Goal: Information Seeking & Learning: Learn about a topic

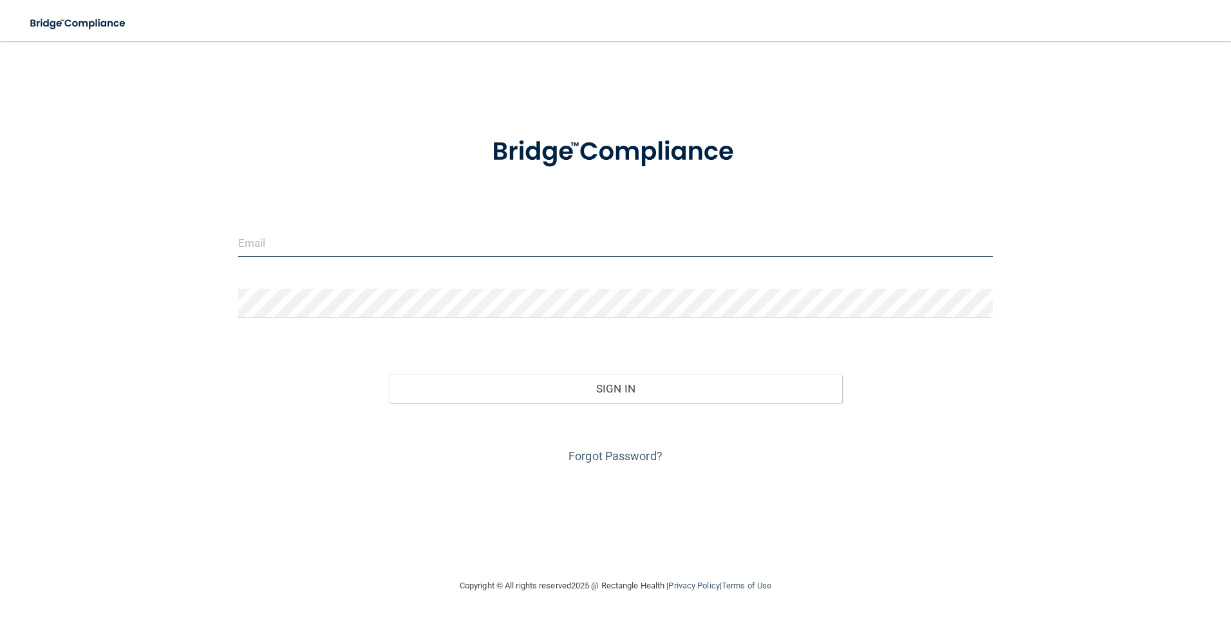
click at [343, 249] on input "email" at bounding box center [615, 242] width 755 height 29
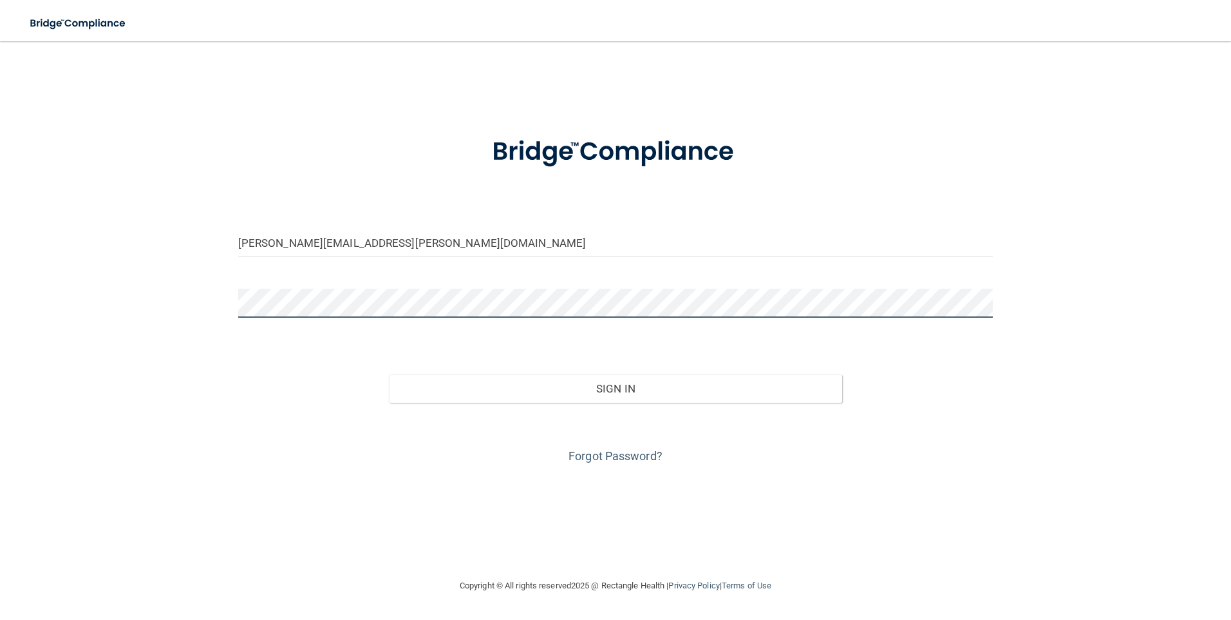
click at [389, 374] on button "Sign In" at bounding box center [615, 388] width 453 height 28
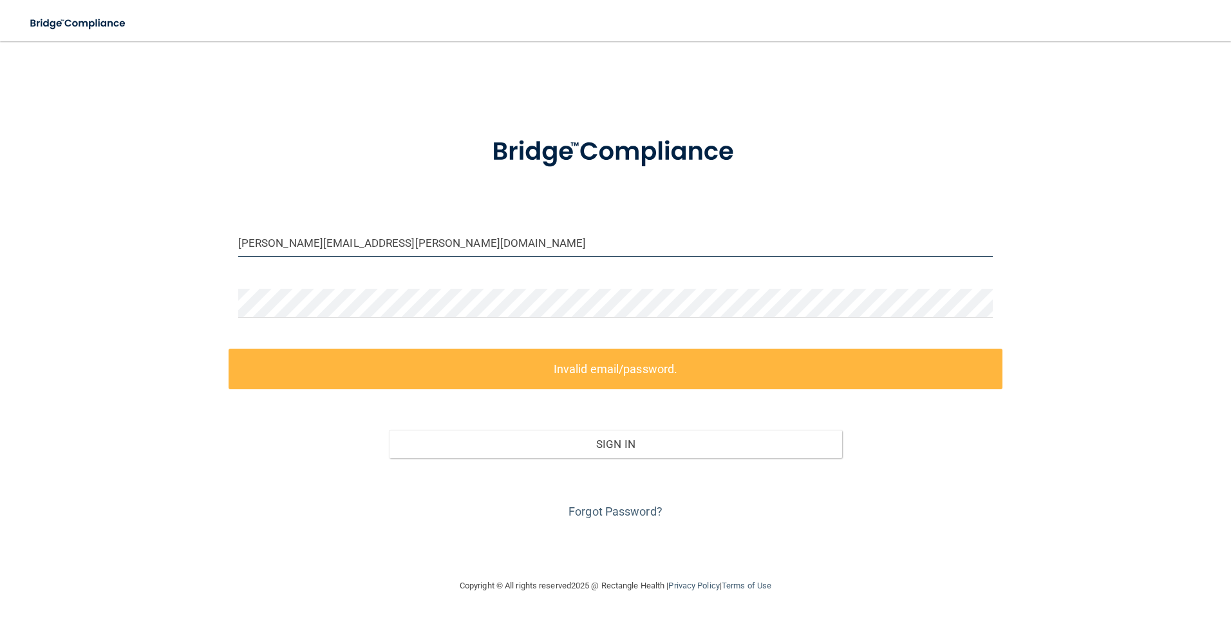
click at [315, 247] on input "[PERSON_NAME][EMAIL_ADDRESS][PERSON_NAME][DOMAIN_NAME]" at bounding box center [615, 242] width 755 height 29
click at [318, 240] on input "[PERSON_NAME][EMAIL_ADDRESS][PERSON_NAME][DOMAIN_NAME]" at bounding box center [615, 242] width 755 height 29
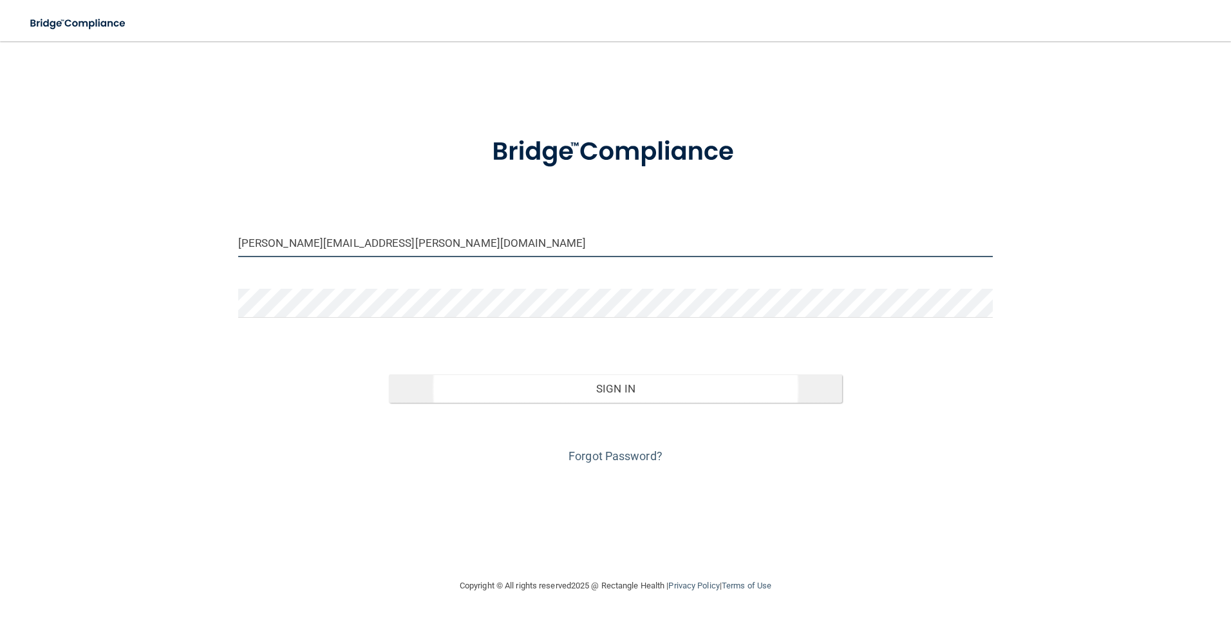
type input "[PERSON_NAME][EMAIL_ADDRESS][PERSON_NAME][DOMAIN_NAME]"
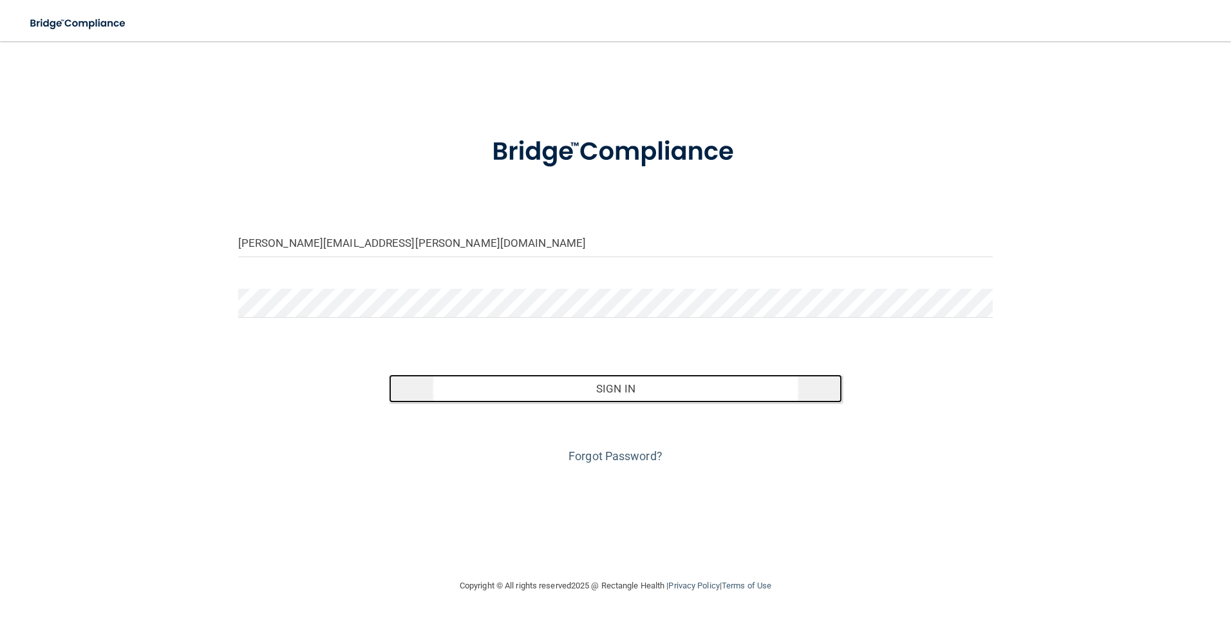
click at [458, 394] on button "Sign In" at bounding box center [615, 388] width 453 height 28
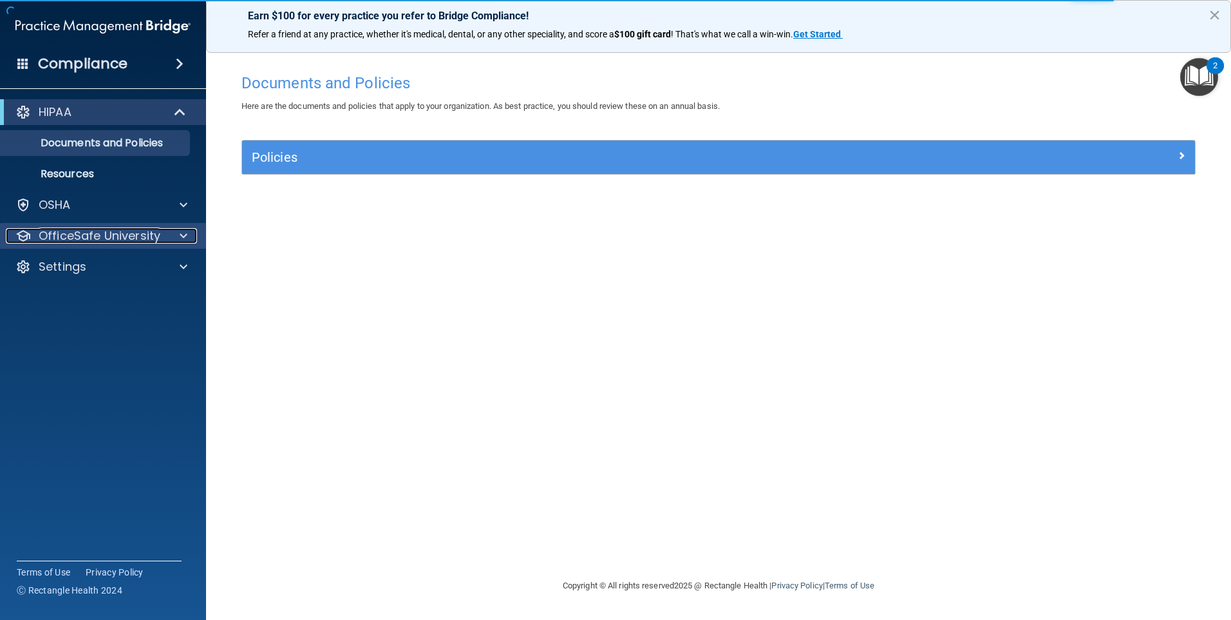
click at [149, 236] on p "OfficeSafe University" at bounding box center [100, 235] width 122 height 15
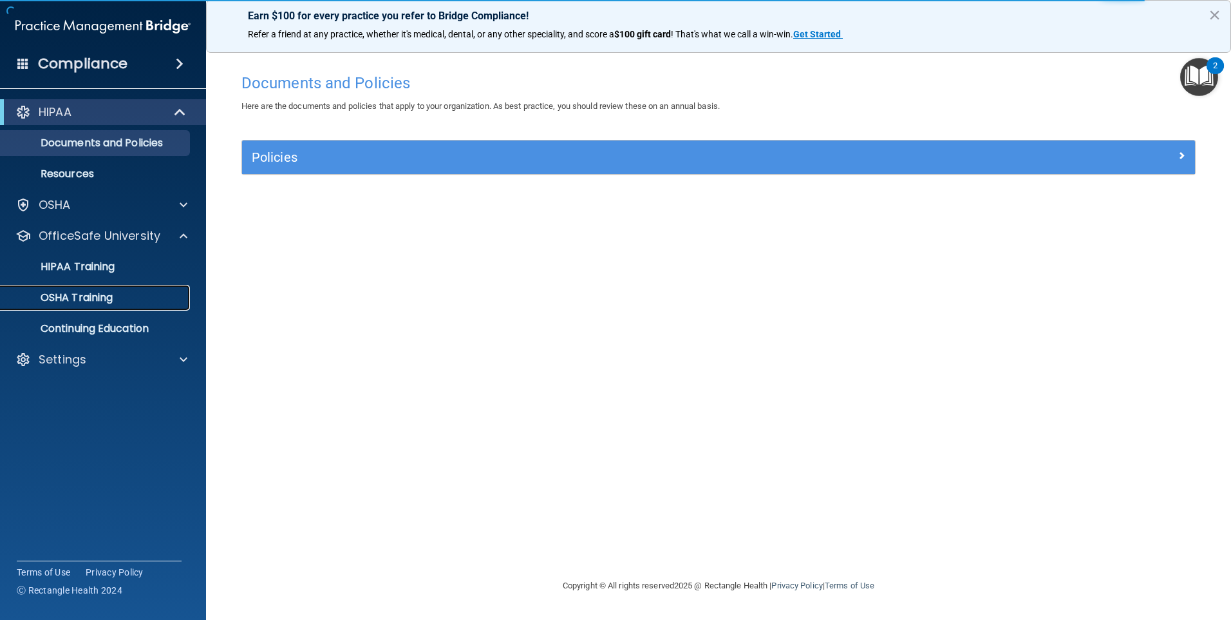
click at [103, 295] on p "OSHA Training" at bounding box center [60, 297] width 104 height 13
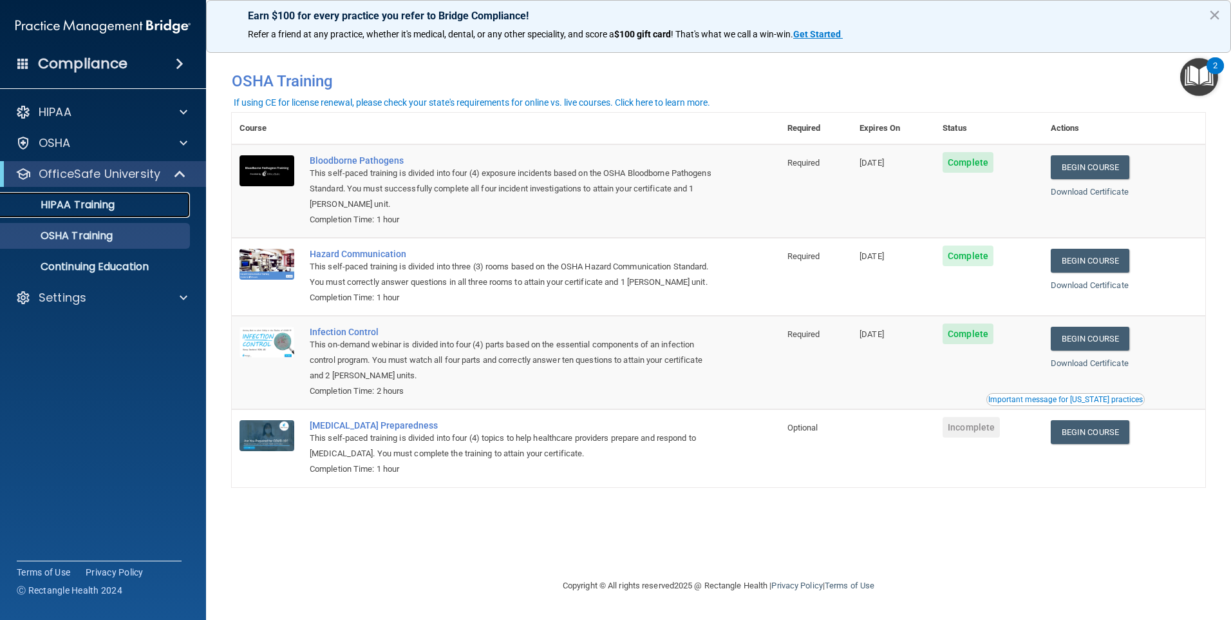
click at [125, 207] on div "HIPAA Training" at bounding box center [96, 204] width 176 height 13
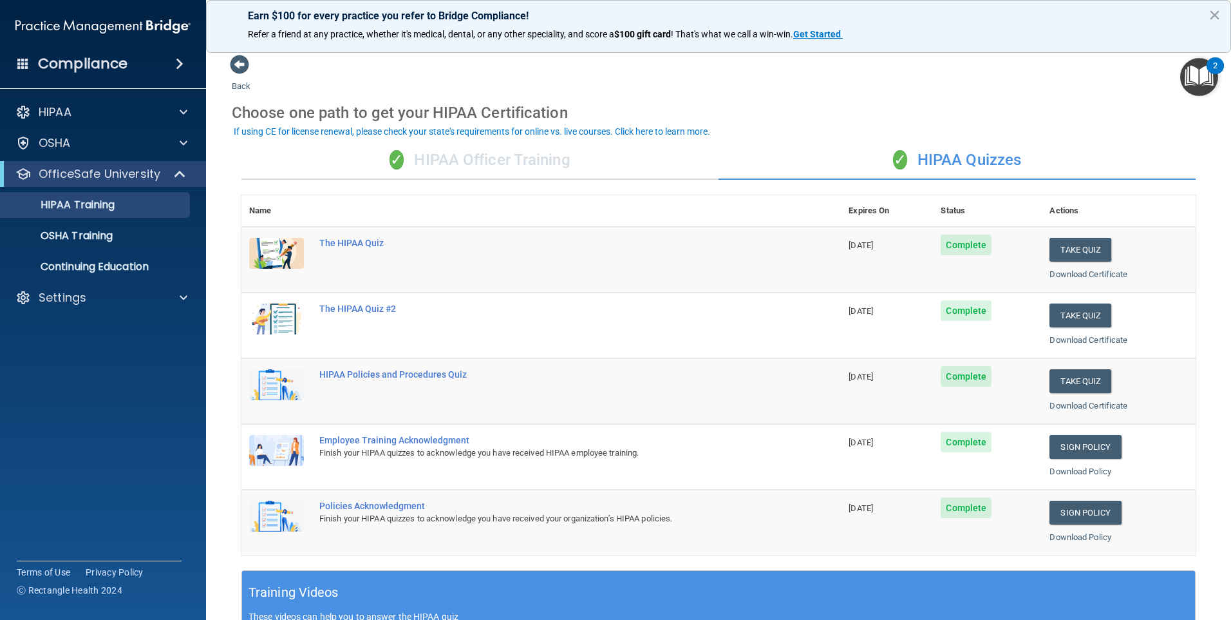
click at [535, 166] on div "✓ HIPAA Officer Training" at bounding box center [480, 160] width 477 height 39
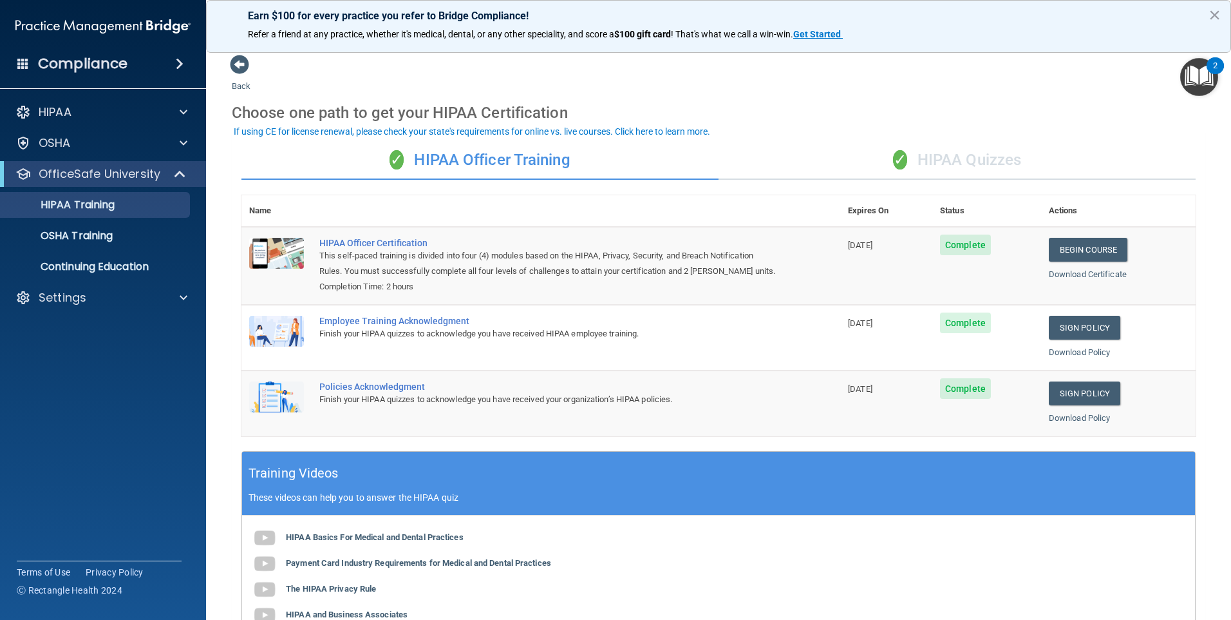
click at [957, 153] on div "✓ HIPAA Quizzes" at bounding box center [957, 160] width 477 height 39
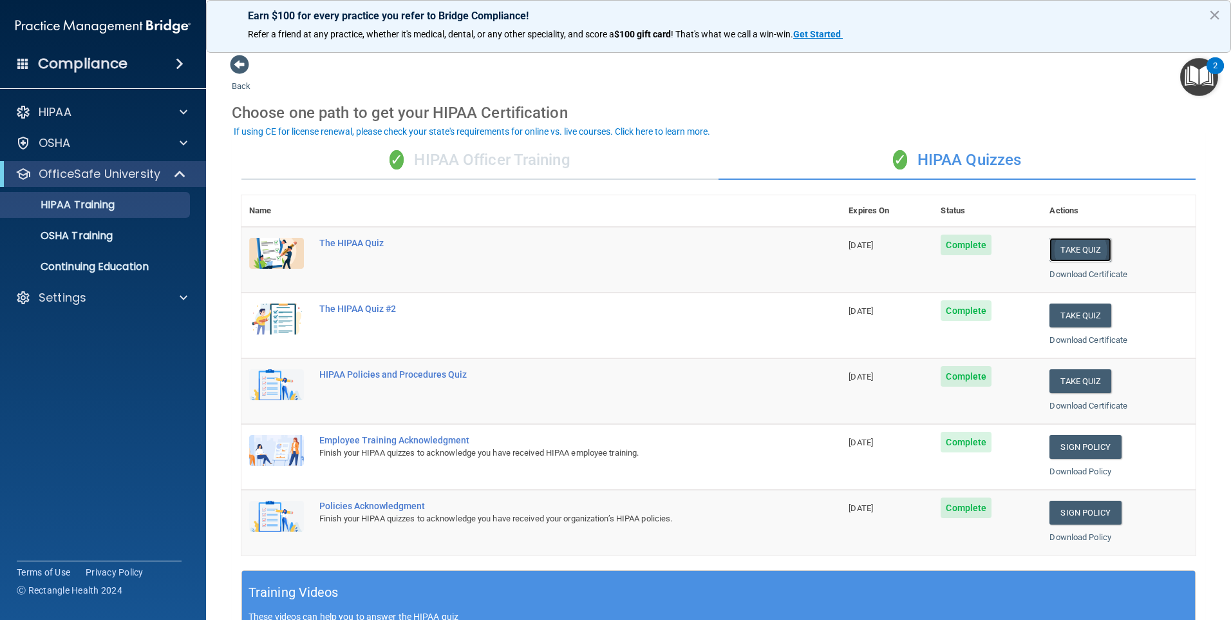
click at [1061, 248] on button "Take Quiz" at bounding box center [1081, 250] width 62 height 24
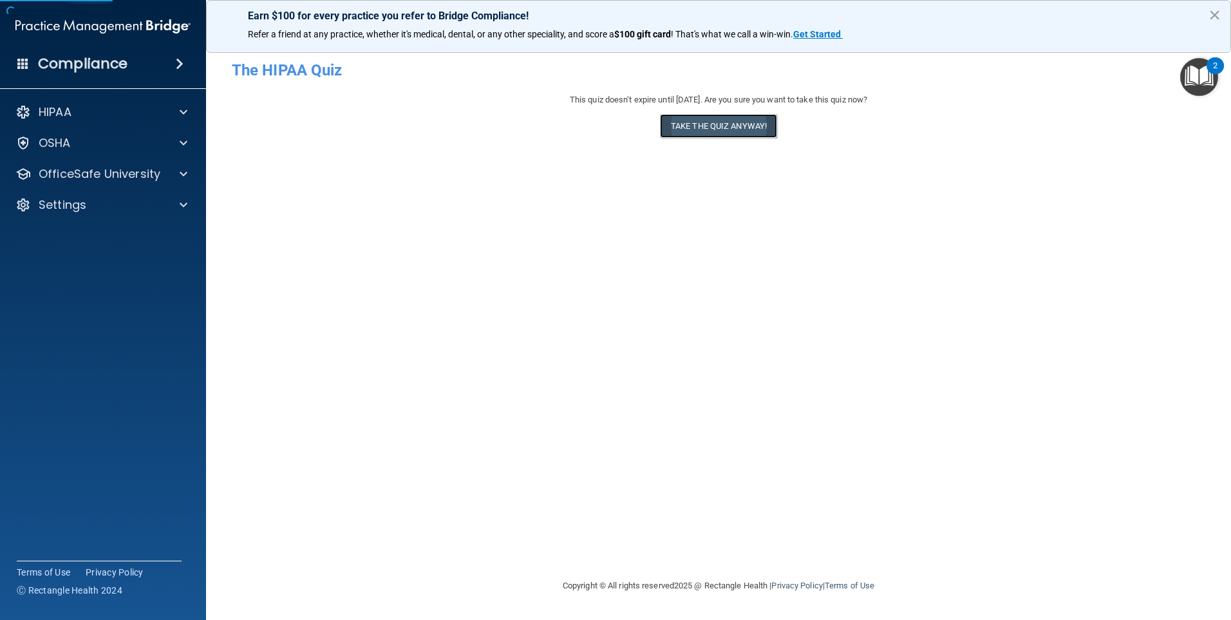
click at [731, 122] on button "Take the quiz anyway!" at bounding box center [718, 126] width 117 height 24
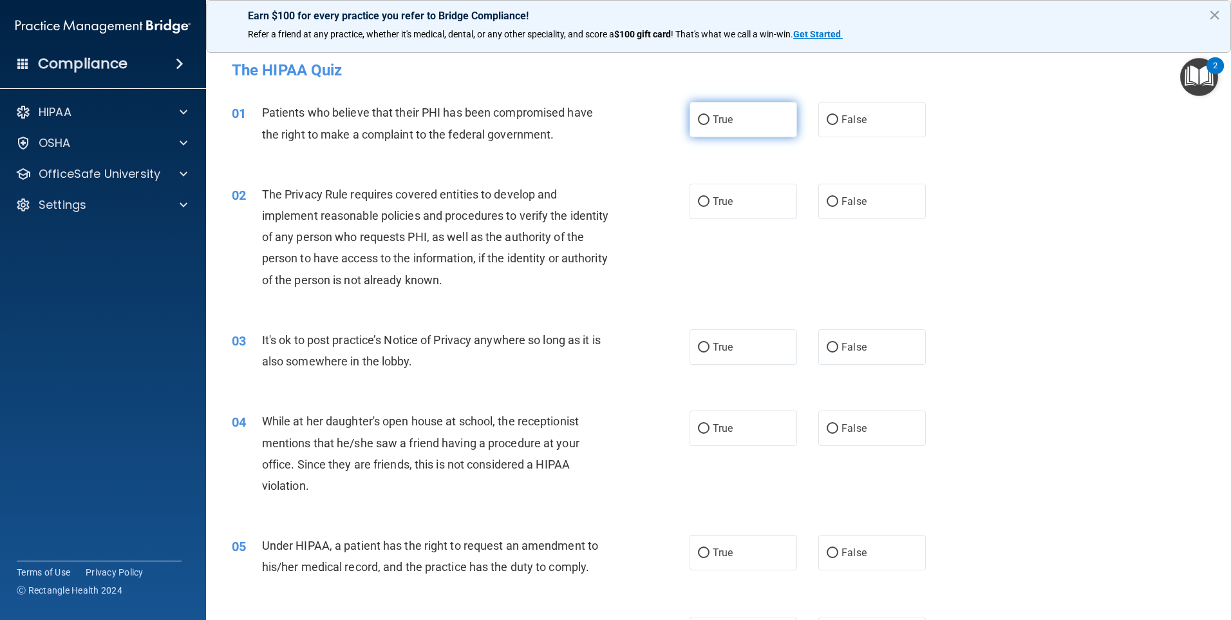
click at [698, 125] on input "True" at bounding box center [704, 120] width 12 height 10
radio input "true"
click at [725, 201] on span "True" at bounding box center [723, 201] width 20 height 12
click at [710, 201] on input "True" at bounding box center [704, 202] width 12 height 10
radio input "true"
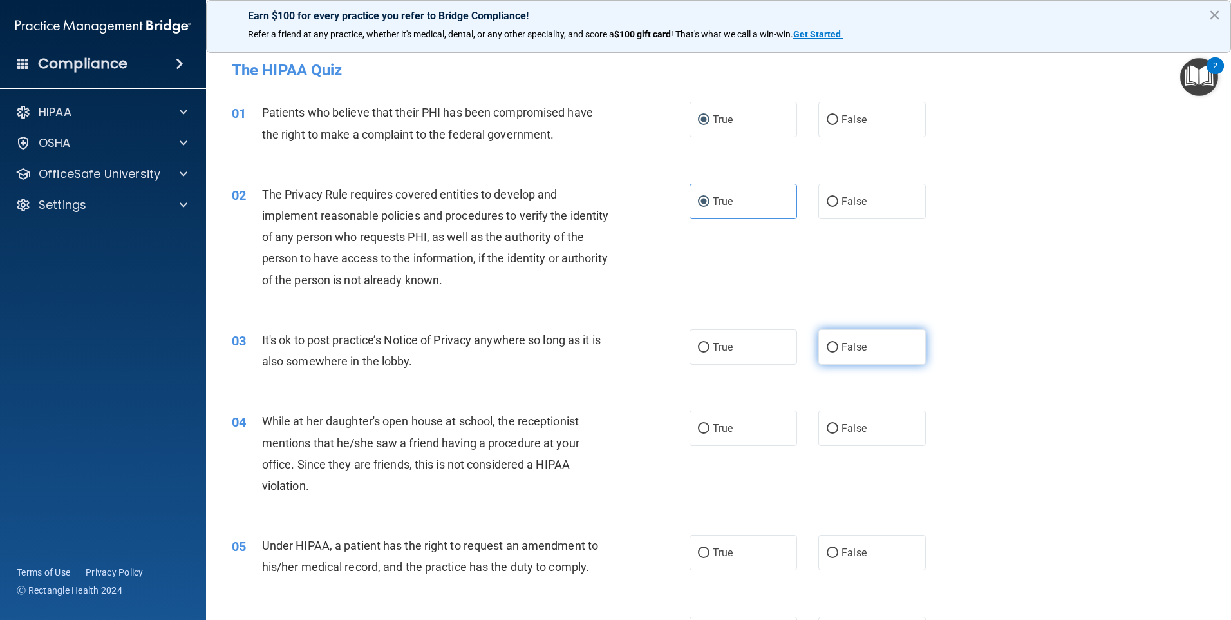
click at [869, 352] on label "False" at bounding box center [873, 346] width 108 height 35
click at [839, 352] on input "False" at bounding box center [833, 348] width 12 height 10
radio input "true"
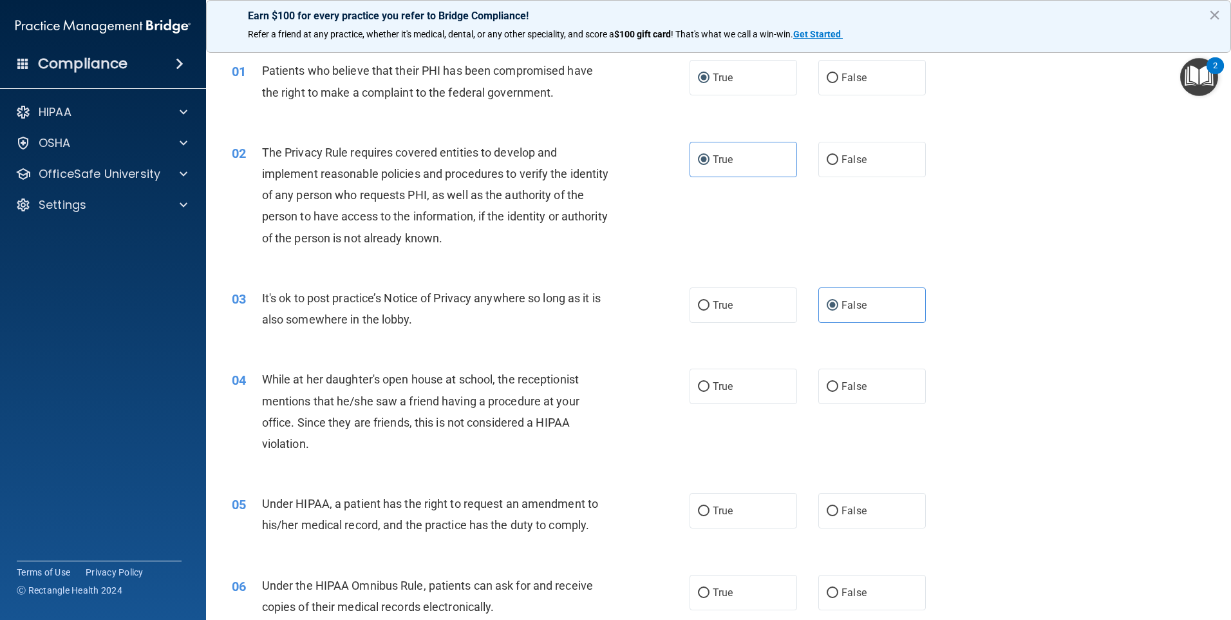
scroll to position [64, 0]
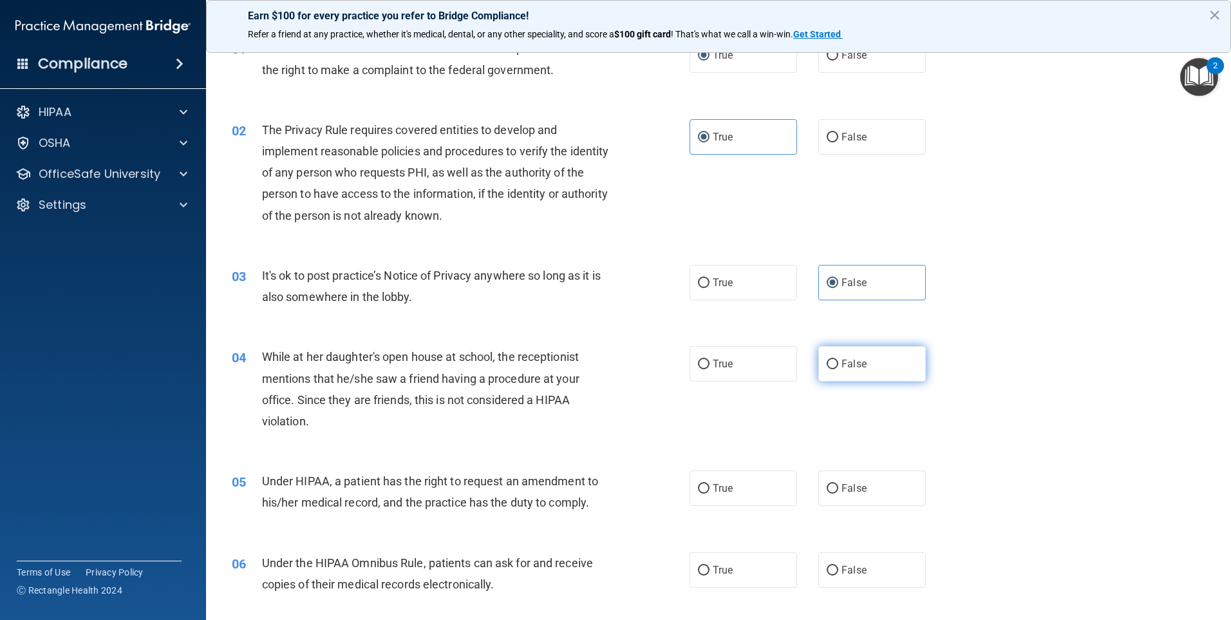
click at [861, 374] on label "False" at bounding box center [873, 363] width 108 height 35
click at [839, 369] on input "False" at bounding box center [833, 364] width 12 height 10
radio input "true"
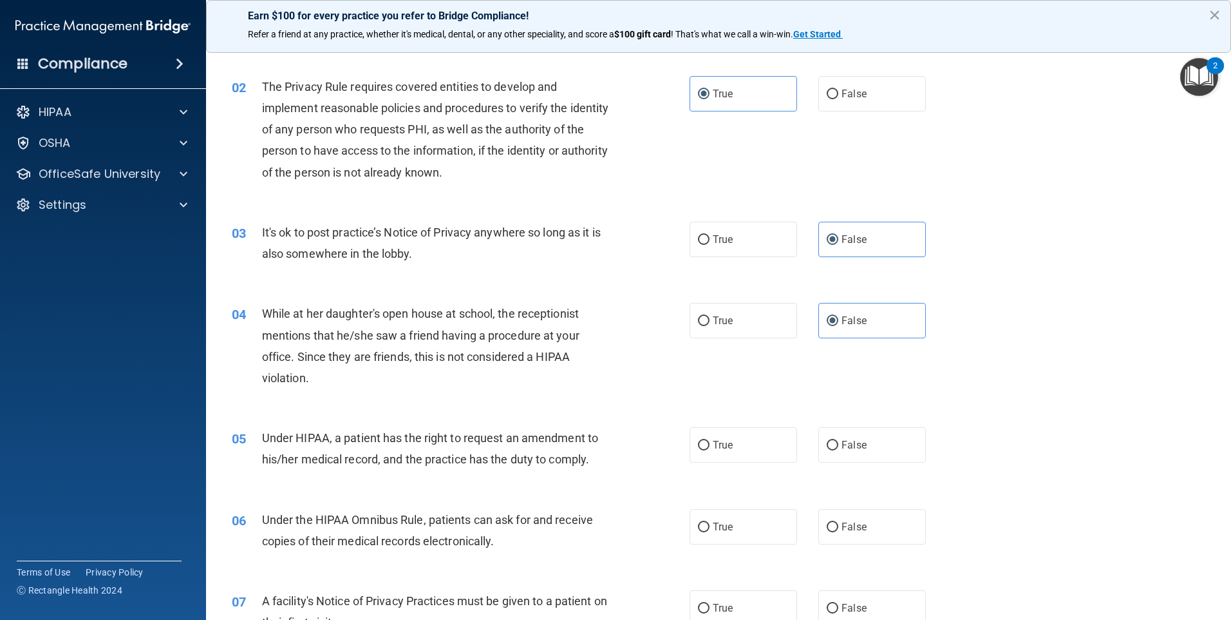
scroll to position [193, 0]
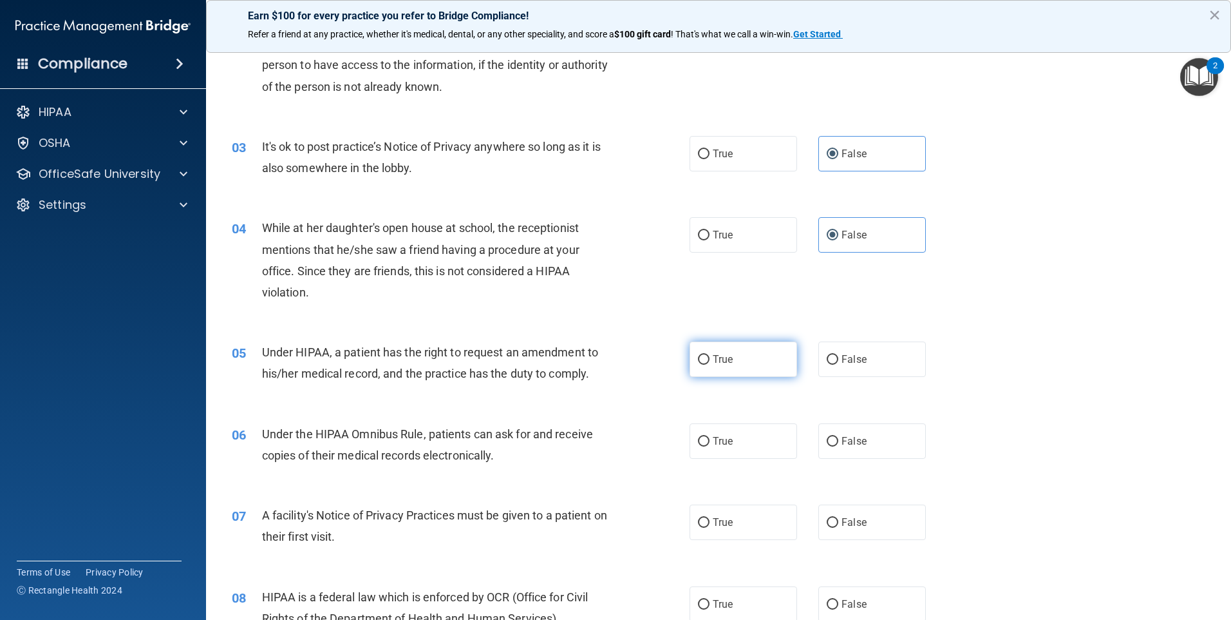
click at [737, 360] on label "True" at bounding box center [744, 358] width 108 height 35
click at [710, 360] on input "True" at bounding box center [704, 360] width 12 height 10
radio input "true"
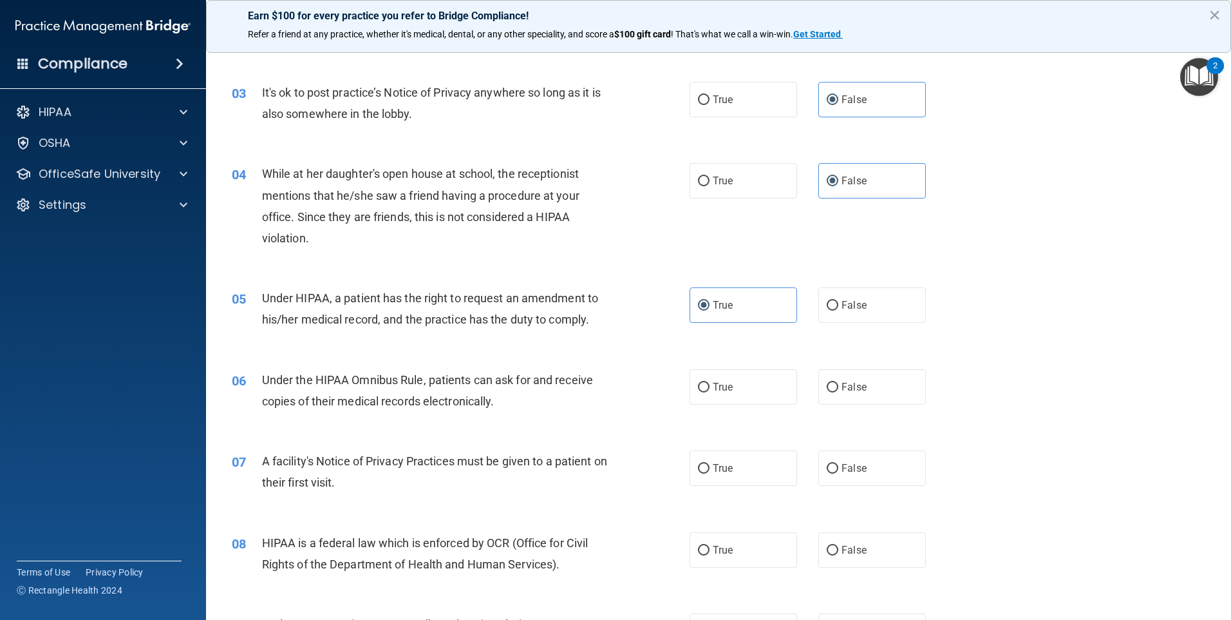
scroll to position [322, 0]
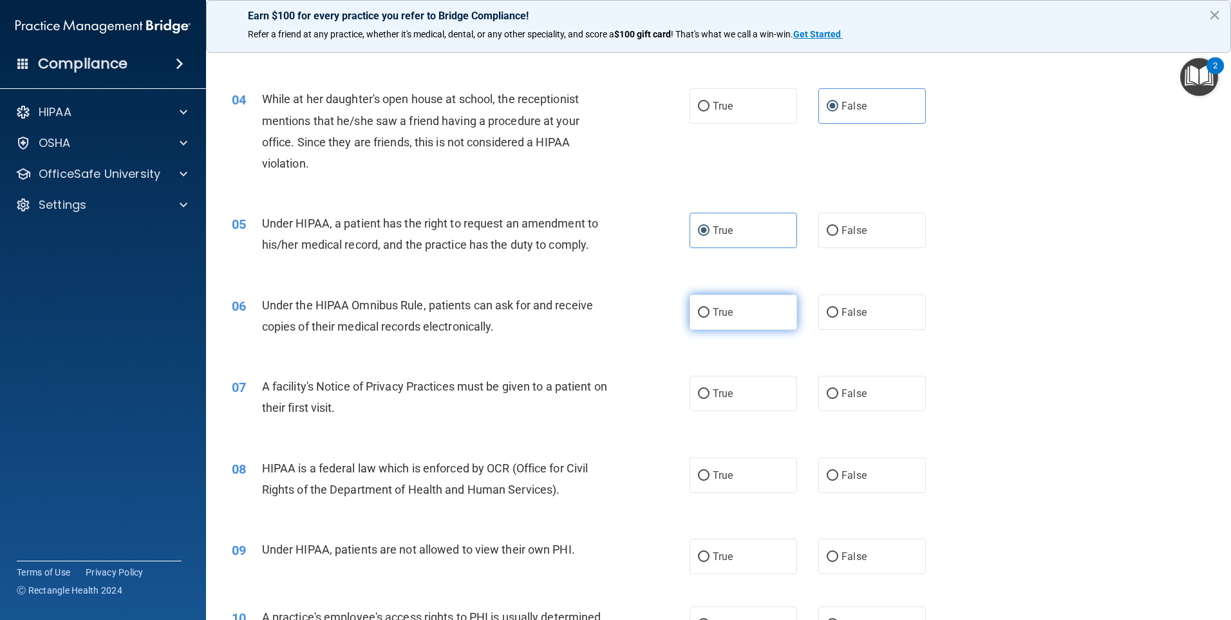
click at [712, 304] on label "True" at bounding box center [744, 311] width 108 height 35
click at [710, 308] on input "True" at bounding box center [704, 313] width 12 height 10
radio input "true"
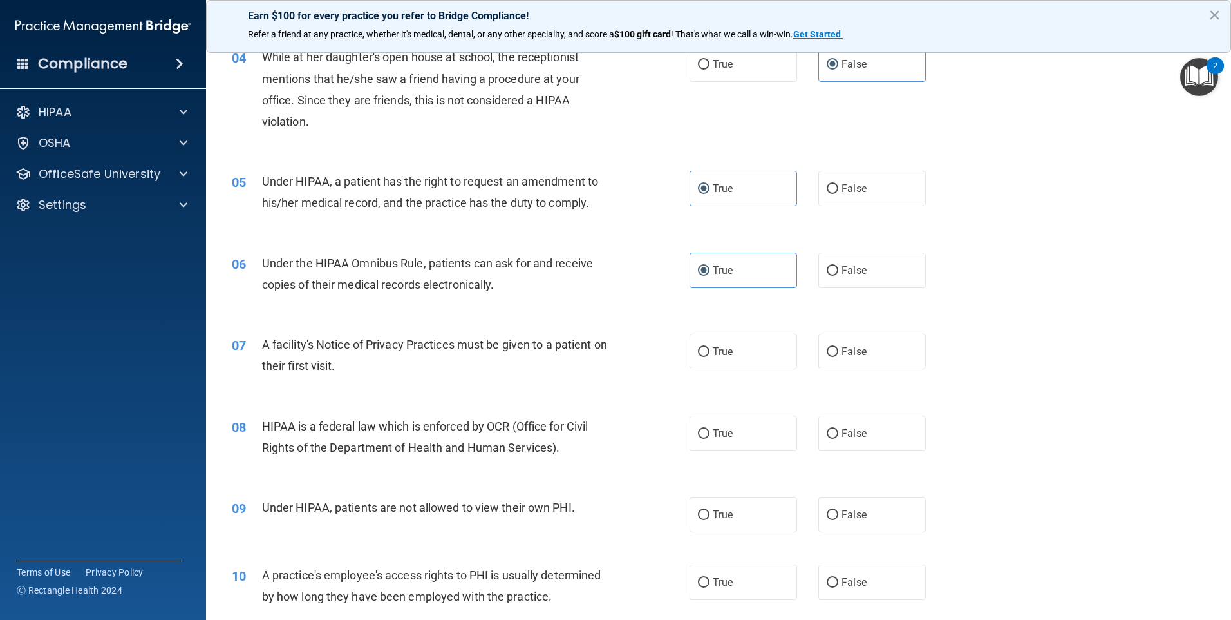
scroll to position [386, 0]
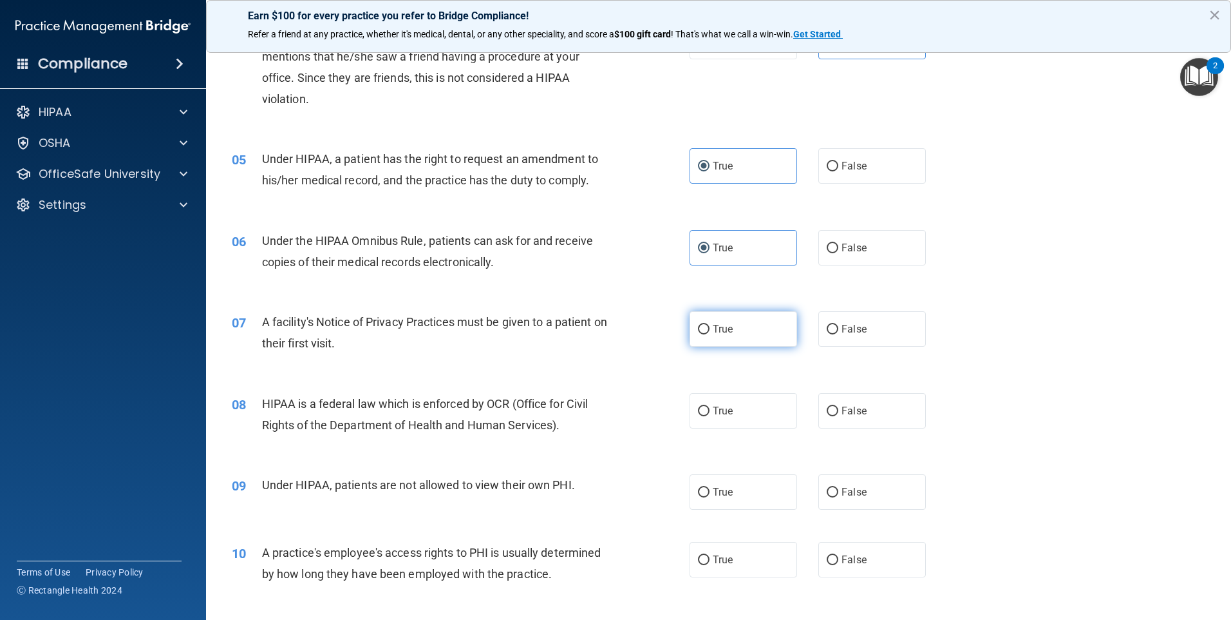
click at [750, 336] on label "True" at bounding box center [744, 328] width 108 height 35
click at [710, 334] on input "True" at bounding box center [704, 330] width 12 height 10
radio input "true"
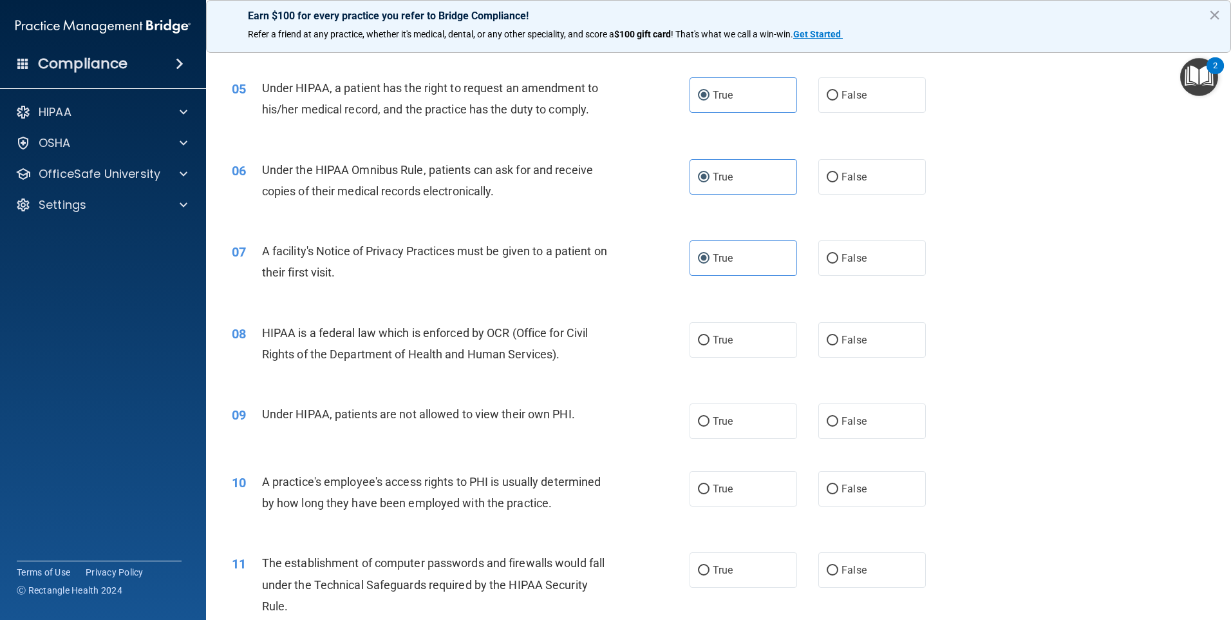
scroll to position [515, 0]
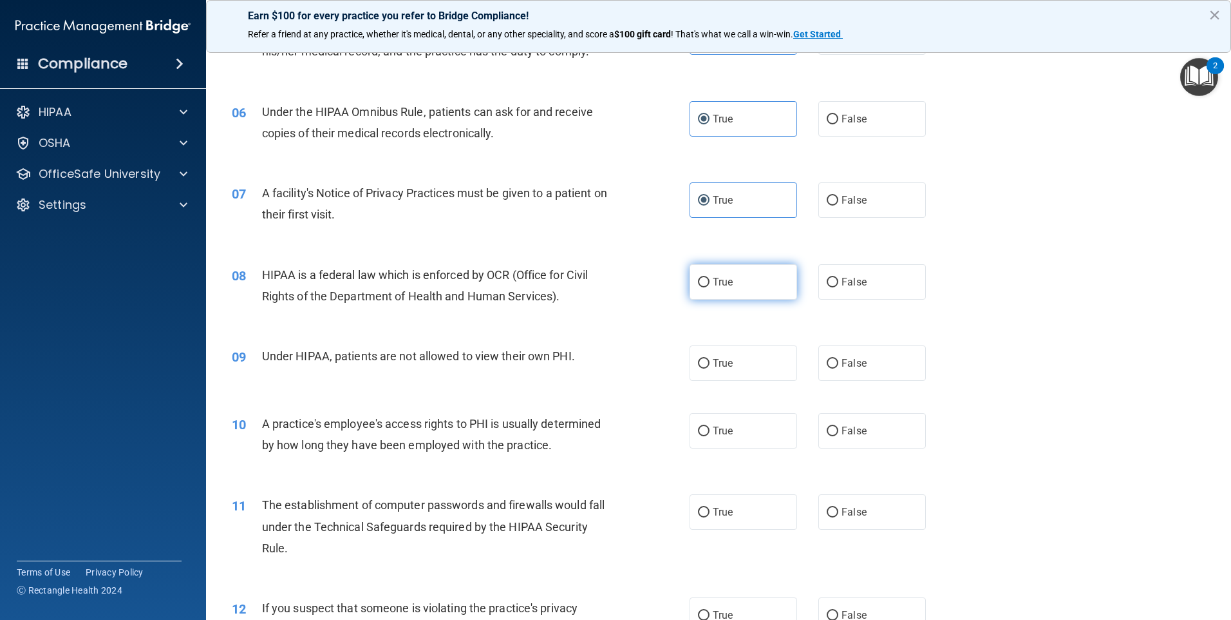
click at [701, 285] on input "True" at bounding box center [704, 283] width 12 height 10
radio input "true"
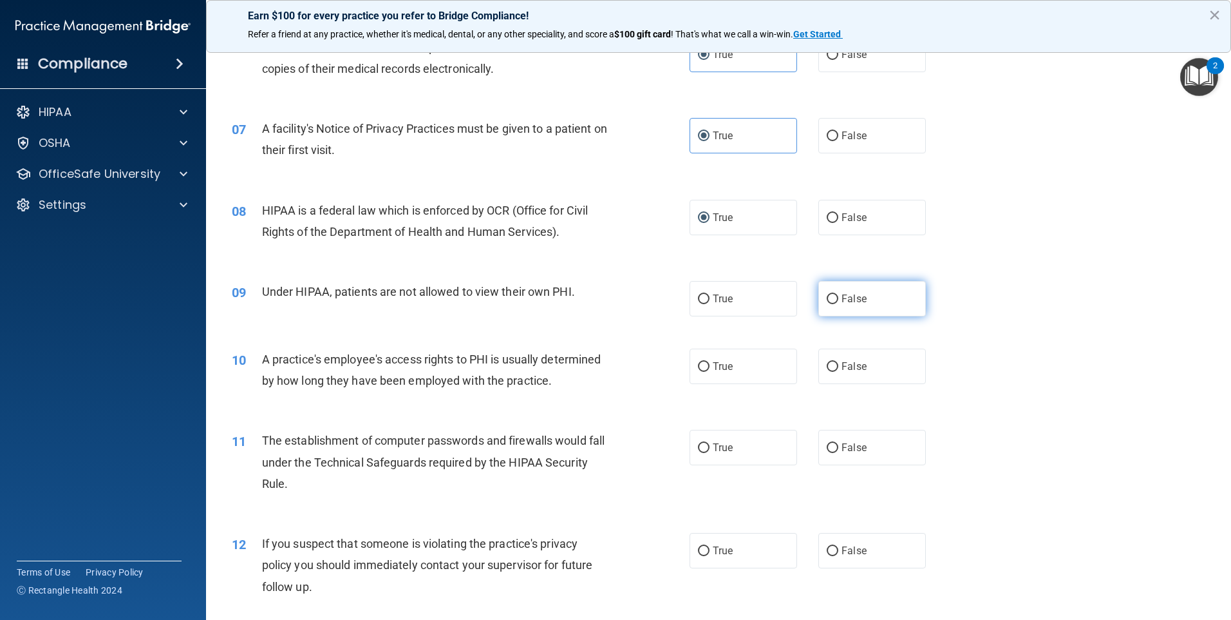
click at [827, 296] on input "False" at bounding box center [833, 299] width 12 height 10
radio input "true"
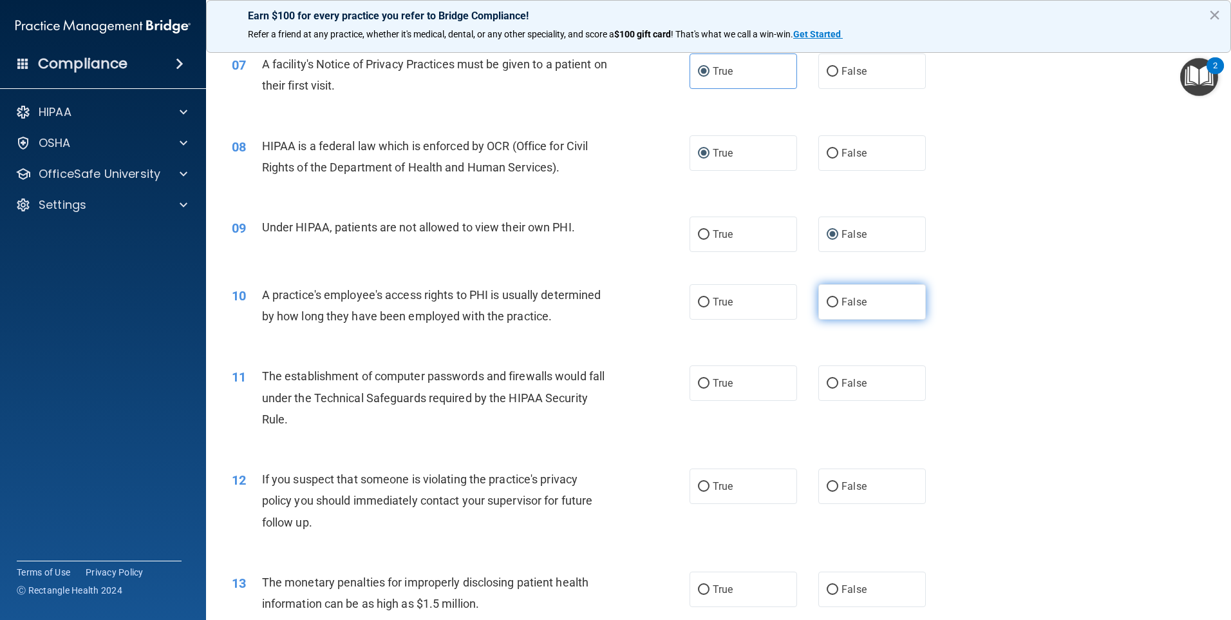
click at [835, 305] on label "False" at bounding box center [873, 301] width 108 height 35
click at [835, 305] on input "False" at bounding box center [833, 303] width 12 height 10
radio input "true"
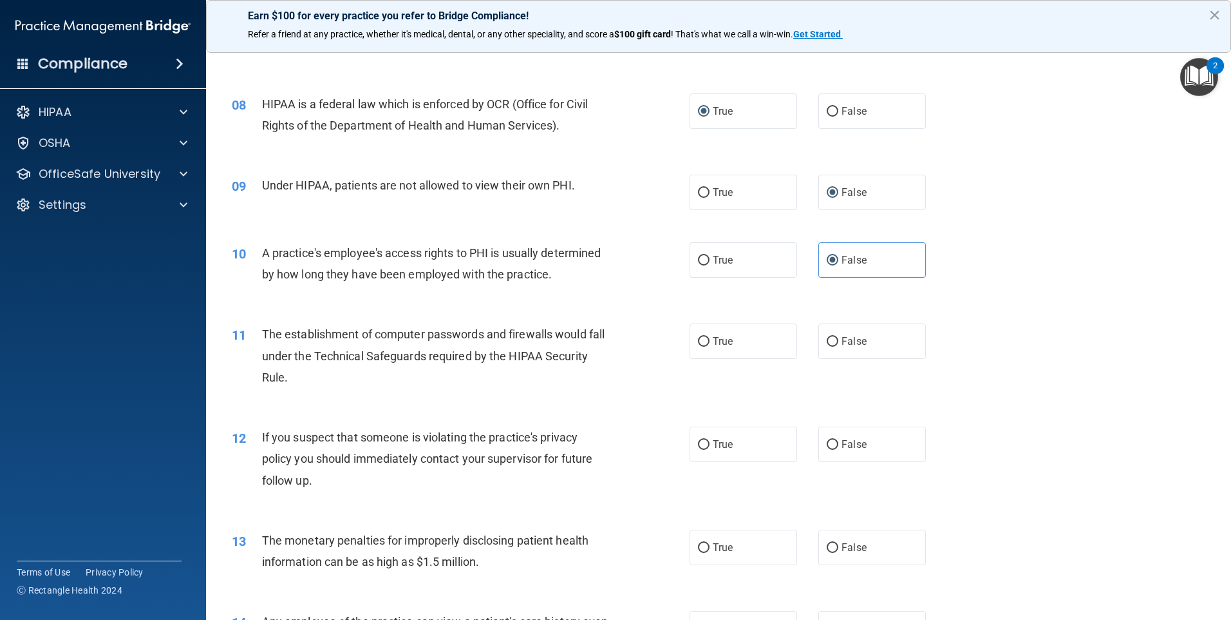
scroll to position [708, 0]
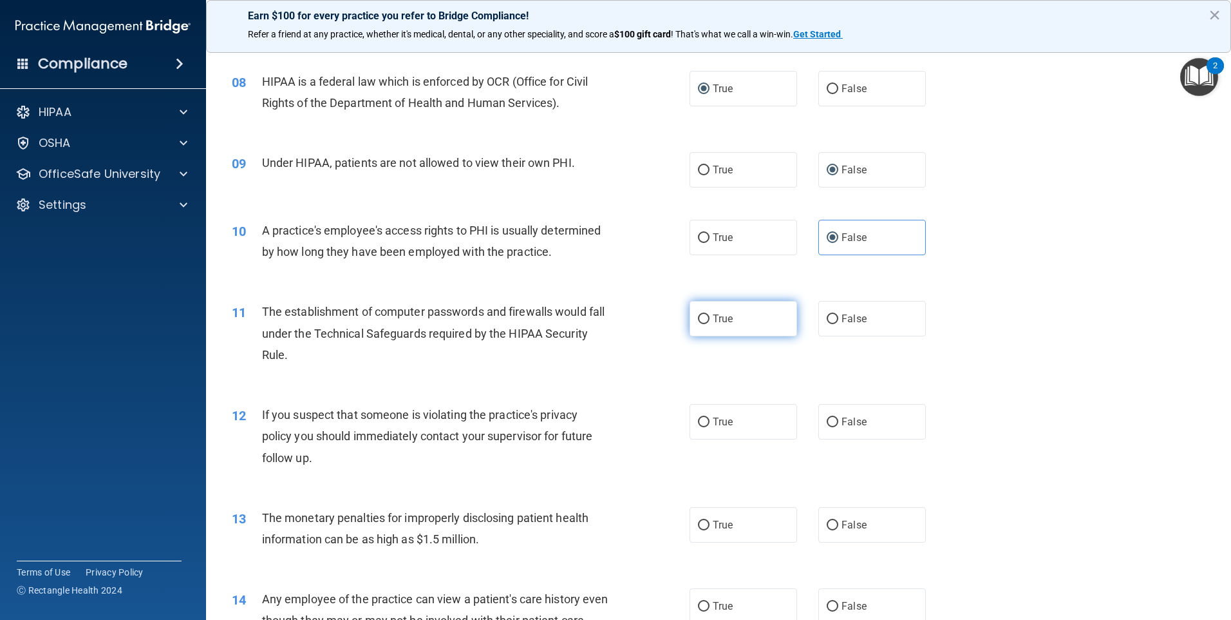
click at [716, 330] on label "True" at bounding box center [744, 318] width 108 height 35
click at [710, 324] on input "True" at bounding box center [704, 319] width 12 height 10
radio input "true"
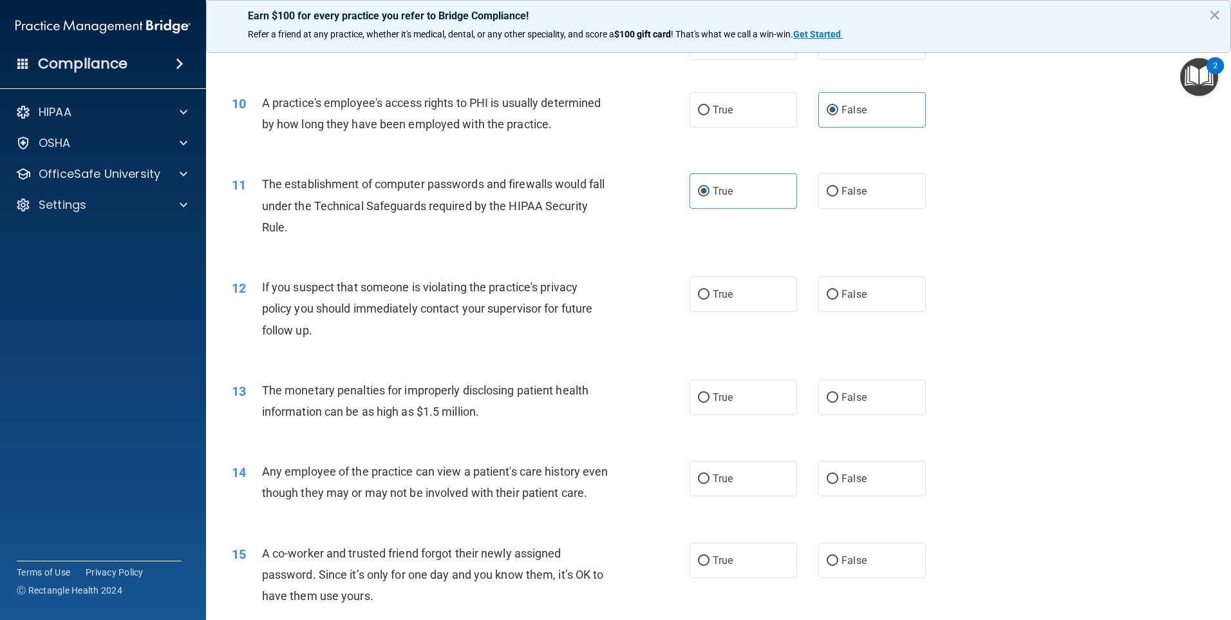
scroll to position [837, 0]
click at [700, 294] on input "True" at bounding box center [704, 294] width 12 height 10
radio input "true"
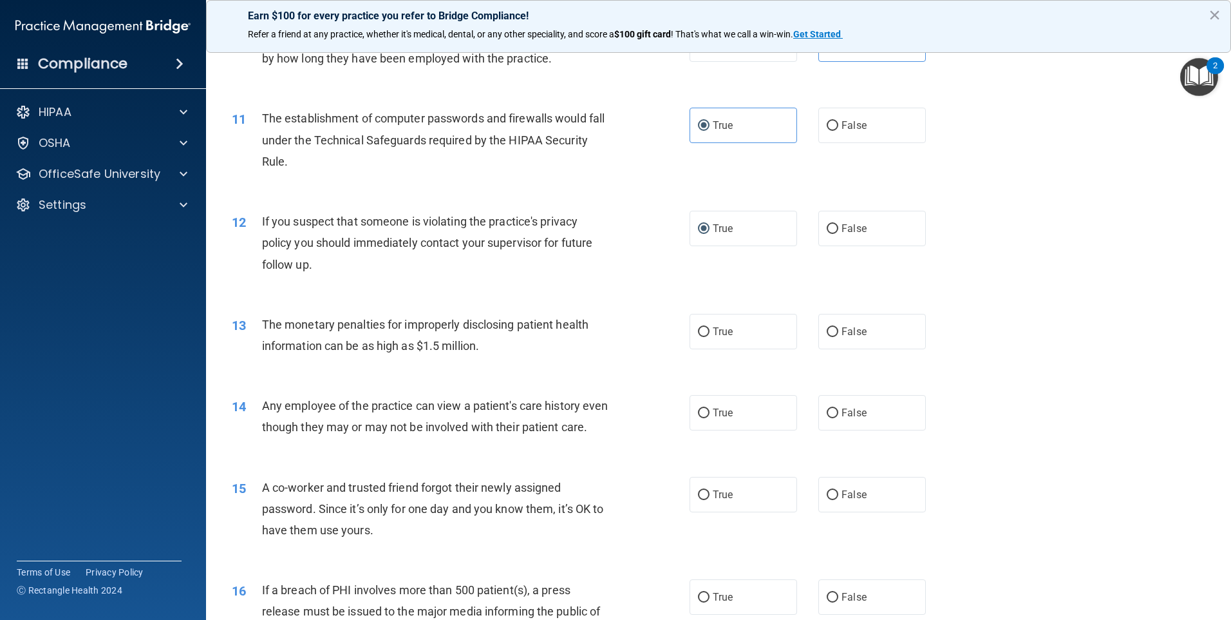
scroll to position [966, 0]
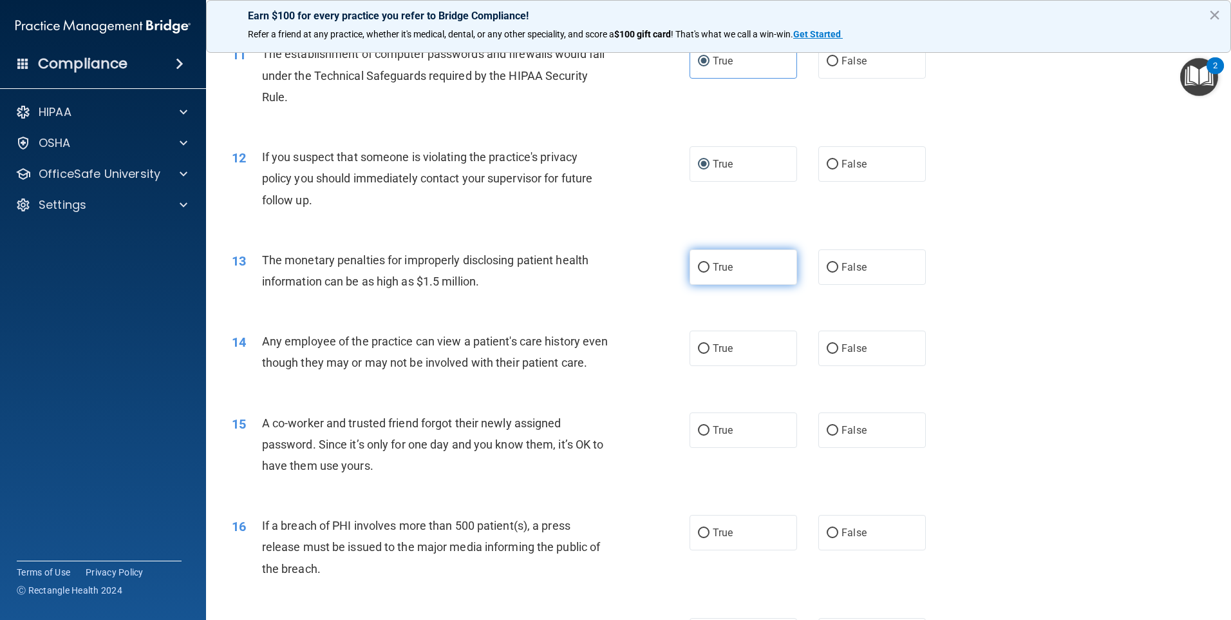
click at [705, 271] on input "True" at bounding box center [704, 268] width 12 height 10
radio input "true"
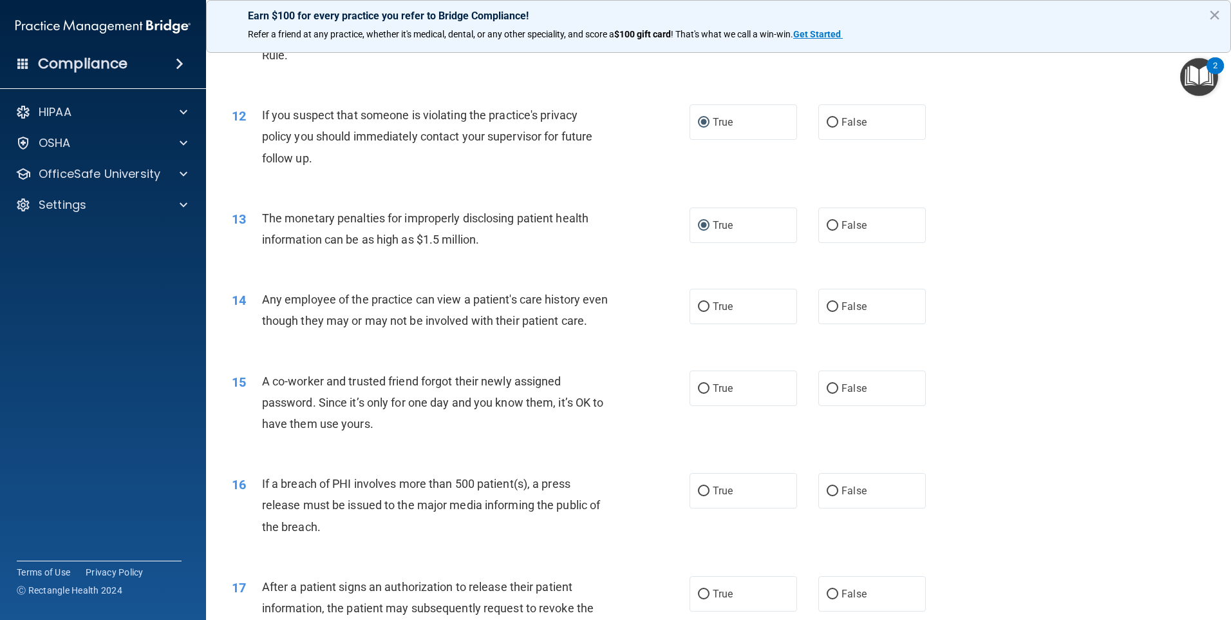
scroll to position [1031, 0]
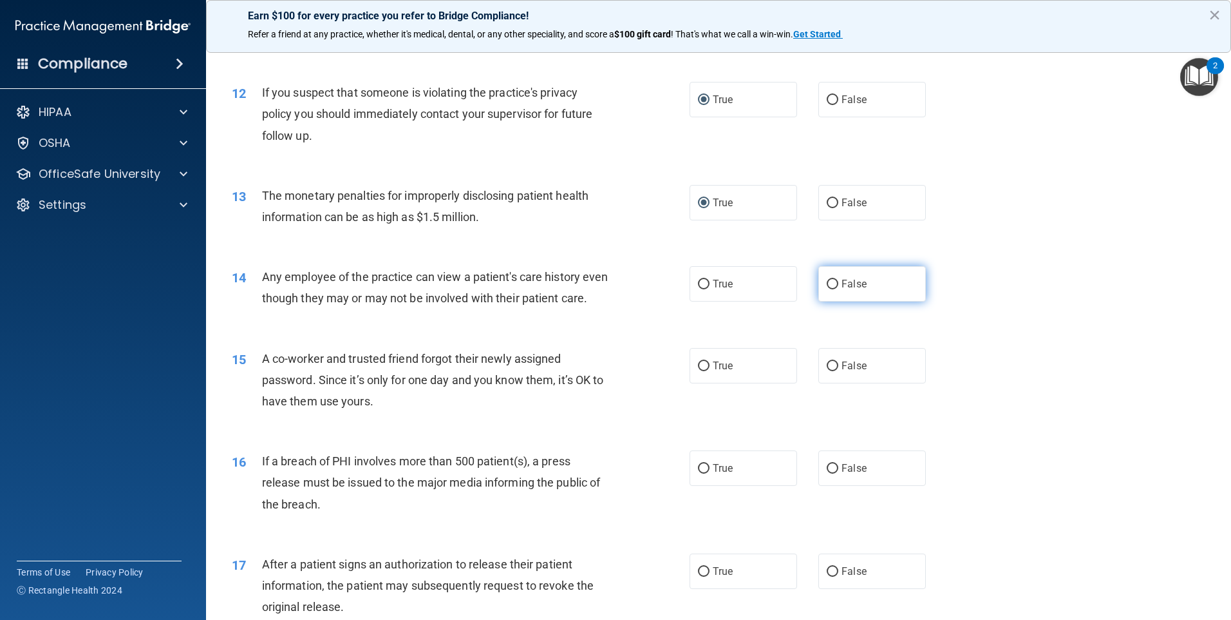
drag, startPoint x: 881, startPoint y: 282, endPoint x: 874, endPoint y: 296, distance: 15.8
click at [882, 282] on label "False" at bounding box center [873, 283] width 108 height 35
click at [839, 282] on input "False" at bounding box center [833, 285] width 12 height 10
radio input "true"
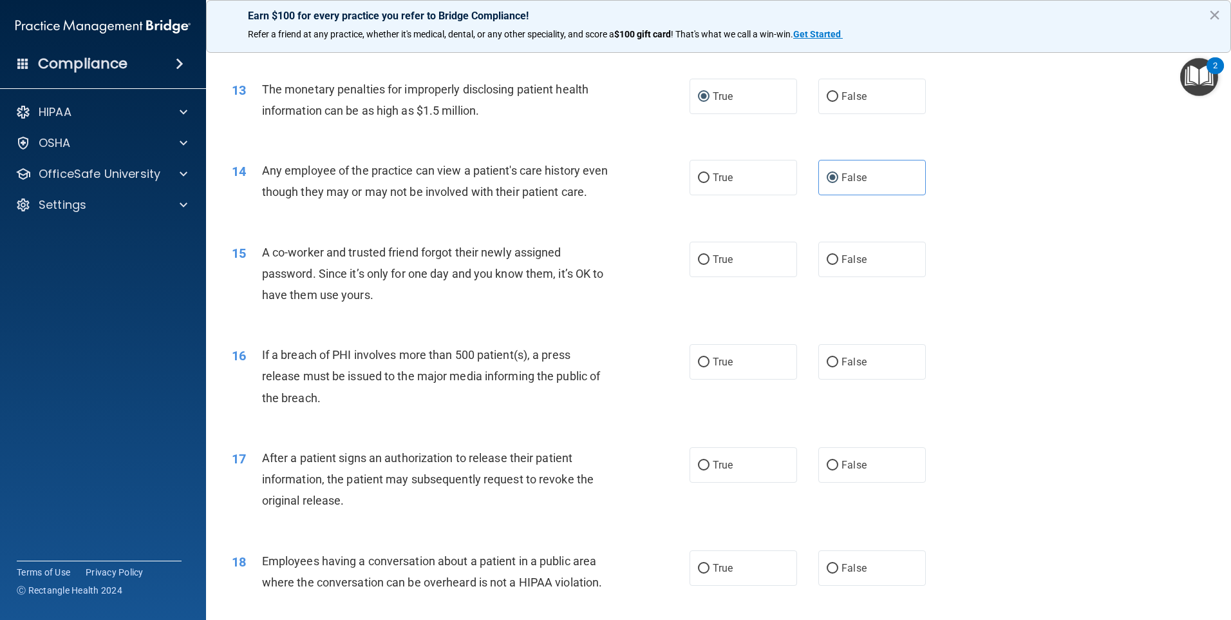
scroll to position [1159, 0]
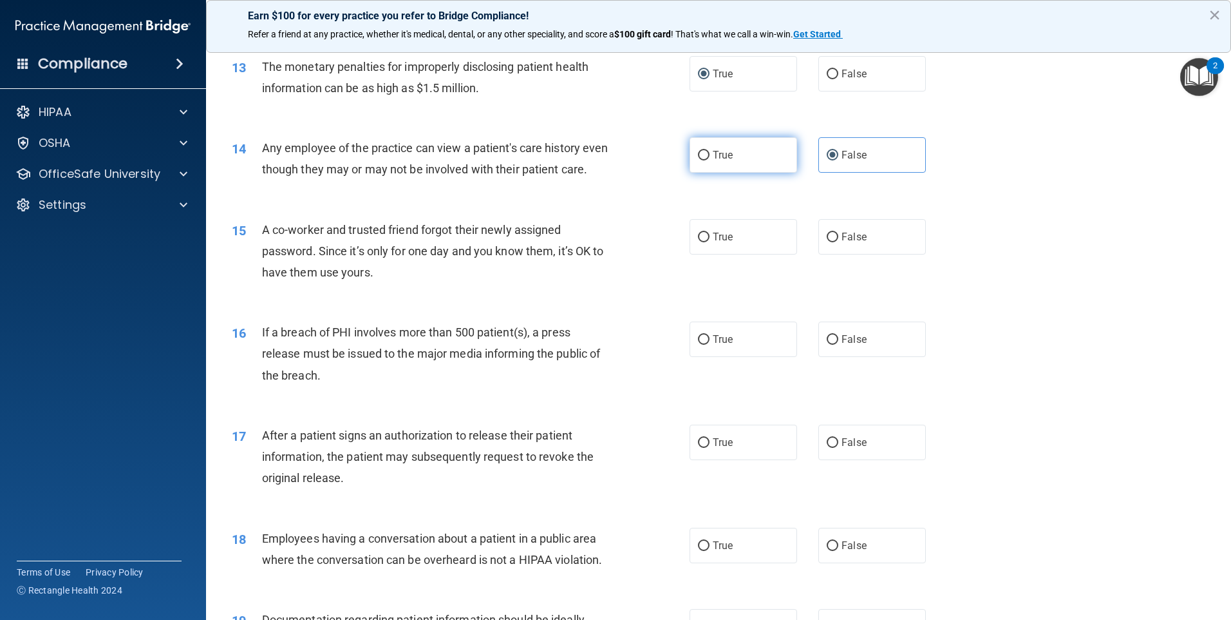
click at [742, 164] on label "True" at bounding box center [744, 154] width 108 height 35
click at [710, 160] on input "True" at bounding box center [704, 156] width 12 height 10
radio input "true"
radio input "false"
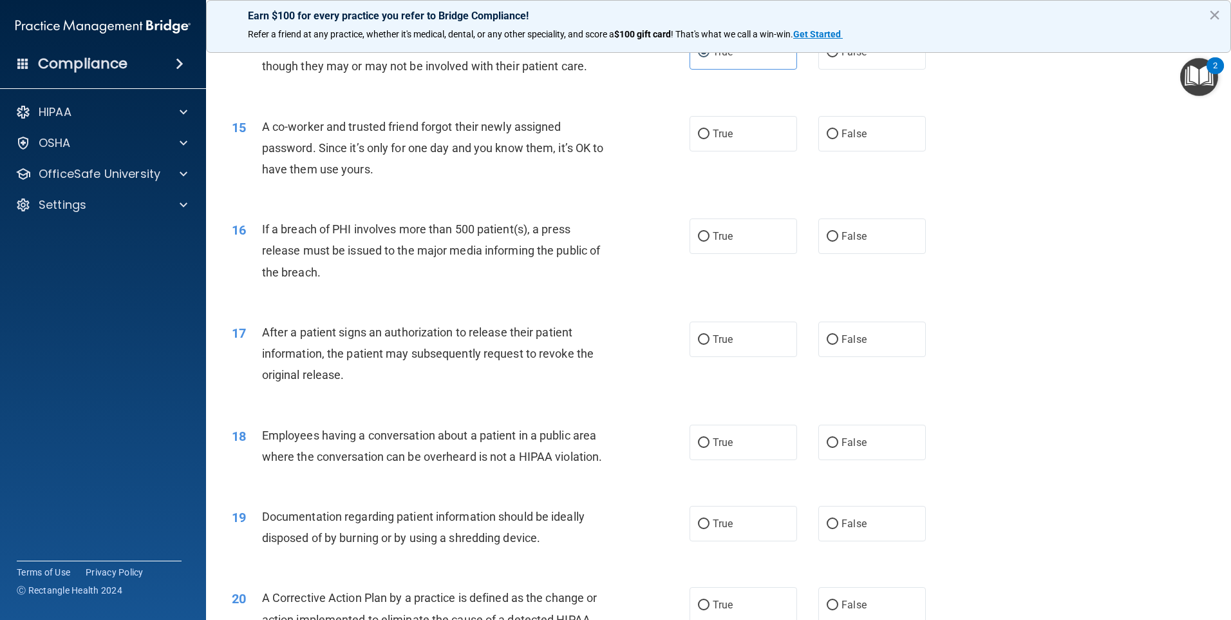
scroll to position [1288, 0]
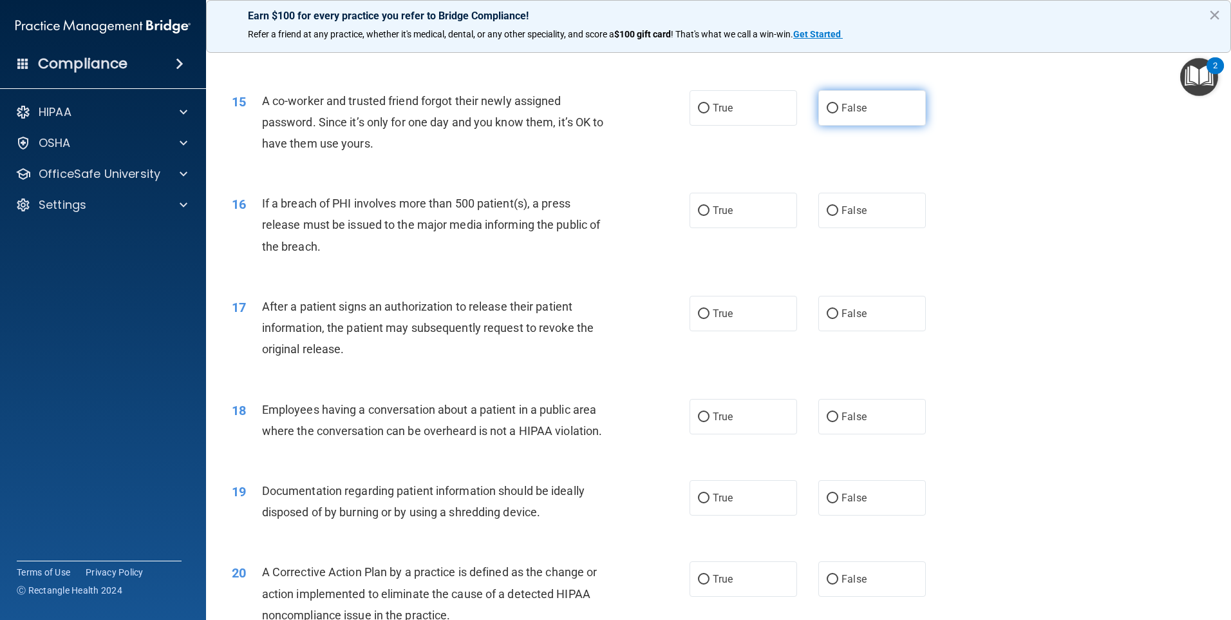
click at [856, 114] on span "False" at bounding box center [854, 108] width 25 height 12
click at [839, 113] on input "False" at bounding box center [833, 109] width 12 height 10
radio input "true"
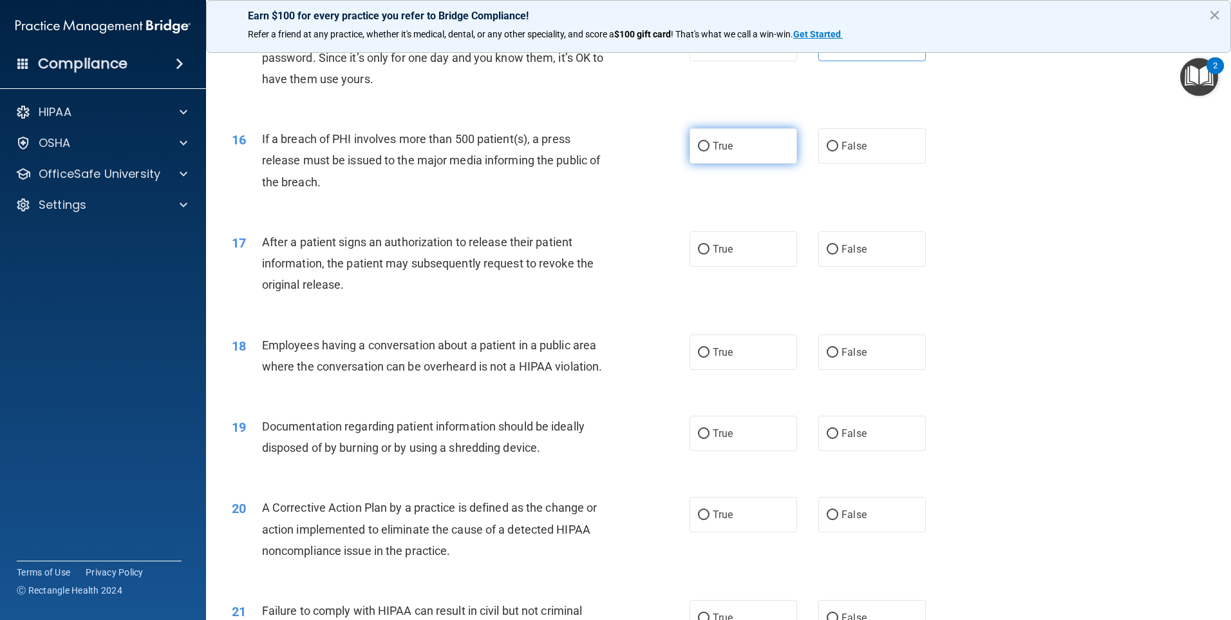
click at [716, 152] on span "True" at bounding box center [723, 146] width 20 height 12
click at [710, 151] on input "True" at bounding box center [704, 147] width 12 height 10
radio input "true"
click at [757, 267] on label "True" at bounding box center [744, 248] width 108 height 35
click at [710, 254] on input "True" at bounding box center [704, 250] width 12 height 10
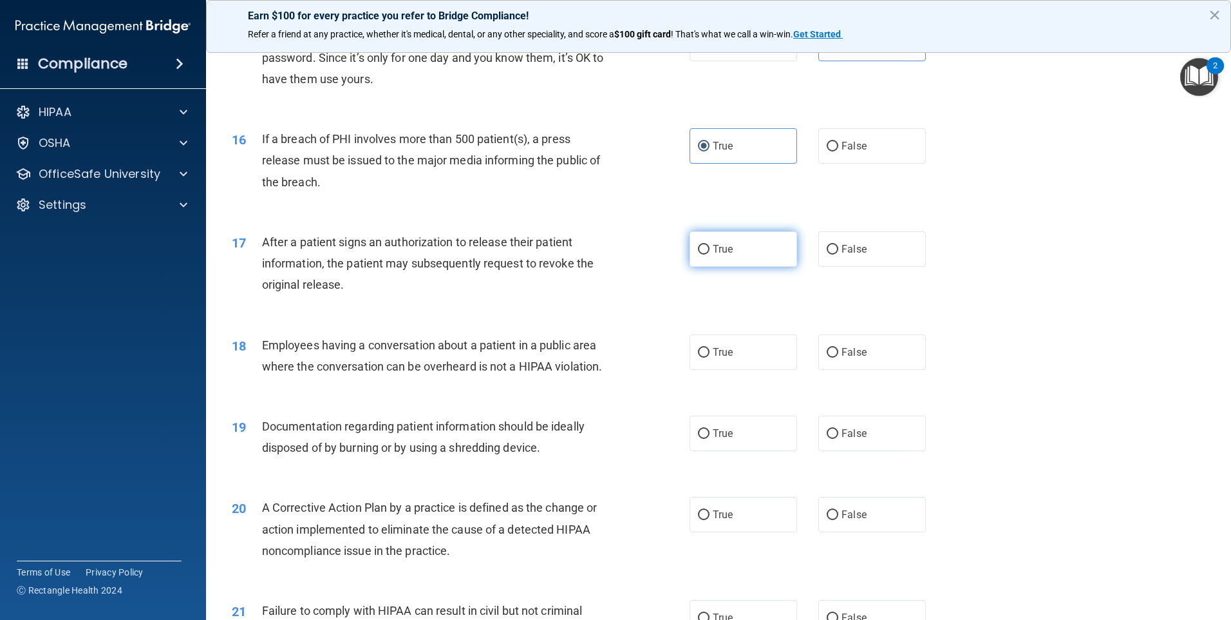
radio input "true"
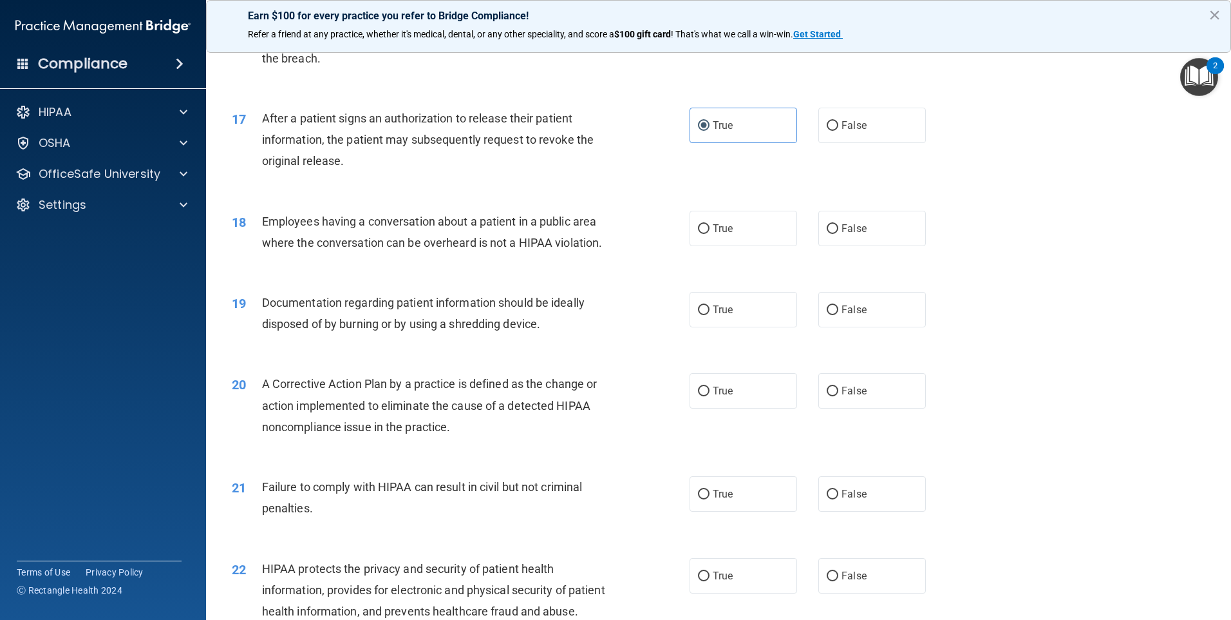
scroll to position [1481, 0]
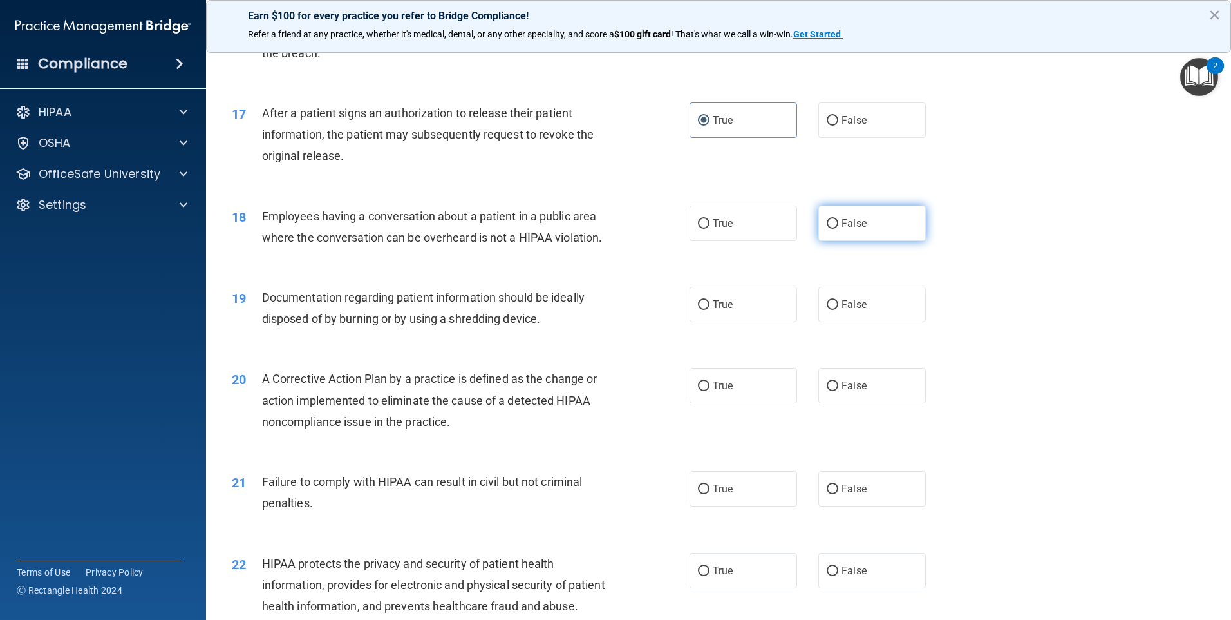
click at [844, 241] on label "False" at bounding box center [873, 222] width 108 height 35
click at [839, 229] on input "False" at bounding box center [833, 224] width 12 height 10
radio input "true"
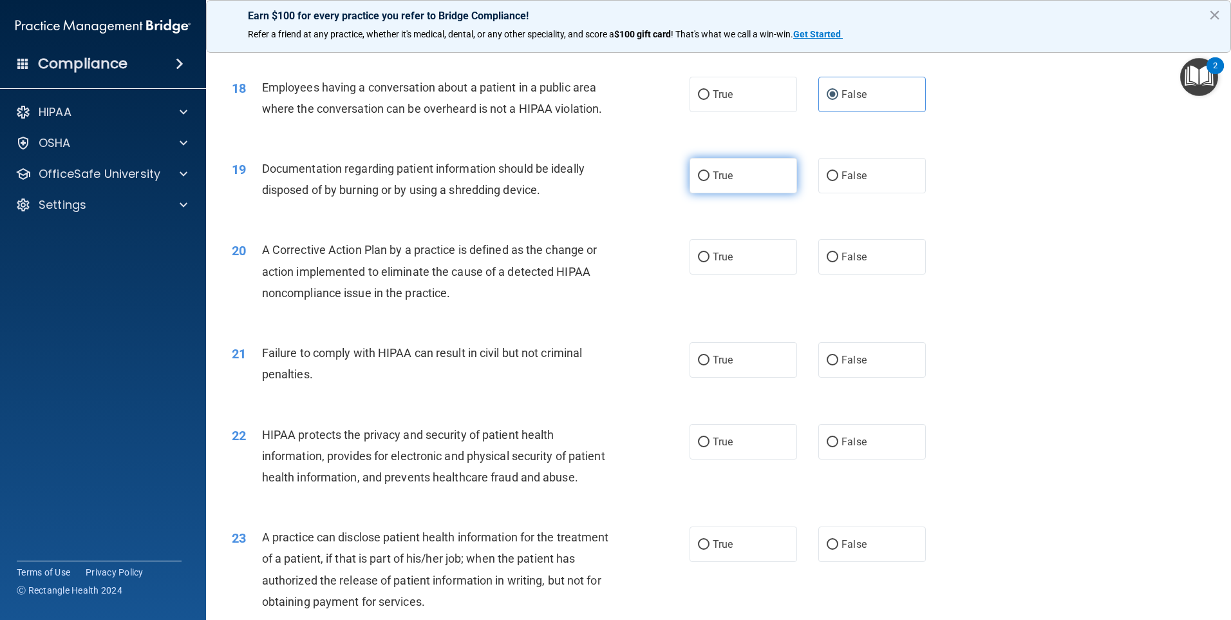
click at [705, 192] on label "True" at bounding box center [744, 175] width 108 height 35
click at [705, 181] on input "True" at bounding box center [704, 176] width 12 height 10
radio input "true"
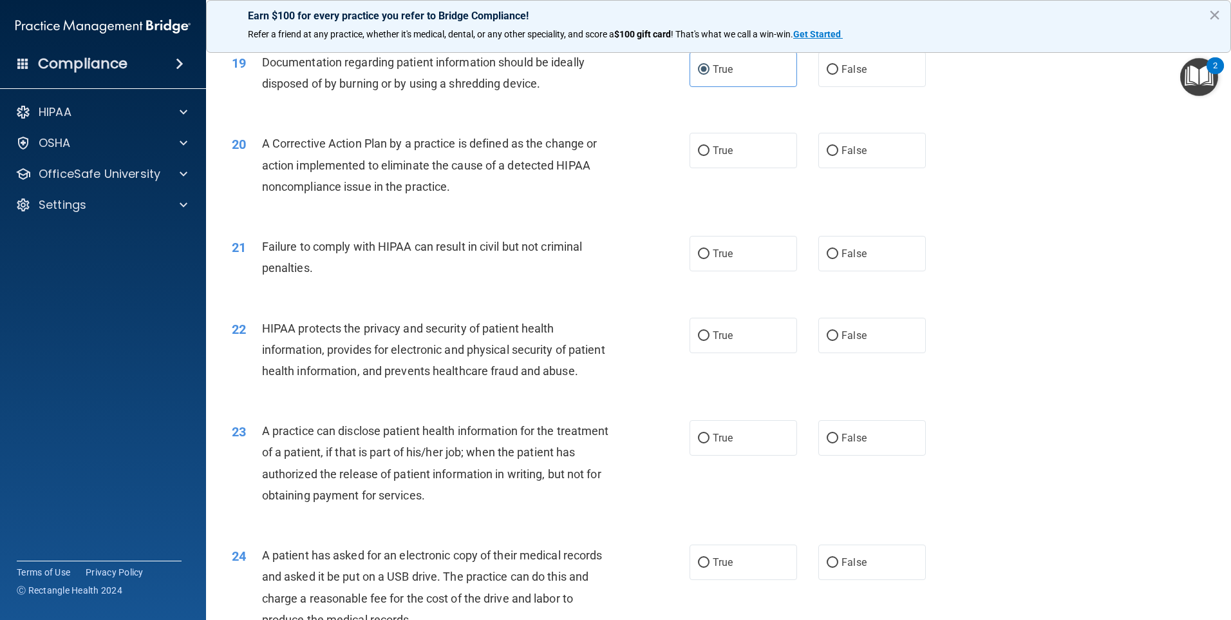
scroll to position [1739, 0]
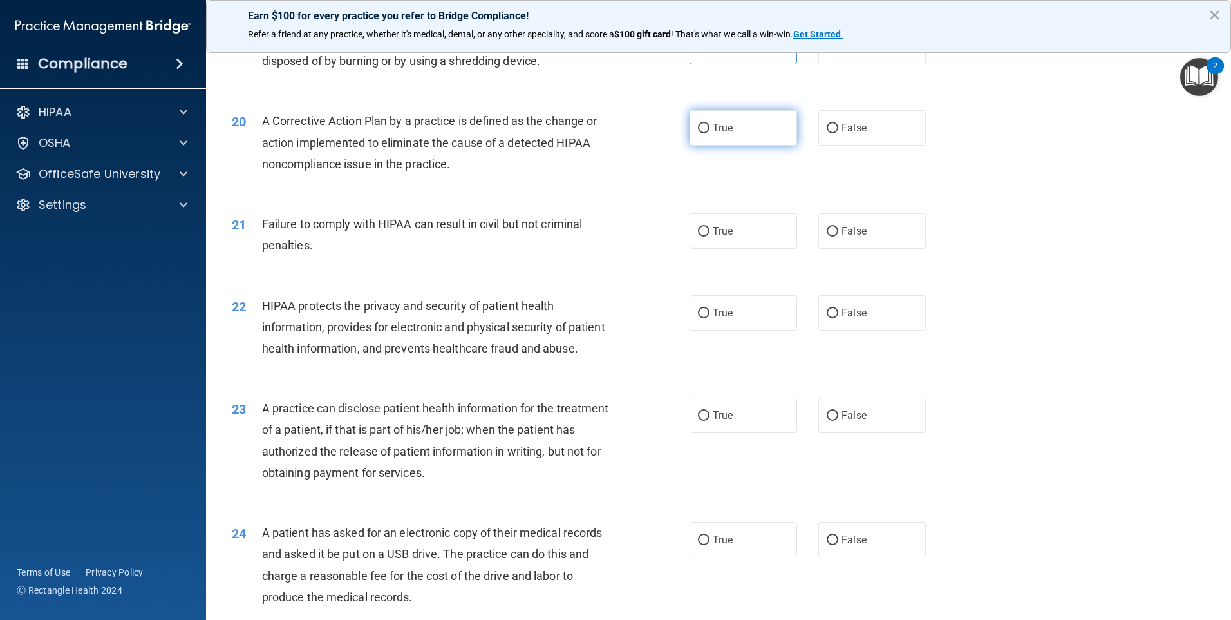
click at [716, 134] on span "True" at bounding box center [723, 128] width 20 height 12
click at [710, 133] on input "True" at bounding box center [704, 129] width 12 height 10
radio input "true"
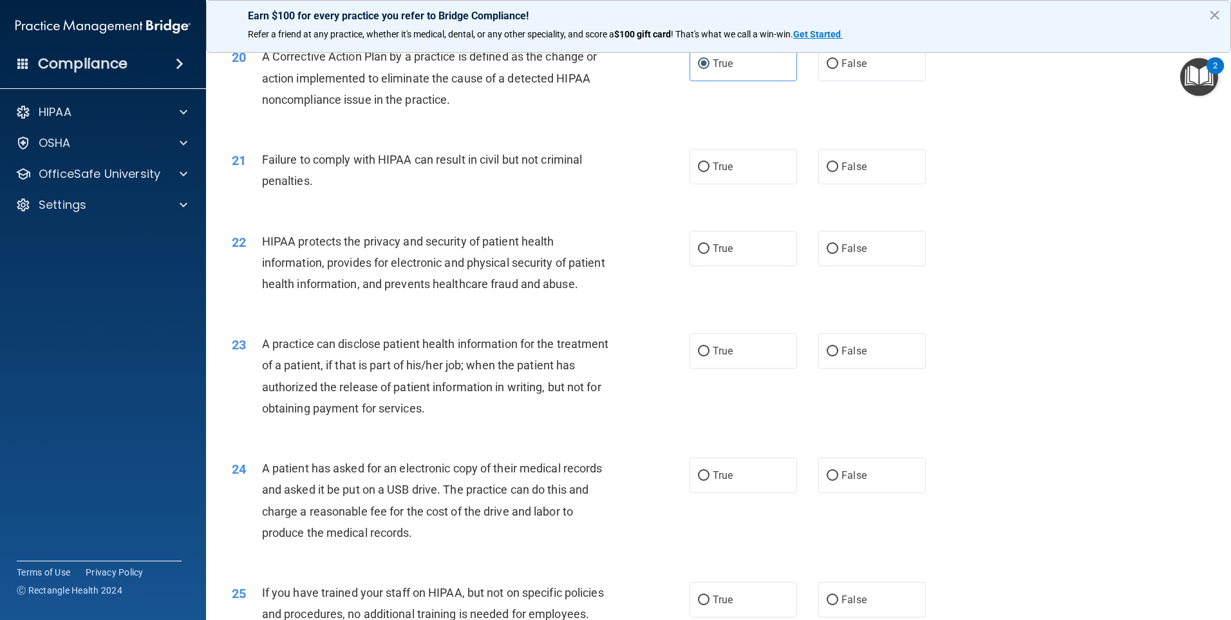
scroll to position [1868, 0]
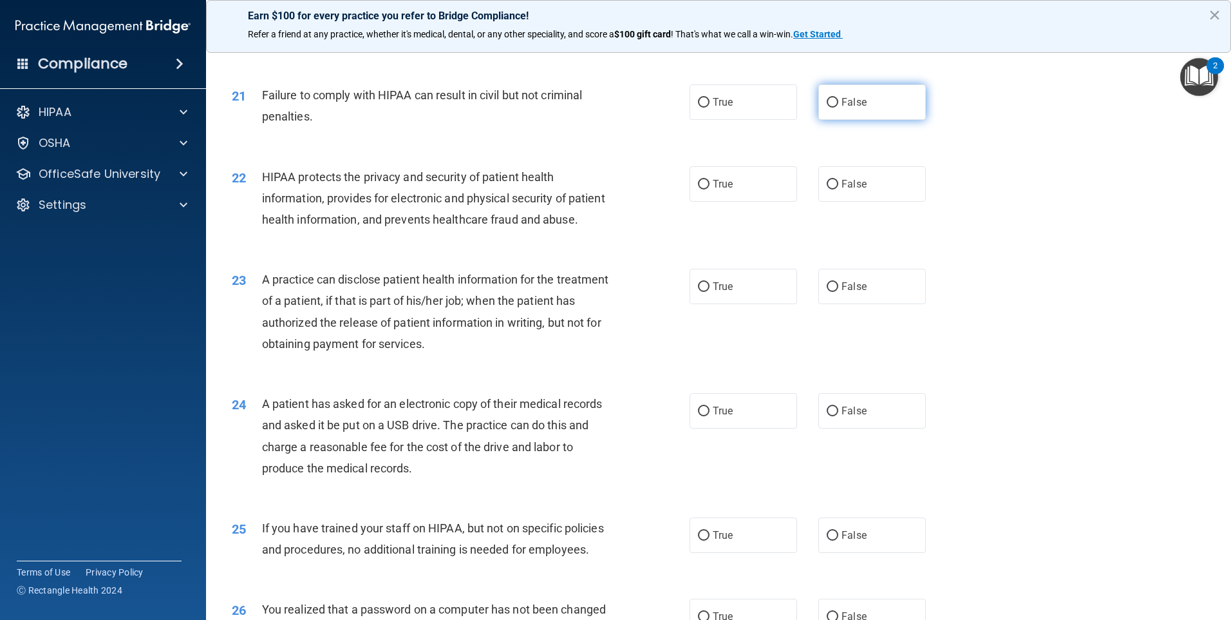
click at [851, 120] on label "False" at bounding box center [873, 101] width 108 height 35
click at [839, 108] on input "False" at bounding box center [833, 103] width 12 height 10
radio input "true"
click at [699, 189] on input "True" at bounding box center [704, 185] width 12 height 10
radio input "true"
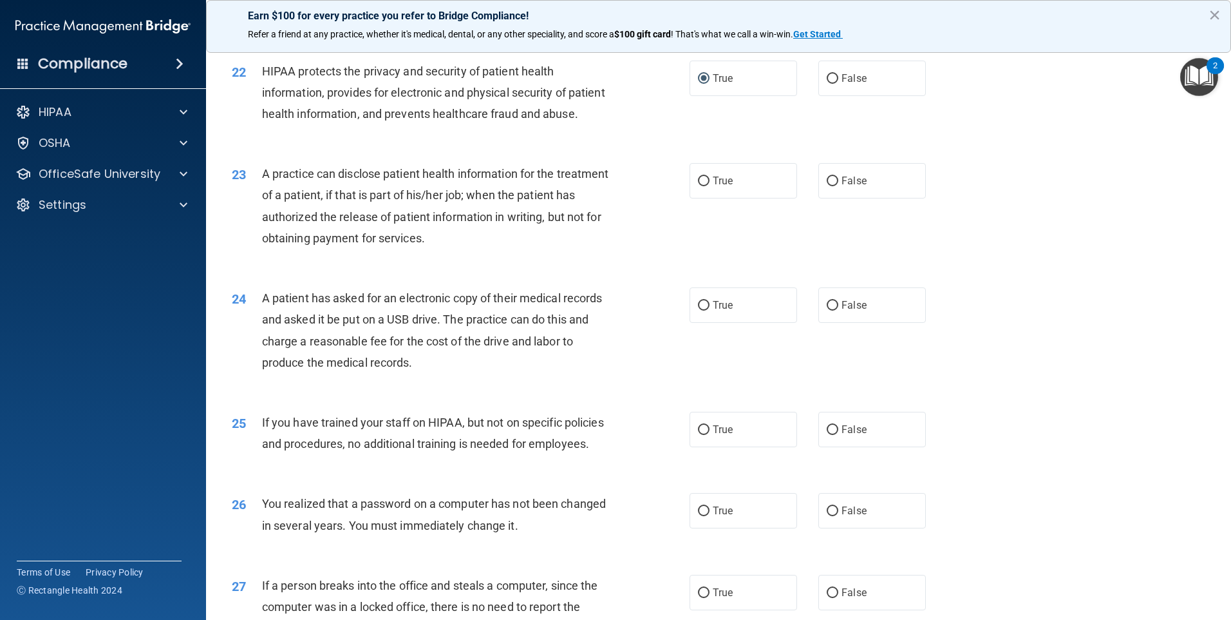
scroll to position [1997, 0]
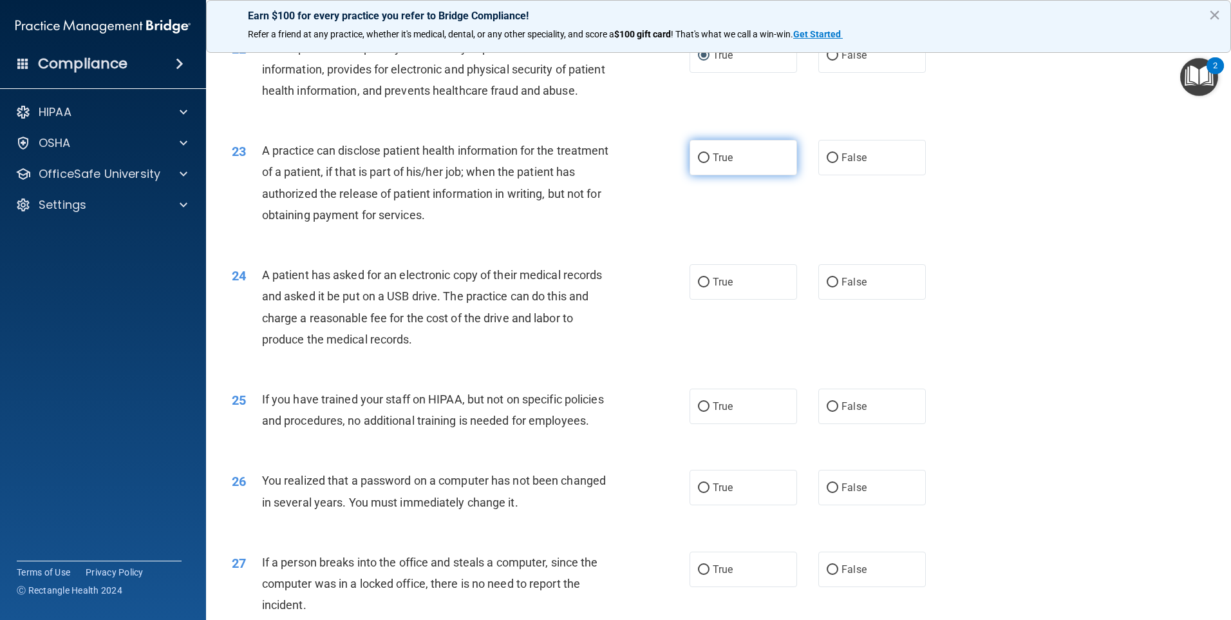
click at [750, 175] on label "True" at bounding box center [744, 157] width 108 height 35
click at [710, 163] on input "True" at bounding box center [704, 158] width 12 height 10
radio input "true"
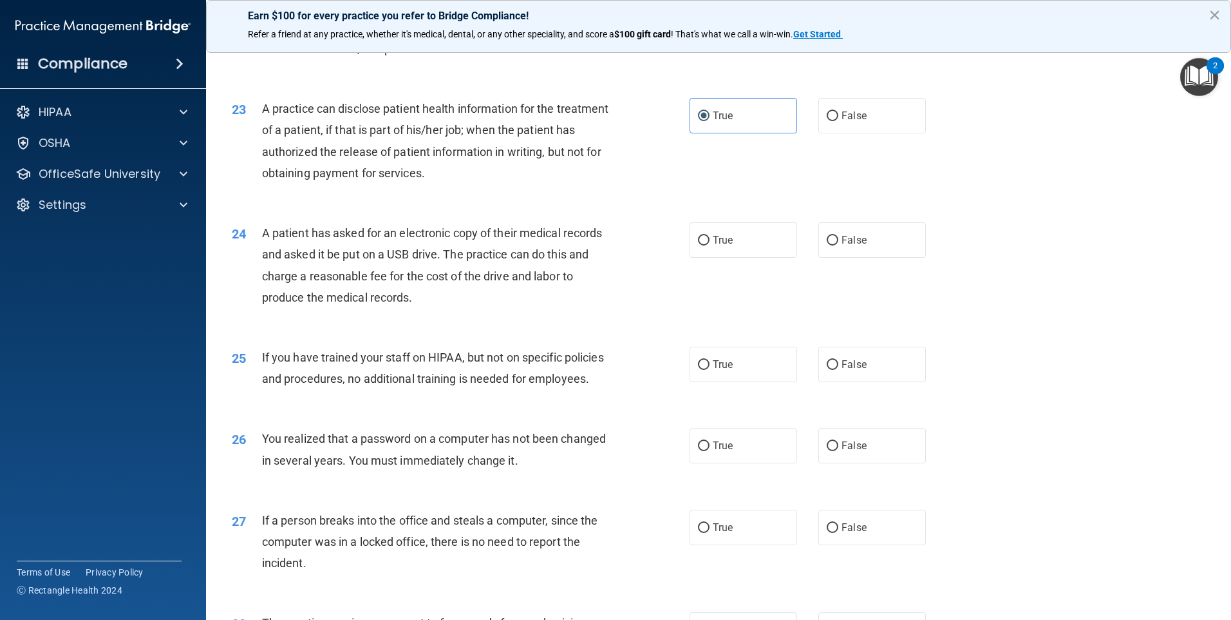
scroll to position [2061, 0]
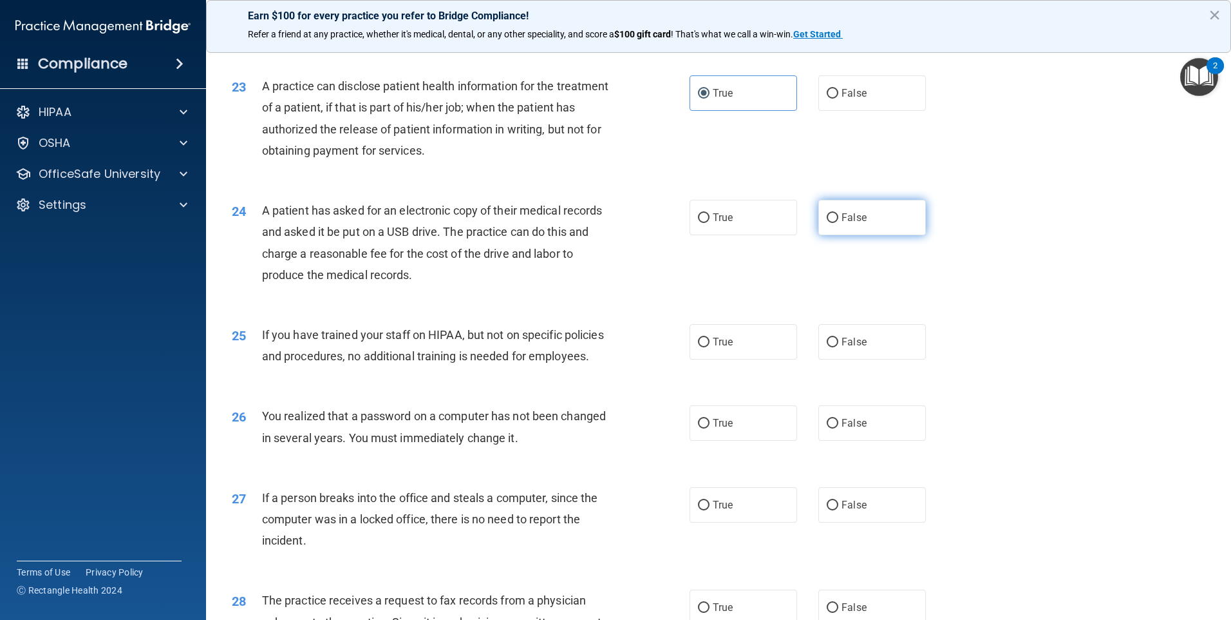
click at [868, 235] on label "False" at bounding box center [873, 217] width 108 height 35
click at [839, 223] on input "False" at bounding box center [833, 218] width 12 height 10
radio input "true"
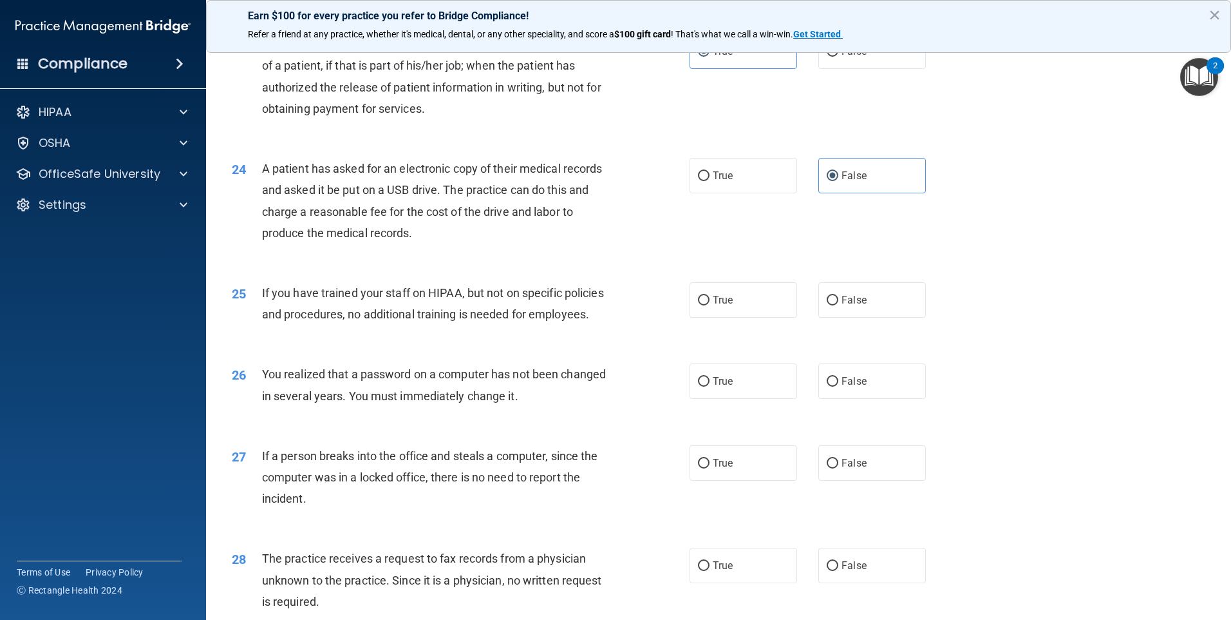
scroll to position [2125, 0]
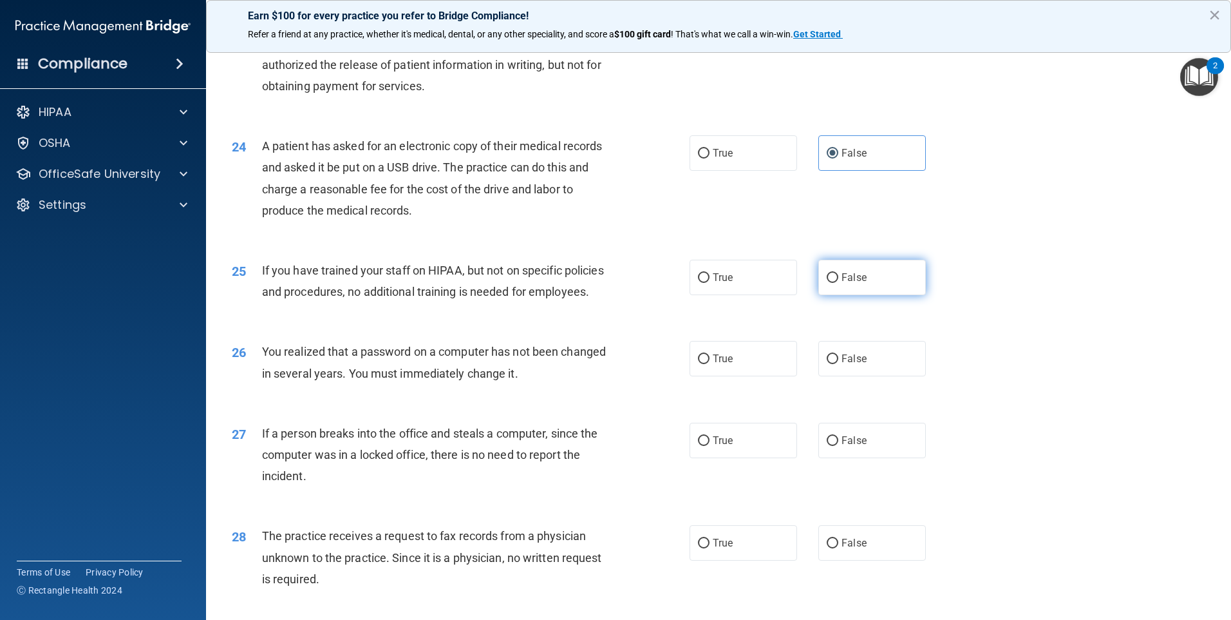
click at [855, 283] on span "False" at bounding box center [854, 277] width 25 height 12
click at [839, 283] on input "False" at bounding box center [833, 278] width 12 height 10
radio input "true"
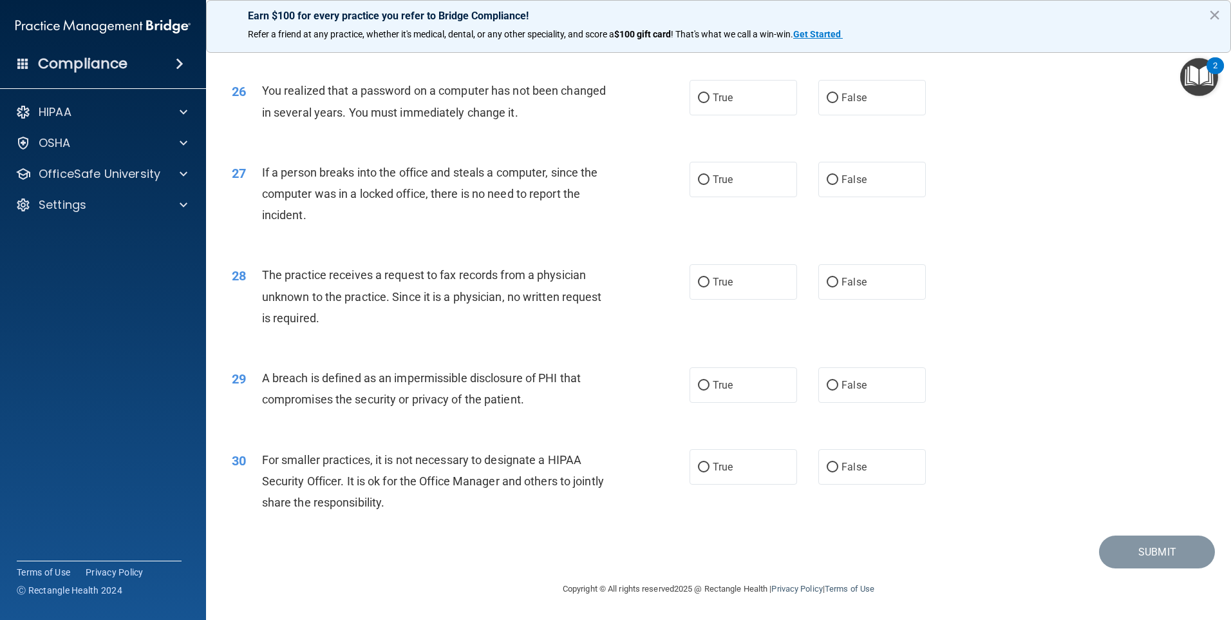
scroll to position [2450, 0]
click at [730, 98] on label "True" at bounding box center [744, 97] width 108 height 35
click at [710, 98] on input "True" at bounding box center [704, 98] width 12 height 10
radio input "true"
click at [904, 193] on label "False" at bounding box center [873, 179] width 108 height 35
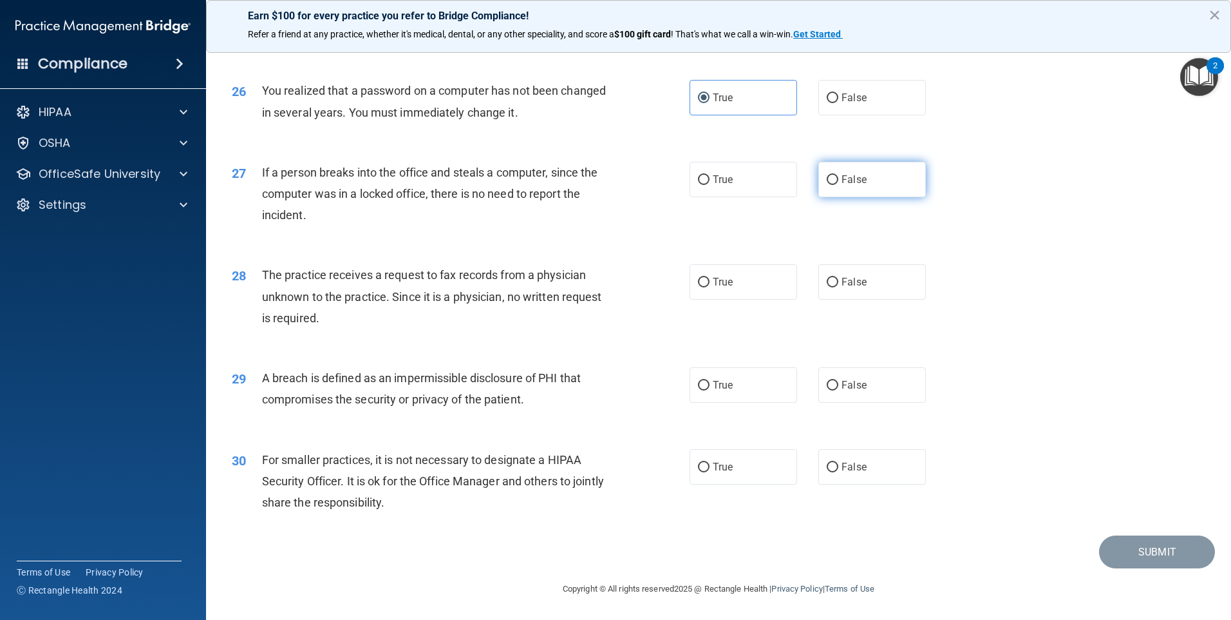
click at [839, 185] on input "False" at bounding box center [833, 180] width 12 height 10
radio input "true"
click at [732, 285] on label "True" at bounding box center [744, 281] width 108 height 35
click at [710, 285] on input "True" at bounding box center [704, 283] width 12 height 10
radio input "true"
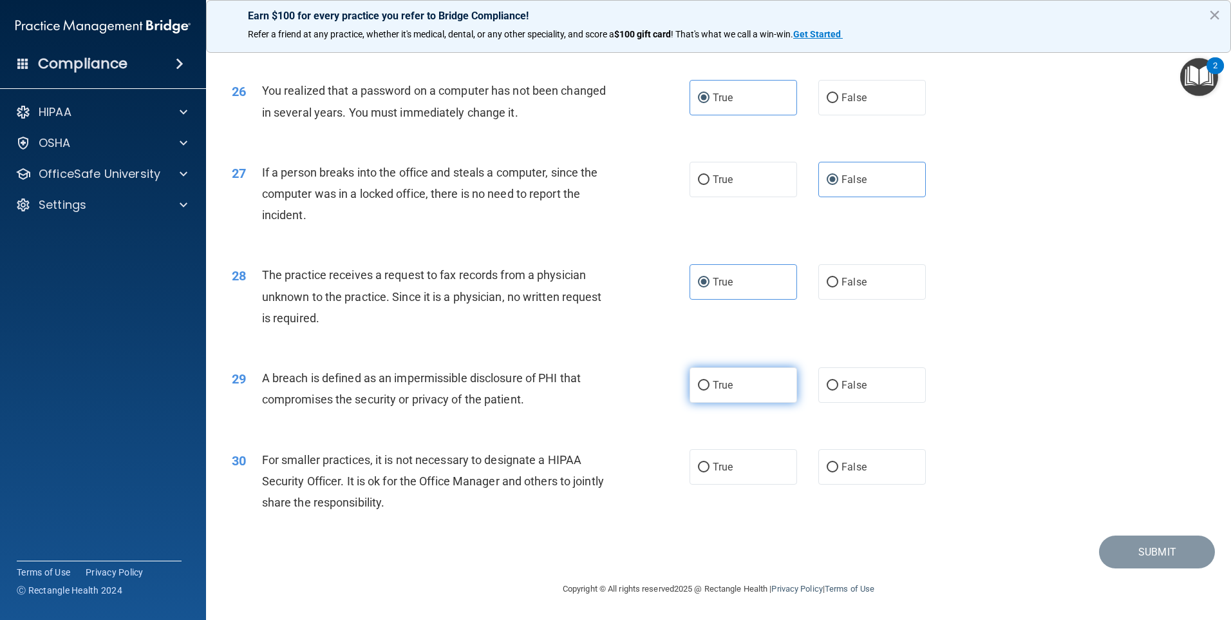
click at [717, 398] on label "True" at bounding box center [744, 384] width 108 height 35
click at [710, 390] on input "True" at bounding box center [704, 386] width 12 height 10
radio input "true"
click at [861, 466] on label "False" at bounding box center [873, 466] width 108 height 35
click at [839, 466] on input "False" at bounding box center [833, 467] width 12 height 10
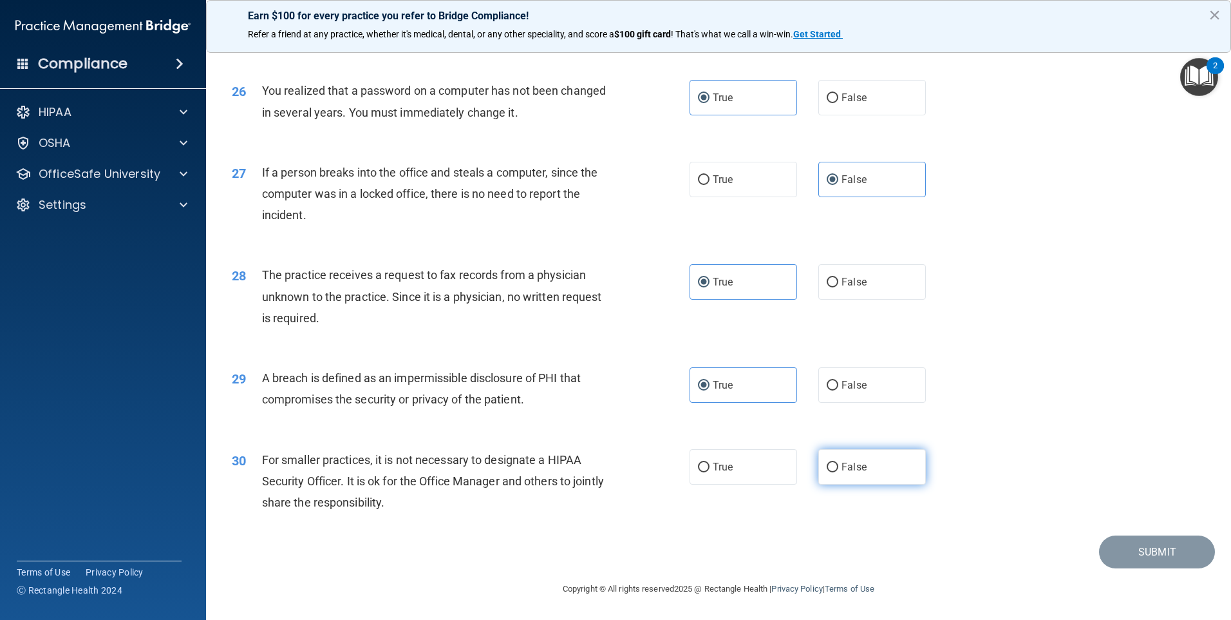
radio input "true"
click at [1125, 547] on button "Submit" at bounding box center [1157, 551] width 116 height 33
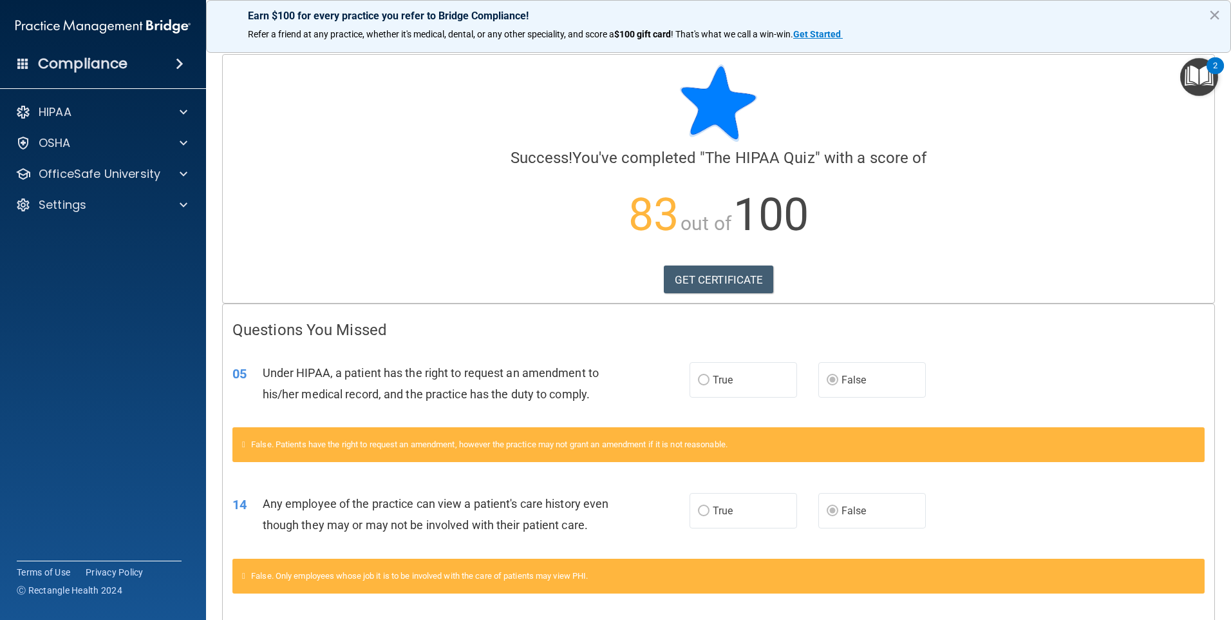
scroll to position [64, 0]
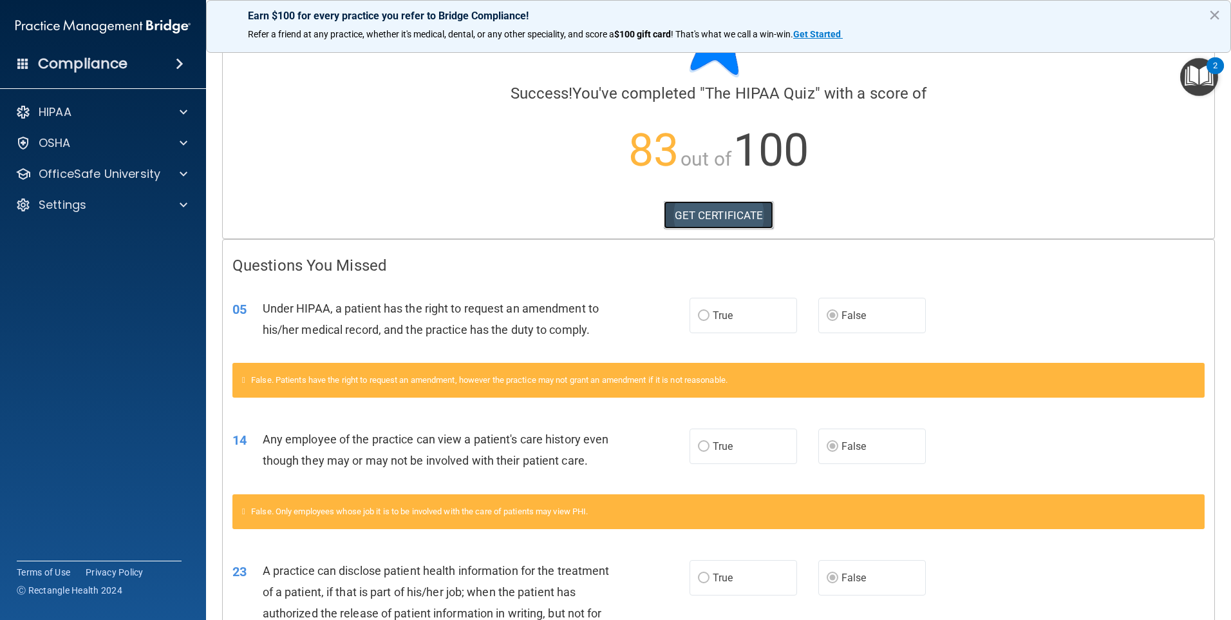
click at [713, 216] on link "GET CERTIFICATE" at bounding box center [719, 215] width 110 height 28
click at [83, 169] on p "OfficeSafe University" at bounding box center [100, 173] width 122 height 15
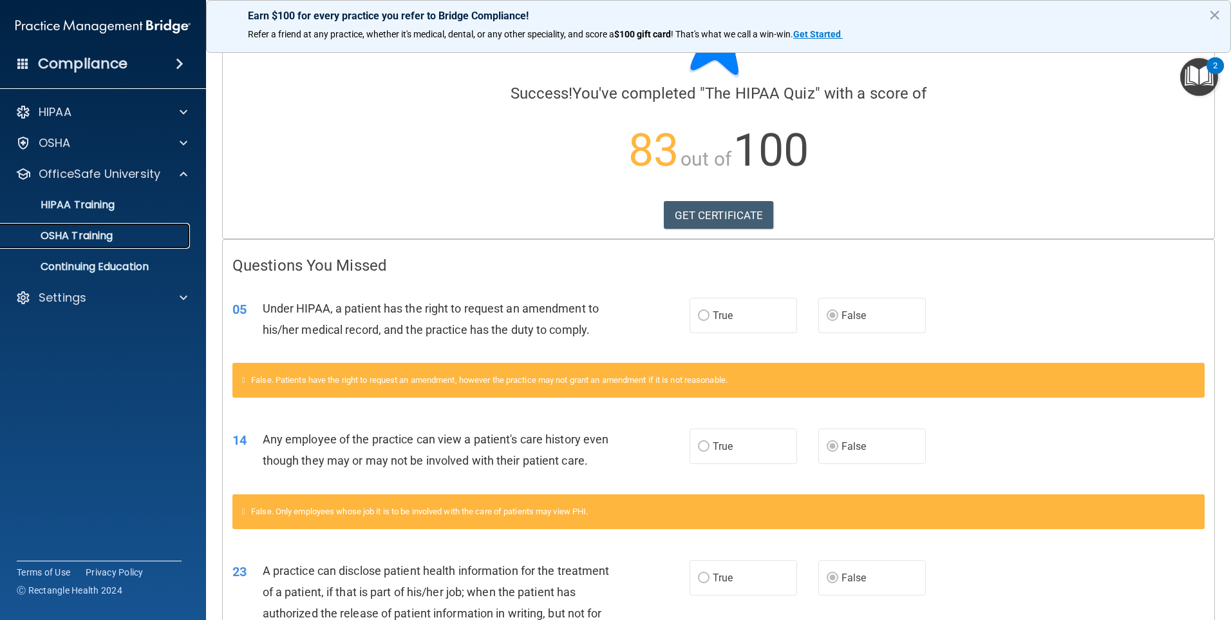
click at [105, 242] on p "OSHA Training" at bounding box center [60, 235] width 104 height 13
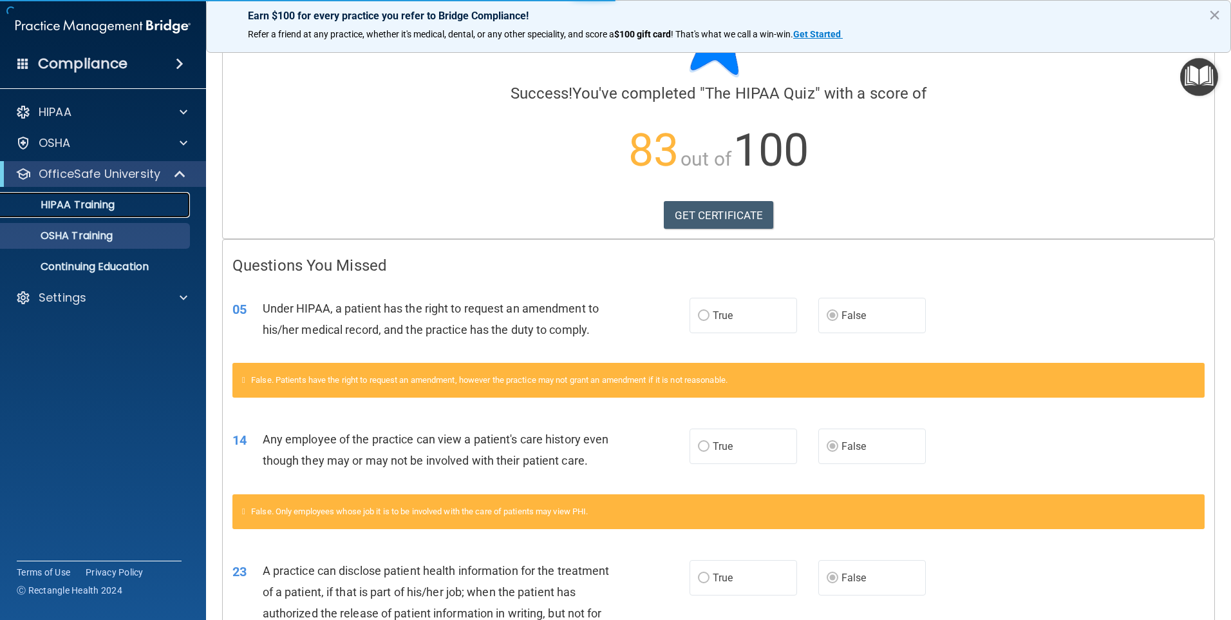
click at [99, 194] on link "HIPAA Training" at bounding box center [88, 205] width 203 height 26
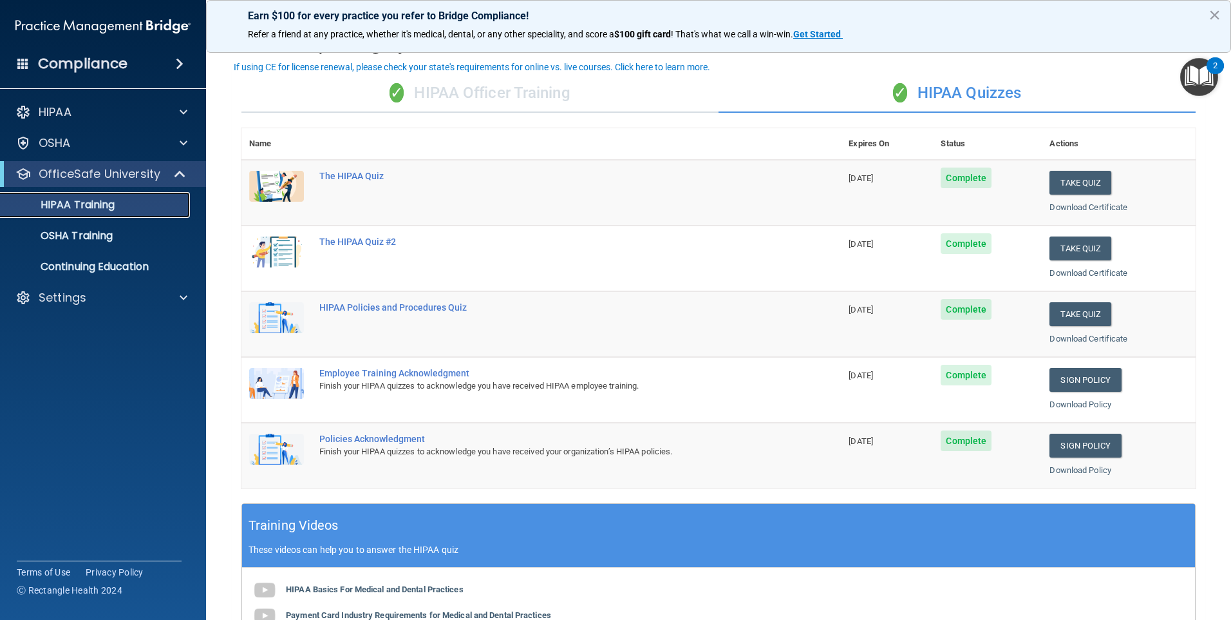
scroll to position [64, 0]
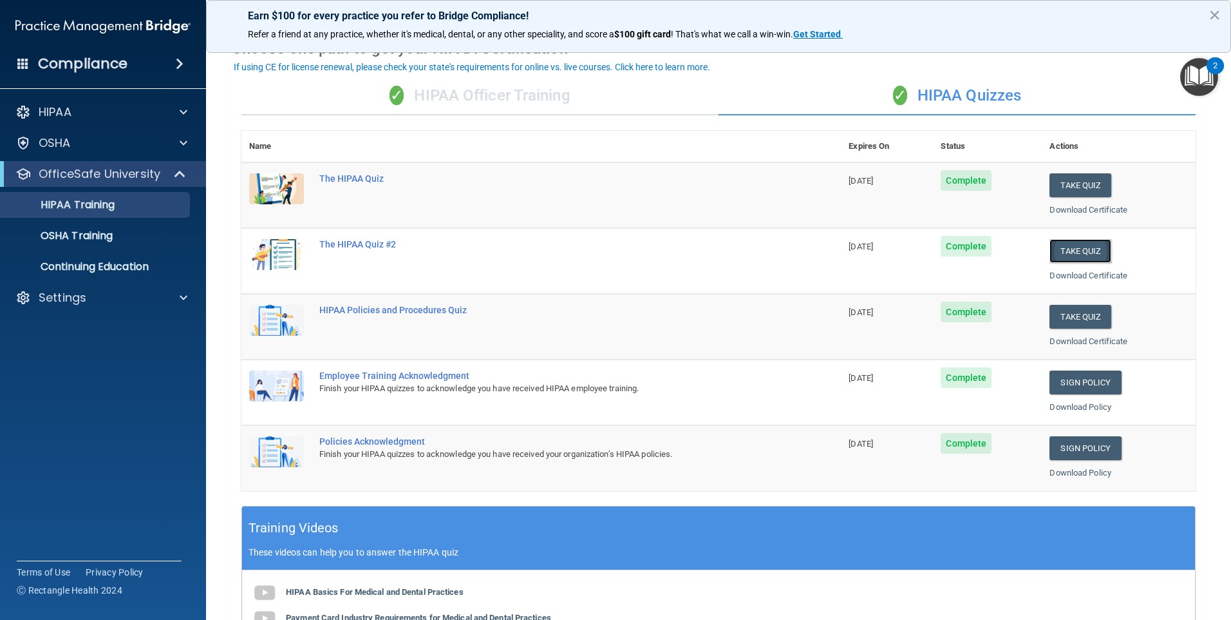
click at [1069, 253] on button "Take Quiz" at bounding box center [1081, 251] width 62 height 24
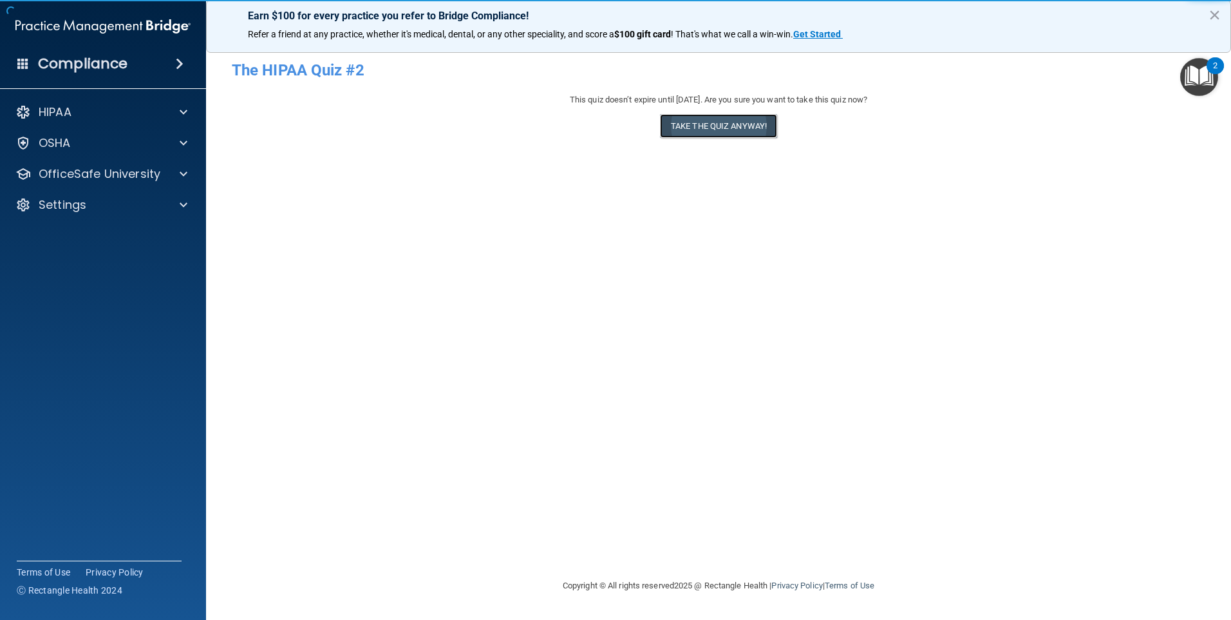
click at [713, 125] on button "Take the quiz anyway!" at bounding box center [718, 126] width 117 height 24
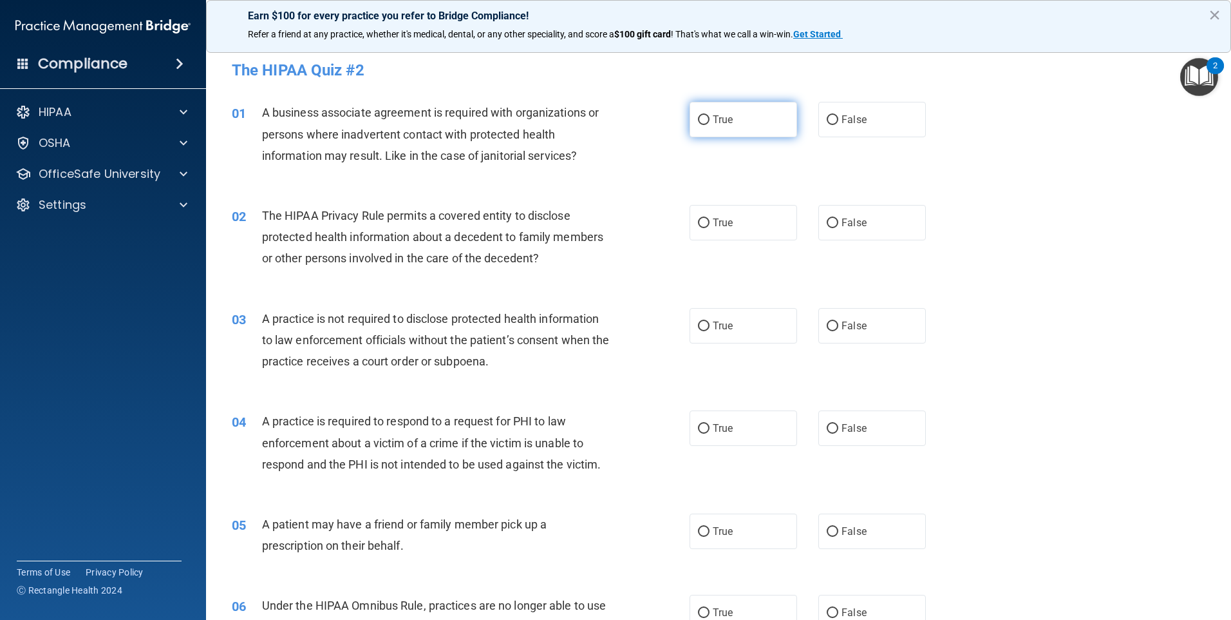
click at [757, 120] on label "True" at bounding box center [744, 119] width 108 height 35
click at [710, 120] on input "True" at bounding box center [704, 120] width 12 height 10
radio input "true"
click at [728, 219] on span "True" at bounding box center [723, 222] width 20 height 12
click at [710, 219] on input "True" at bounding box center [704, 223] width 12 height 10
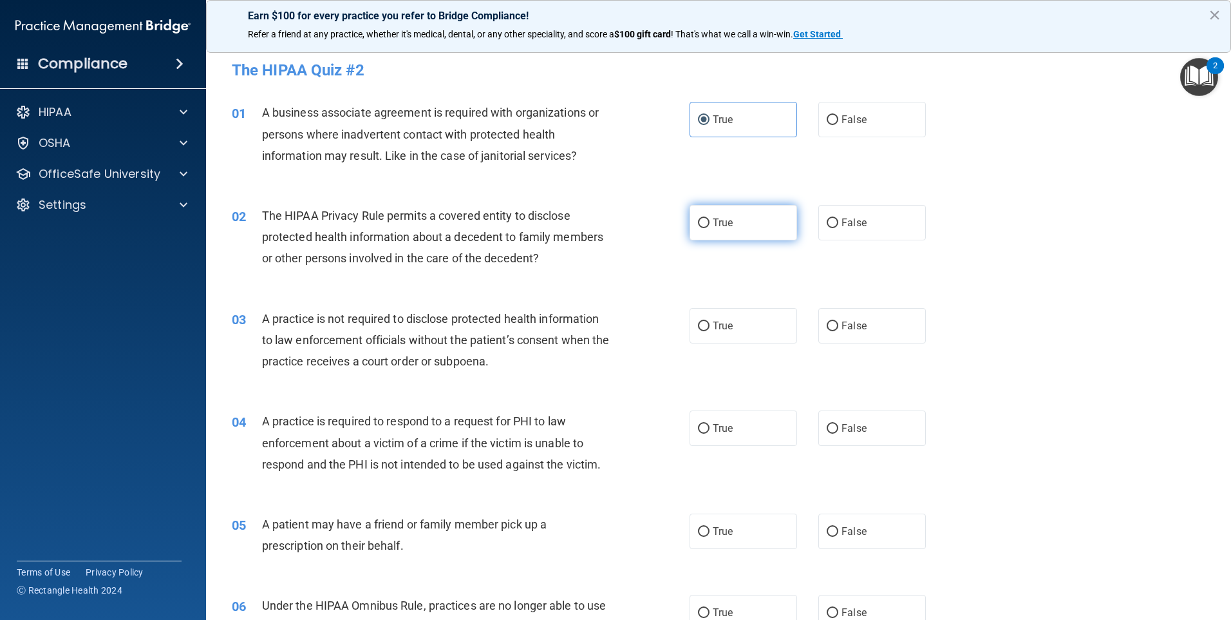
radio input "true"
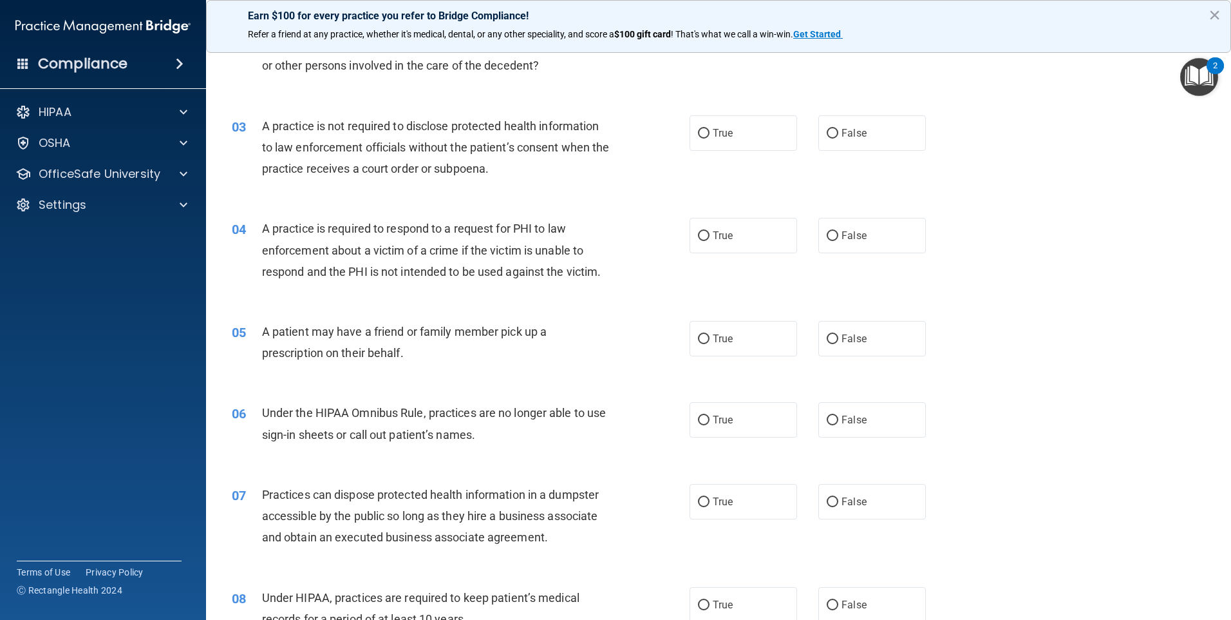
scroll to position [193, 0]
click at [748, 131] on label "True" at bounding box center [744, 132] width 108 height 35
click at [710, 131] on input "True" at bounding box center [704, 133] width 12 height 10
radio input "true"
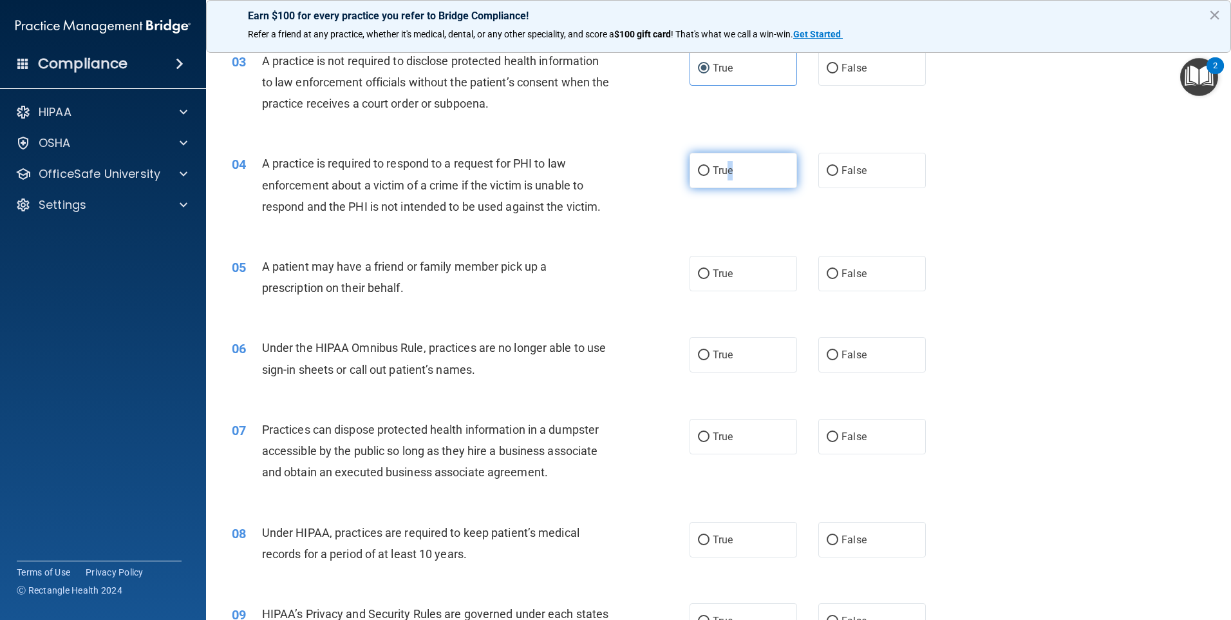
click at [727, 169] on span "True" at bounding box center [723, 170] width 20 height 12
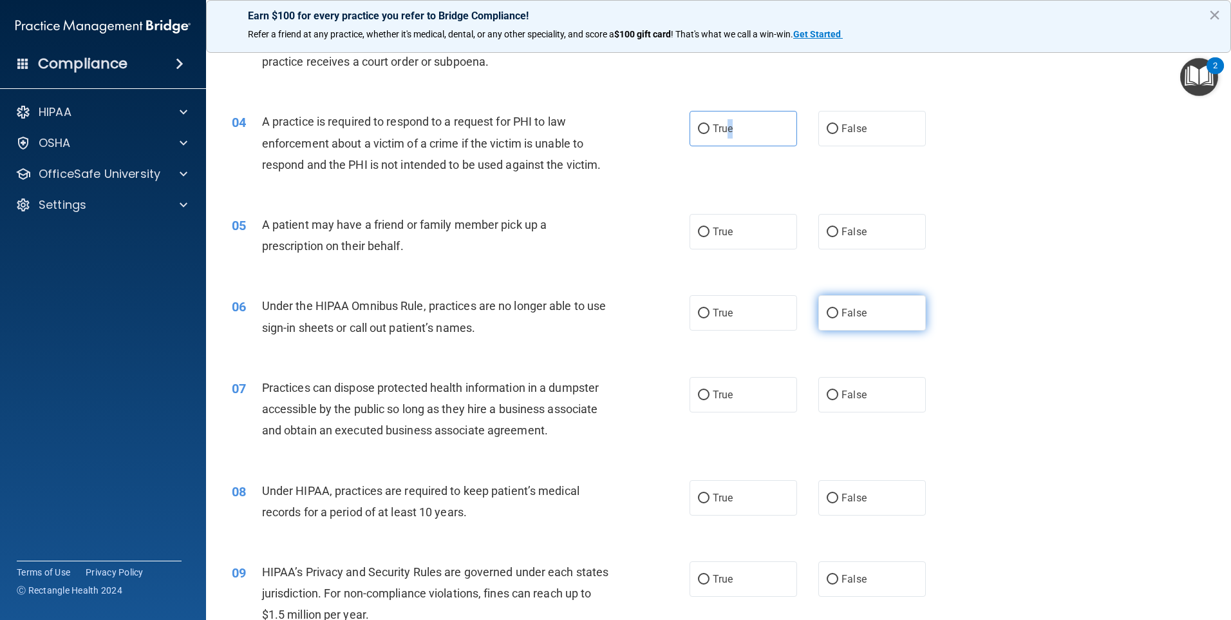
scroll to position [322, 0]
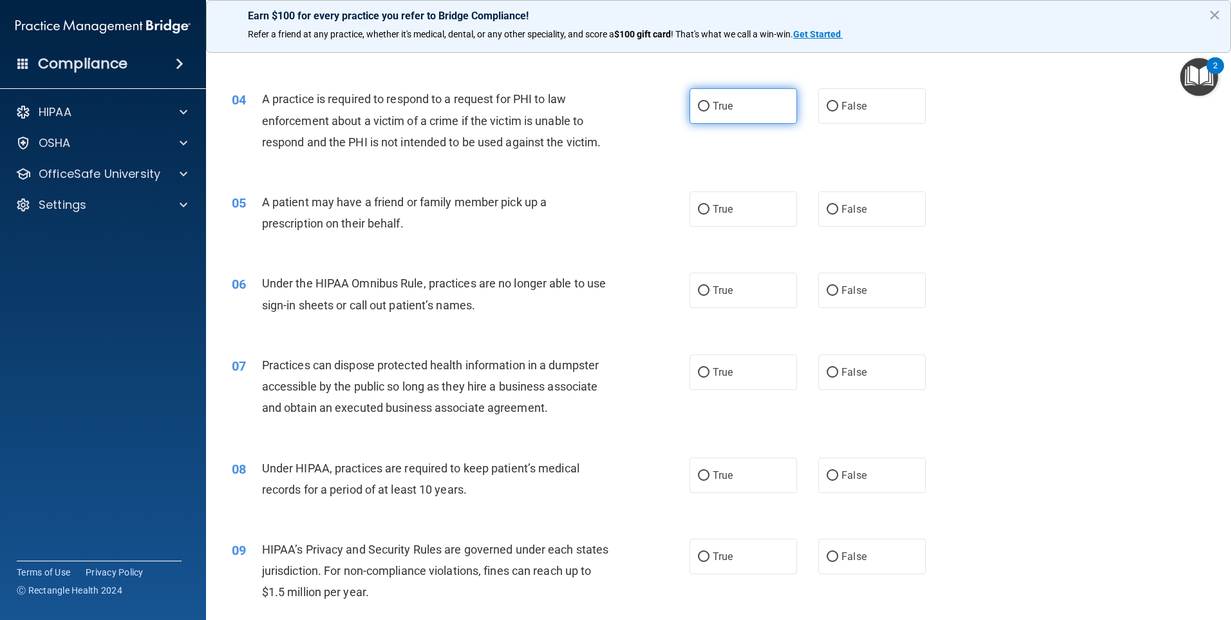
click at [709, 116] on label "True" at bounding box center [744, 105] width 108 height 35
click at [709, 111] on input "True" at bounding box center [704, 107] width 12 height 10
radio input "true"
click at [730, 203] on label "True" at bounding box center [744, 208] width 108 height 35
click at [710, 205] on input "True" at bounding box center [704, 210] width 12 height 10
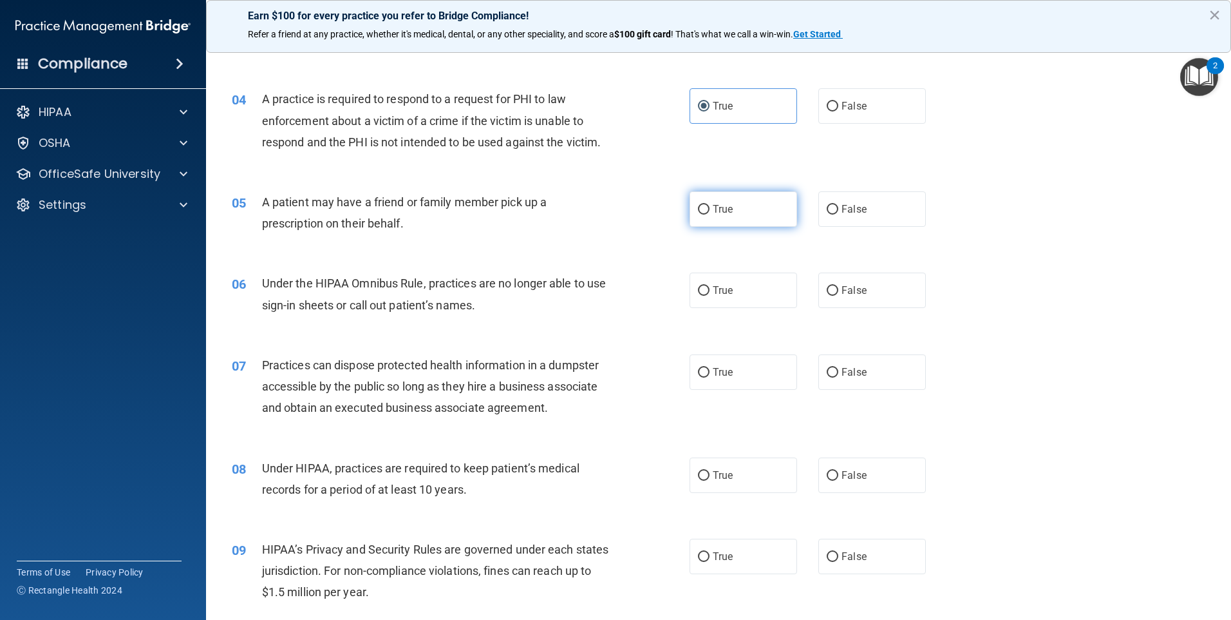
radio input "true"
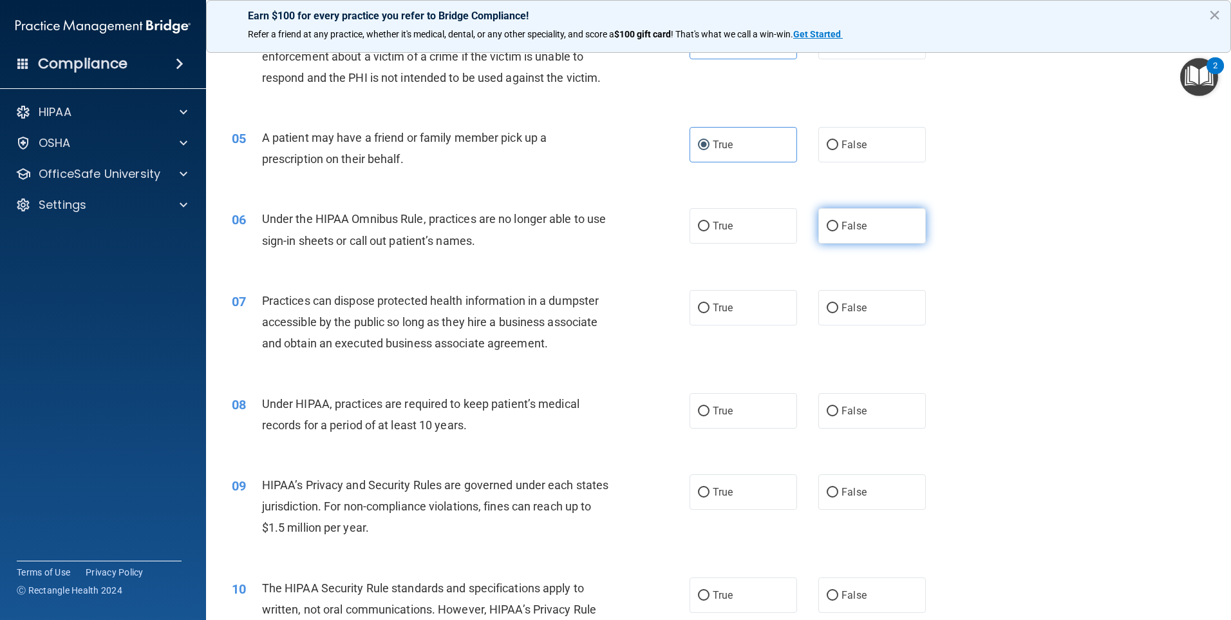
click at [834, 227] on label "False" at bounding box center [873, 225] width 108 height 35
click at [834, 227] on input "False" at bounding box center [833, 227] width 12 height 10
radio input "true"
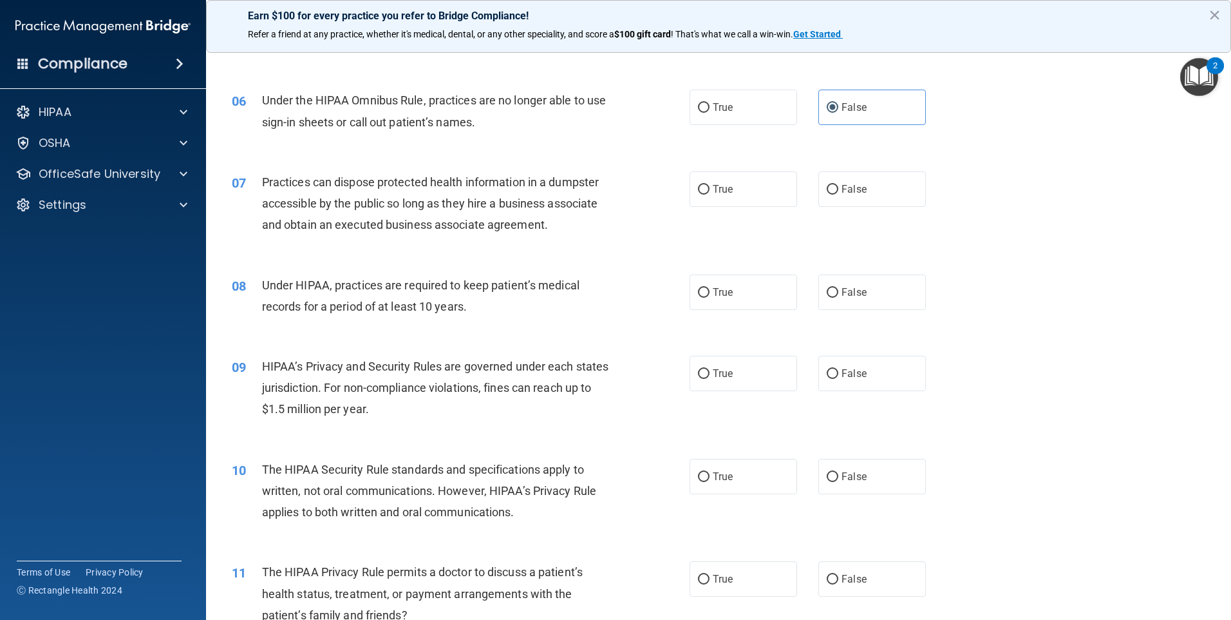
scroll to position [515, 0]
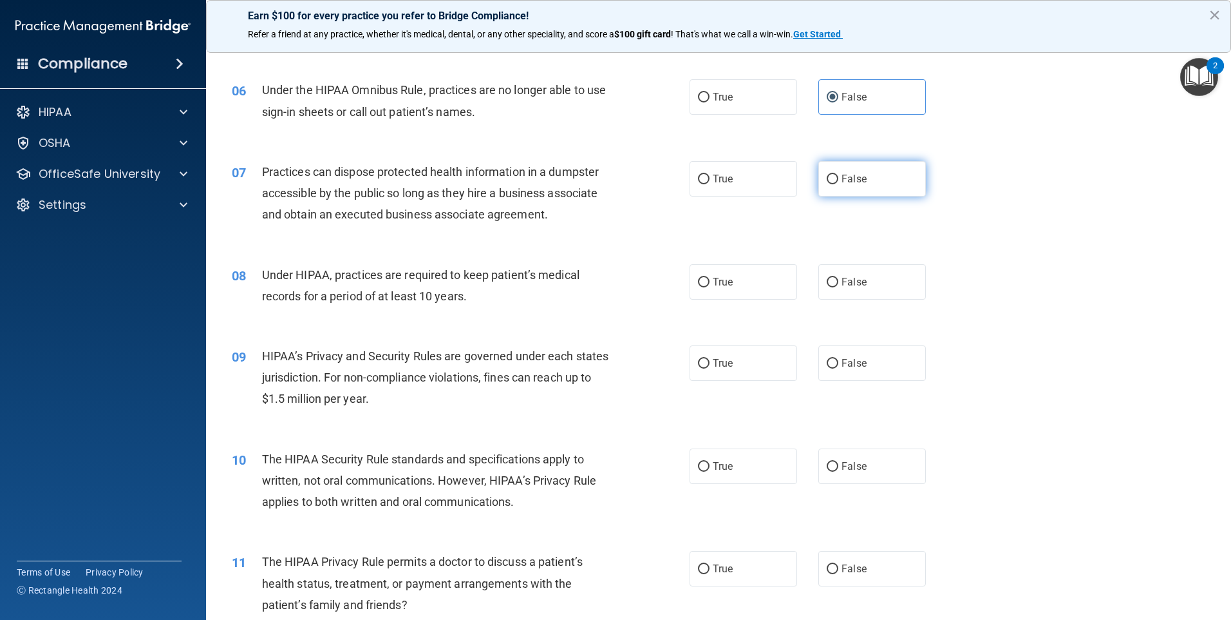
click at [888, 182] on label "False" at bounding box center [873, 178] width 108 height 35
click at [839, 182] on input "False" at bounding box center [833, 180] width 12 height 10
radio input "true"
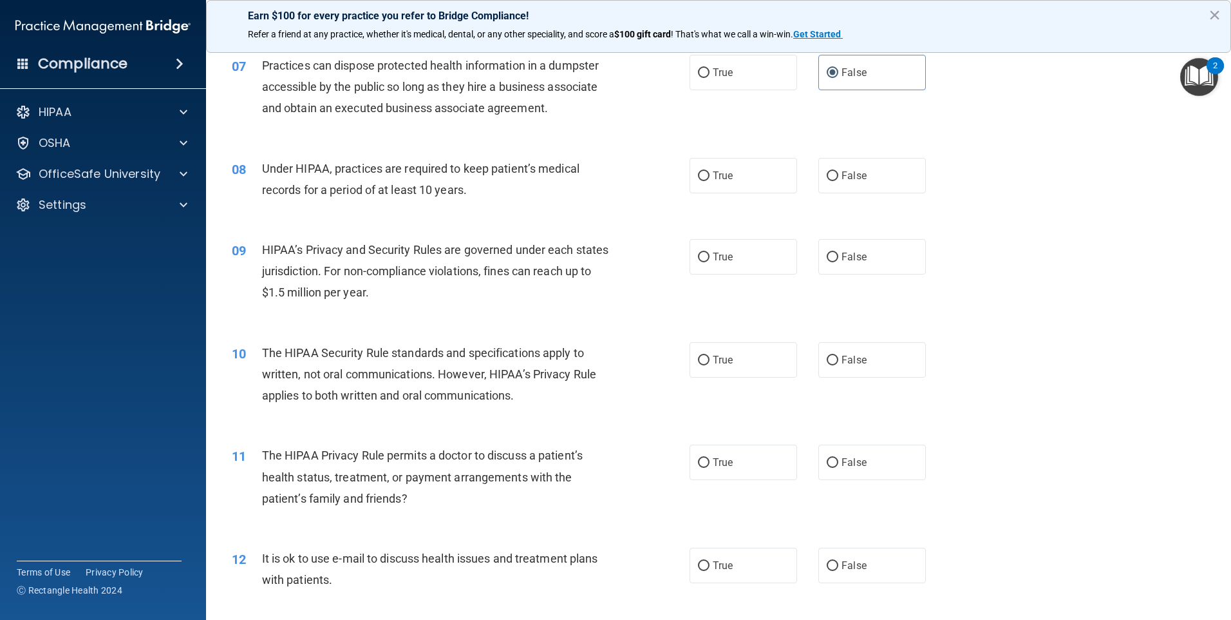
scroll to position [644, 0]
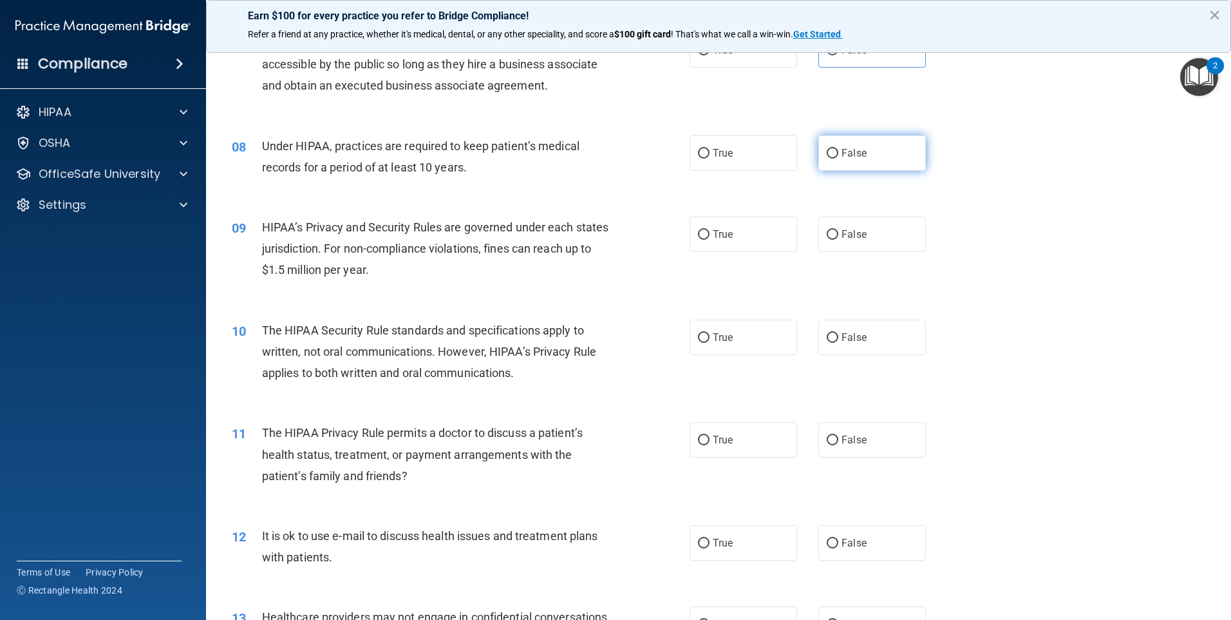
click at [850, 155] on span "False" at bounding box center [854, 153] width 25 height 12
click at [839, 155] on input "False" at bounding box center [833, 154] width 12 height 10
radio input "true"
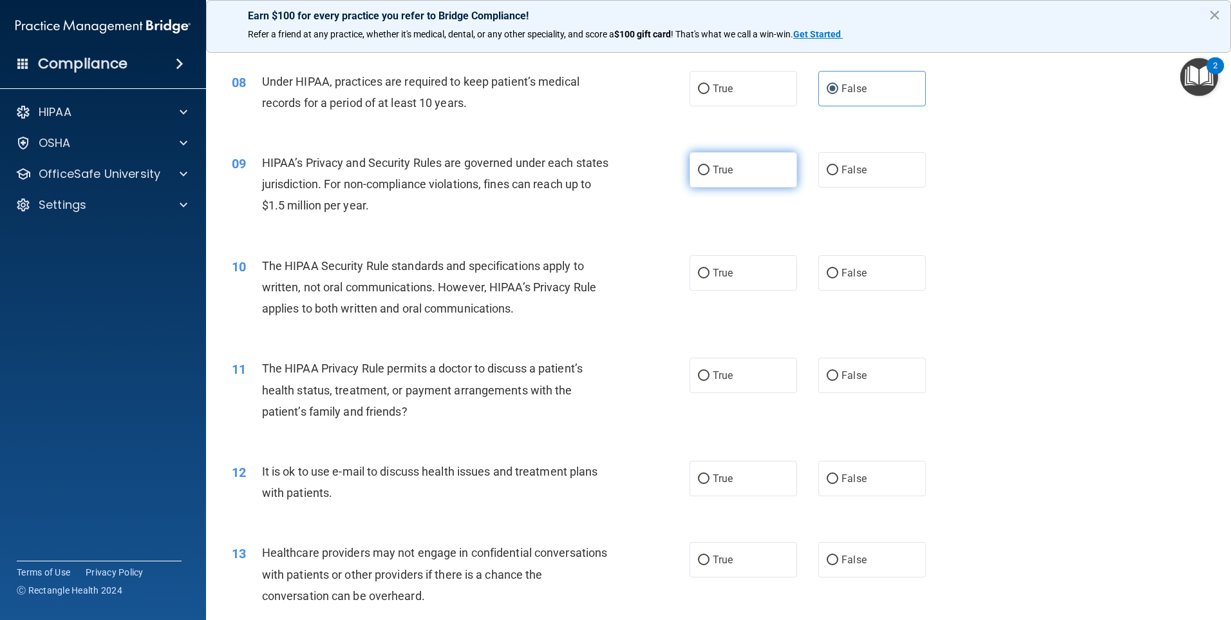
click at [703, 171] on input "True" at bounding box center [704, 171] width 12 height 10
radio input "true"
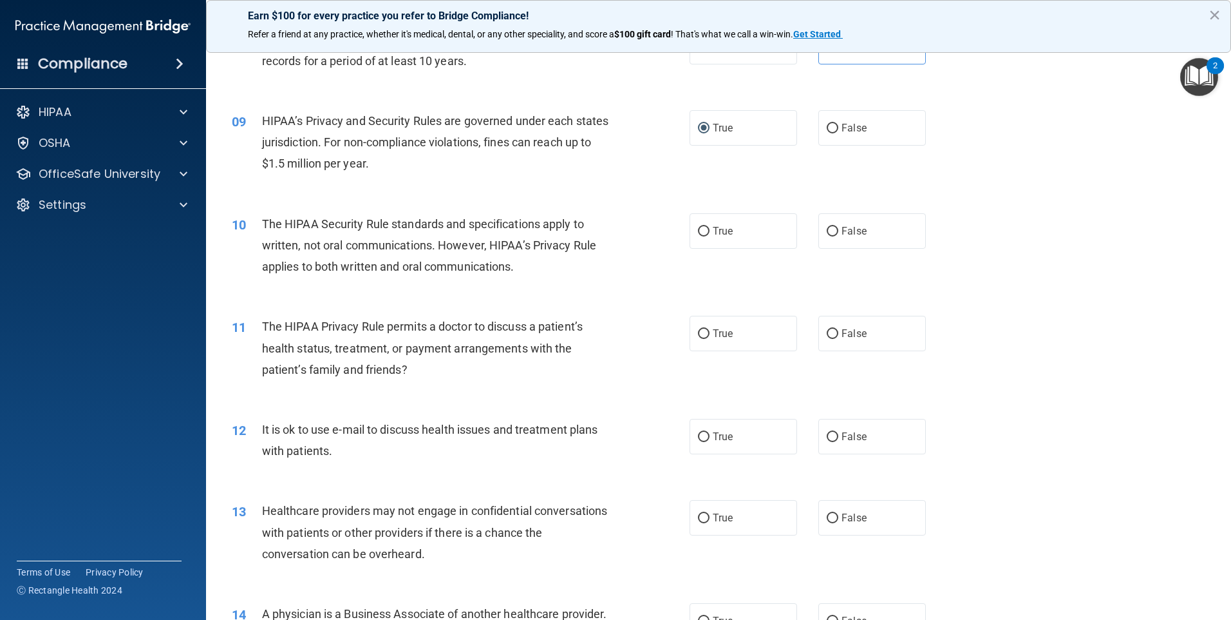
scroll to position [773, 0]
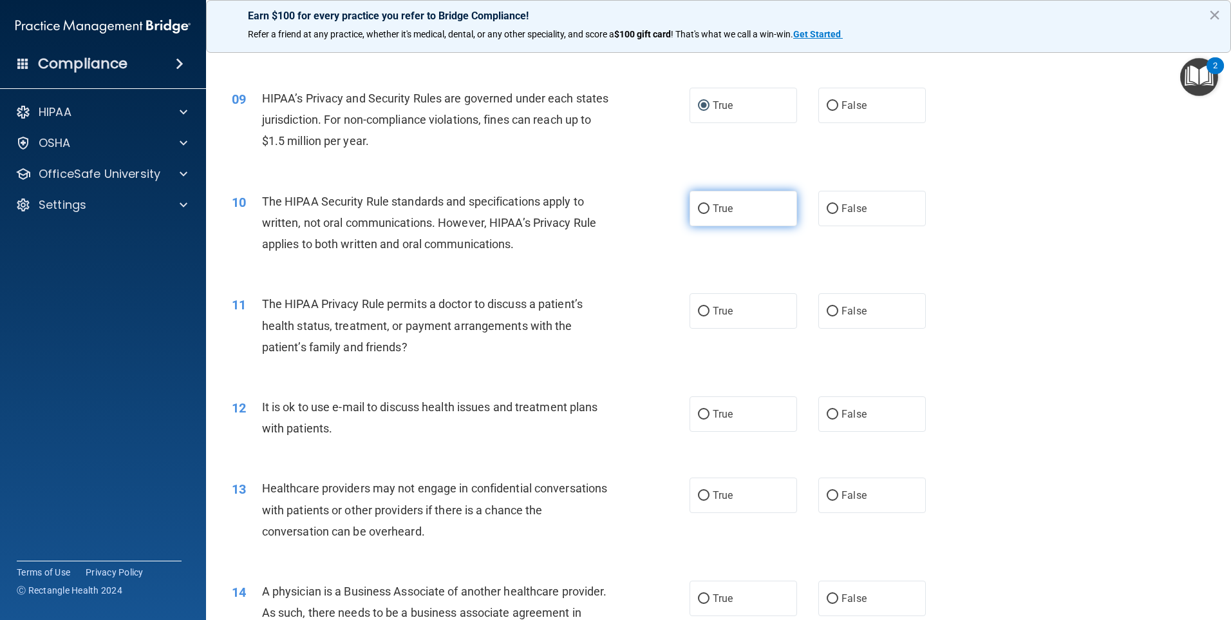
click at [739, 205] on label "True" at bounding box center [744, 208] width 108 height 35
click at [710, 205] on input "True" at bounding box center [704, 209] width 12 height 10
radio input "true"
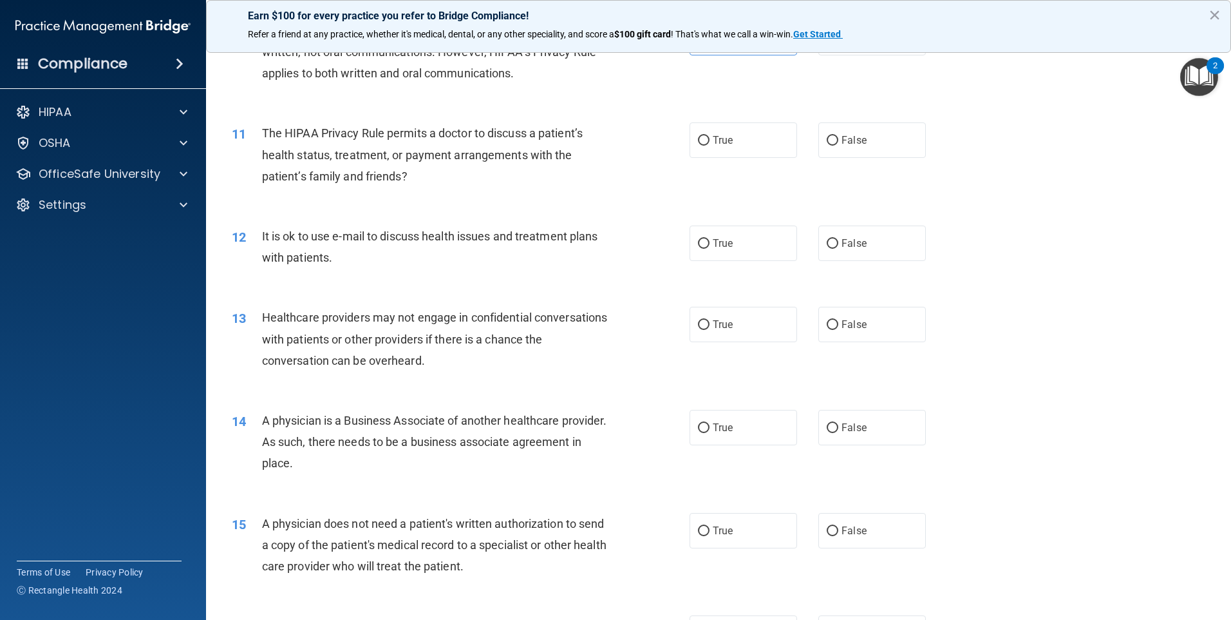
scroll to position [966, 0]
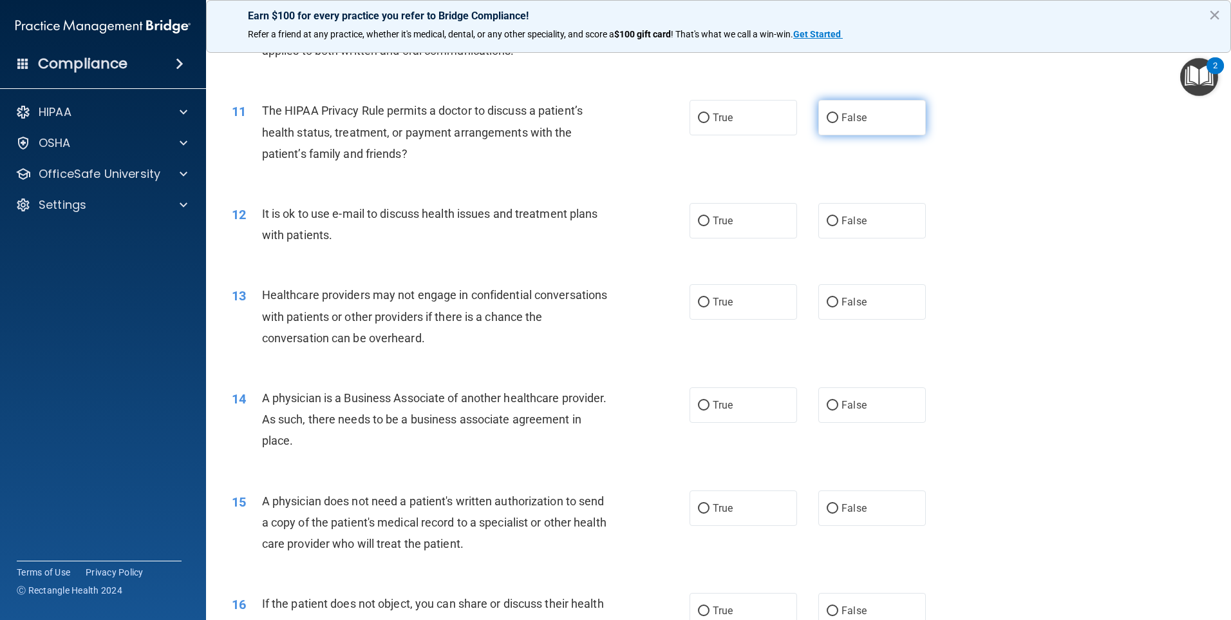
click at [827, 119] on input "False" at bounding box center [833, 118] width 12 height 10
radio input "true"
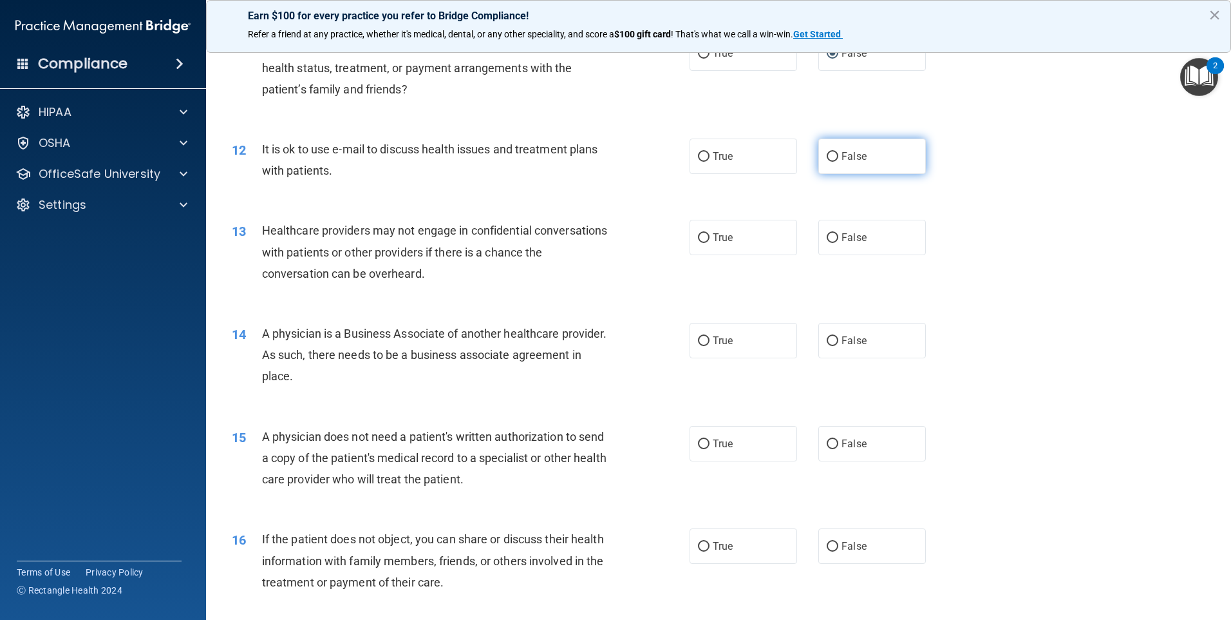
click at [830, 163] on label "False" at bounding box center [873, 155] width 108 height 35
click at [830, 162] on input "False" at bounding box center [833, 157] width 12 height 10
radio input "true"
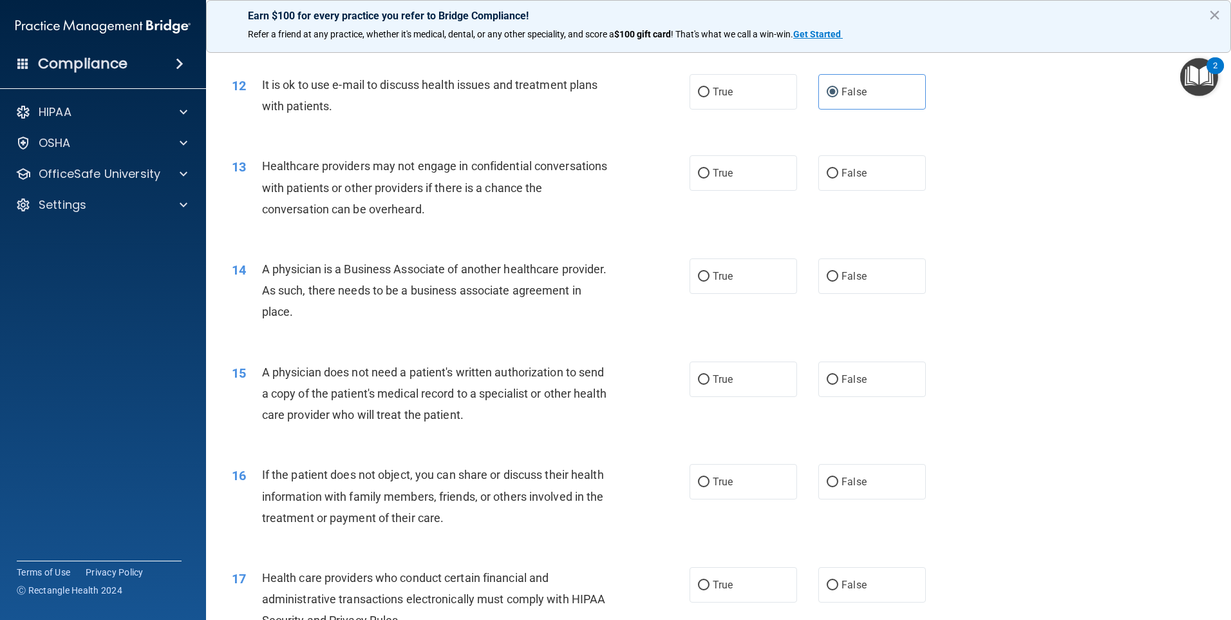
scroll to position [1159, 0]
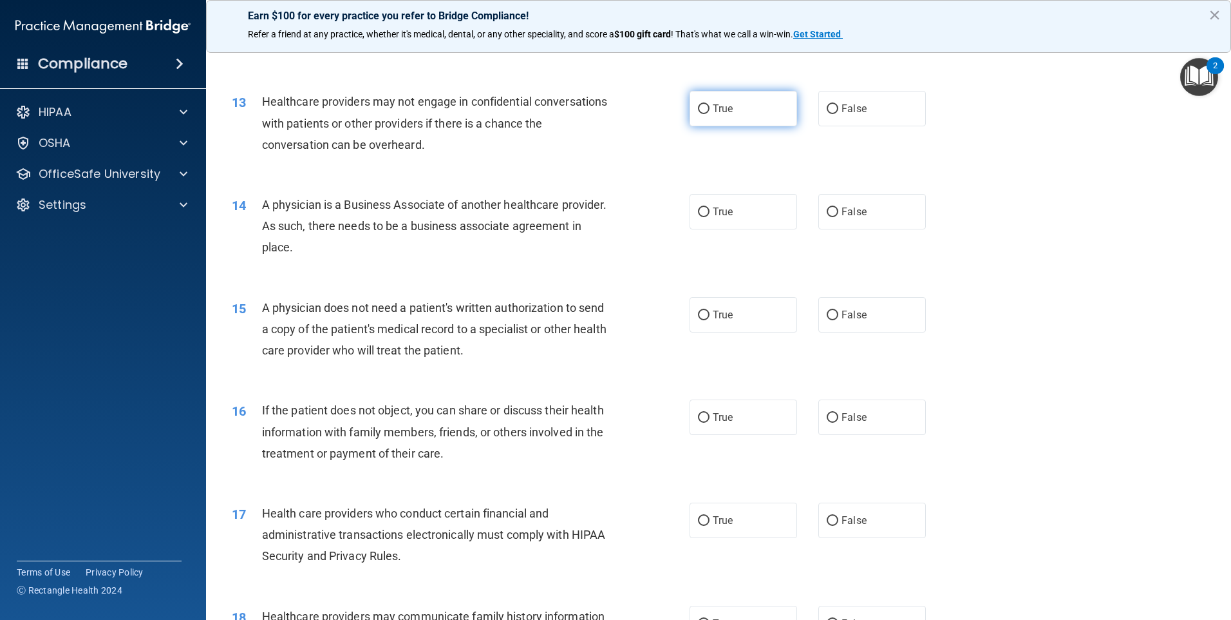
click at [729, 106] on label "True" at bounding box center [744, 108] width 108 height 35
click at [710, 106] on input "True" at bounding box center [704, 109] width 12 height 10
radio input "true"
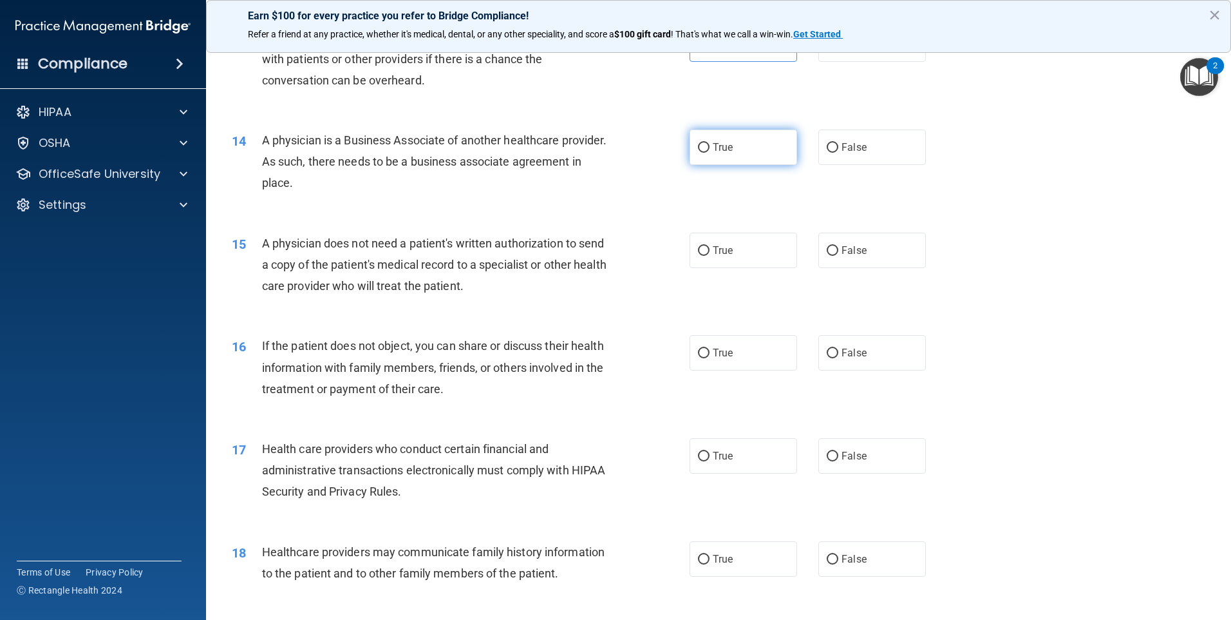
click at [773, 157] on label "True" at bounding box center [744, 146] width 108 height 35
click at [710, 153] on input "True" at bounding box center [704, 148] width 12 height 10
radio input "true"
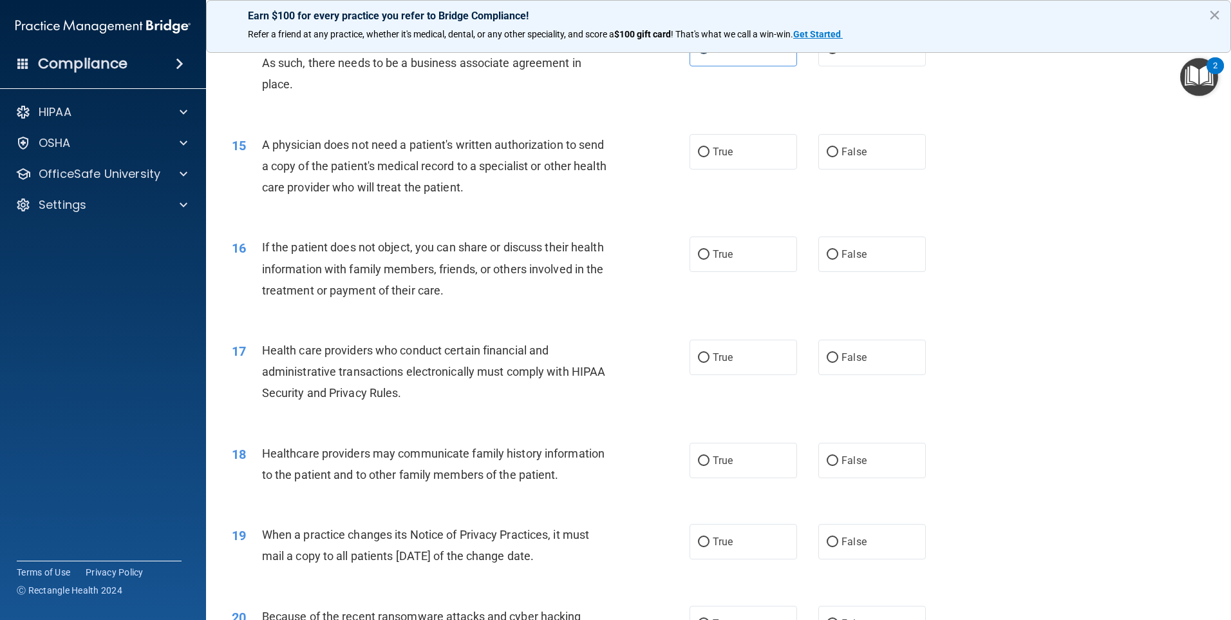
scroll to position [1353, 0]
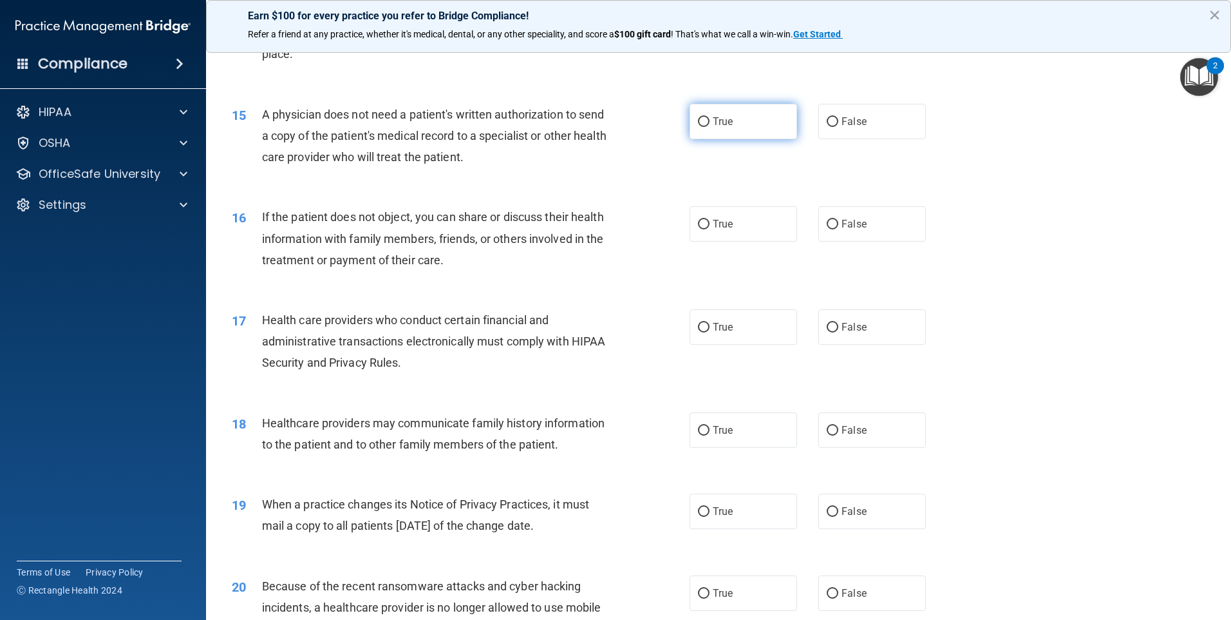
click at [741, 126] on label "True" at bounding box center [744, 121] width 108 height 35
click at [710, 126] on input "True" at bounding box center [704, 122] width 12 height 10
radio input "true"
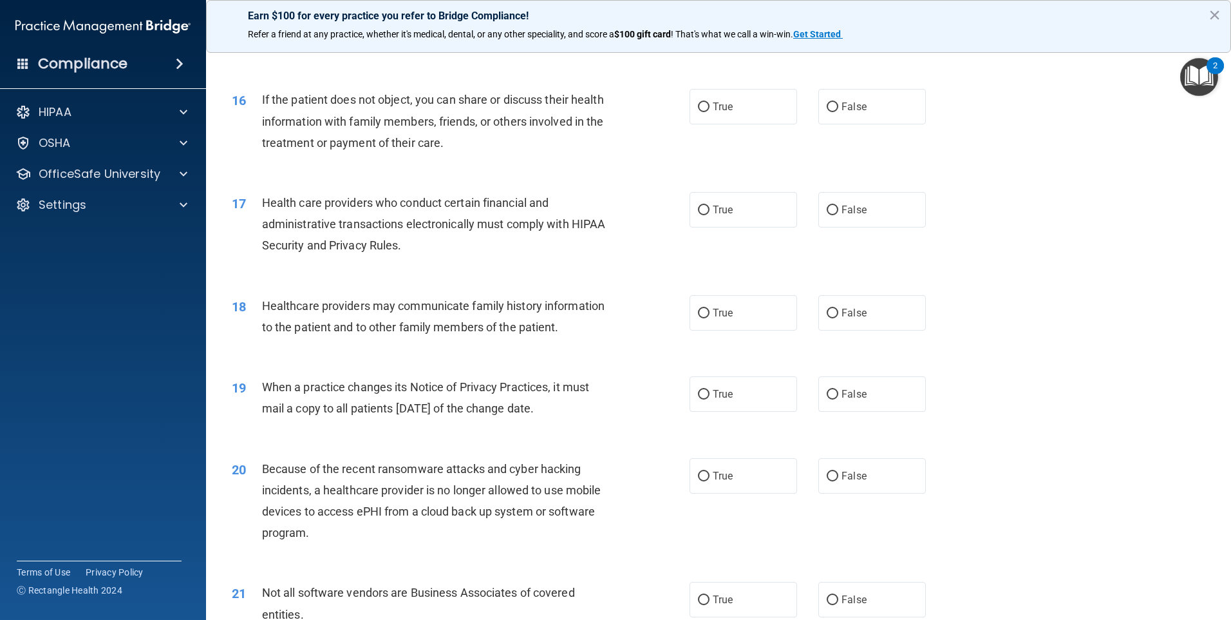
scroll to position [1481, 0]
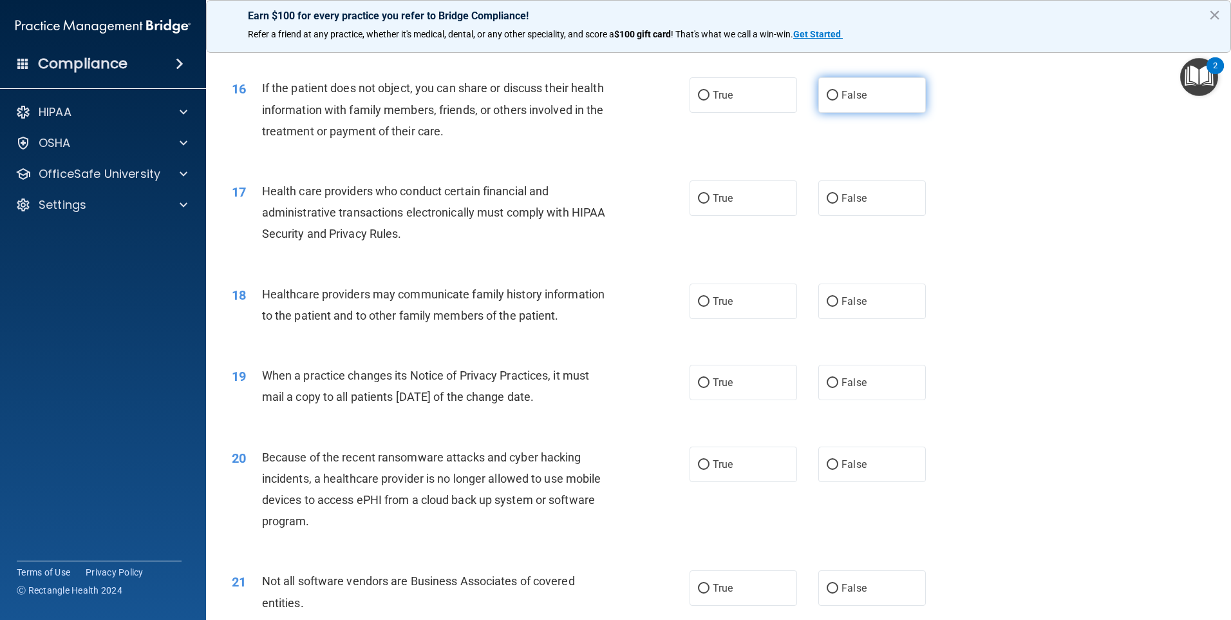
click at [897, 110] on label "False" at bounding box center [873, 94] width 108 height 35
click at [839, 100] on input "False" at bounding box center [833, 96] width 12 height 10
radio input "true"
click at [768, 195] on label "True" at bounding box center [744, 197] width 108 height 35
click at [710, 195] on input "True" at bounding box center [704, 199] width 12 height 10
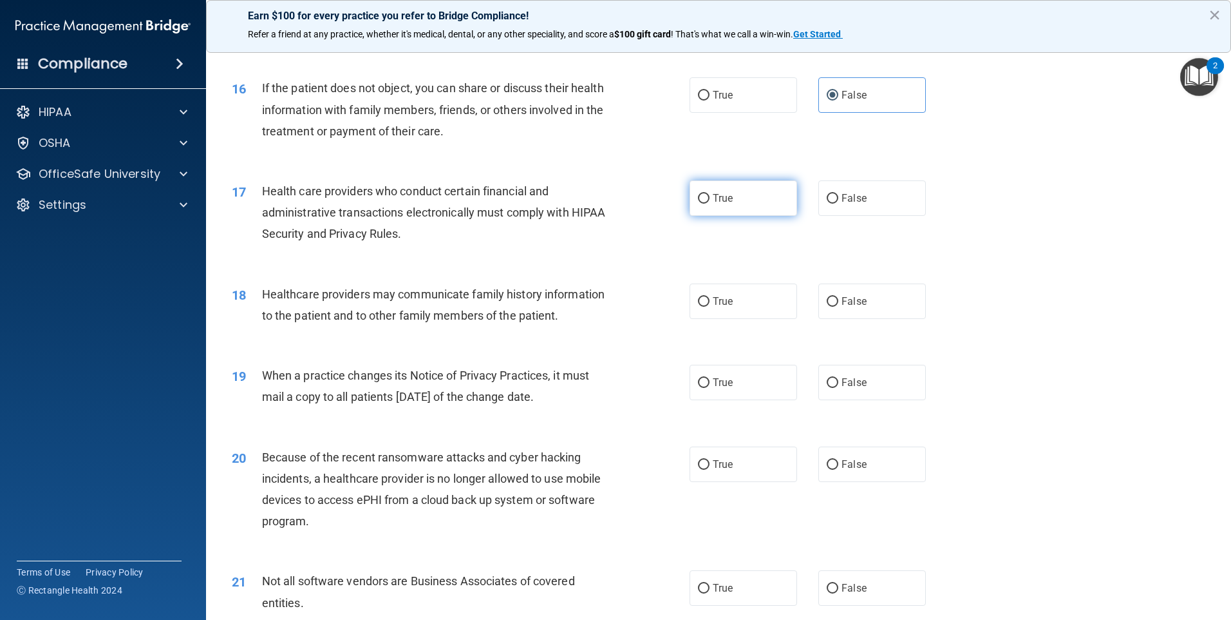
radio input "true"
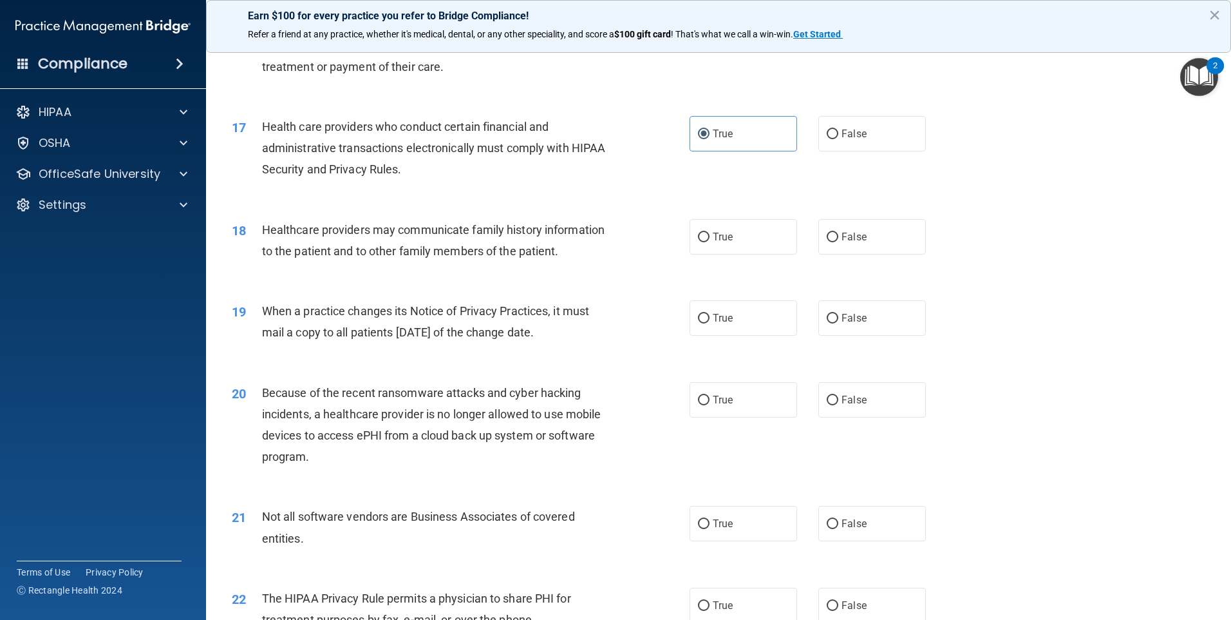
click at [739, 254] on div "18 Healthcare providers may communicate family history information to the patie…" at bounding box center [718, 243] width 993 height 81
click at [720, 236] on span "True" at bounding box center [723, 237] width 20 height 12
click at [710, 236] on input "True" at bounding box center [704, 238] width 12 height 10
radio input "true"
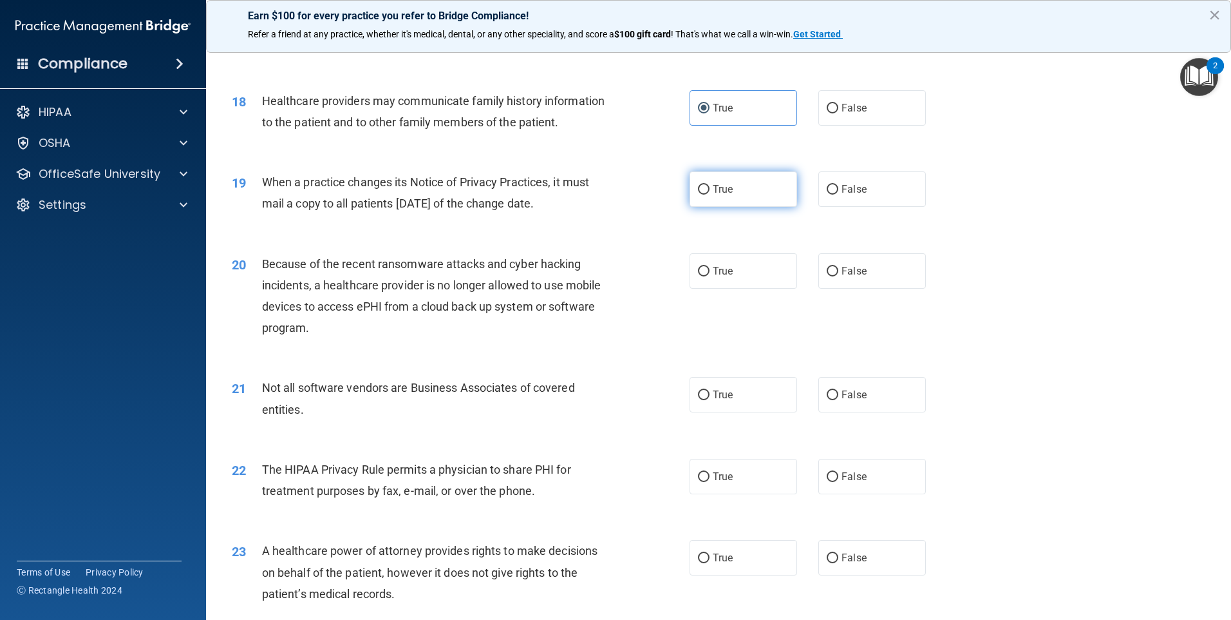
click at [713, 187] on span "True" at bounding box center [723, 189] width 20 height 12
click at [710, 187] on input "True" at bounding box center [704, 190] width 12 height 10
radio input "true"
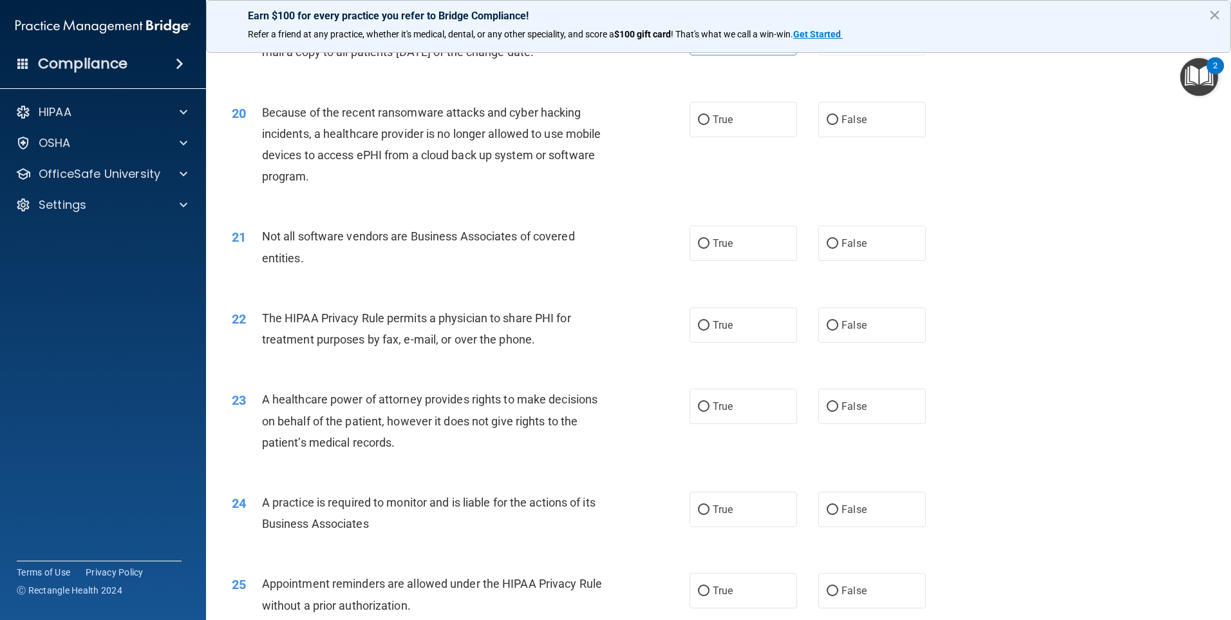
scroll to position [1803, 0]
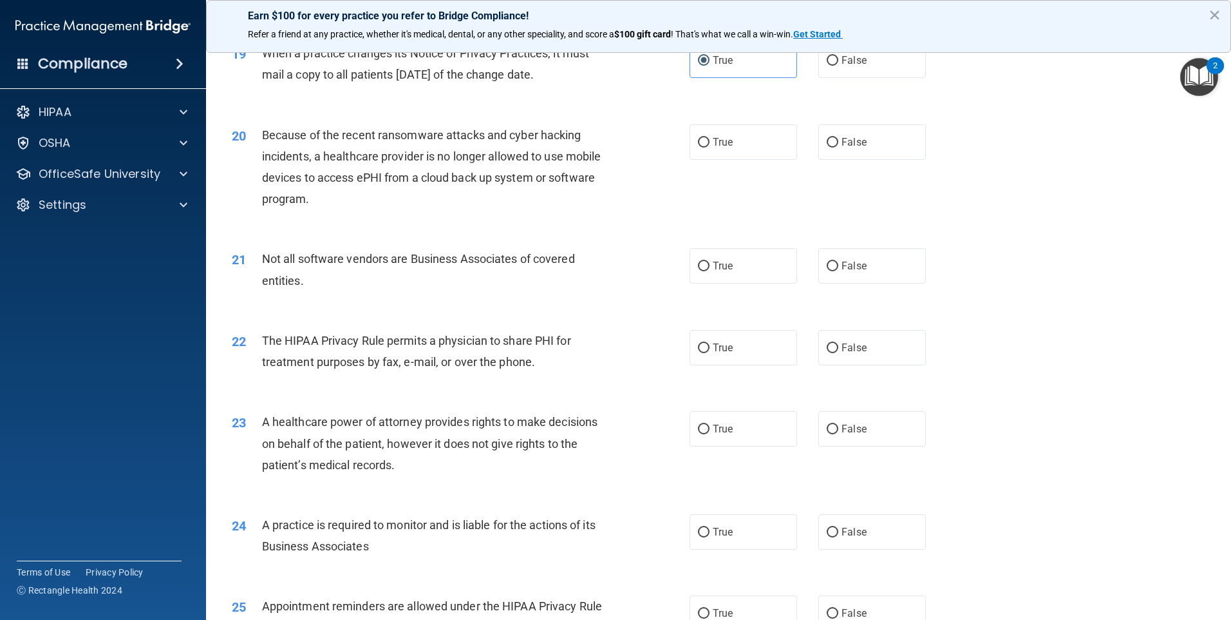
drag, startPoint x: 709, startPoint y: 153, endPoint x: 707, endPoint y: 162, distance: 9.2
click at [710, 153] on label "True" at bounding box center [744, 141] width 108 height 35
click at [710, 147] on input "True" at bounding box center [704, 143] width 12 height 10
radio input "true"
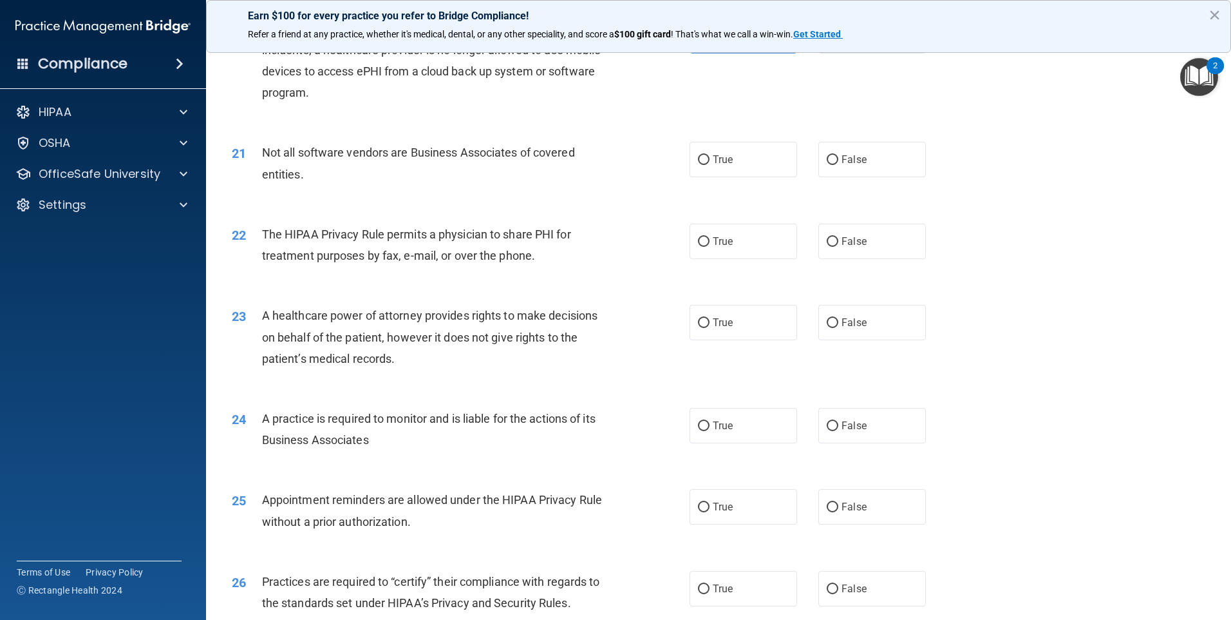
scroll to position [1932, 0]
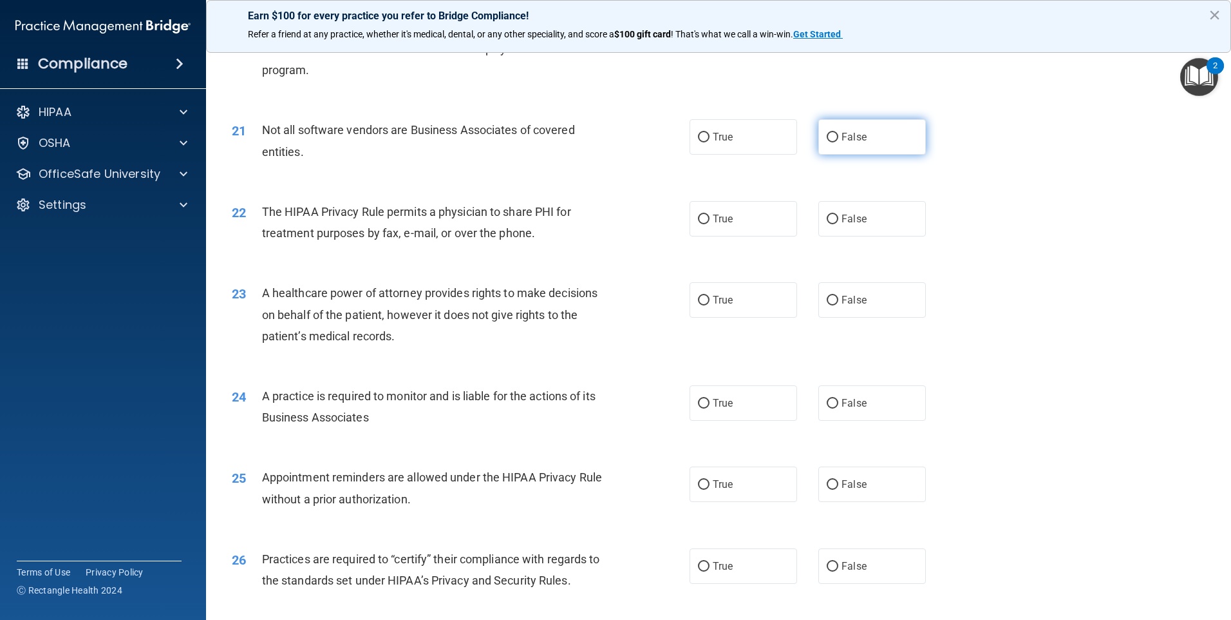
click at [894, 146] on label "False" at bounding box center [873, 136] width 108 height 35
click at [839, 142] on input "False" at bounding box center [833, 138] width 12 height 10
radio input "true"
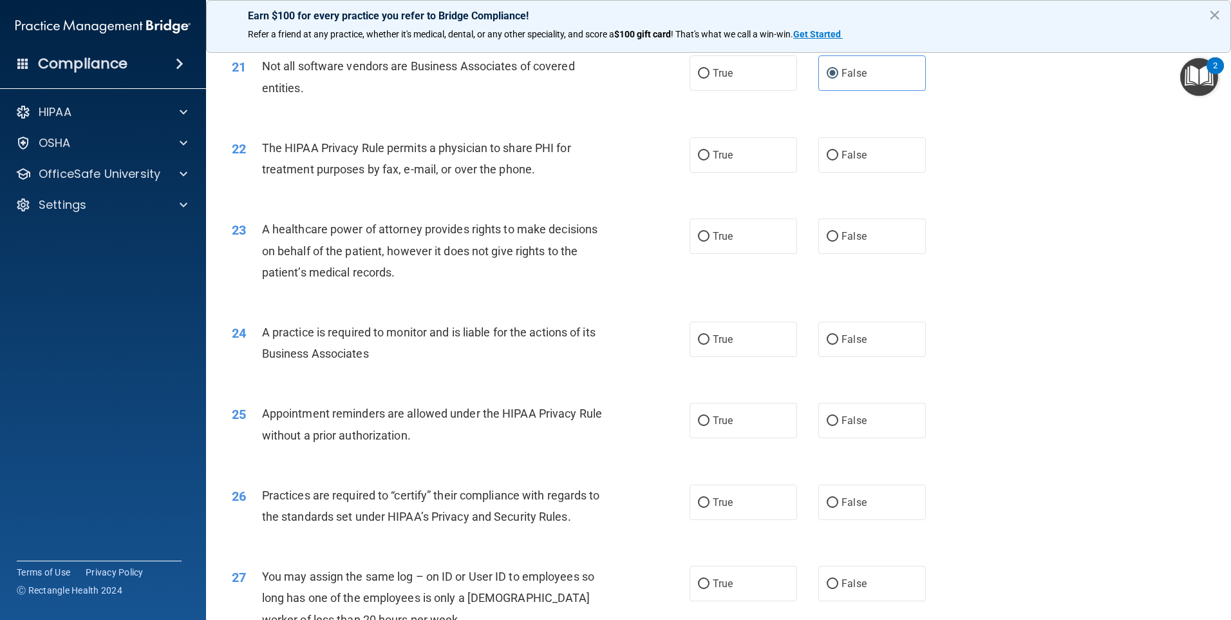
scroll to position [1997, 0]
click at [853, 155] on span "False" at bounding box center [854, 154] width 25 height 12
click at [839, 155] on input "False" at bounding box center [833, 155] width 12 height 10
radio input "true"
click at [732, 149] on label "True" at bounding box center [744, 154] width 108 height 35
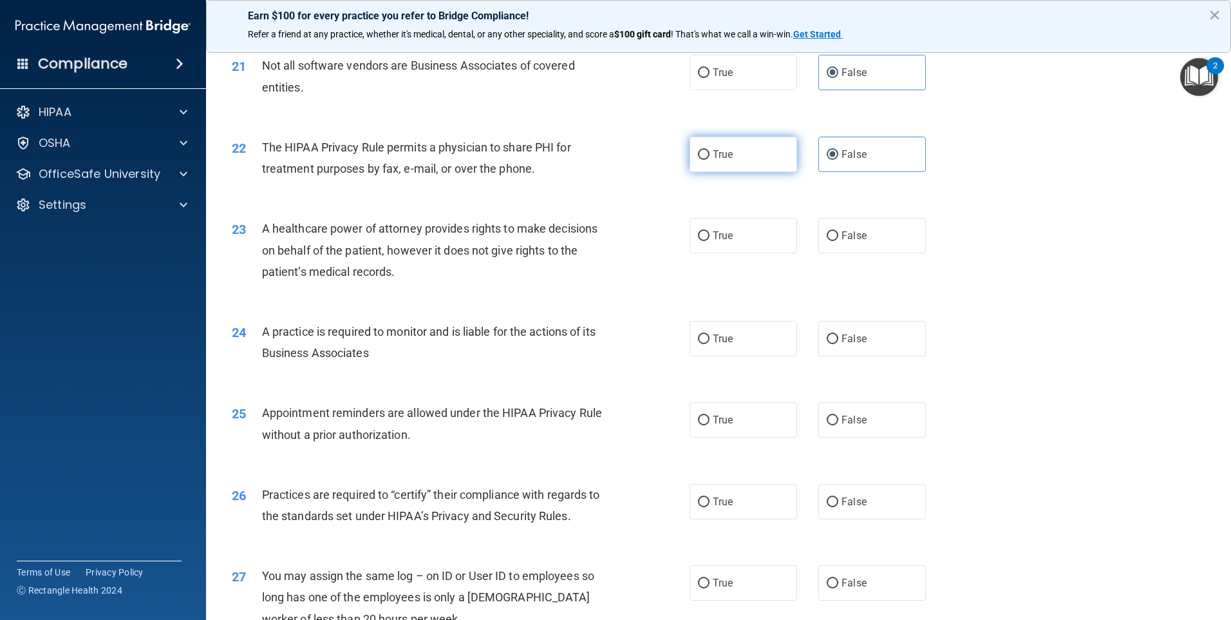
click at [710, 150] on input "True" at bounding box center [704, 155] width 12 height 10
radio input "true"
radio input "false"
click at [747, 245] on label "True" at bounding box center [744, 235] width 108 height 35
click at [710, 241] on input "True" at bounding box center [704, 236] width 12 height 10
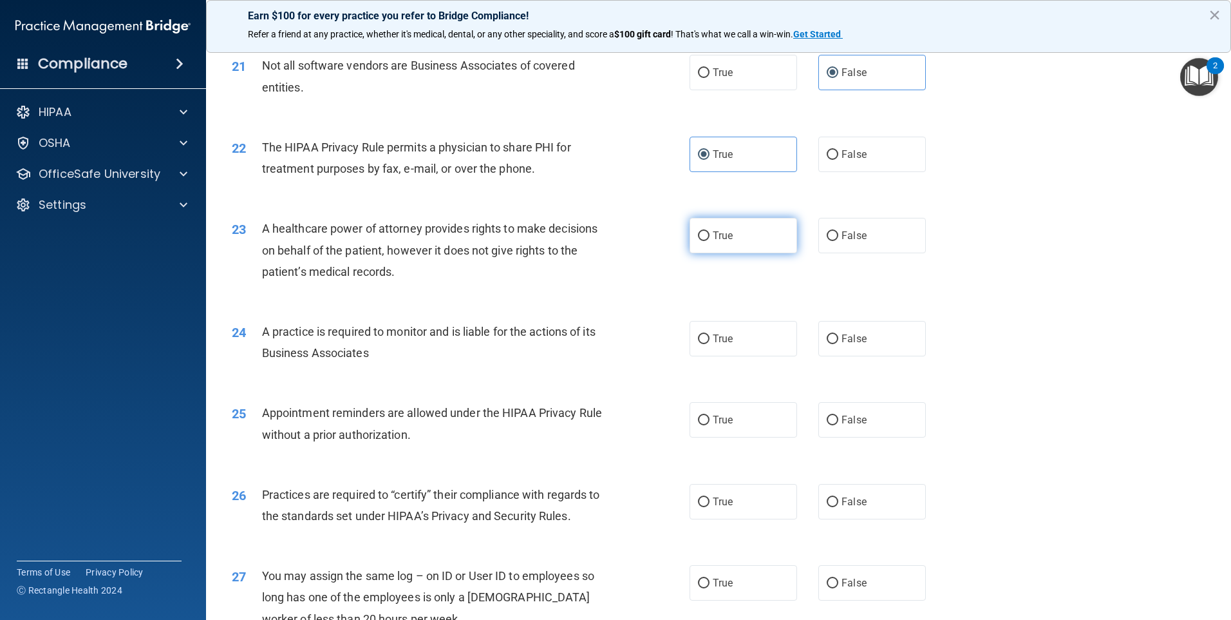
radio input "true"
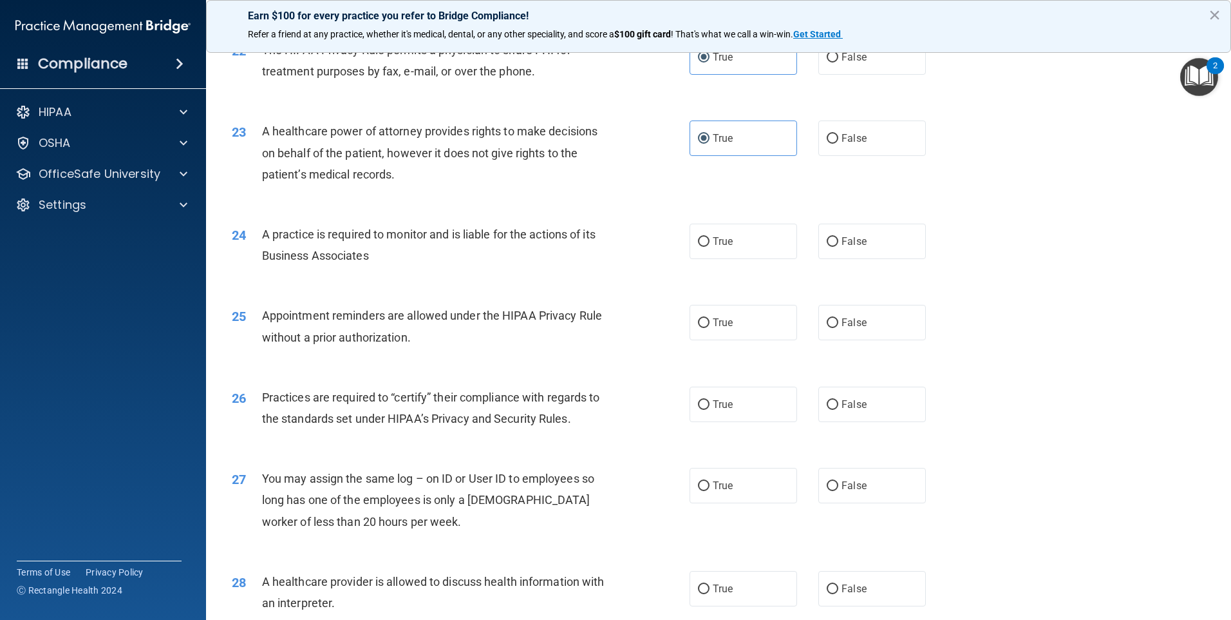
scroll to position [2125, 0]
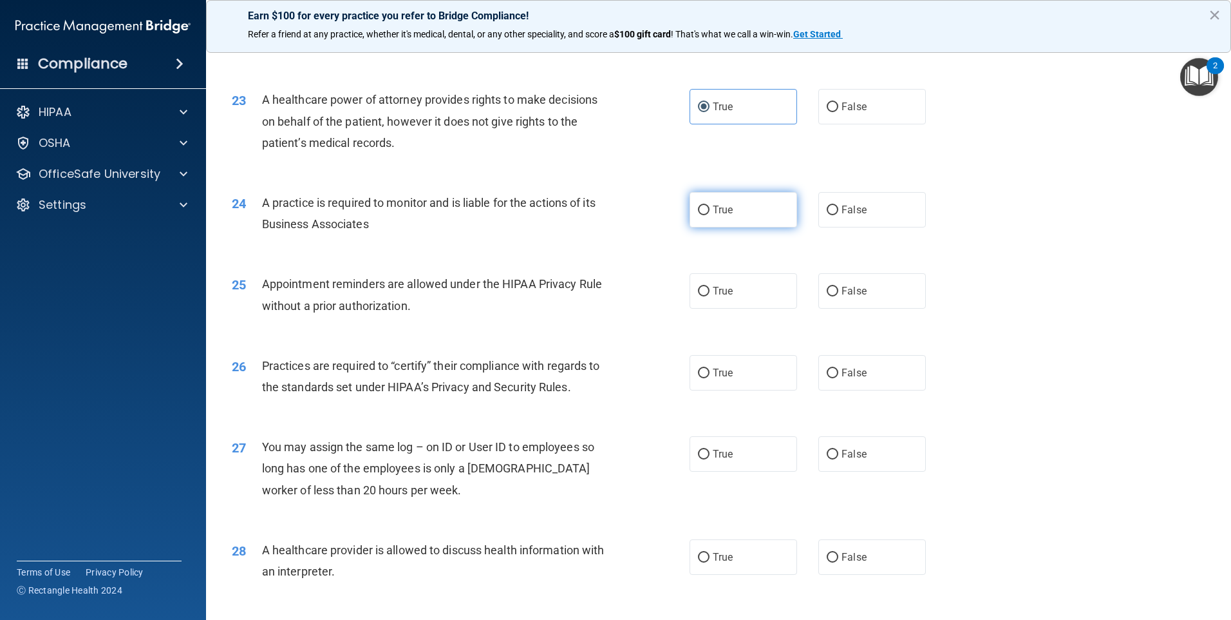
click at [728, 213] on span "True" at bounding box center [723, 210] width 20 height 12
click at [710, 213] on input "True" at bounding box center [704, 210] width 12 height 10
radio input "true"
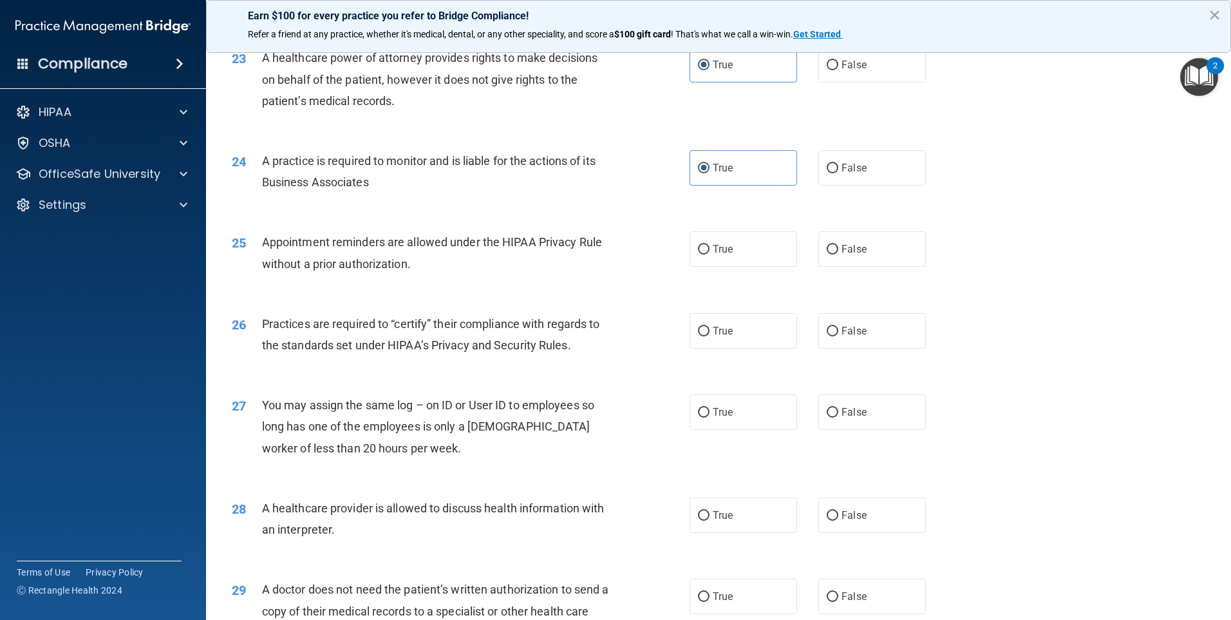
scroll to position [2190, 0]
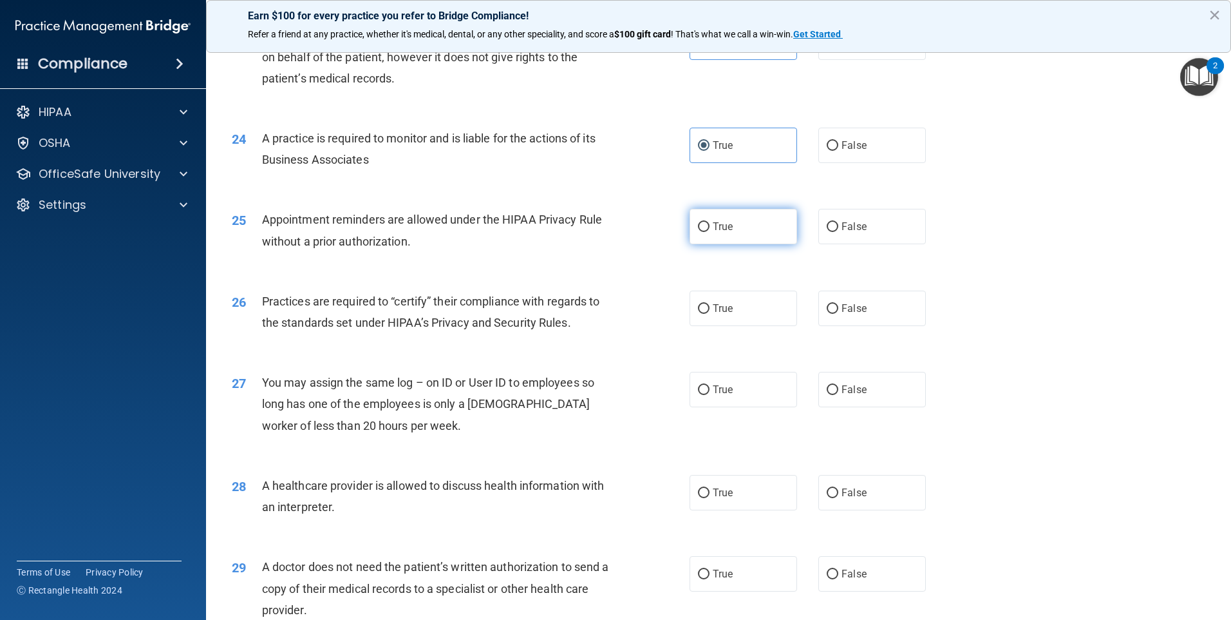
click at [719, 239] on label "True" at bounding box center [744, 226] width 108 height 35
click at [710, 232] on input "True" at bounding box center [704, 227] width 12 height 10
radio input "true"
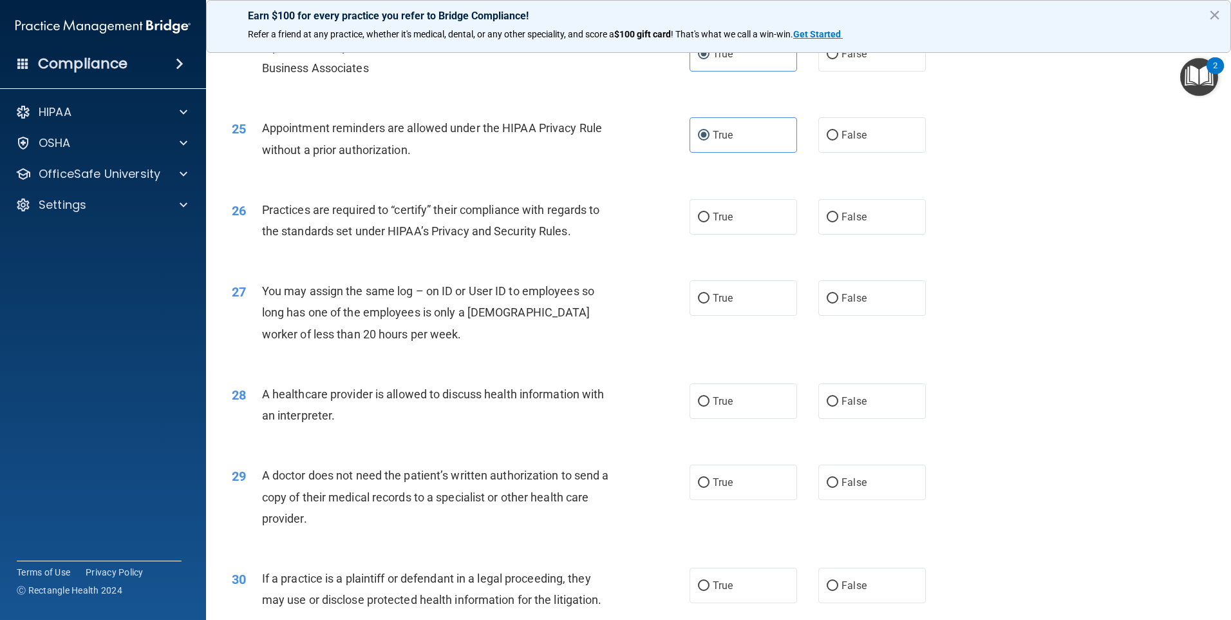
scroll to position [2319, 0]
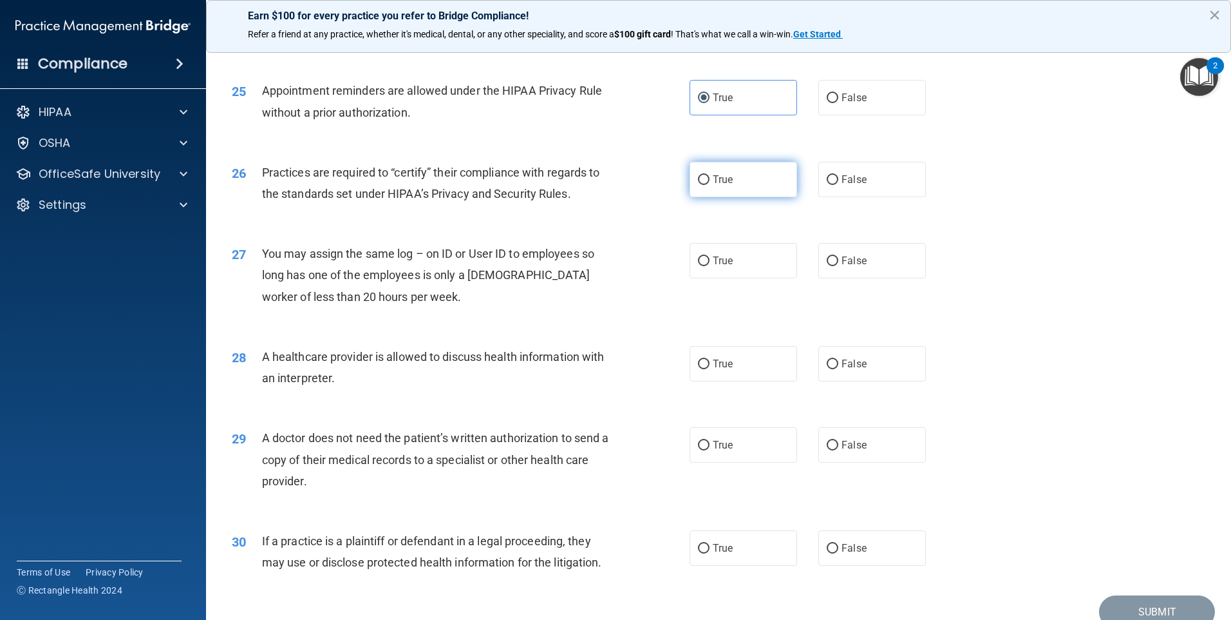
click at [731, 194] on label "True" at bounding box center [744, 179] width 108 height 35
click at [710, 185] on input "True" at bounding box center [704, 180] width 12 height 10
radio input "true"
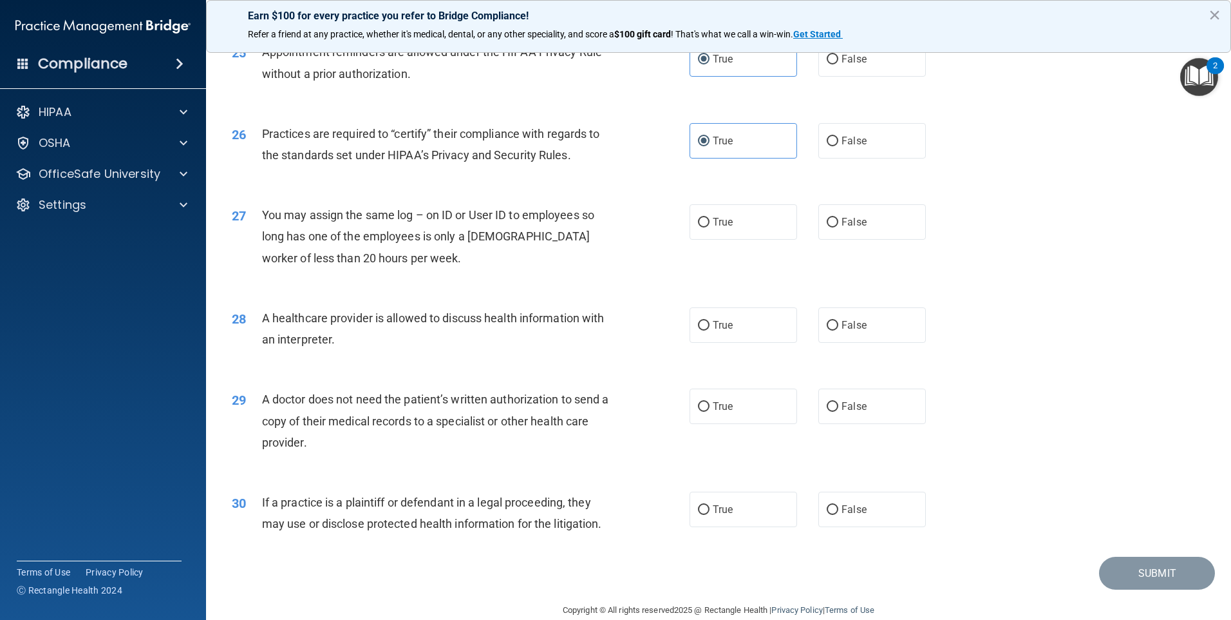
scroll to position [2379, 0]
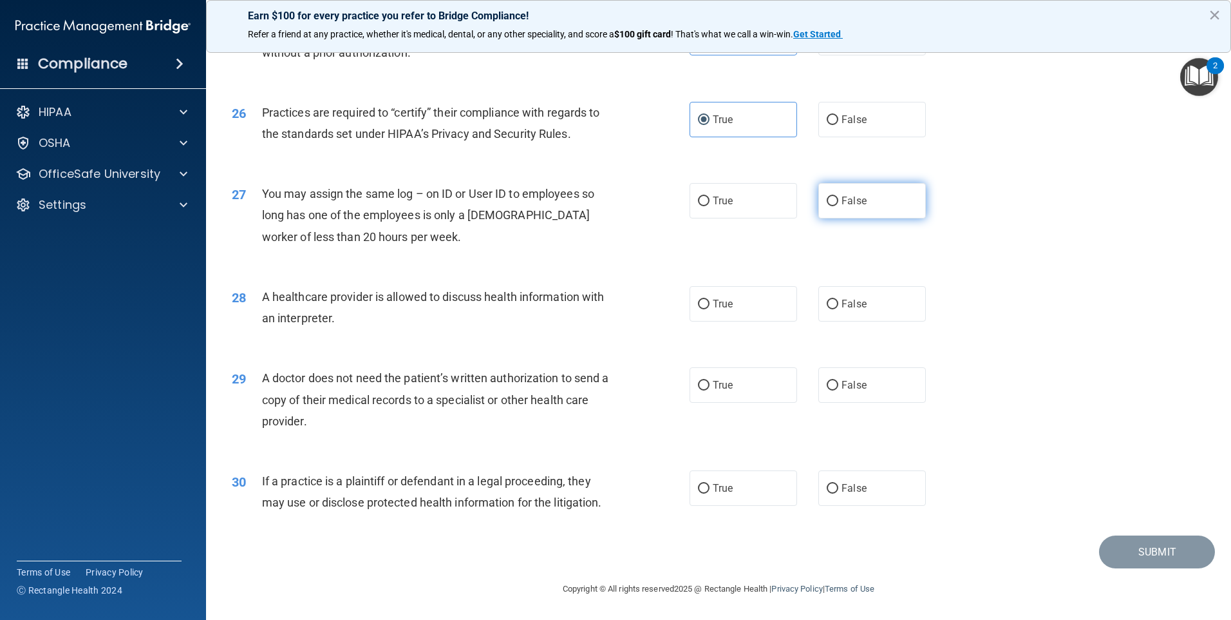
click at [855, 196] on span "False" at bounding box center [854, 201] width 25 height 12
click at [839, 196] on input "False" at bounding box center [833, 201] width 12 height 10
radio input "true"
click at [717, 301] on span "True" at bounding box center [723, 304] width 20 height 12
click at [710, 301] on input "True" at bounding box center [704, 304] width 12 height 10
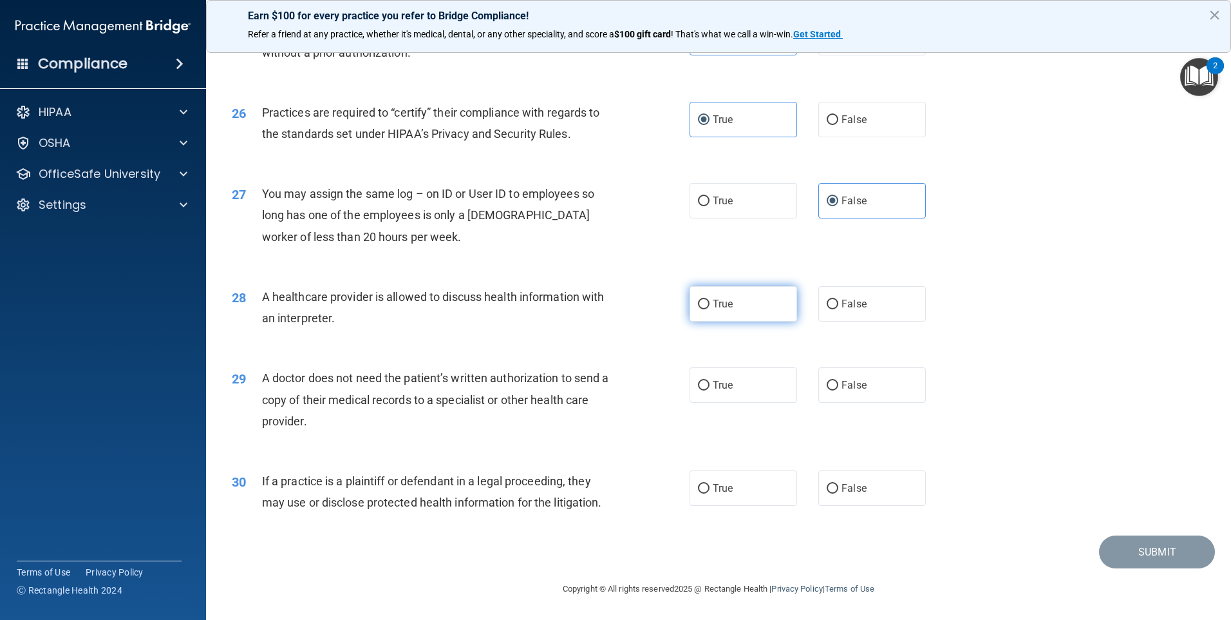
radio input "true"
click at [719, 390] on span "True" at bounding box center [723, 385] width 20 height 12
click at [710, 390] on input "True" at bounding box center [704, 386] width 12 height 10
radio input "true"
click at [740, 471] on label "True" at bounding box center [744, 487] width 108 height 35
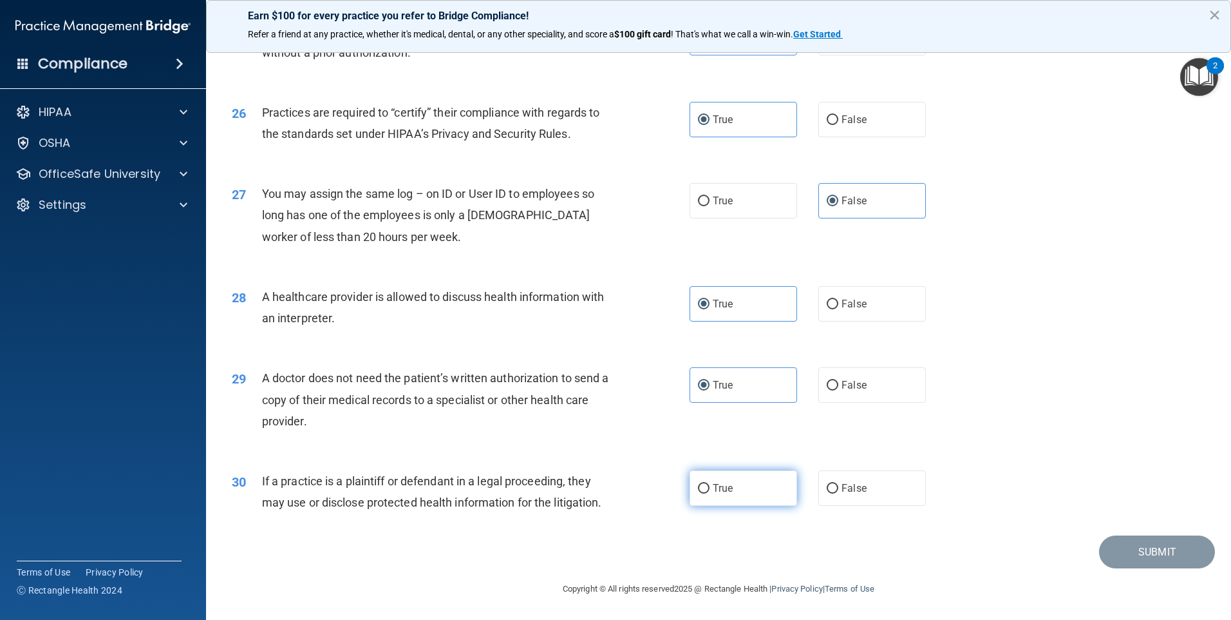
click at [710, 484] on input "True" at bounding box center [704, 489] width 12 height 10
radio input "true"
click at [1137, 549] on button "Submit" at bounding box center [1157, 551] width 116 height 33
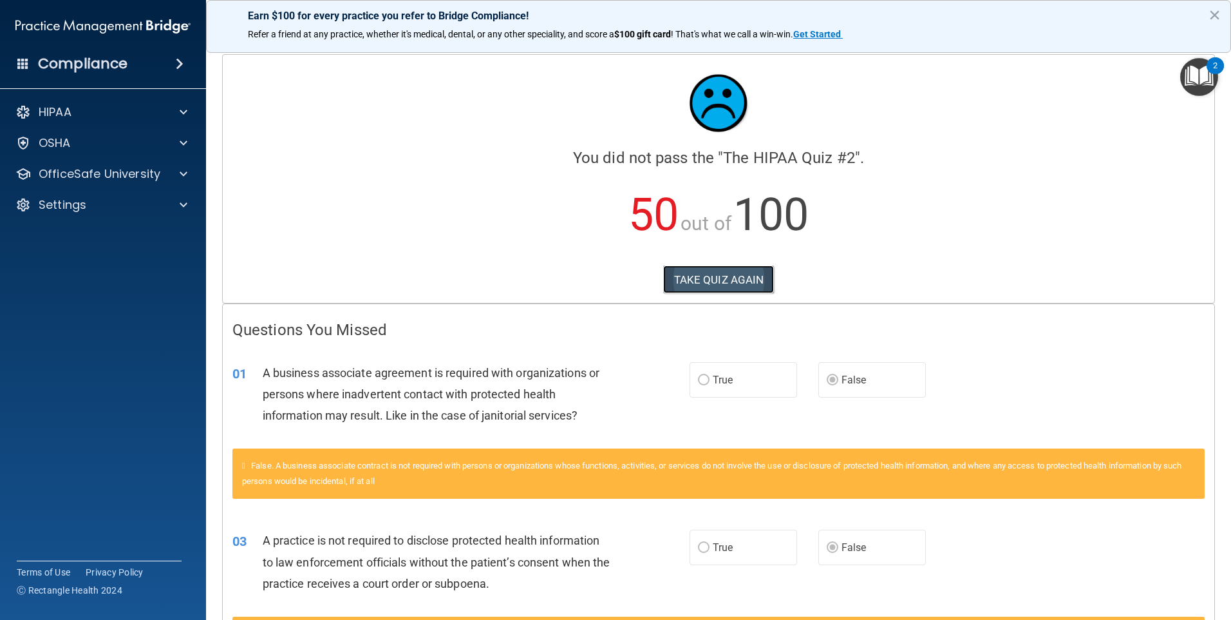
click at [705, 285] on button "TAKE QUIZ AGAIN" at bounding box center [718, 279] width 111 height 28
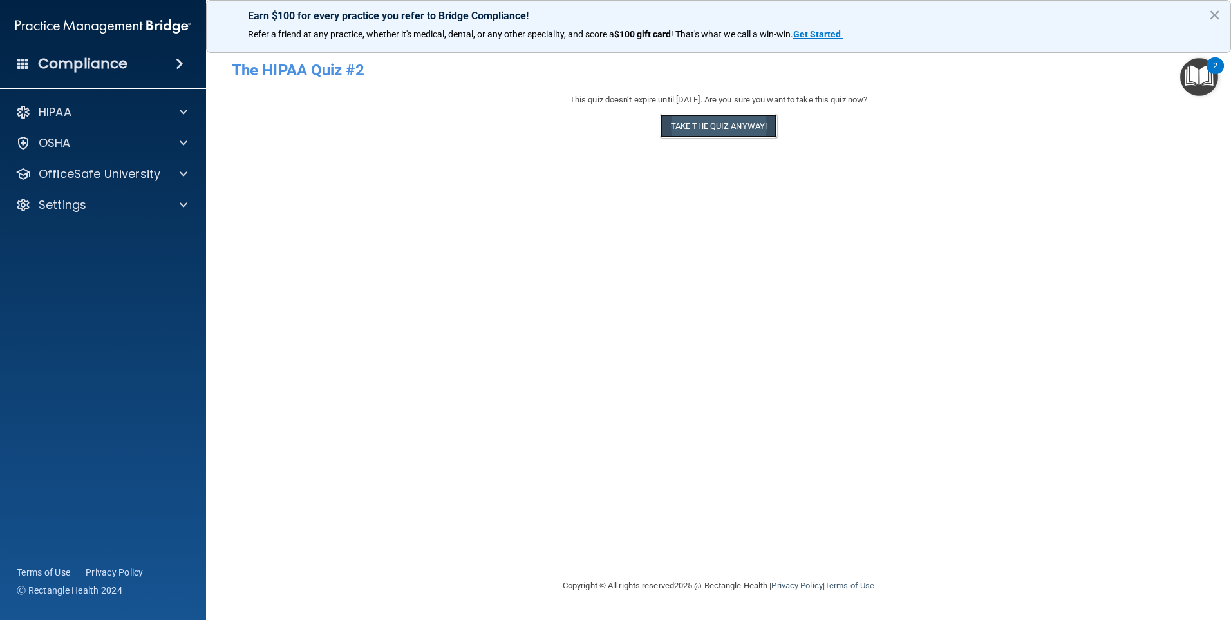
click at [710, 124] on button "Take the quiz anyway!" at bounding box center [718, 126] width 117 height 24
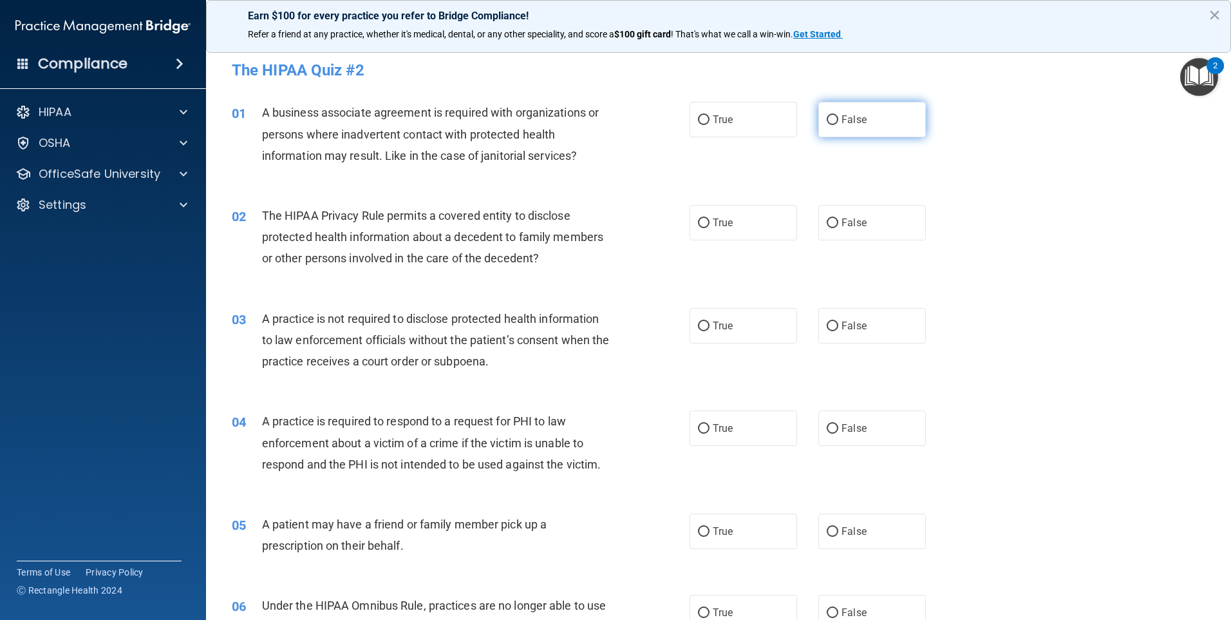
drag, startPoint x: 839, startPoint y: 120, endPoint x: 837, endPoint y: 137, distance: 16.9
click at [838, 129] on label "False" at bounding box center [873, 119] width 108 height 35
drag, startPoint x: 837, startPoint y: 137, endPoint x: 835, endPoint y: 230, distance: 92.8
click at [833, 216] on label "False" at bounding box center [873, 222] width 108 height 35
click at [833, 218] on input "False" at bounding box center [833, 223] width 12 height 10
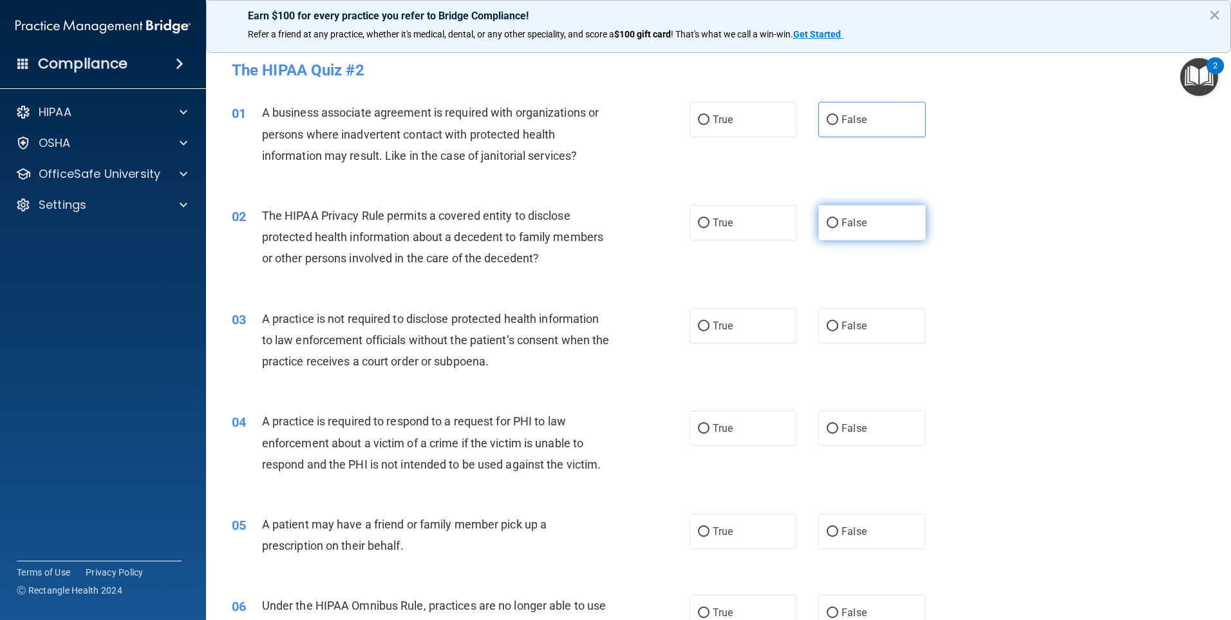
radio input "true"
click at [828, 122] on input "False" at bounding box center [833, 120] width 12 height 10
radio input "true"
click at [828, 329] on input "False" at bounding box center [833, 326] width 12 height 10
radio input "true"
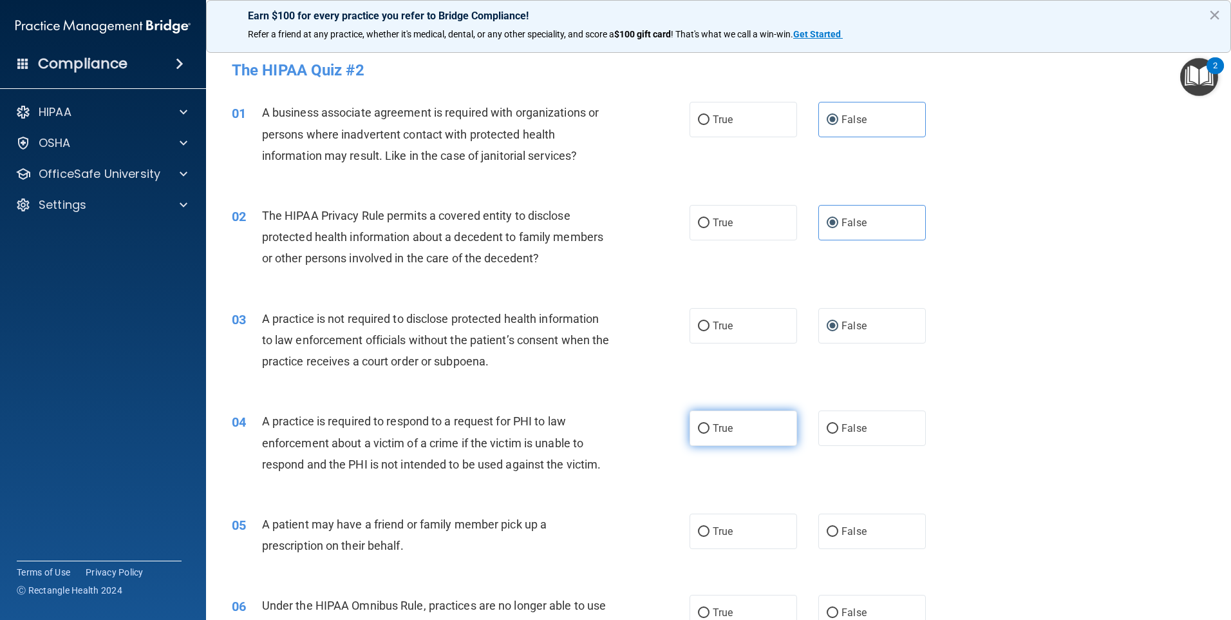
click at [703, 429] on input "True" at bounding box center [704, 429] width 12 height 10
radio input "true"
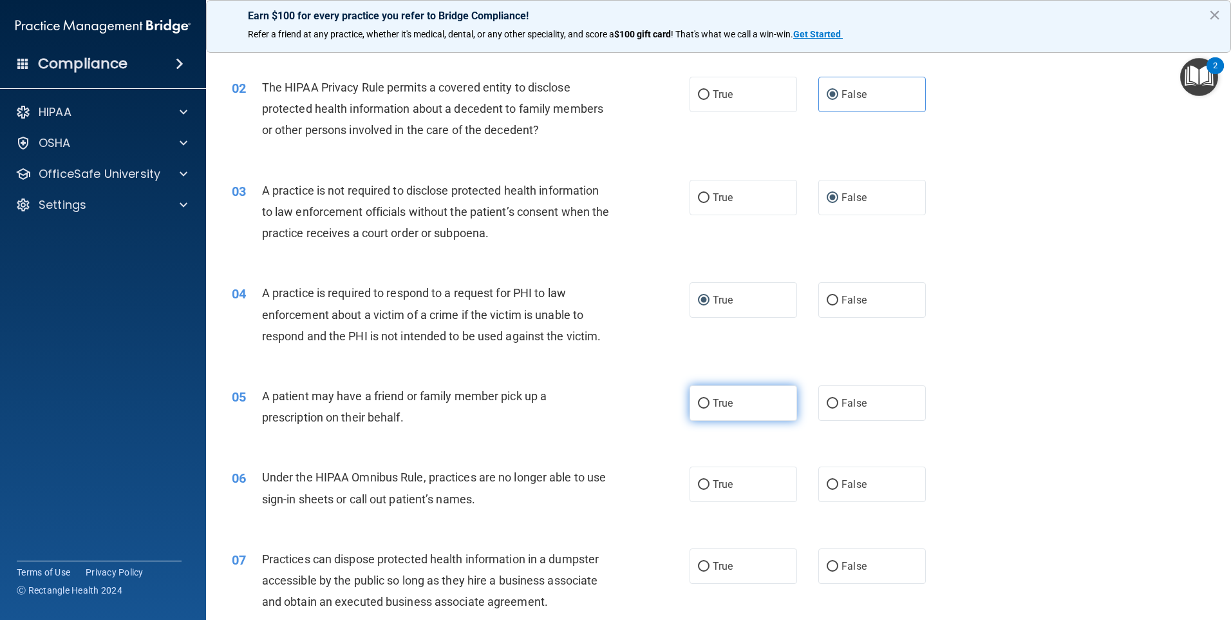
scroll to position [129, 0]
click at [698, 410] on label "True" at bounding box center [744, 402] width 108 height 35
click at [698, 408] on input "True" at bounding box center [704, 403] width 12 height 10
radio input "true"
click at [828, 486] on input "False" at bounding box center [833, 484] width 12 height 10
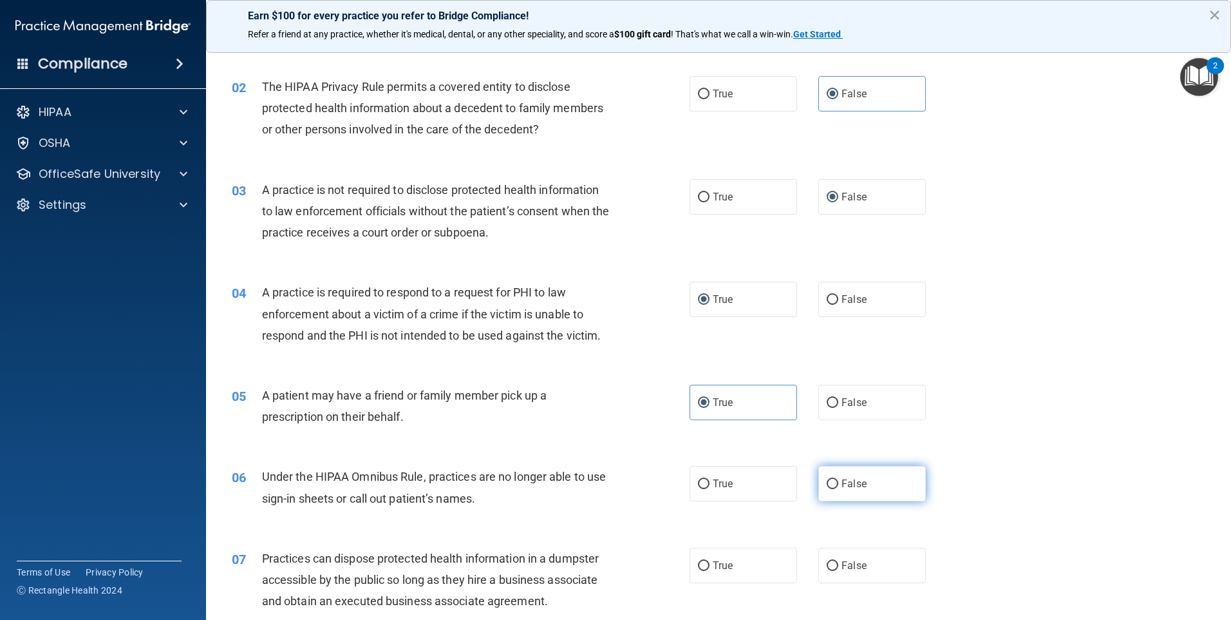
radio input "true"
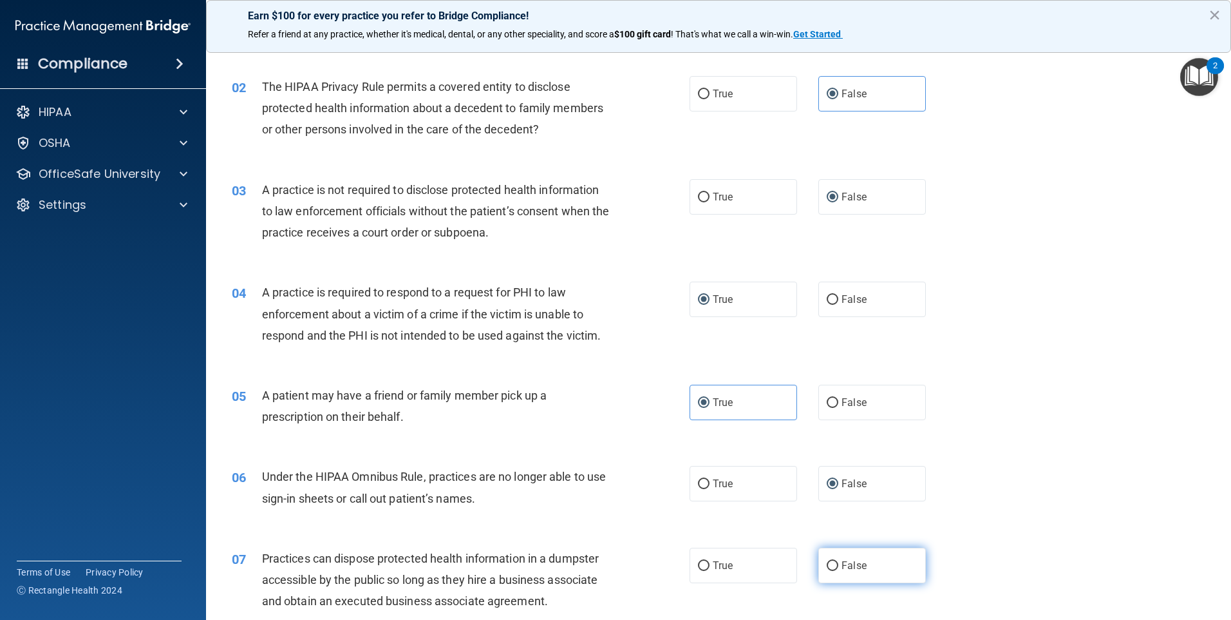
click at [827, 565] on input "False" at bounding box center [833, 566] width 12 height 10
radio input "true"
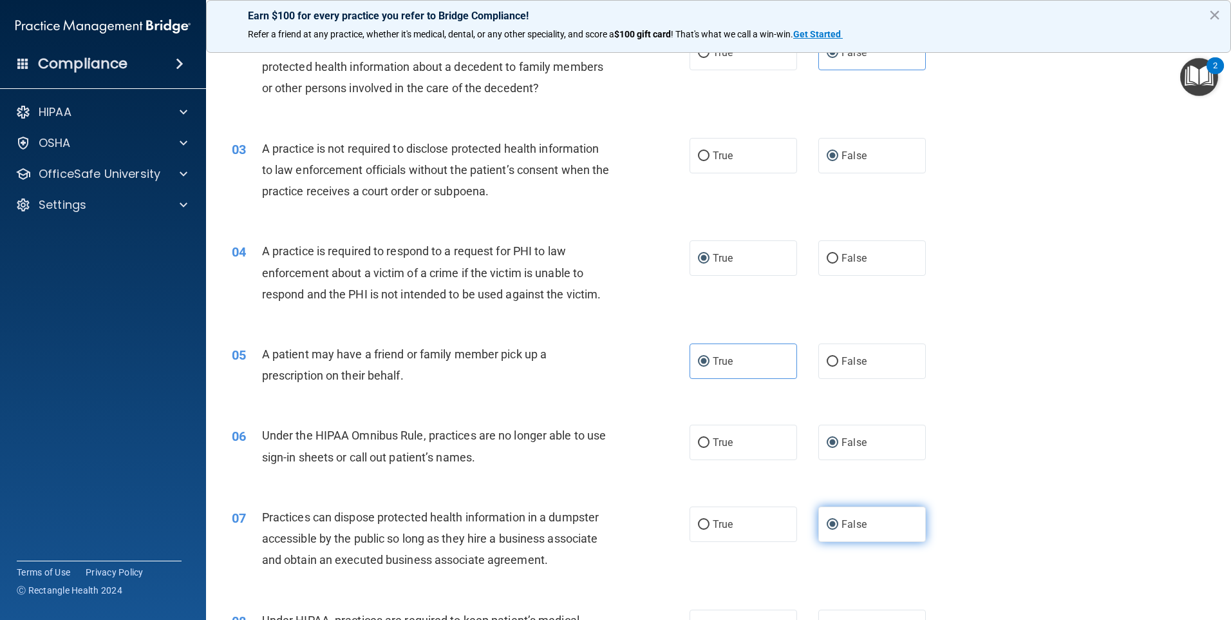
scroll to position [193, 0]
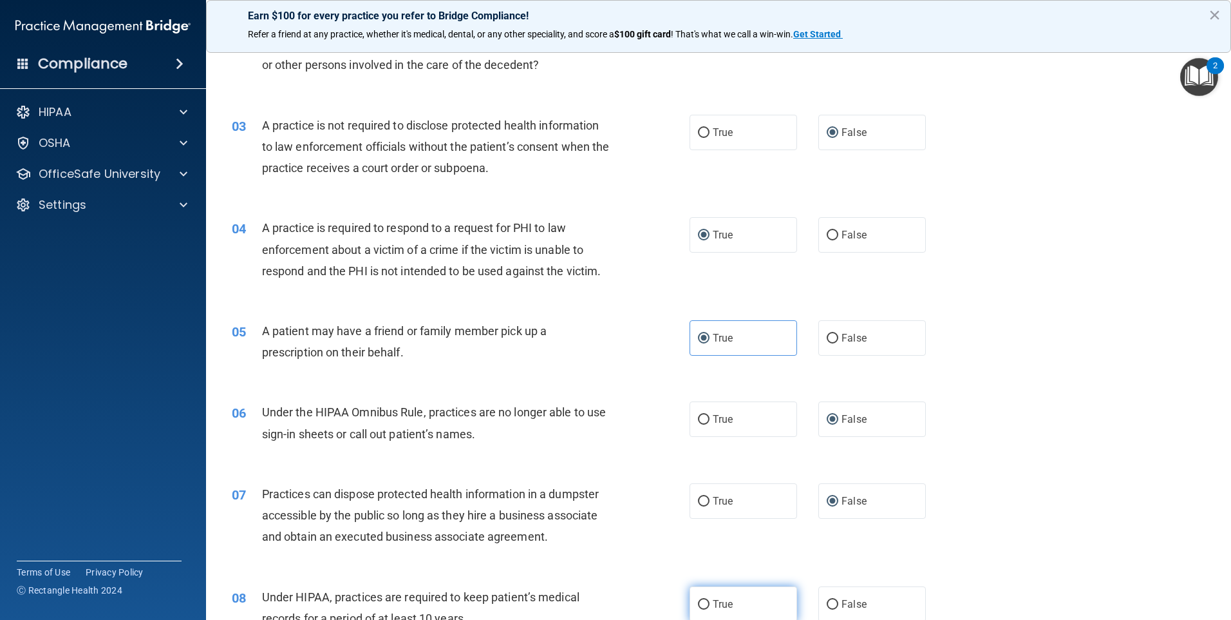
click at [725, 605] on span "True" at bounding box center [723, 604] width 20 height 12
click at [710, 605] on input "True" at bounding box center [704, 605] width 12 height 10
radio input "true"
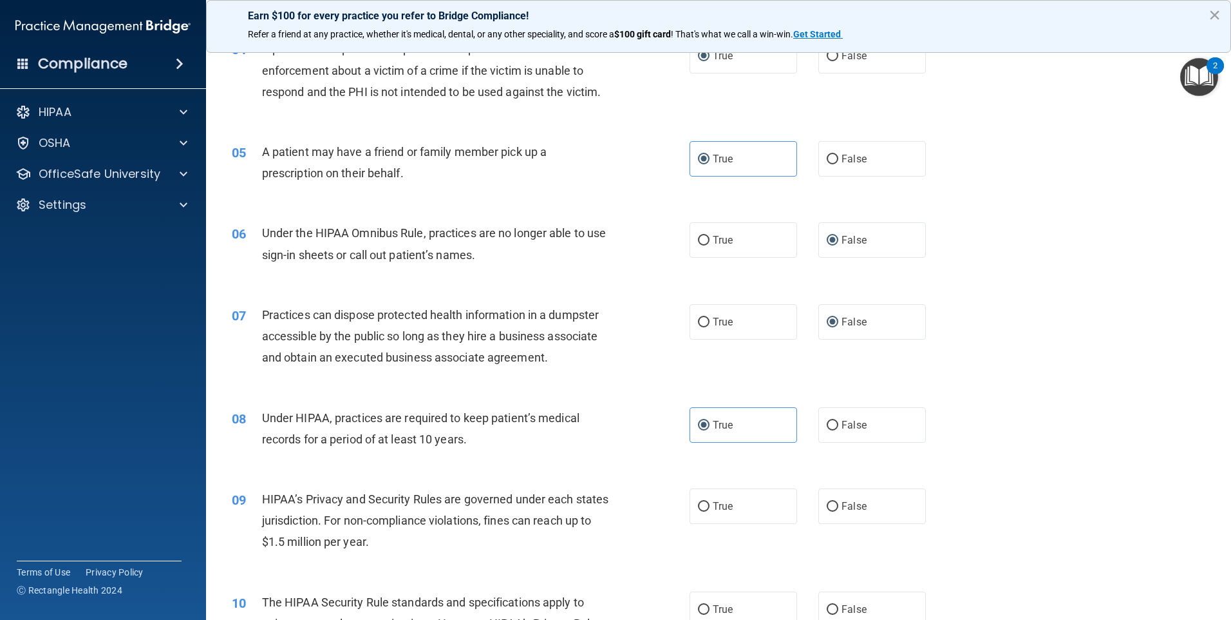
scroll to position [386, 0]
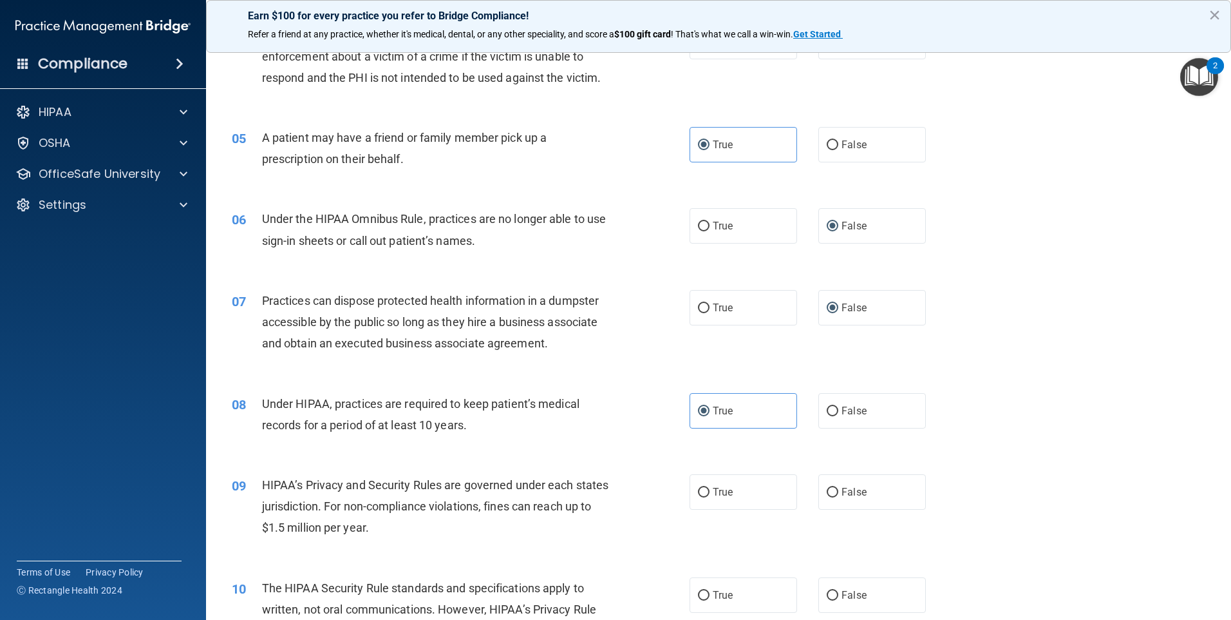
drag, startPoint x: 862, startPoint y: 499, endPoint x: 854, endPoint y: 518, distance: 21.4
click at [862, 499] on label "False" at bounding box center [873, 491] width 108 height 35
click at [839, 497] on input "False" at bounding box center [833, 493] width 12 height 10
radio input "true"
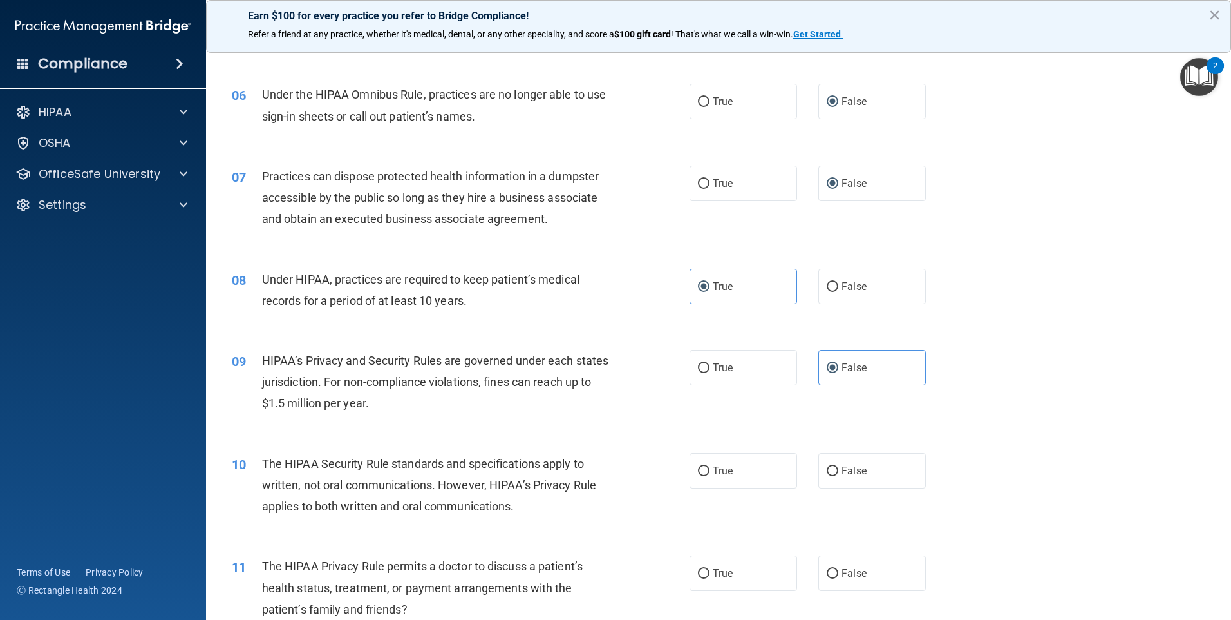
scroll to position [515, 0]
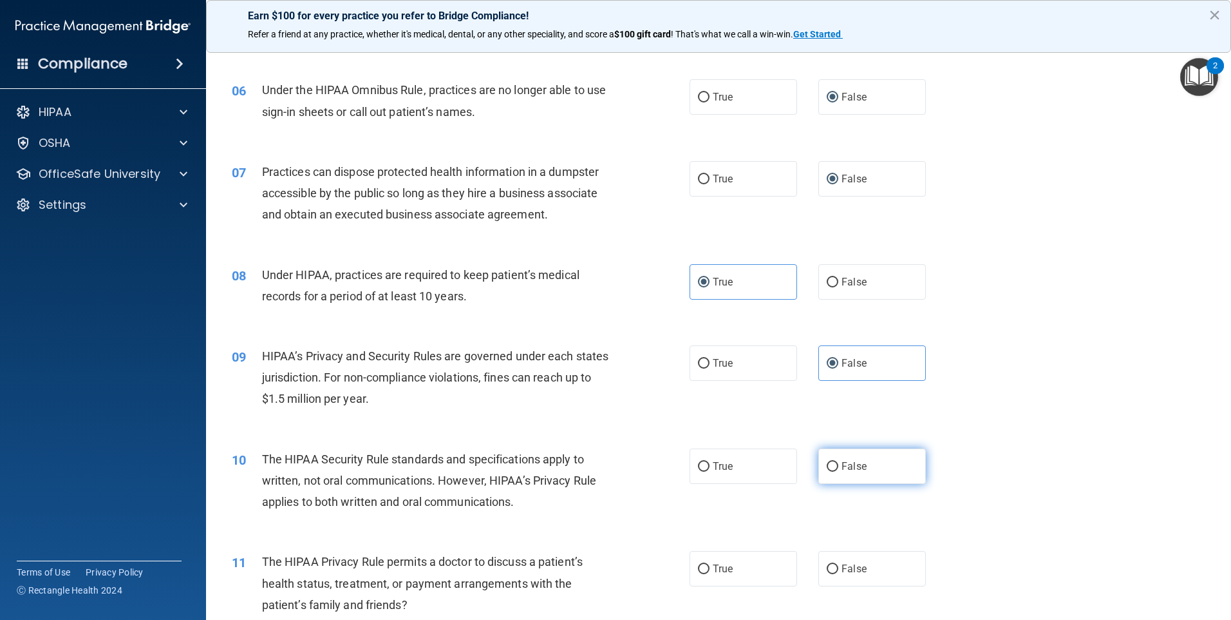
click at [830, 477] on label "False" at bounding box center [873, 465] width 108 height 35
click at [830, 471] on input "False" at bounding box center [833, 467] width 12 height 10
radio input "true"
click at [828, 567] on input "False" at bounding box center [833, 569] width 12 height 10
radio input "true"
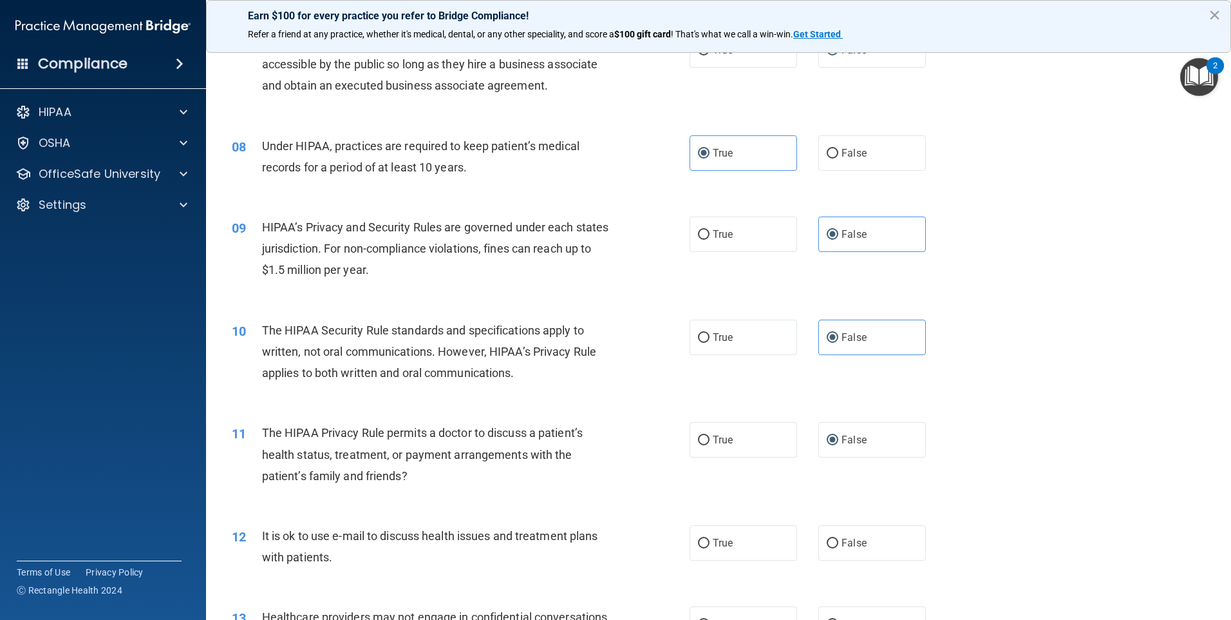
scroll to position [708, 0]
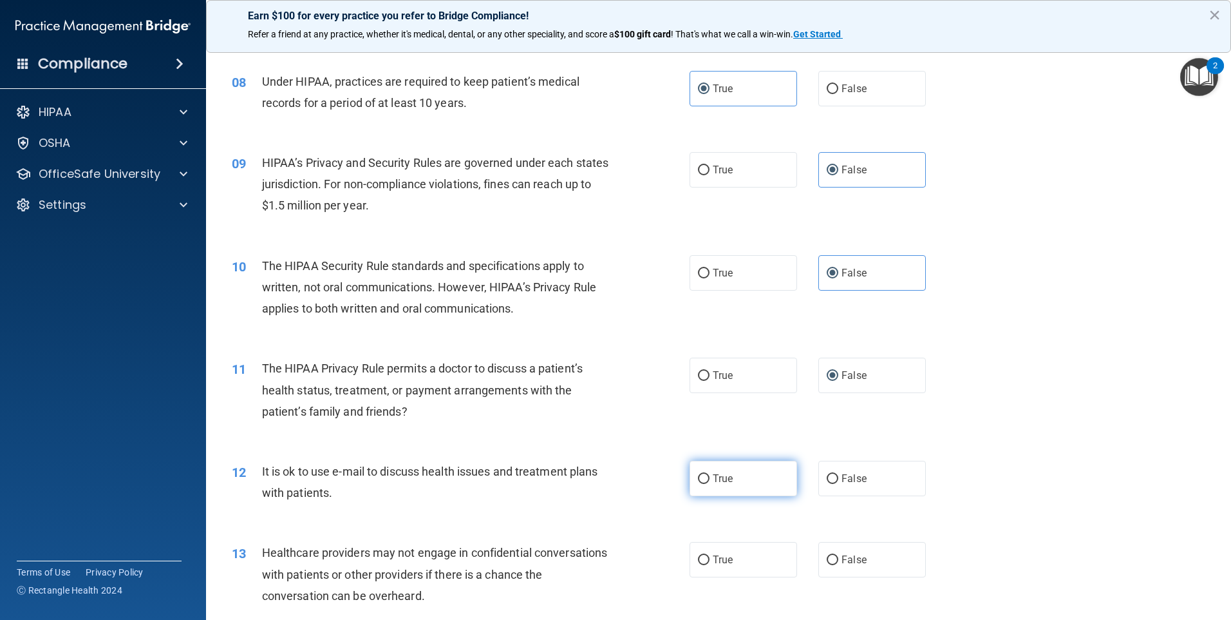
click at [698, 479] on input "True" at bounding box center [704, 479] width 12 height 10
radio input "true"
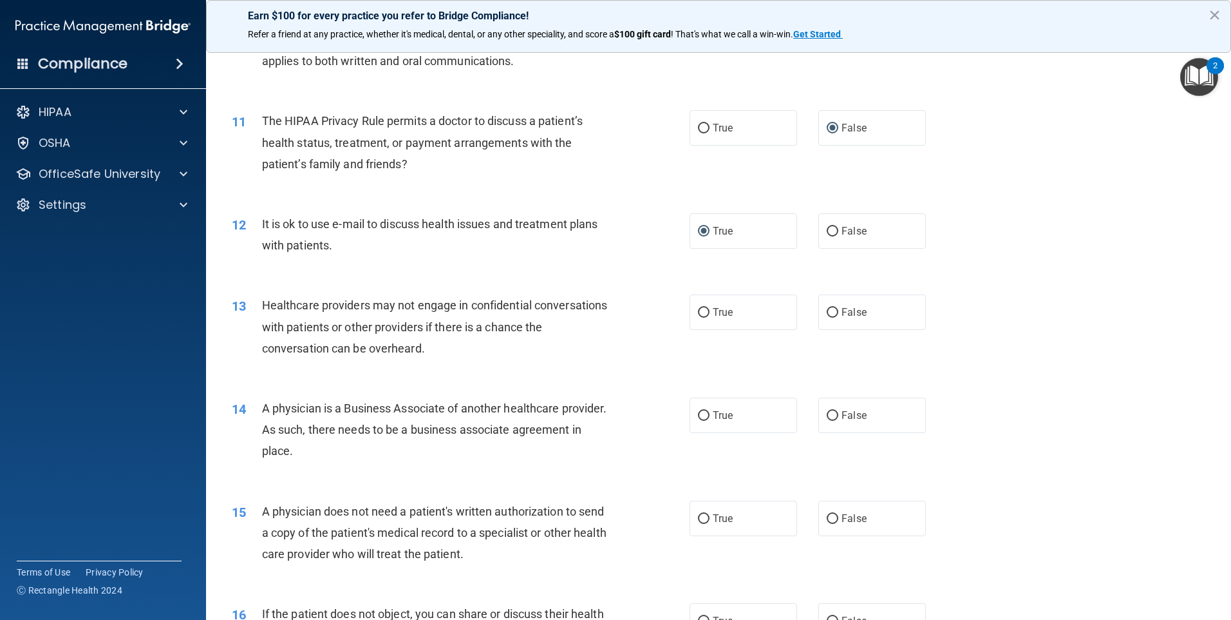
scroll to position [966, 0]
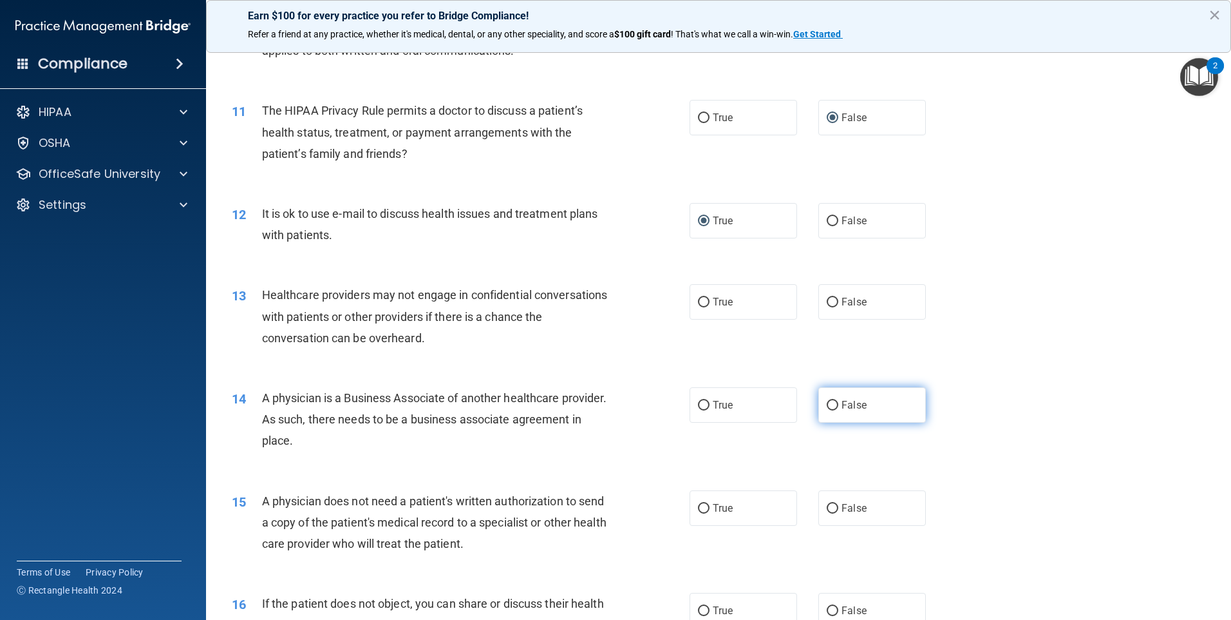
drag, startPoint x: 850, startPoint y: 309, endPoint x: 853, endPoint y: 415, distance: 106.3
click at [850, 316] on label "False" at bounding box center [873, 301] width 108 height 35
click at [839, 307] on input "False" at bounding box center [833, 303] width 12 height 10
radio input "true"
click at [853, 417] on label "False" at bounding box center [873, 404] width 108 height 35
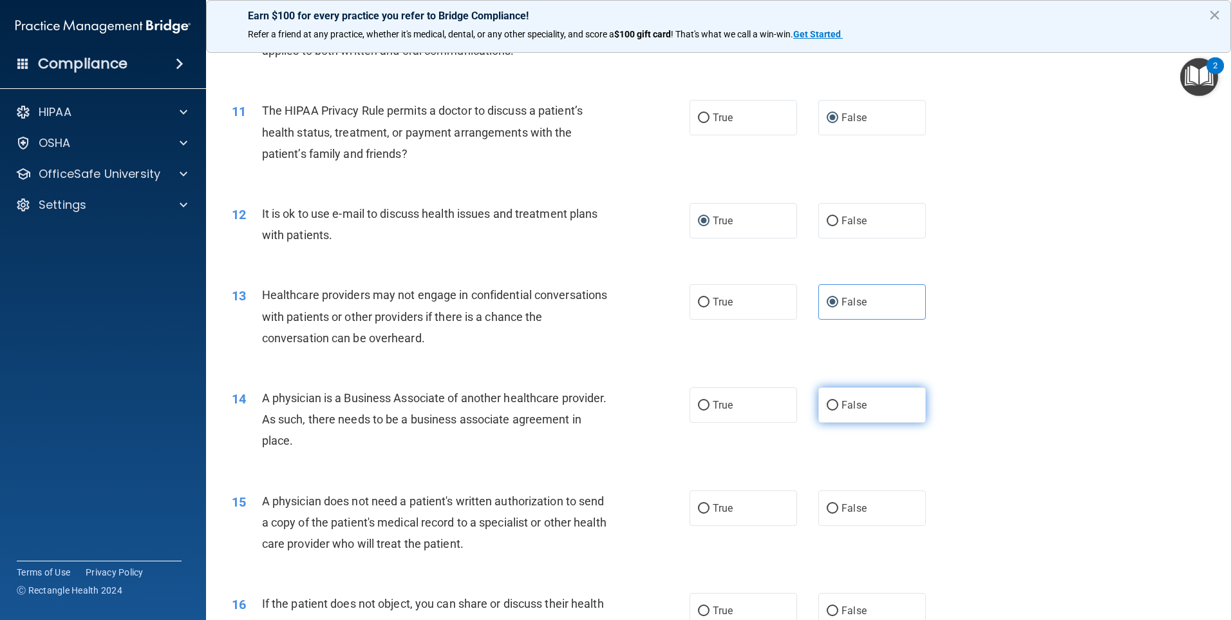
click at [839, 410] on input "False" at bounding box center [833, 406] width 12 height 10
radio input "true"
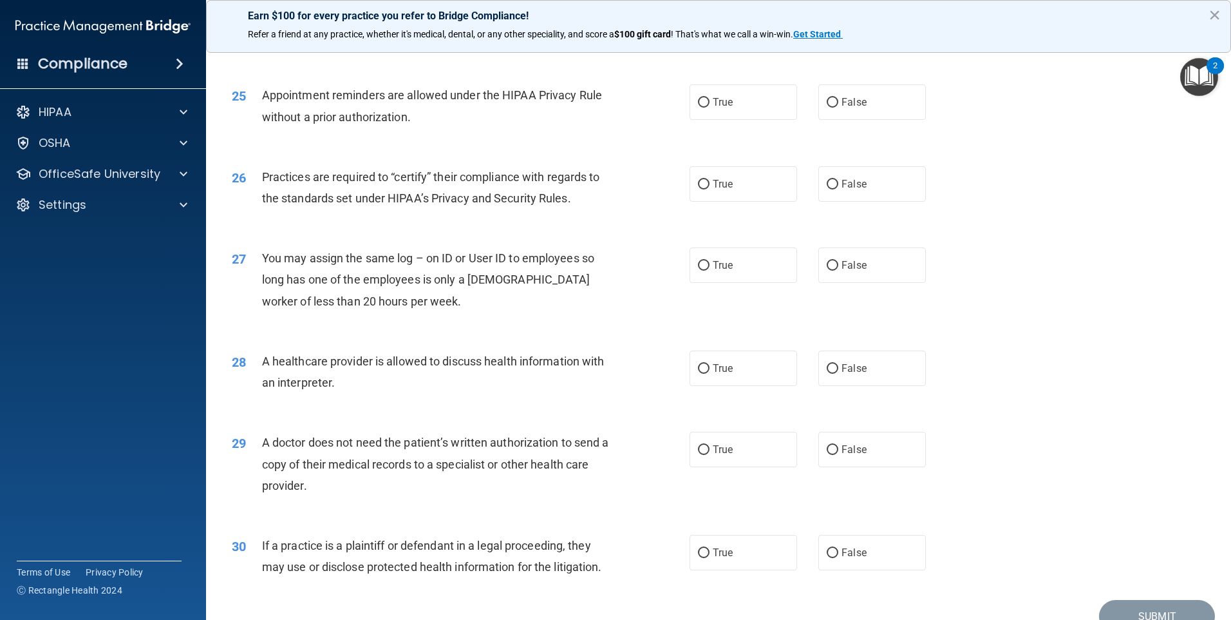
scroll to position [2379, 0]
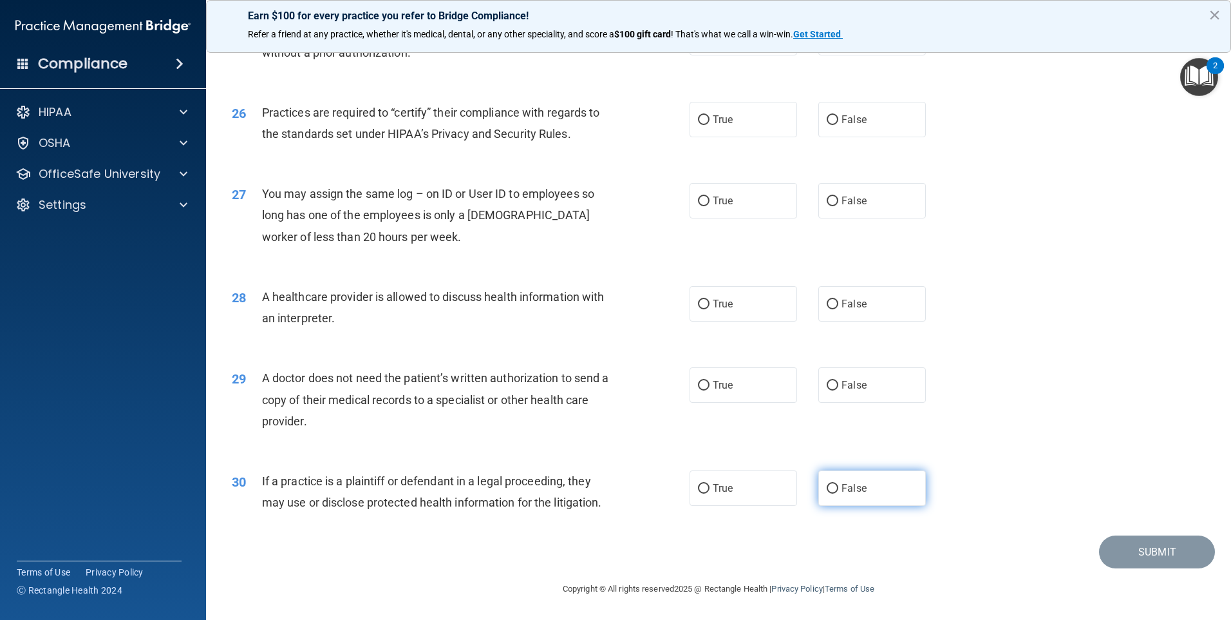
click at [834, 490] on label "False" at bounding box center [873, 487] width 108 height 35
click at [834, 490] on input "False" at bounding box center [833, 489] width 12 height 10
radio input "true"
click at [827, 381] on input "False" at bounding box center [833, 386] width 12 height 10
radio input "true"
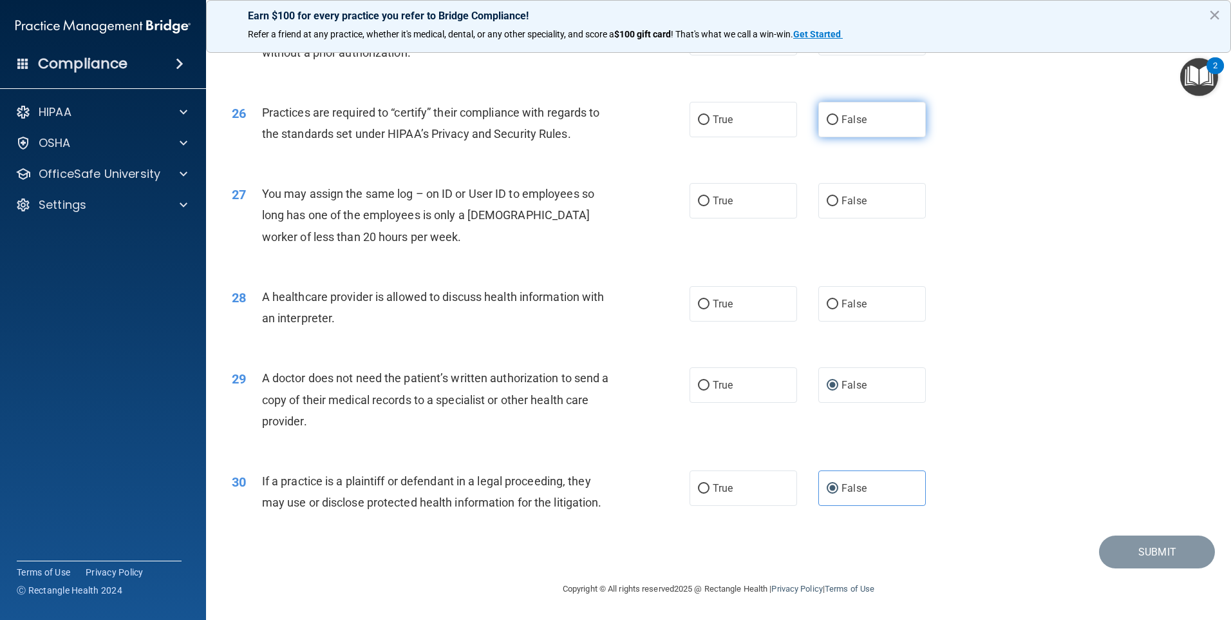
scroll to position [2314, 0]
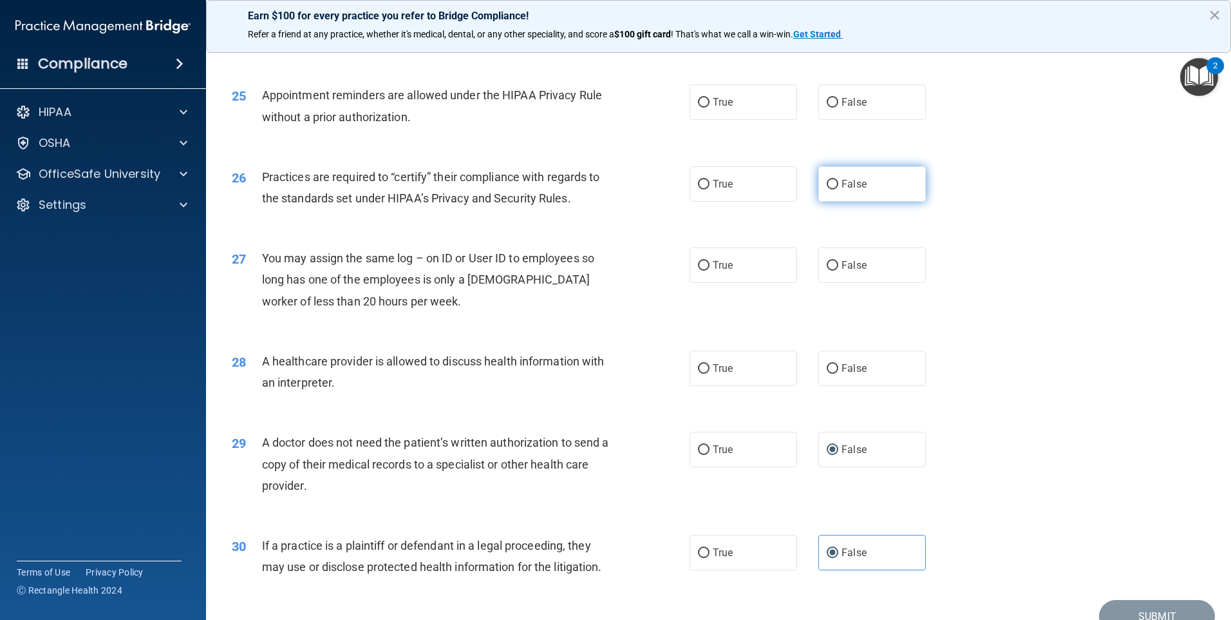
click at [866, 179] on label "False" at bounding box center [873, 183] width 108 height 35
click at [839, 180] on input "False" at bounding box center [833, 185] width 12 height 10
radio input "true"
click at [867, 100] on label "False" at bounding box center [873, 101] width 108 height 35
click at [839, 100] on input "False" at bounding box center [833, 103] width 12 height 10
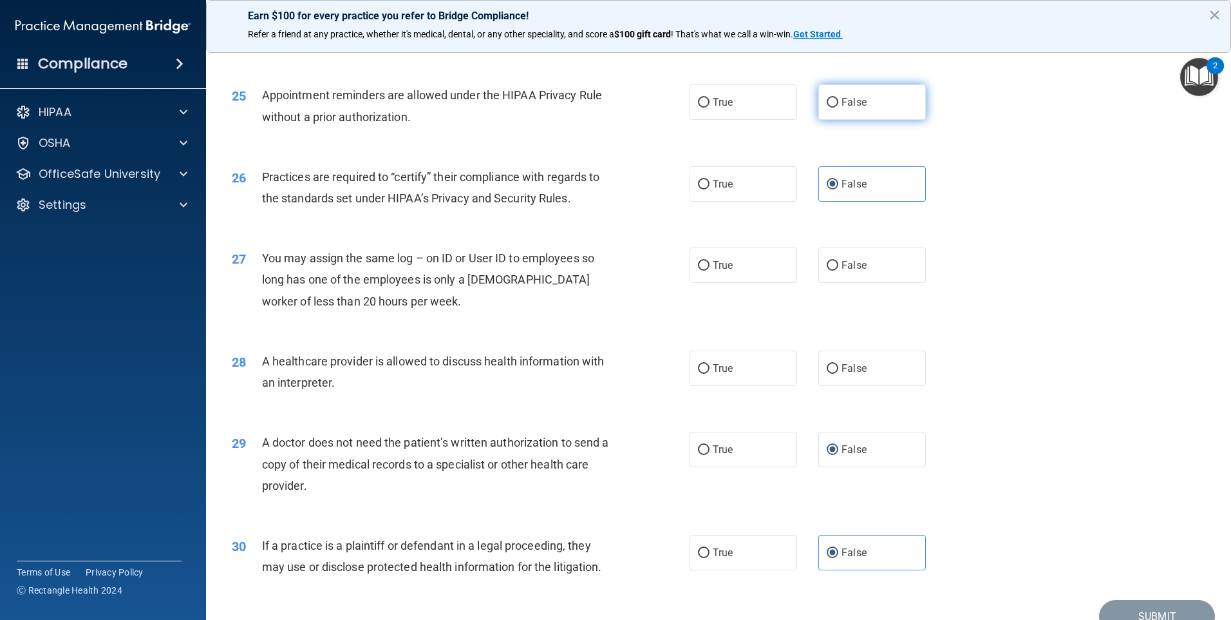
radio input "true"
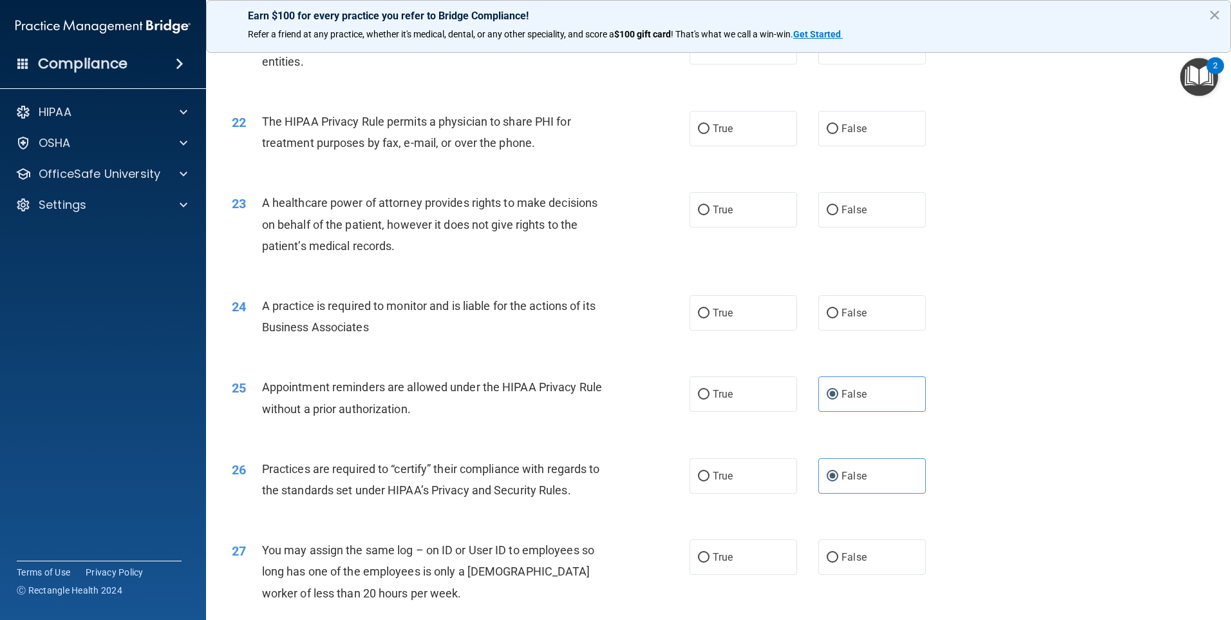
scroll to position [1992, 0]
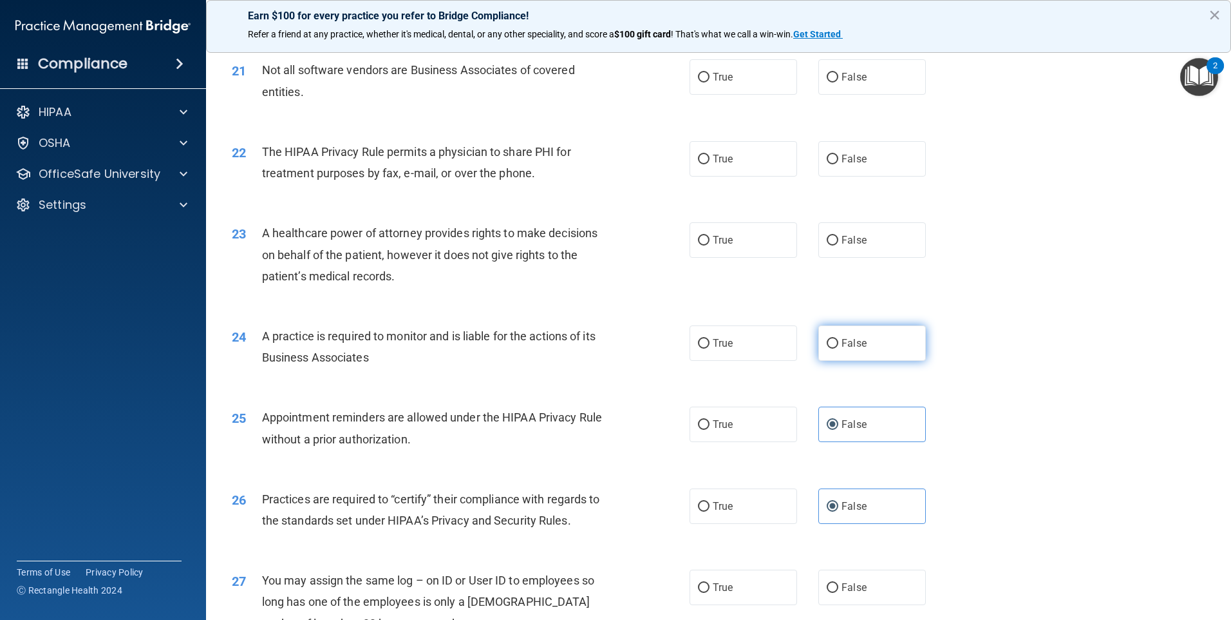
click at [845, 351] on label "False" at bounding box center [873, 342] width 108 height 35
click at [839, 348] on input "False" at bounding box center [833, 344] width 12 height 10
radio input "true"
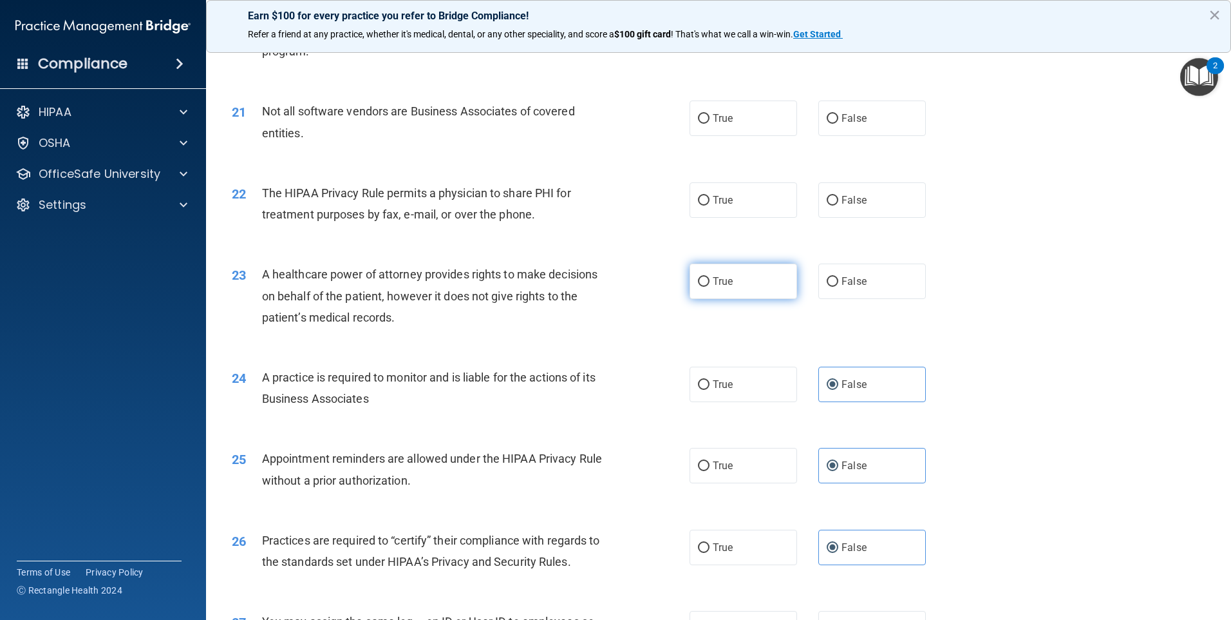
scroll to position [1928, 0]
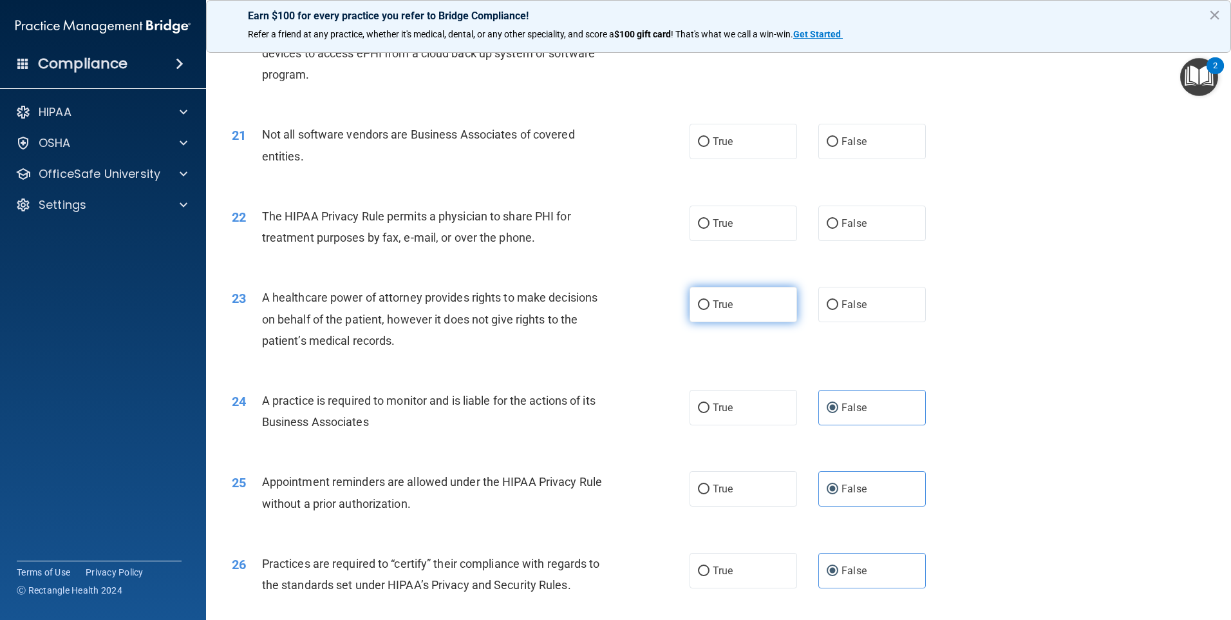
click at [726, 312] on label "True" at bounding box center [744, 304] width 108 height 35
click at [710, 310] on input "True" at bounding box center [704, 305] width 12 height 10
radio input "true"
click at [713, 220] on span "True" at bounding box center [723, 223] width 20 height 12
click at [710, 220] on input "True" at bounding box center [704, 224] width 12 height 10
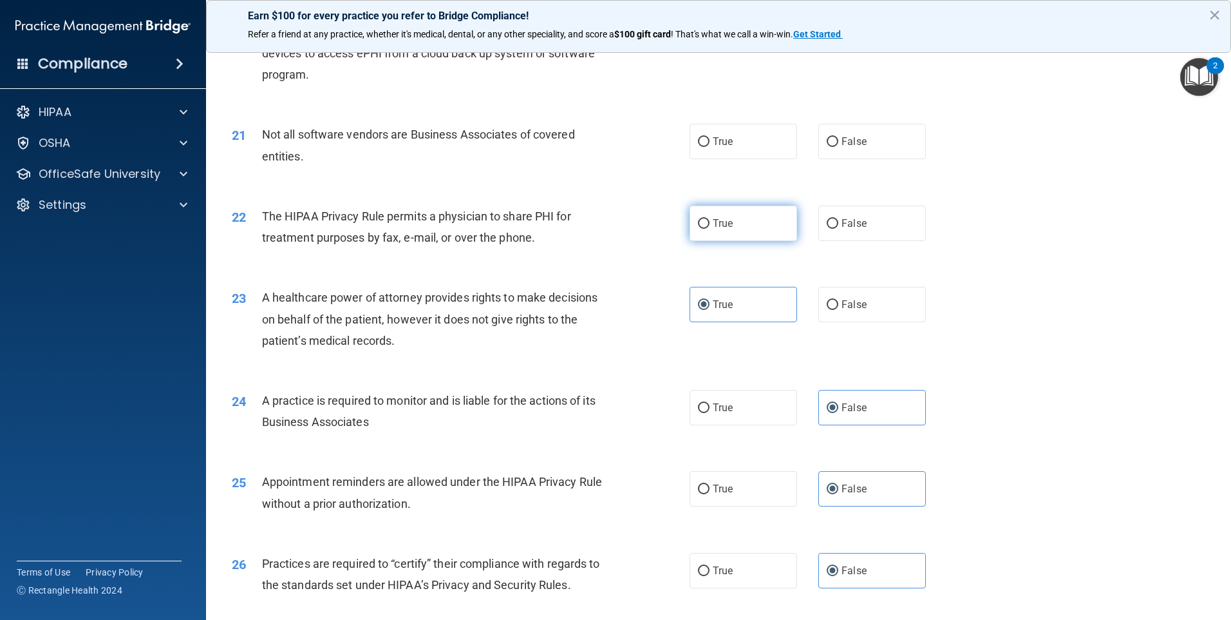
radio input "true"
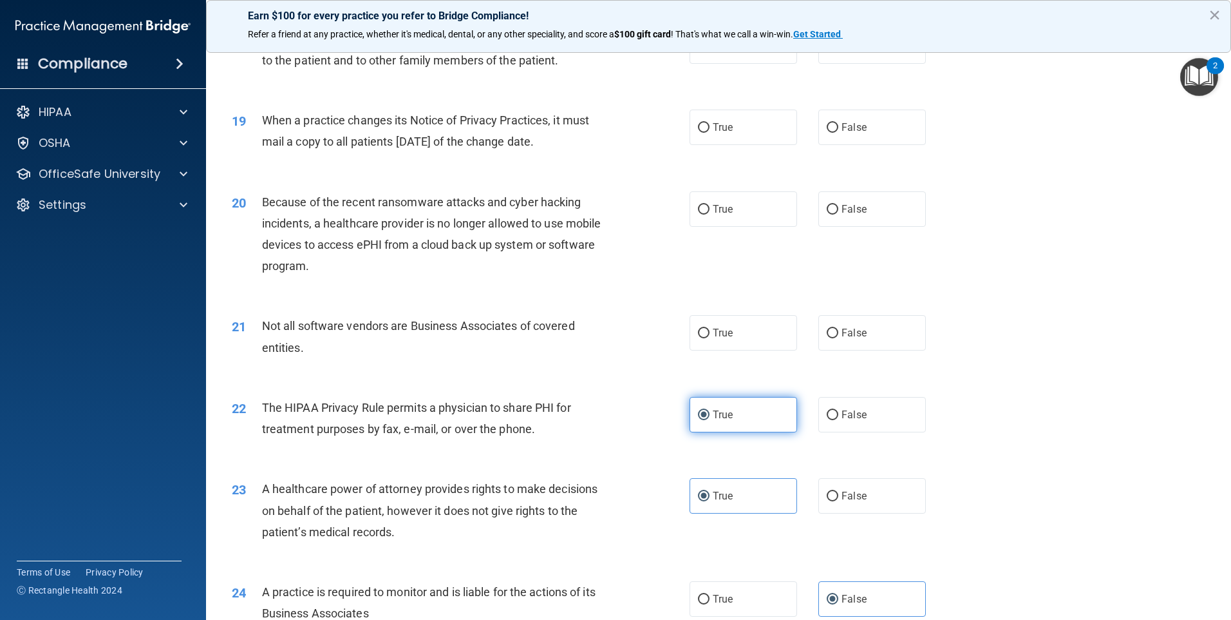
scroll to position [1734, 0]
click at [774, 335] on label "True" at bounding box center [744, 334] width 108 height 35
click at [710, 335] on input "True" at bounding box center [704, 335] width 12 height 10
radio input "true"
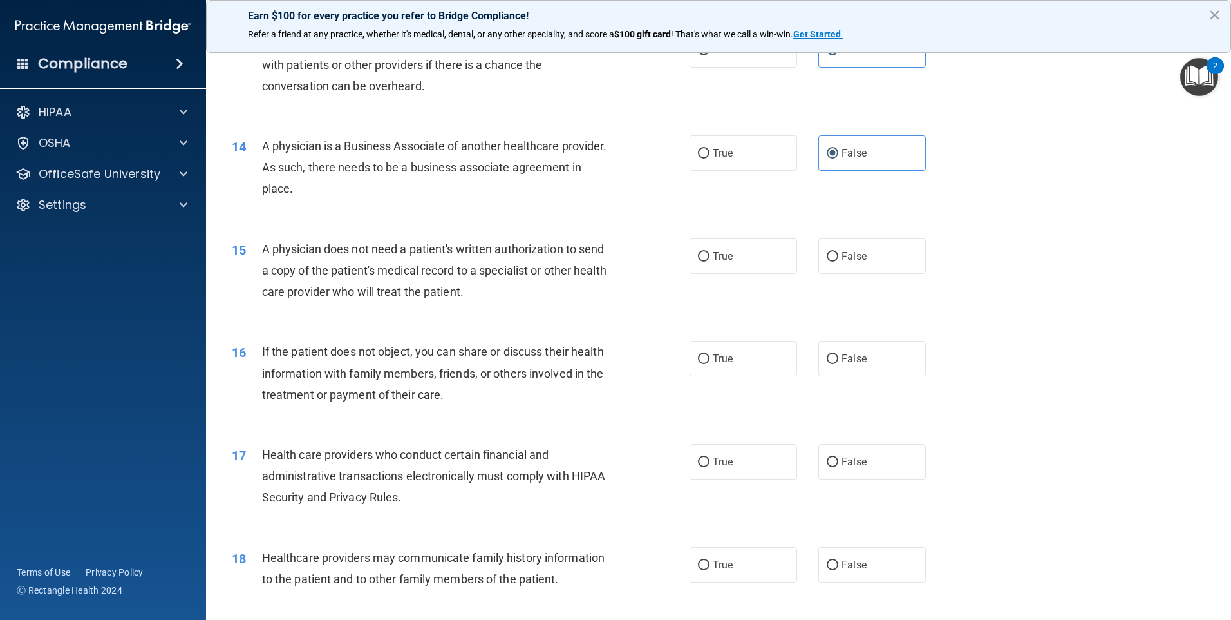
scroll to position [1219, 0]
click at [734, 252] on label "True" at bounding box center [744, 254] width 108 height 35
click at [710, 252] on input "True" at bounding box center [704, 256] width 12 height 10
radio input "true"
click at [864, 362] on label "False" at bounding box center [873, 356] width 108 height 35
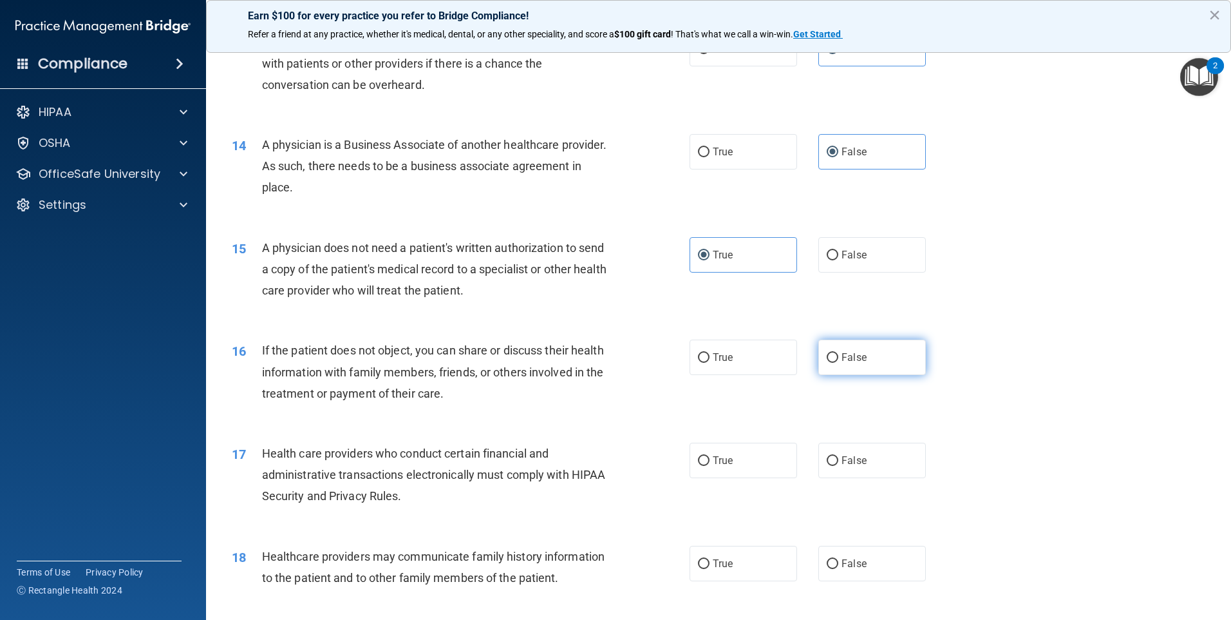
click at [839, 362] on input "False" at bounding box center [833, 358] width 12 height 10
radio input "true"
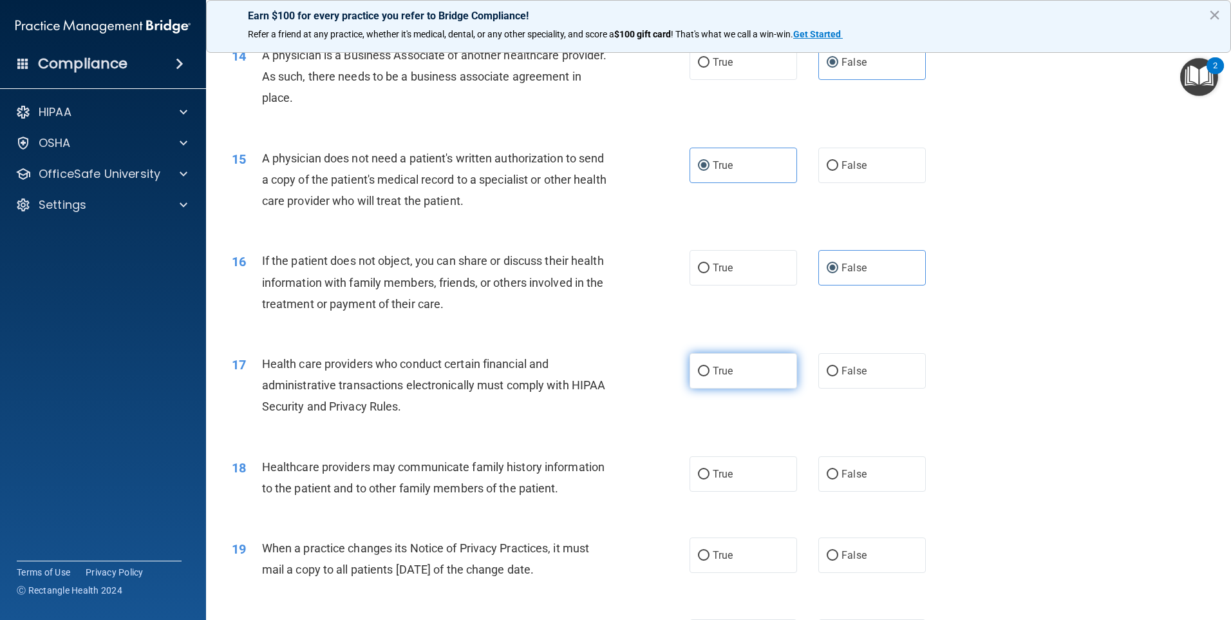
scroll to position [1348, 0]
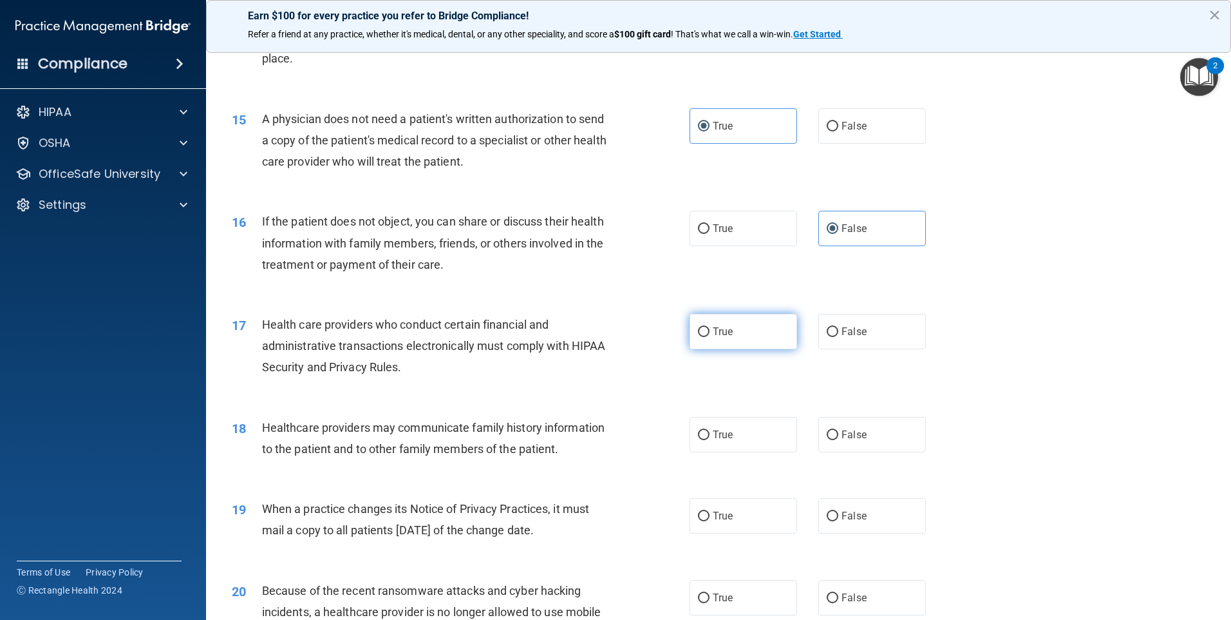
click at [715, 333] on span "True" at bounding box center [723, 331] width 20 height 12
click at [710, 333] on input "True" at bounding box center [704, 332] width 12 height 10
radio input "true"
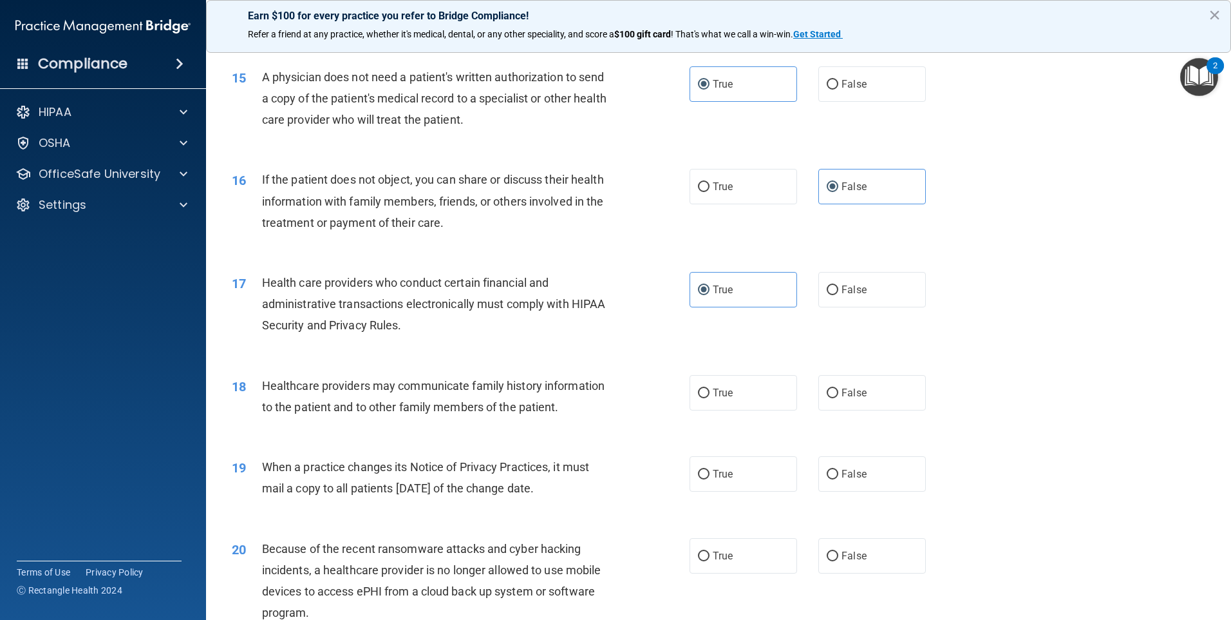
scroll to position [1412, 0]
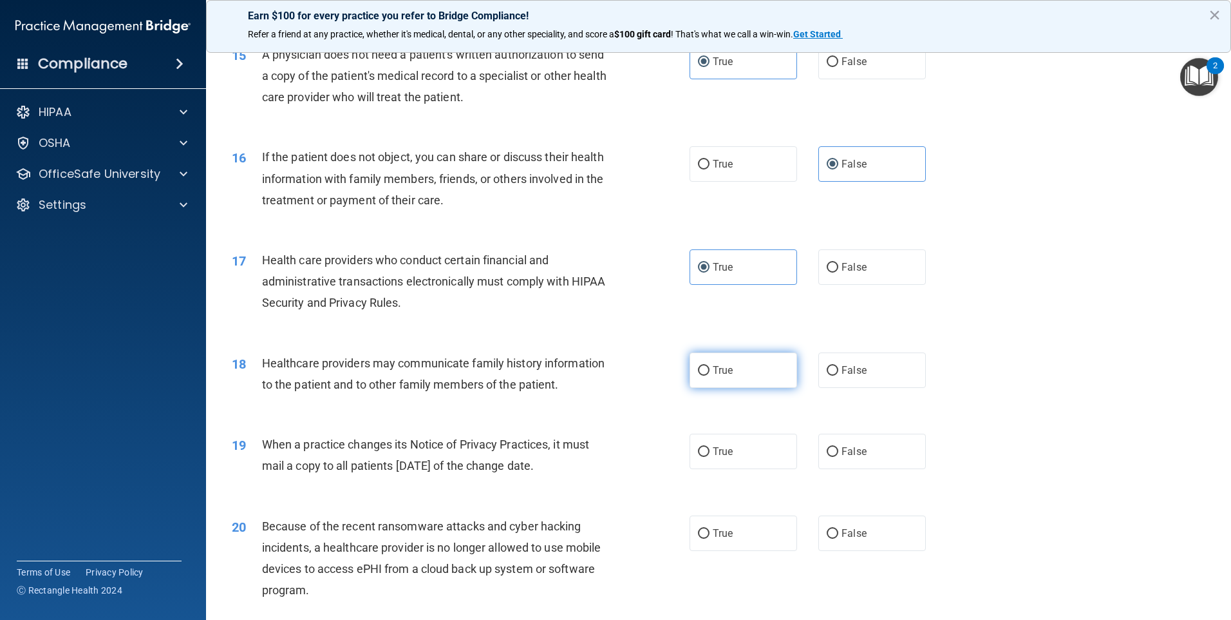
click at [730, 377] on label "True" at bounding box center [744, 369] width 108 height 35
click at [710, 375] on input "True" at bounding box center [704, 371] width 12 height 10
radio input "true"
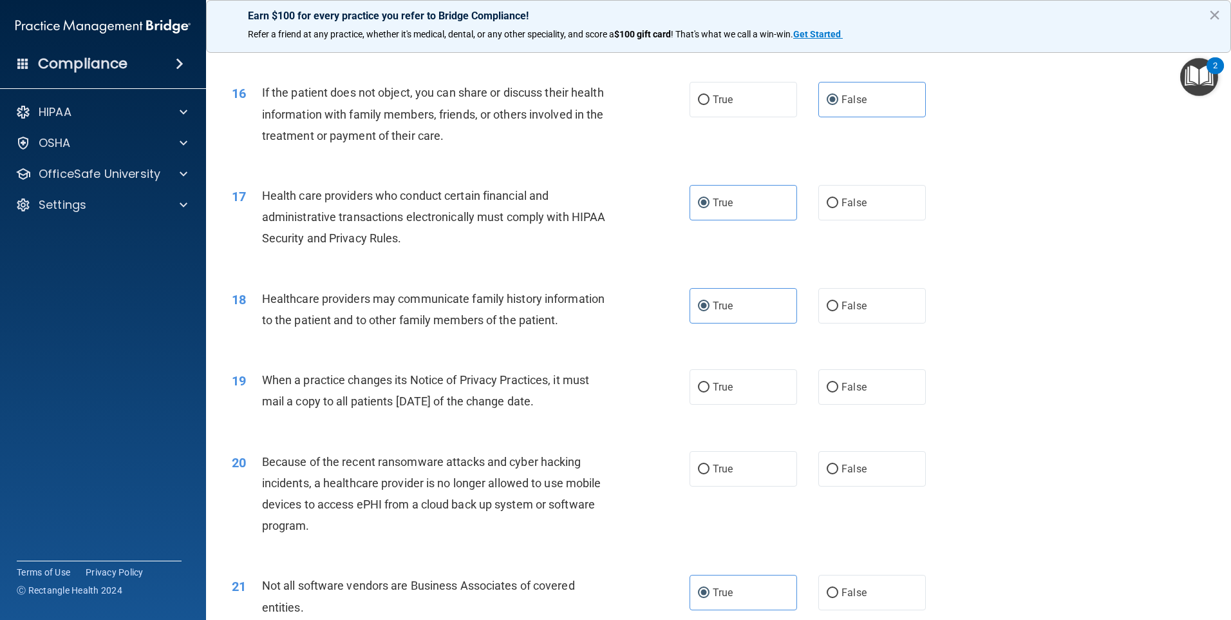
scroll to position [1541, 0]
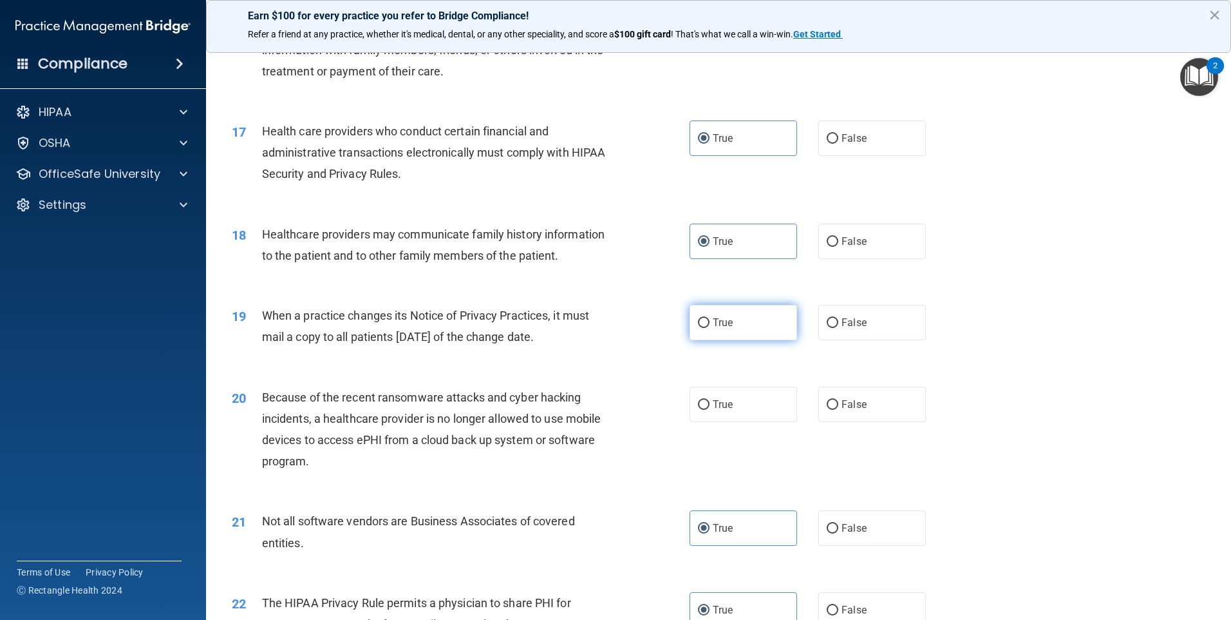
click at [741, 332] on label "True" at bounding box center [744, 322] width 108 height 35
click at [710, 328] on input "True" at bounding box center [704, 323] width 12 height 10
radio input "true"
click at [769, 401] on label "True" at bounding box center [744, 403] width 108 height 35
click at [710, 401] on input "True" at bounding box center [704, 405] width 12 height 10
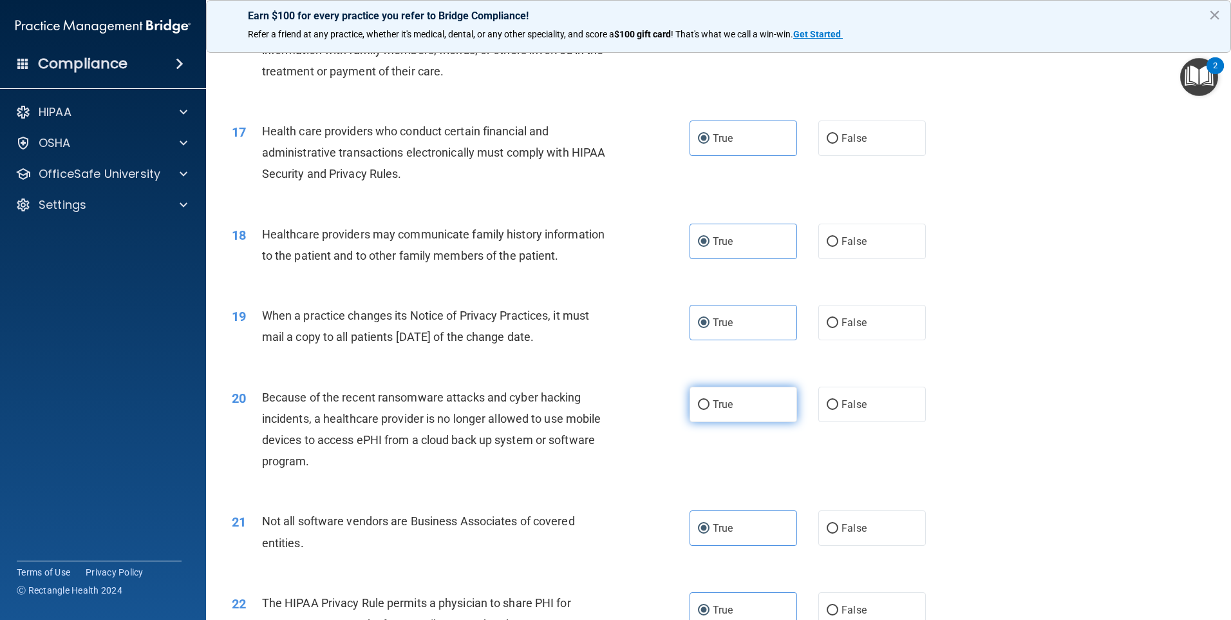
radio input "true"
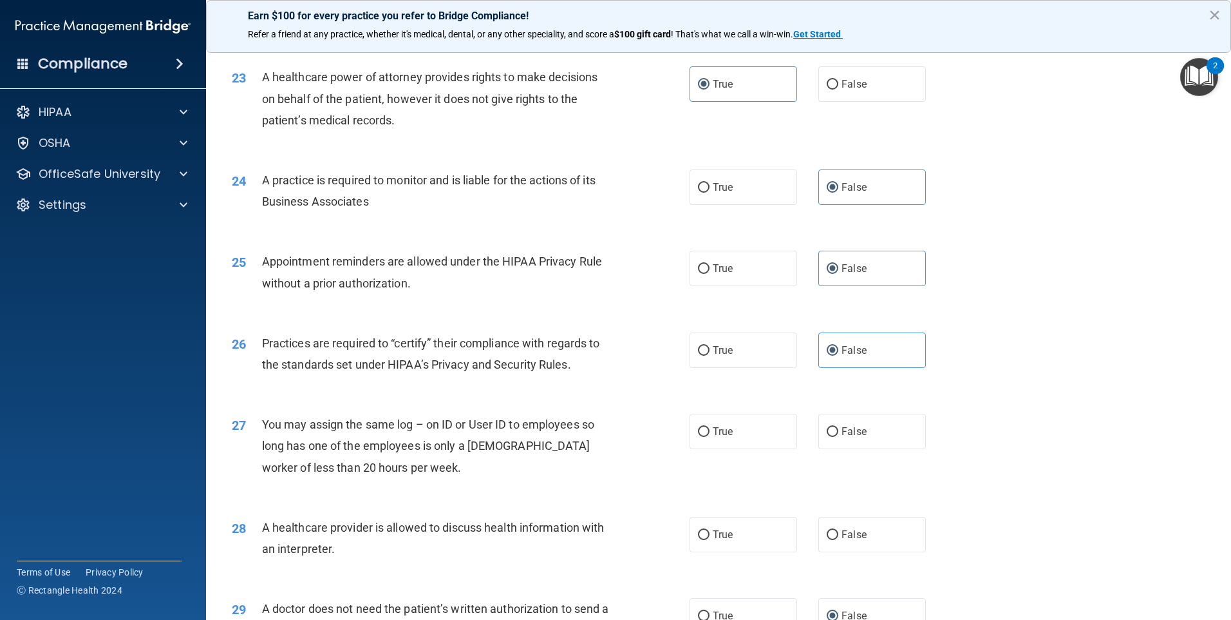
scroll to position [2185, 0]
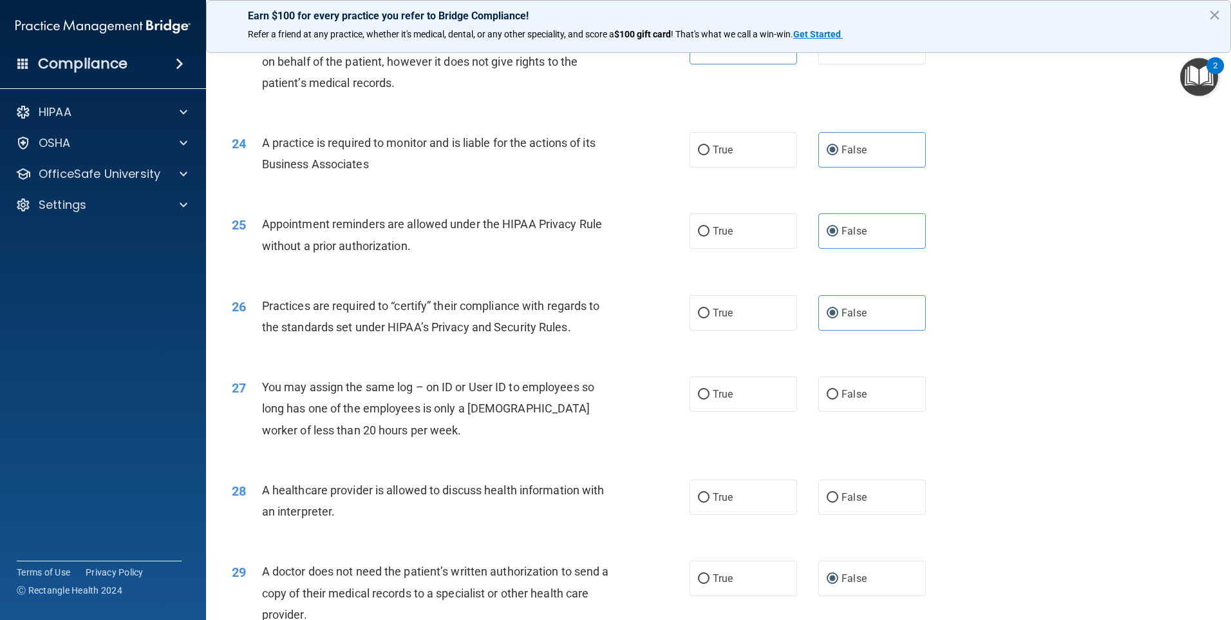
click at [879, 412] on div "27 You may assign the same log – on ID or User ID to employees so long has one …" at bounding box center [718, 411] width 993 height 103
click at [877, 401] on label "False" at bounding box center [873, 393] width 108 height 35
click at [839, 399] on input "False" at bounding box center [833, 395] width 12 height 10
radio input "true"
click at [785, 508] on label "True" at bounding box center [744, 496] width 108 height 35
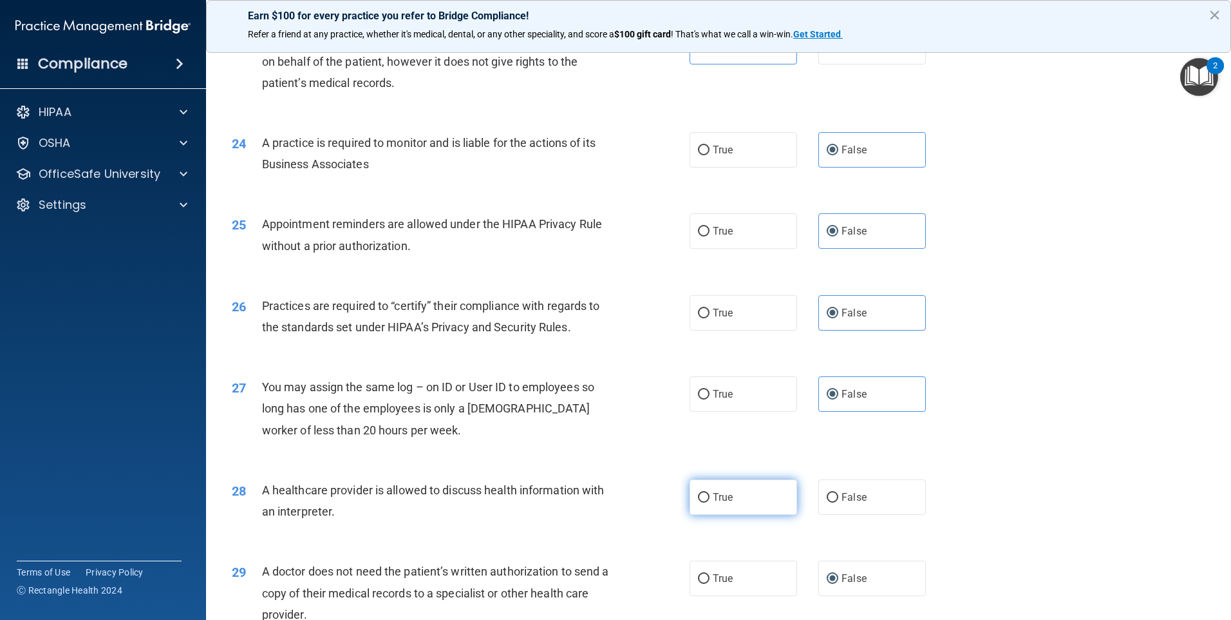
click at [710, 502] on input "True" at bounding box center [704, 498] width 12 height 10
radio input "true"
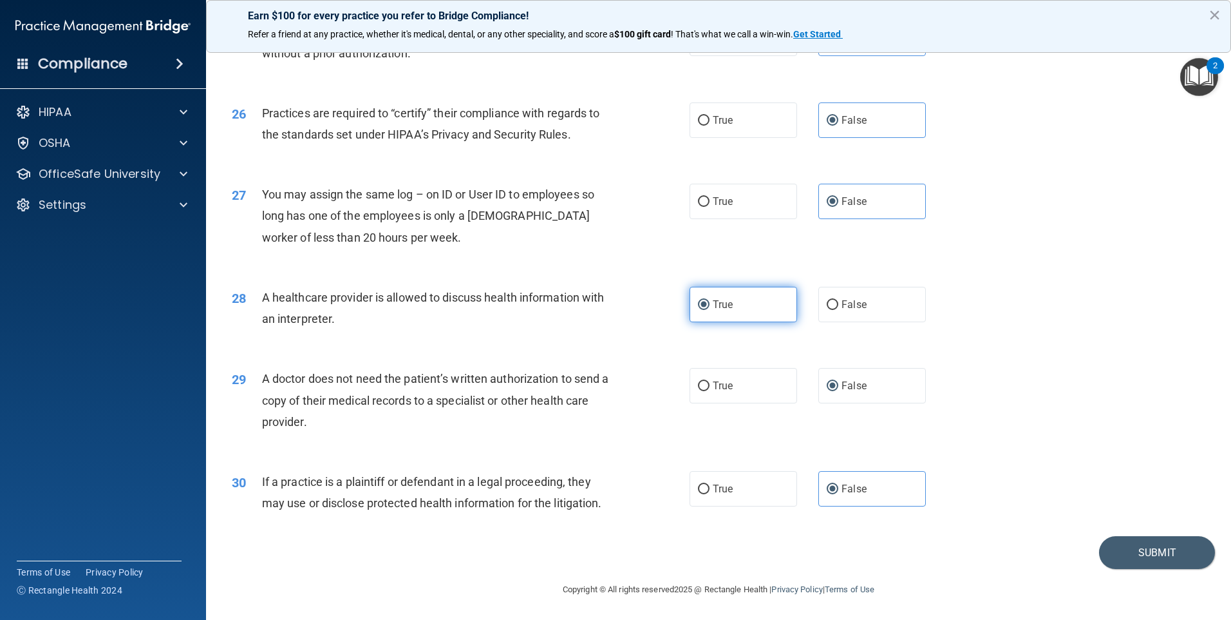
scroll to position [2379, 0]
click at [1121, 548] on button "Submit" at bounding box center [1157, 551] width 116 height 33
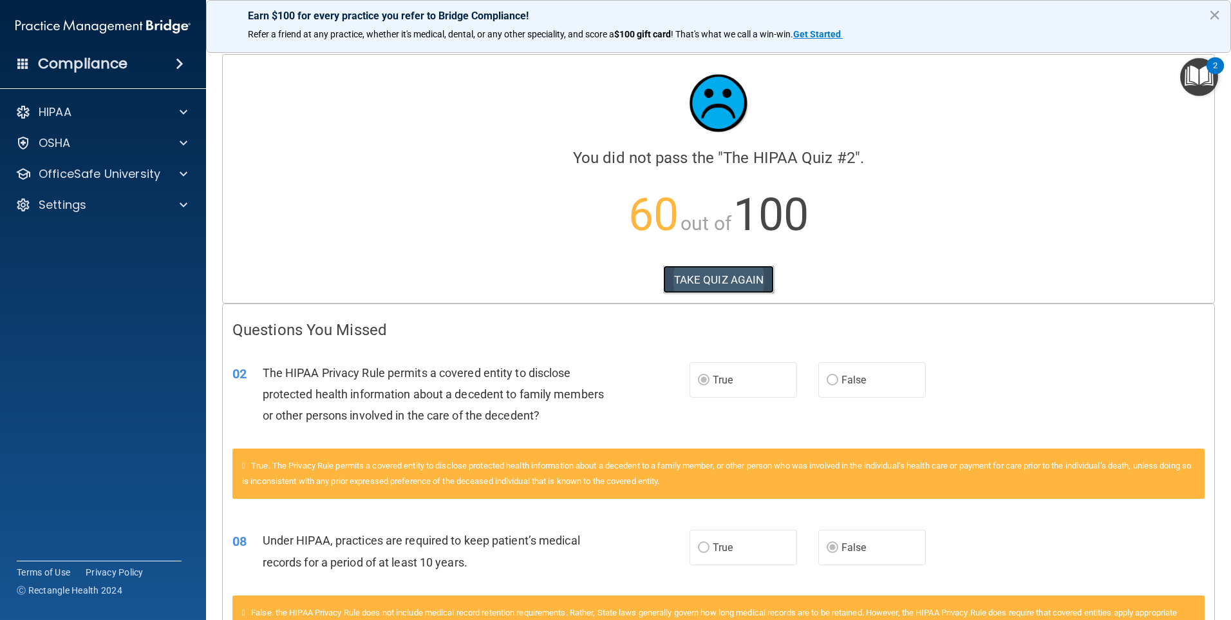
click at [683, 278] on button "TAKE QUIZ AGAIN" at bounding box center [718, 279] width 111 height 28
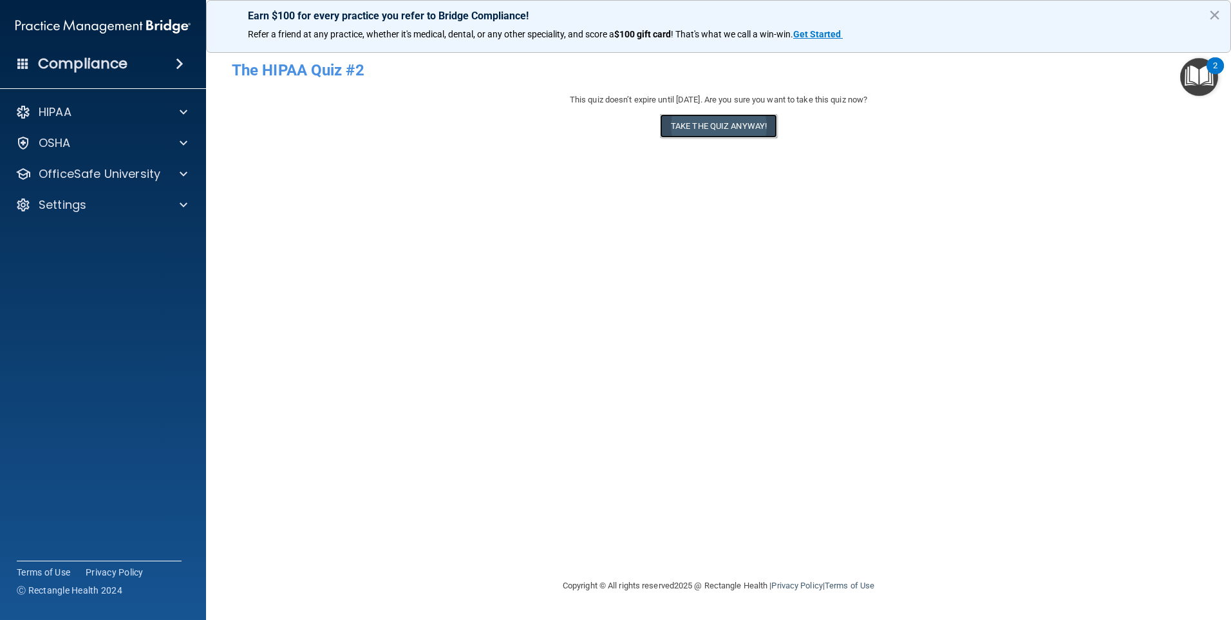
click at [695, 128] on button "Take the quiz anyway!" at bounding box center [718, 126] width 117 height 24
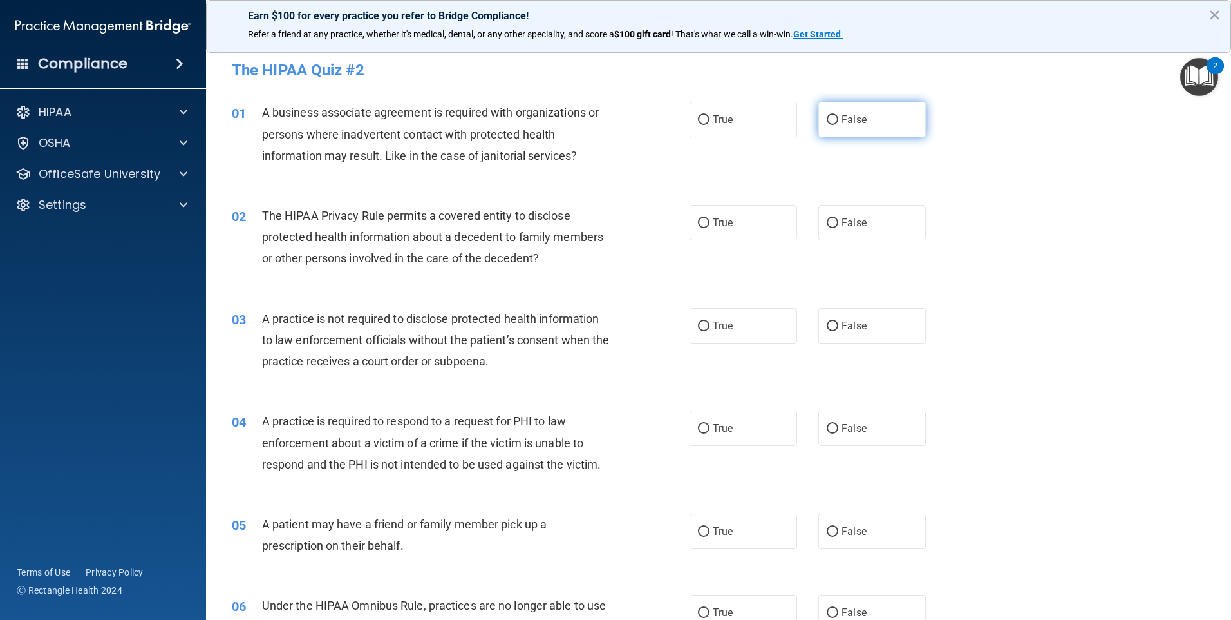
click at [842, 123] on span "False" at bounding box center [854, 119] width 25 height 12
click at [839, 123] on input "False" at bounding box center [833, 120] width 12 height 10
radio input "true"
click at [707, 222] on label "True" at bounding box center [744, 222] width 108 height 35
click at [707, 222] on input "True" at bounding box center [704, 223] width 12 height 10
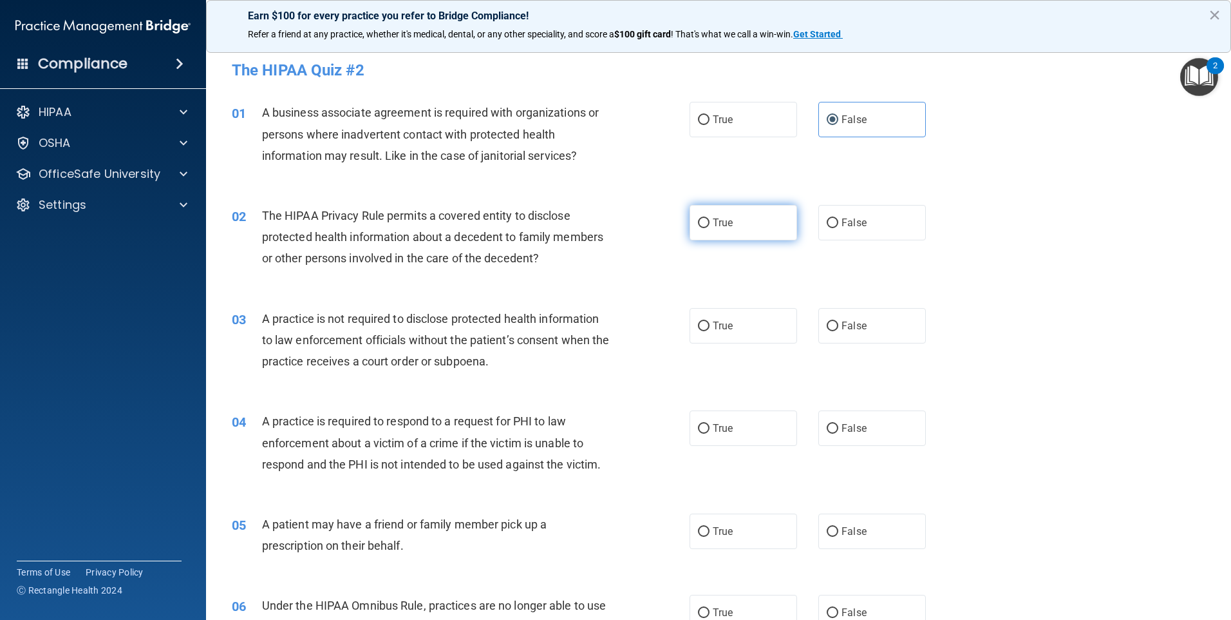
radio input "true"
click at [842, 331] on span "False" at bounding box center [854, 325] width 25 height 12
click at [839, 331] on input "False" at bounding box center [833, 326] width 12 height 10
radio input "true"
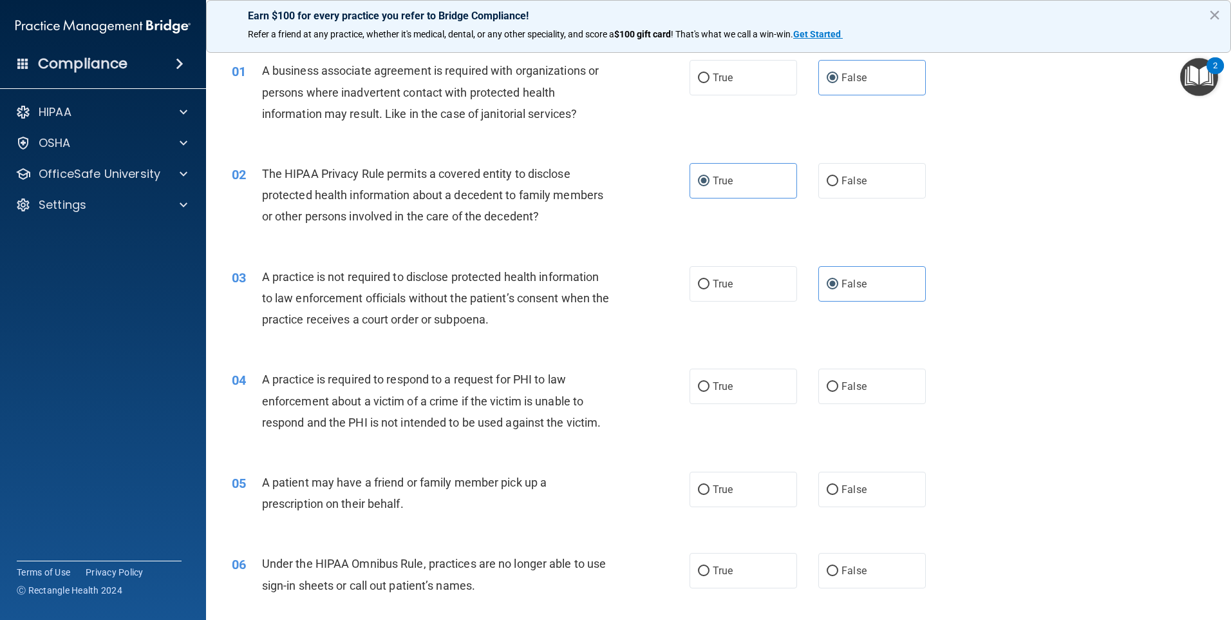
scroll to position [64, 0]
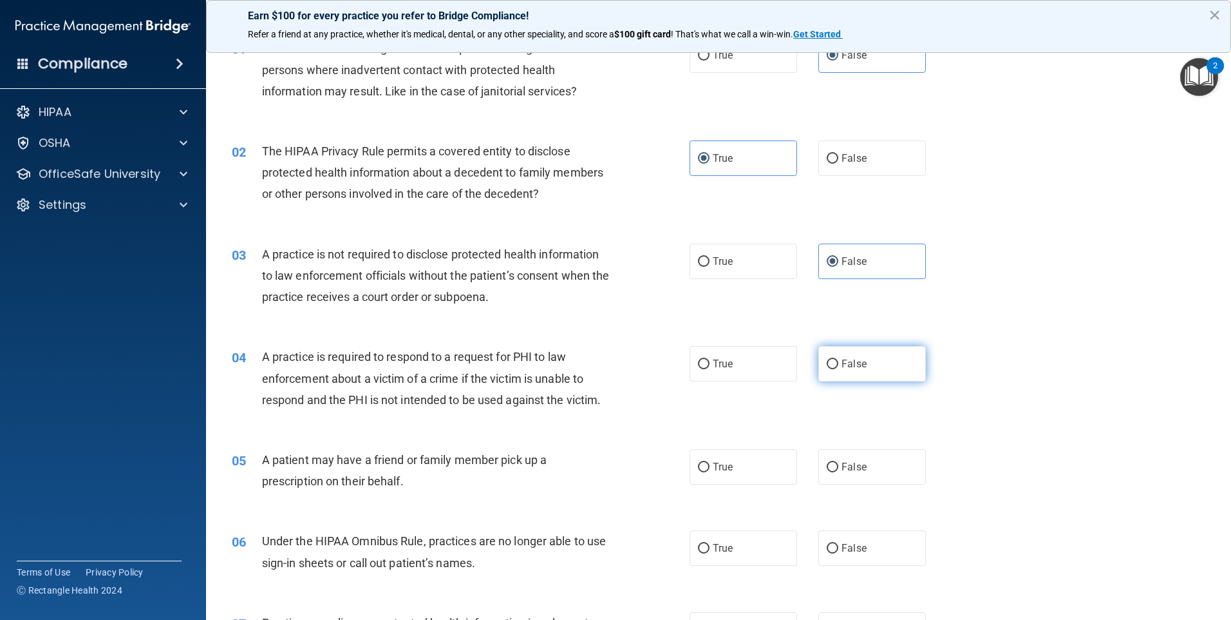
click at [893, 369] on label "False" at bounding box center [873, 363] width 108 height 35
click at [839, 369] on input "False" at bounding box center [833, 364] width 12 height 10
radio input "true"
click at [890, 468] on label "False" at bounding box center [873, 466] width 108 height 35
click at [839, 468] on input "False" at bounding box center [833, 467] width 12 height 10
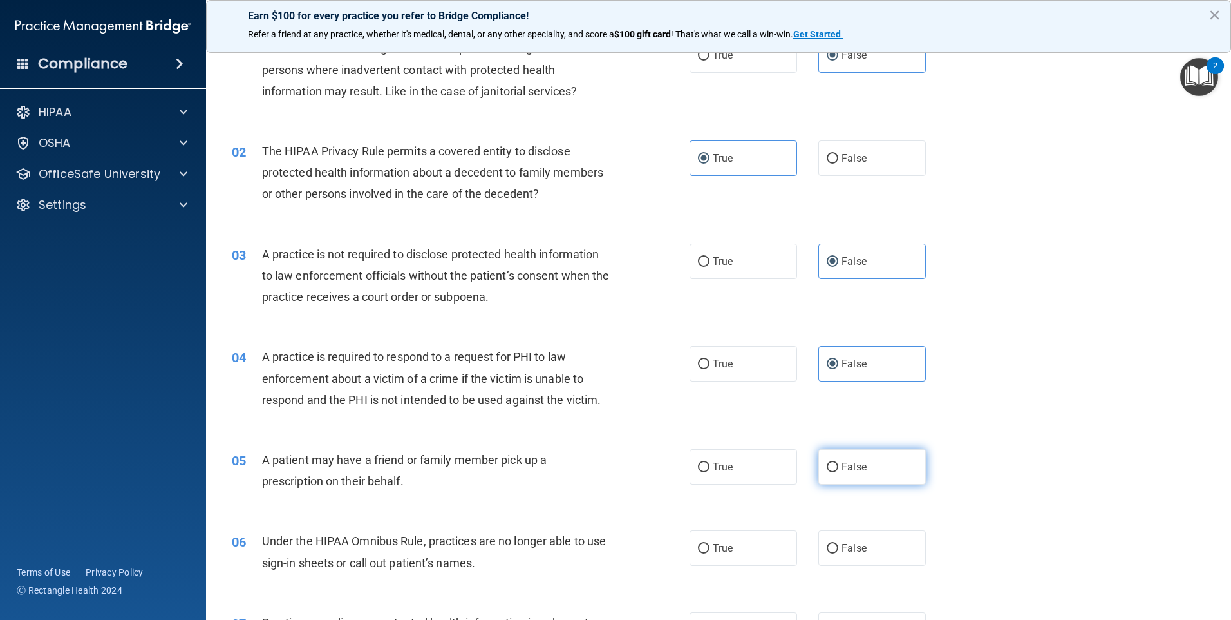
radio input "true"
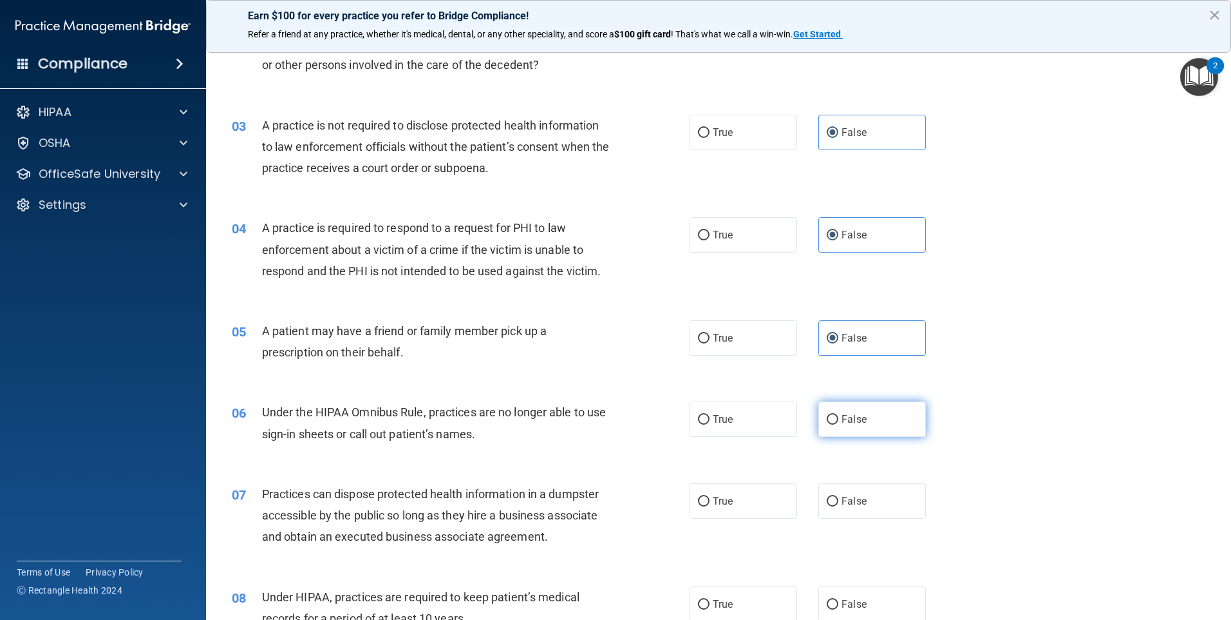
click at [842, 414] on span "False" at bounding box center [854, 419] width 25 height 12
click at [839, 415] on input "False" at bounding box center [833, 420] width 12 height 10
radio input "true"
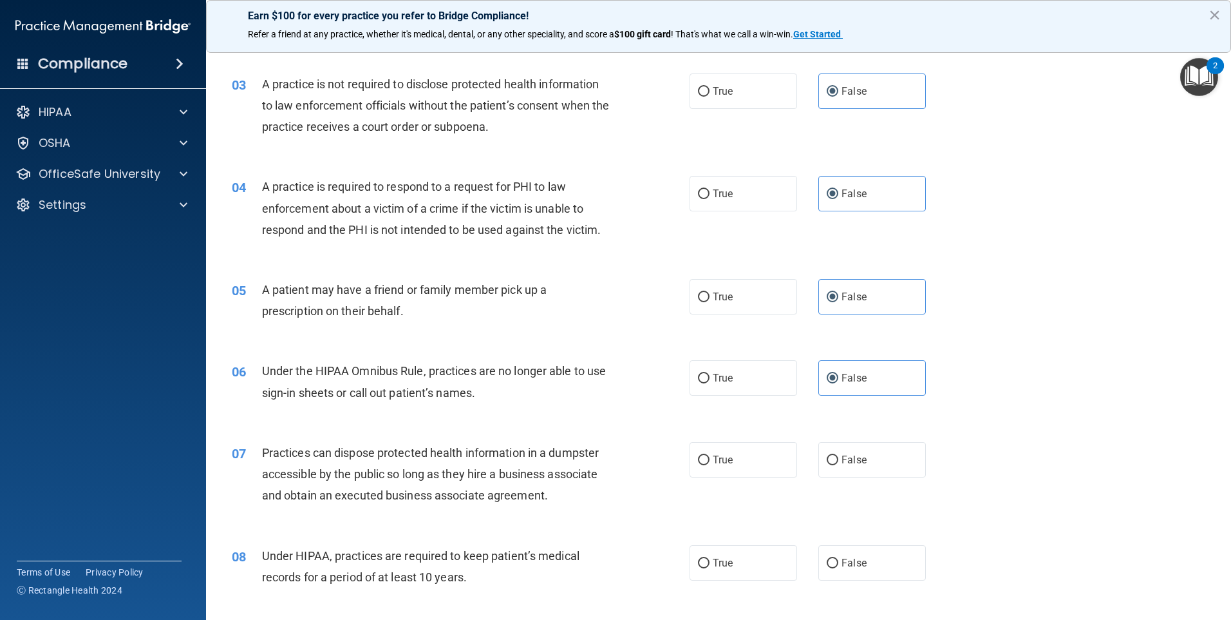
scroll to position [258, 0]
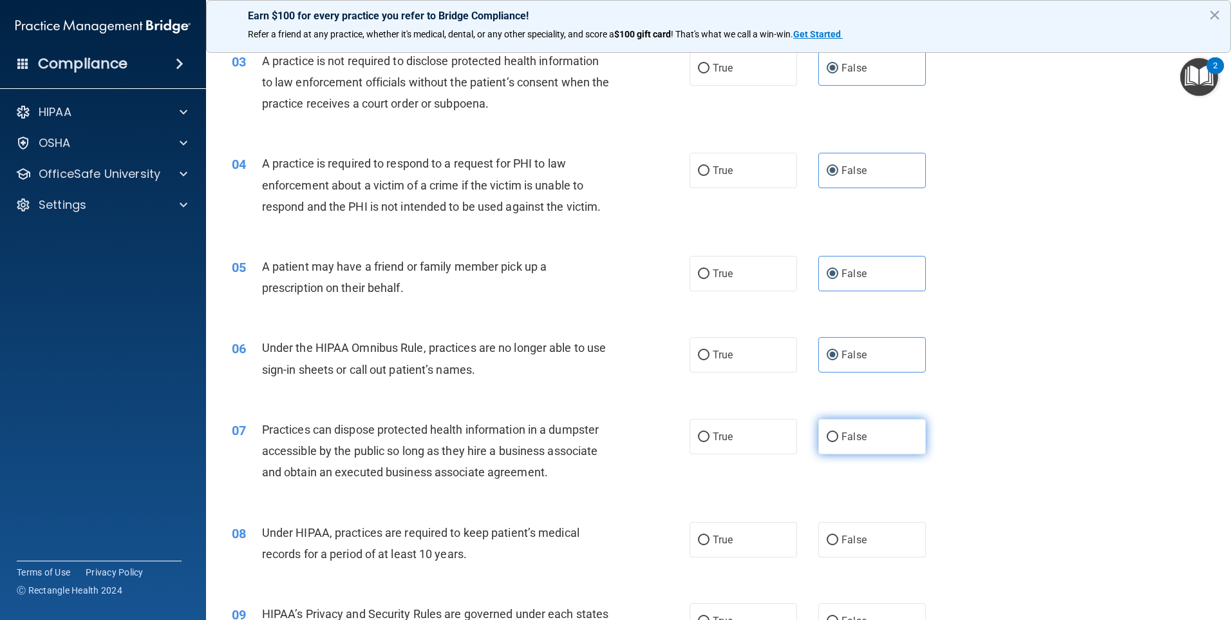
click at [852, 448] on label "False" at bounding box center [873, 436] width 108 height 35
click at [839, 442] on input "False" at bounding box center [833, 437] width 12 height 10
radio input "true"
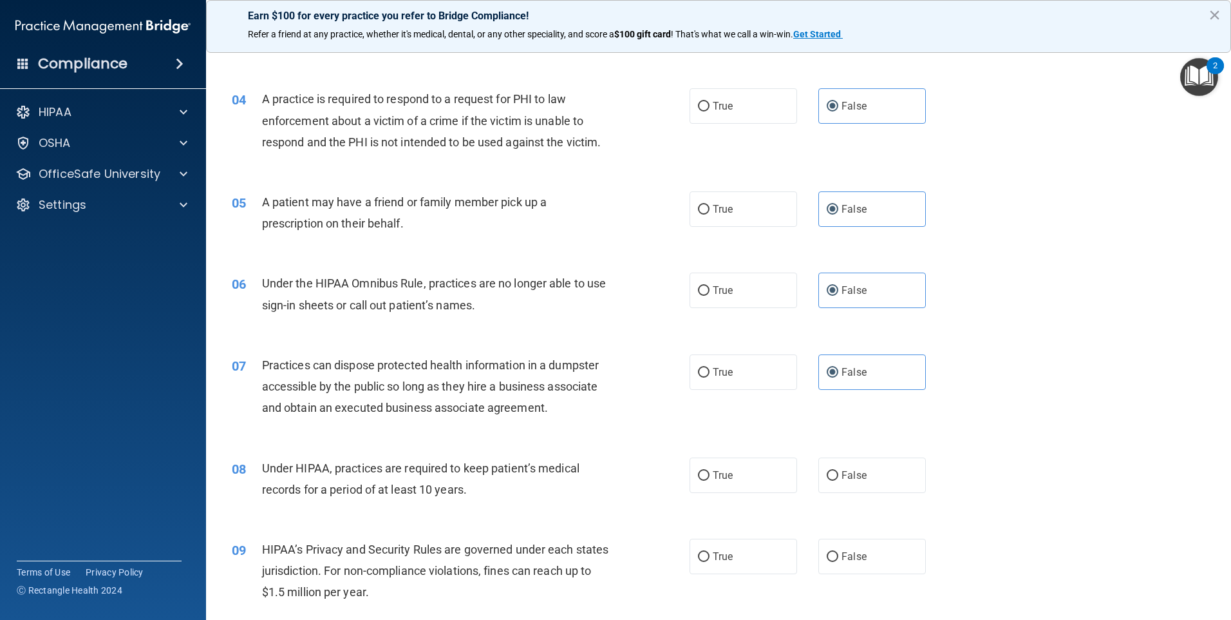
scroll to position [386, 0]
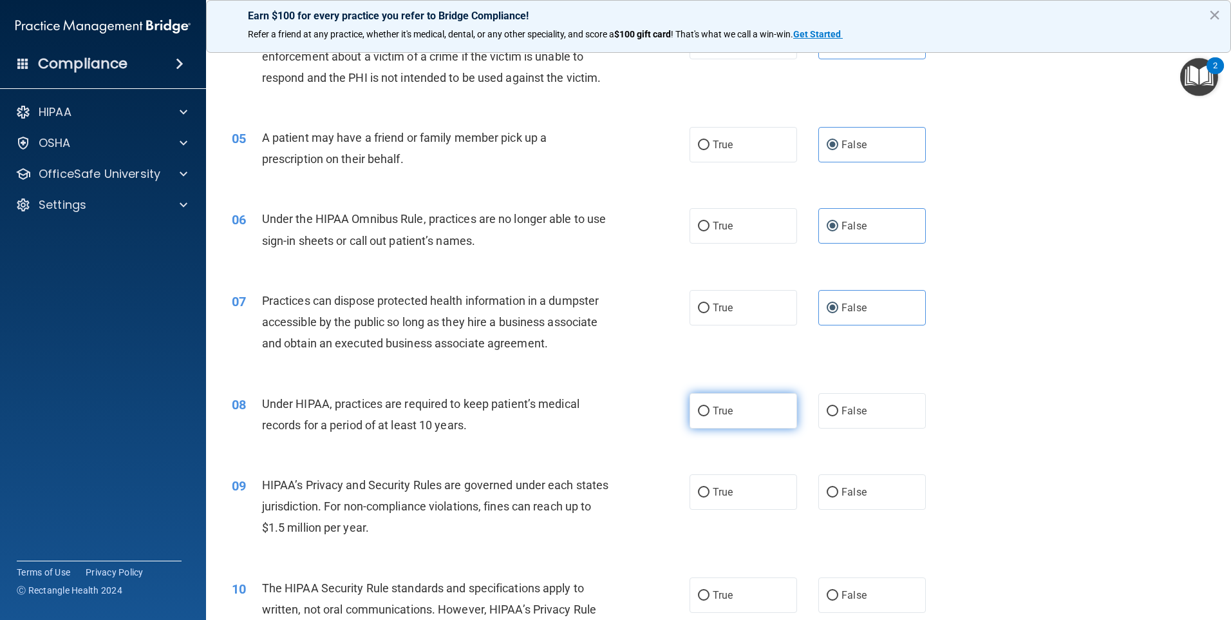
click at [701, 415] on input "True" at bounding box center [704, 411] width 12 height 10
radio input "true"
click at [819, 493] on label "False" at bounding box center [873, 491] width 108 height 35
click at [827, 493] on input "False" at bounding box center [833, 493] width 12 height 10
radio input "true"
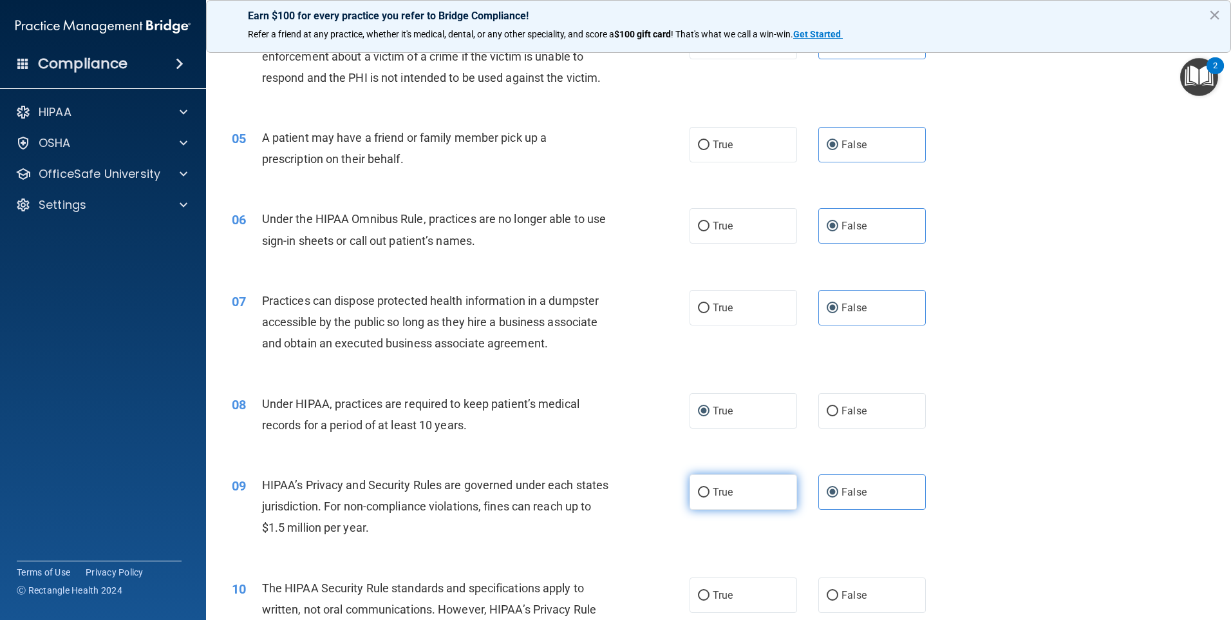
click at [752, 497] on label "True" at bounding box center [744, 491] width 108 height 35
click at [710, 497] on input "True" at bounding box center [704, 493] width 12 height 10
radio input "true"
radio input "false"
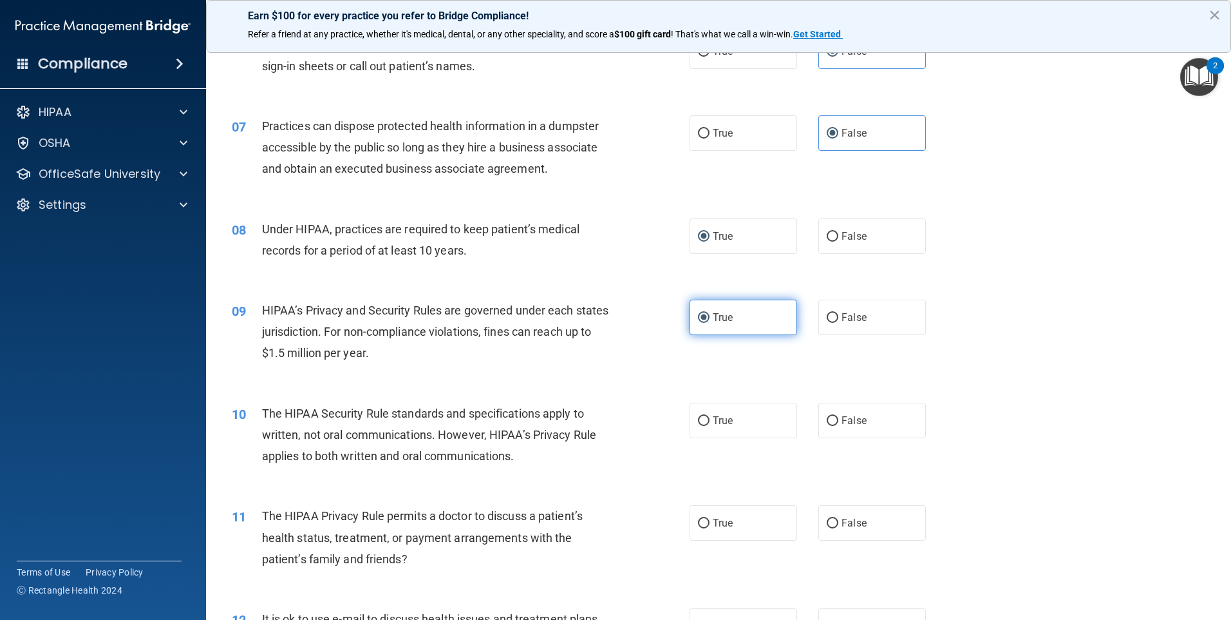
scroll to position [580, 0]
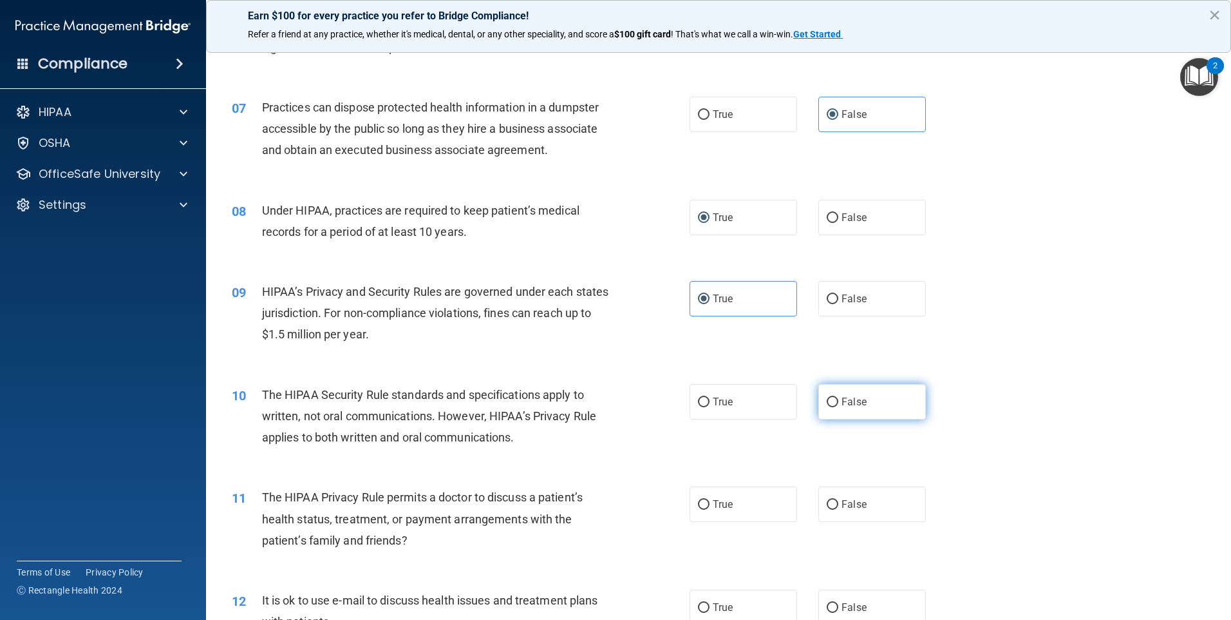
click at [874, 412] on label "False" at bounding box center [873, 401] width 108 height 35
click at [839, 407] on input "False" at bounding box center [833, 402] width 12 height 10
radio input "true"
click at [698, 495] on label "True" at bounding box center [744, 503] width 108 height 35
click at [698, 500] on input "True" at bounding box center [704, 505] width 12 height 10
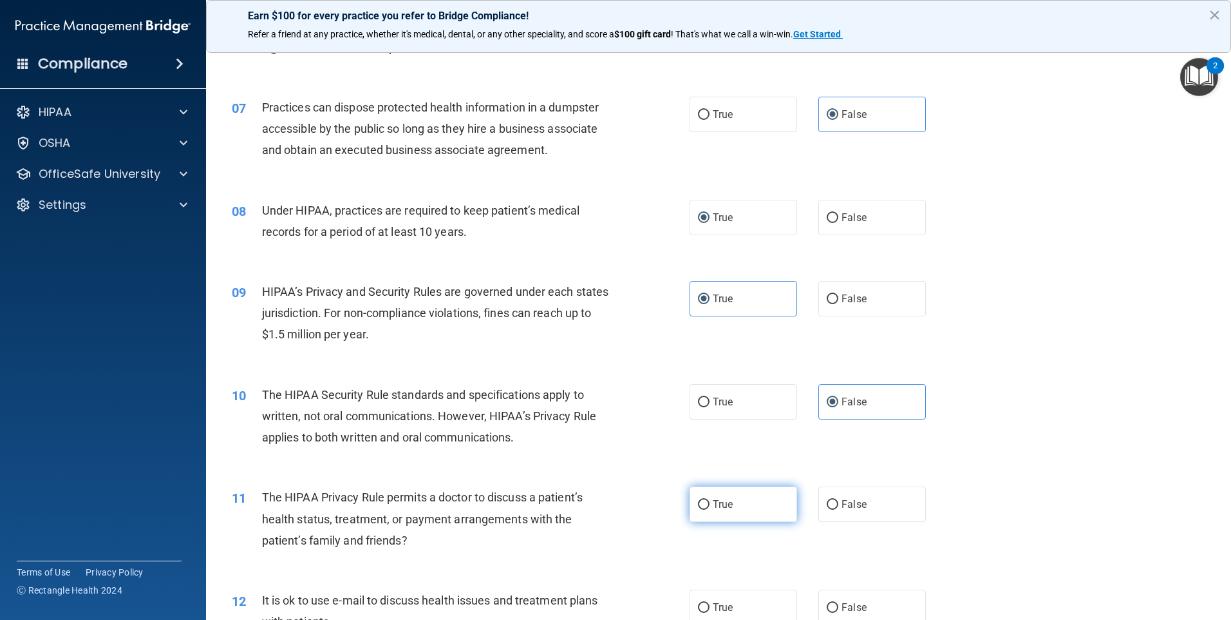
radio input "true"
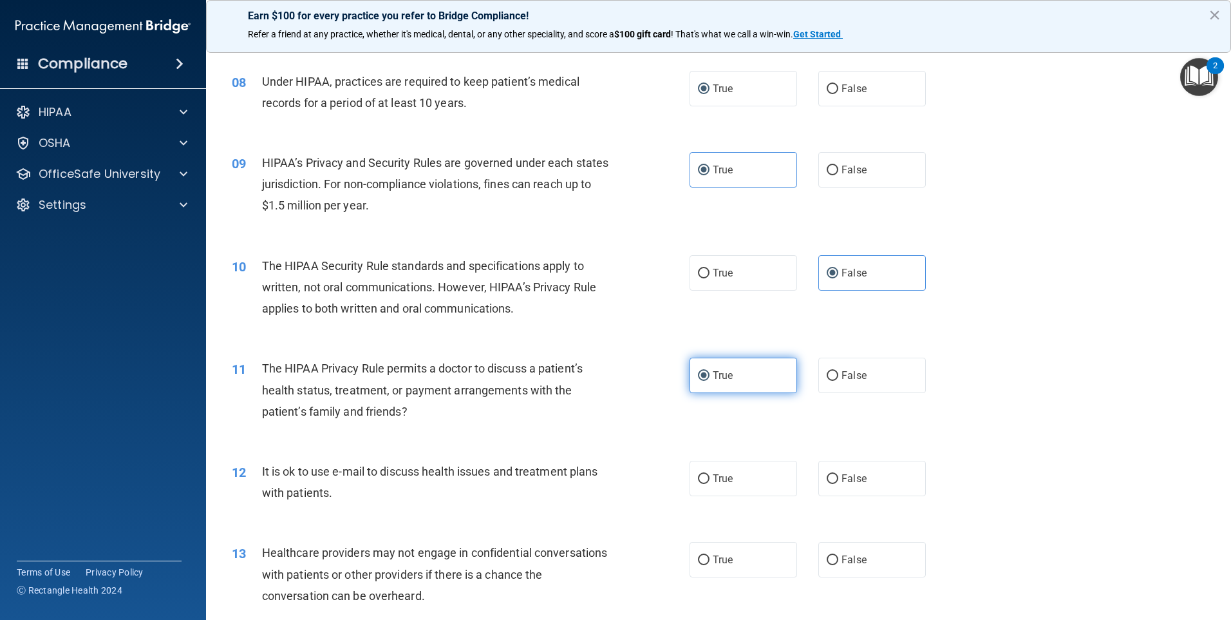
scroll to position [773, 0]
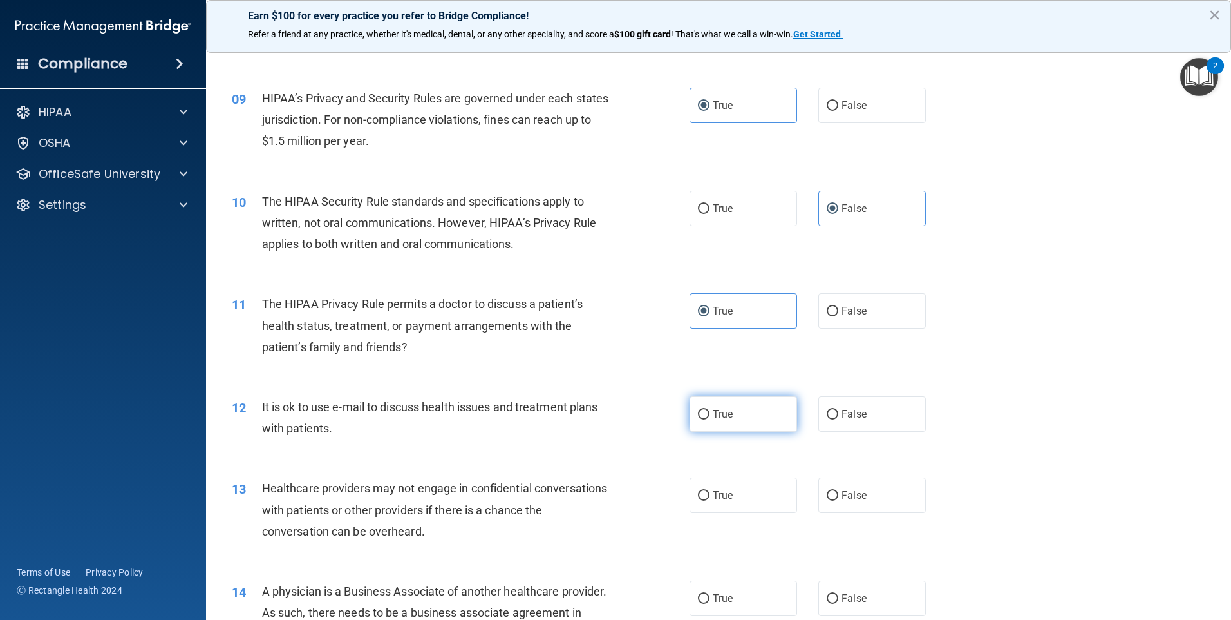
click at [768, 420] on label "True" at bounding box center [744, 413] width 108 height 35
click at [710, 419] on input "True" at bounding box center [704, 415] width 12 height 10
radio input "true"
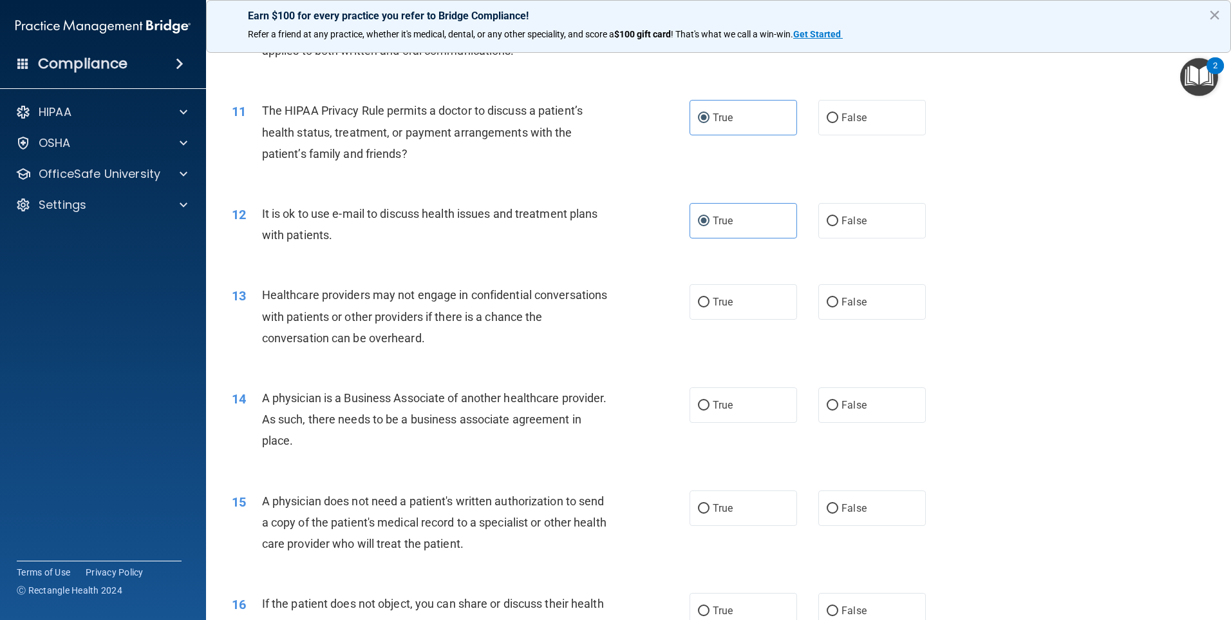
scroll to position [1031, 0]
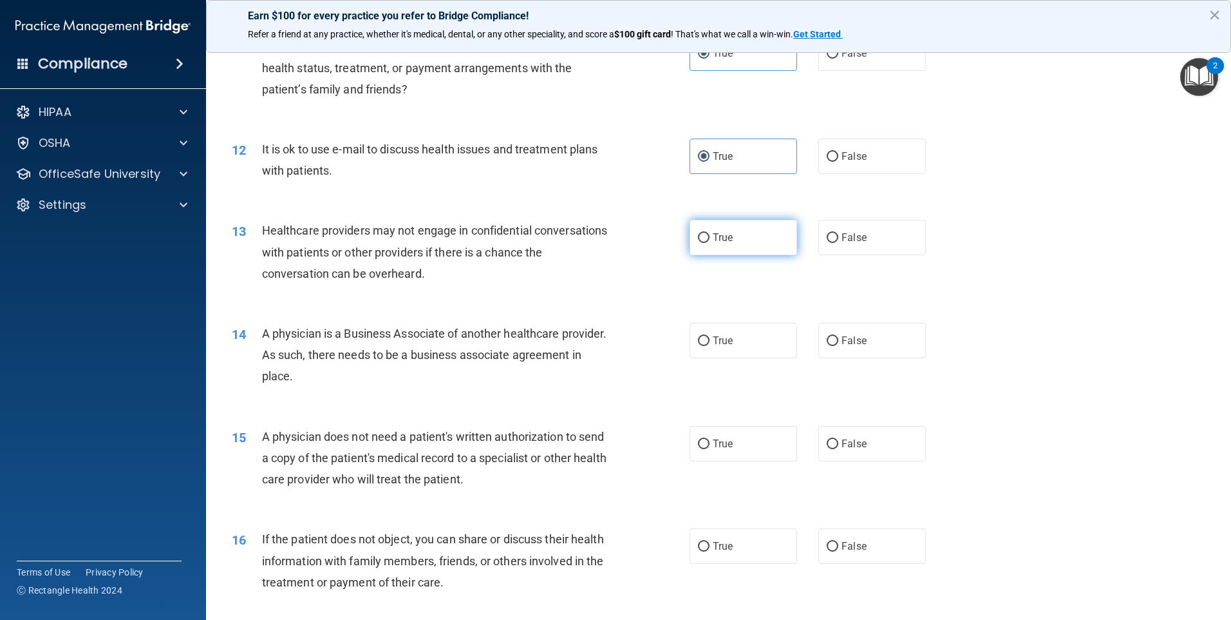
click at [757, 238] on label "True" at bounding box center [744, 237] width 108 height 35
click at [710, 238] on input "True" at bounding box center [704, 238] width 12 height 10
radio input "true"
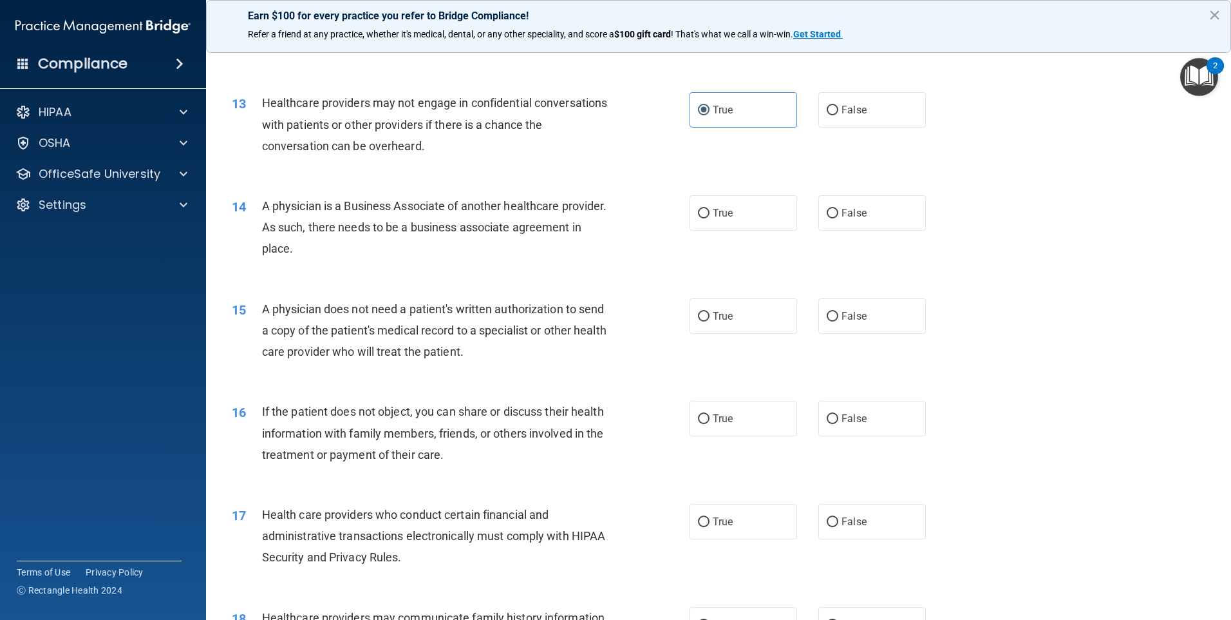
scroll to position [1159, 0]
click at [753, 217] on label "True" at bounding box center [744, 211] width 108 height 35
click at [710, 217] on input "True" at bounding box center [704, 212] width 12 height 10
radio input "true"
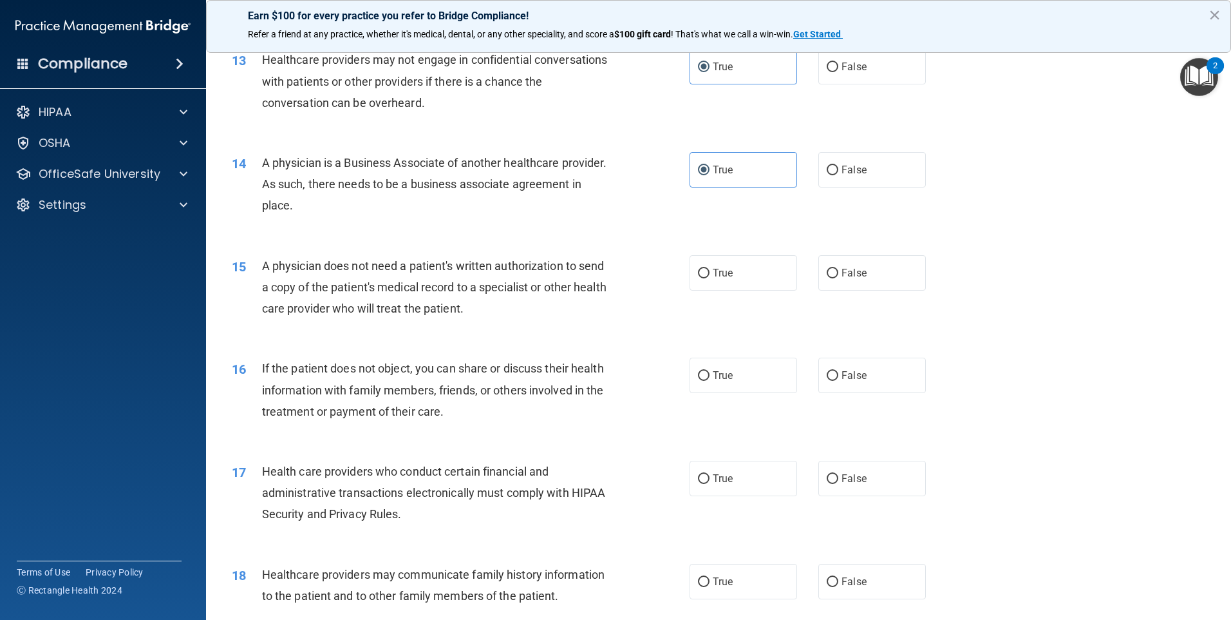
scroll to position [1224, 0]
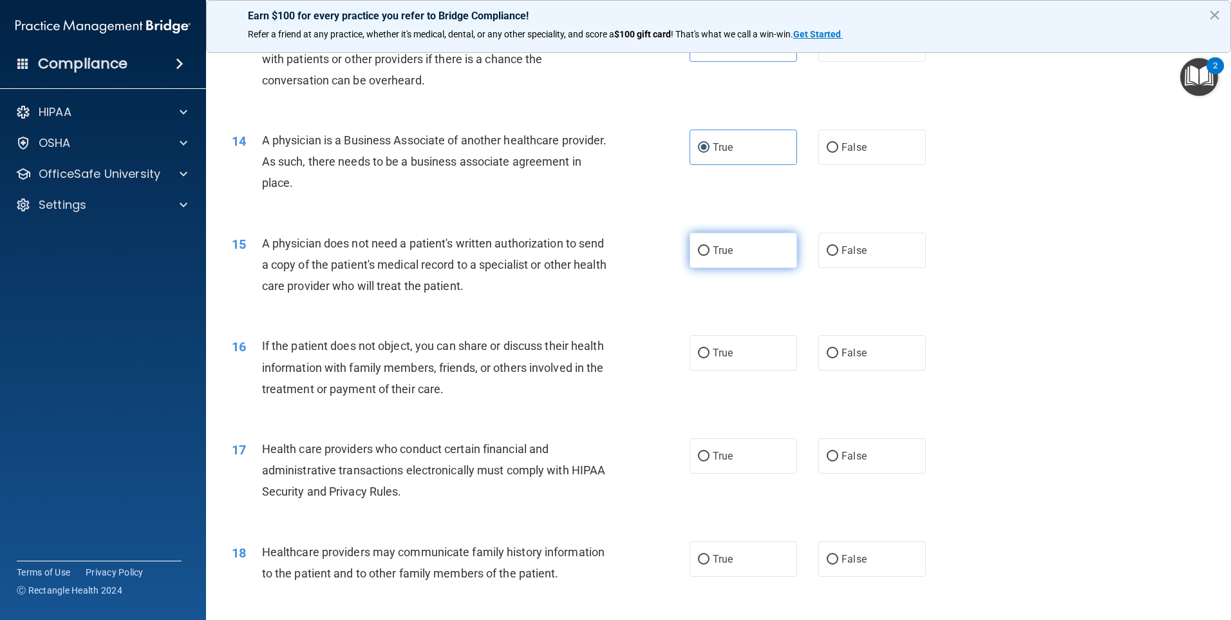
click at [721, 249] on span "True" at bounding box center [723, 250] width 20 height 12
click at [710, 249] on input "True" at bounding box center [704, 251] width 12 height 10
radio input "true"
click at [748, 350] on label "True" at bounding box center [744, 352] width 108 height 35
click at [710, 350] on input "True" at bounding box center [704, 353] width 12 height 10
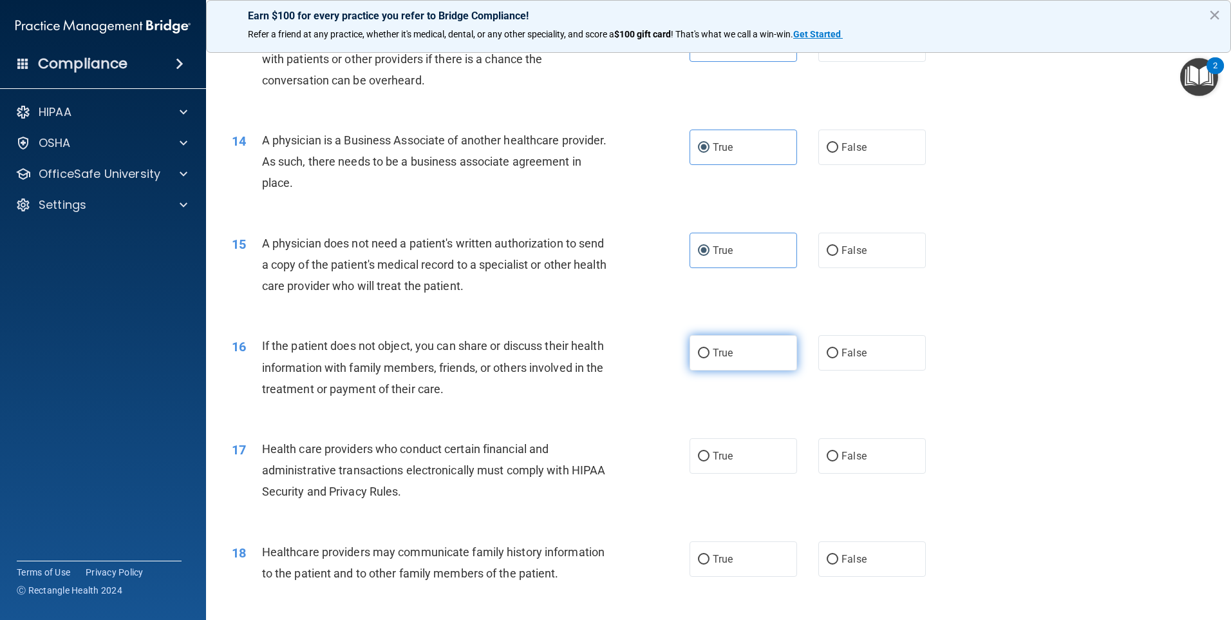
radio input "true"
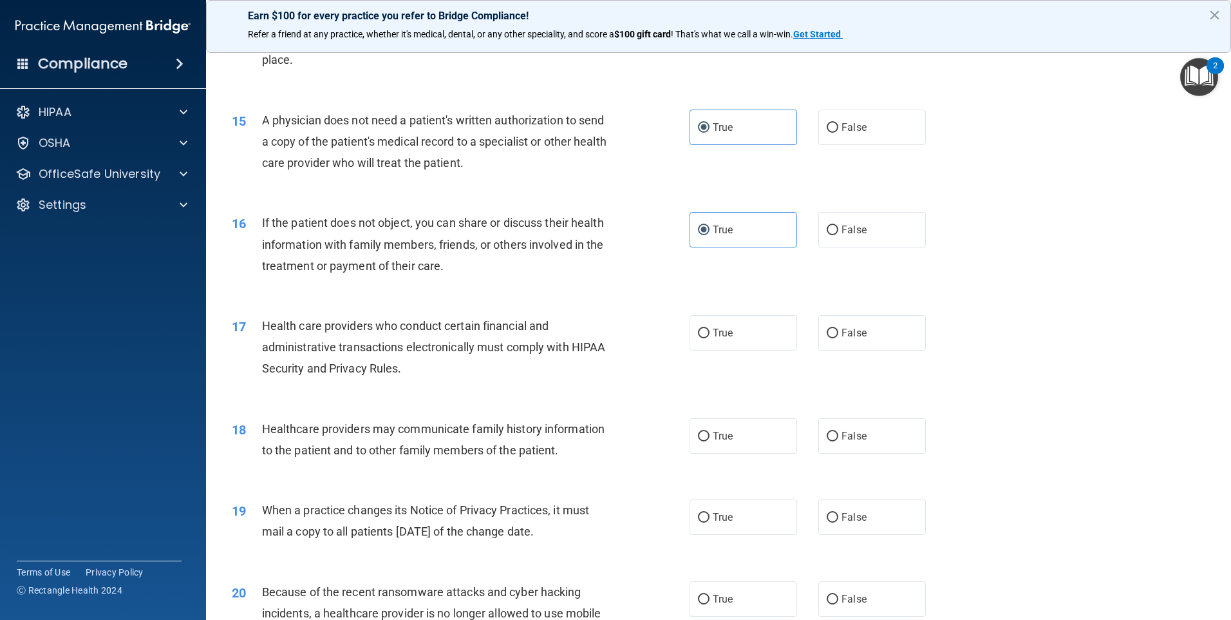
scroll to position [1353, 0]
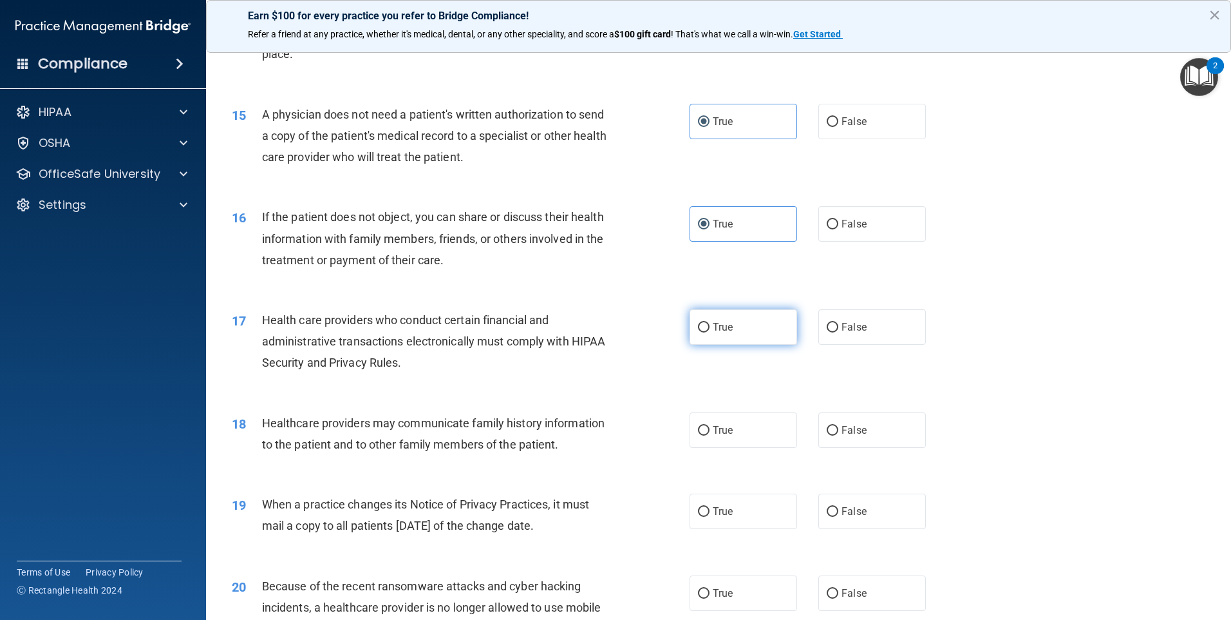
click at [712, 335] on label "True" at bounding box center [744, 326] width 108 height 35
click at [710, 332] on input "True" at bounding box center [704, 328] width 12 height 10
radio input "true"
click at [891, 426] on label "False" at bounding box center [873, 429] width 108 height 35
click at [839, 426] on input "False" at bounding box center [833, 431] width 12 height 10
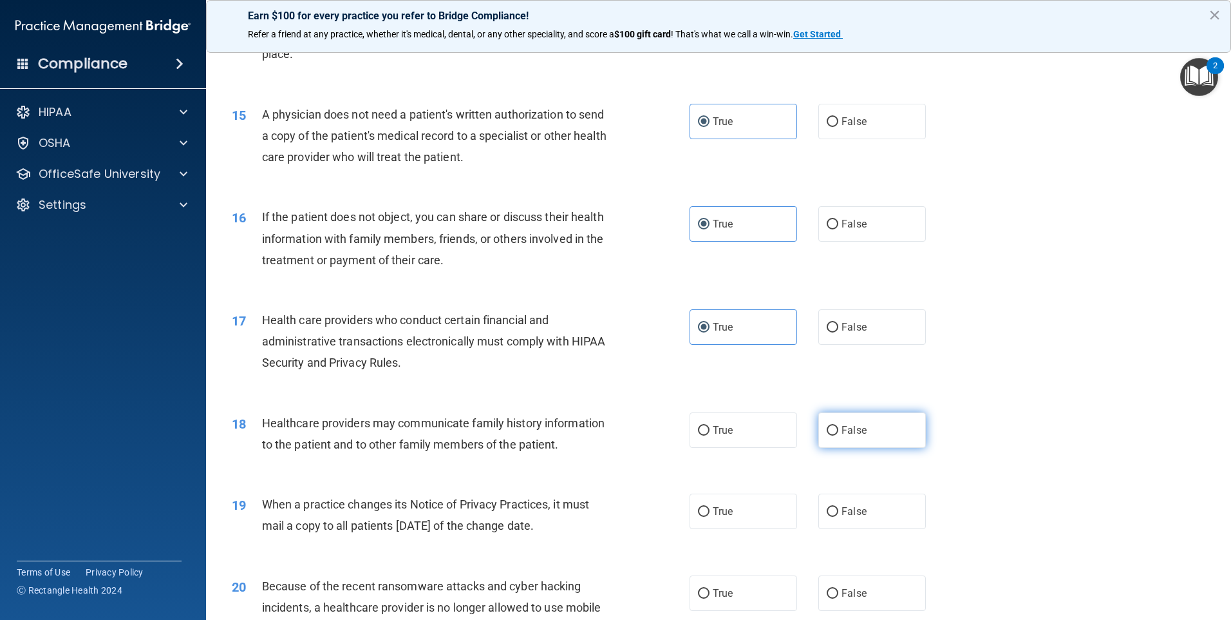
radio input "true"
click at [866, 501] on label "False" at bounding box center [873, 510] width 108 height 35
click at [839, 507] on input "False" at bounding box center [833, 512] width 12 height 10
radio input "true"
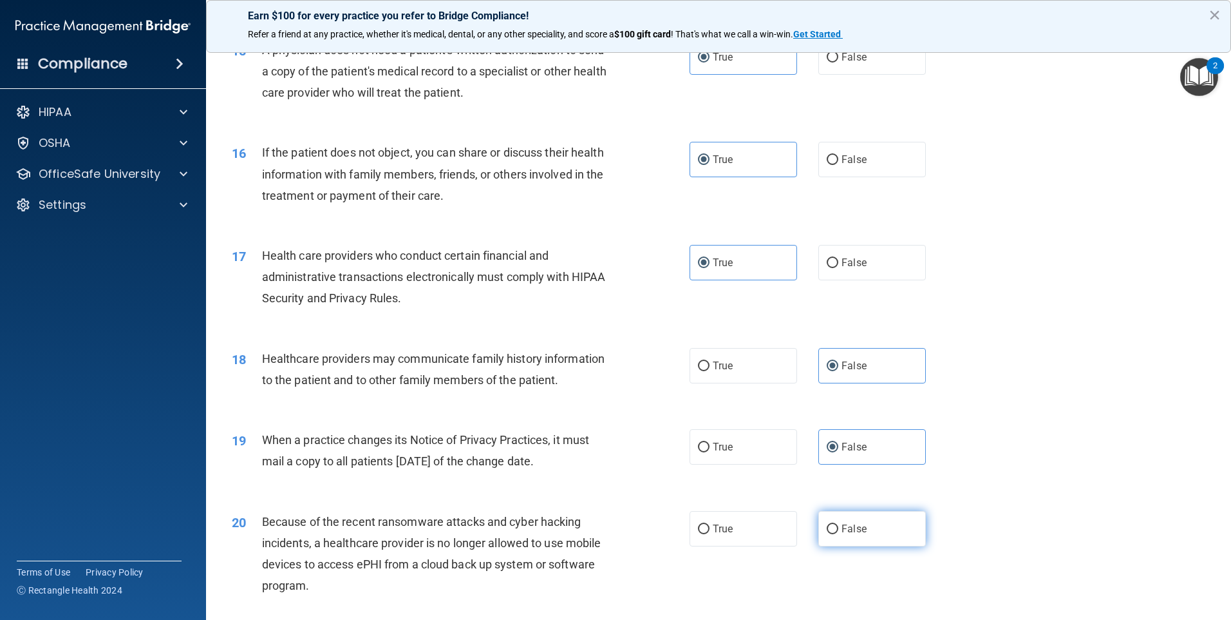
click at [854, 521] on label "False" at bounding box center [873, 528] width 108 height 35
click at [839, 524] on input "False" at bounding box center [833, 529] width 12 height 10
radio input "true"
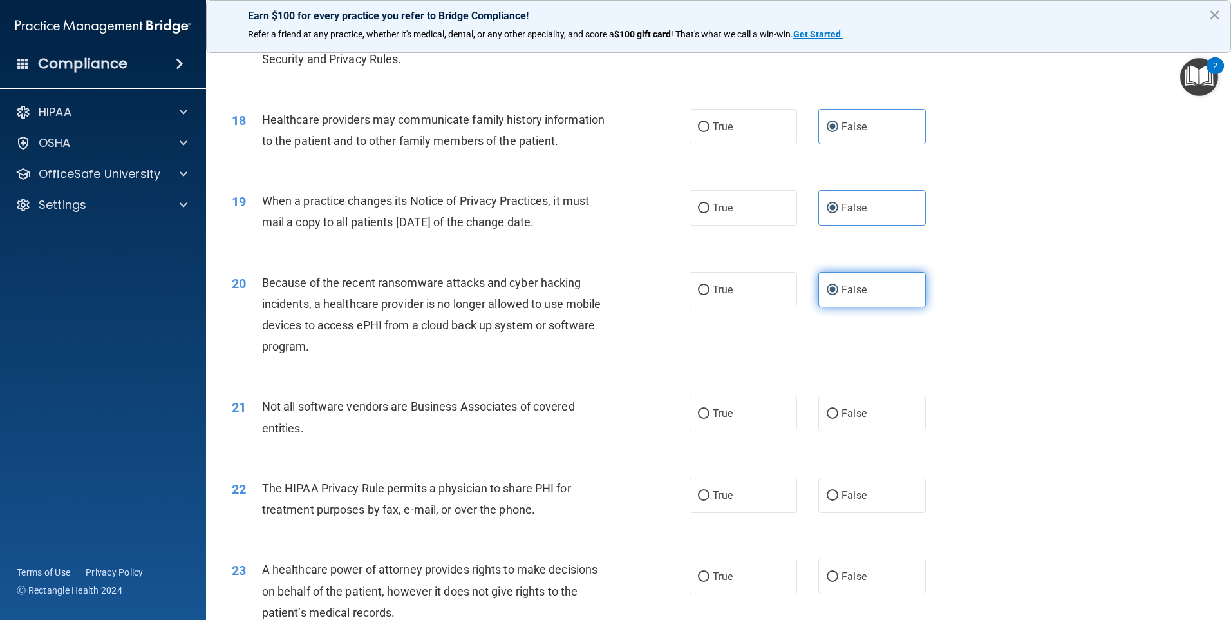
scroll to position [1675, 0]
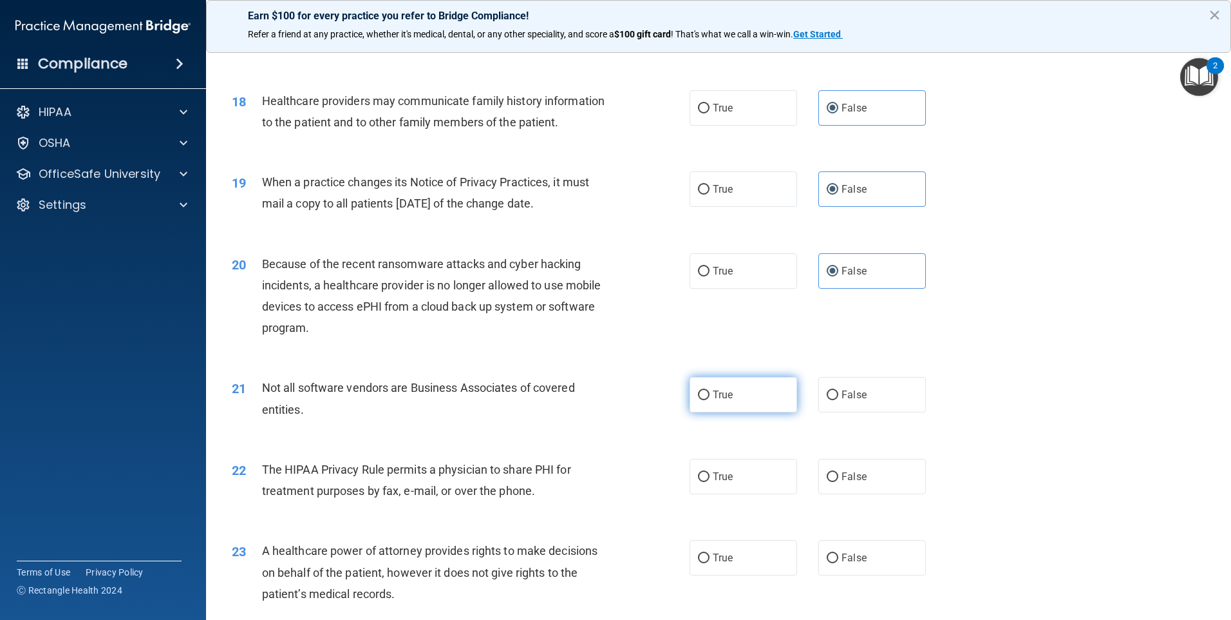
click at [739, 385] on label "True" at bounding box center [744, 394] width 108 height 35
click at [710, 390] on input "True" at bounding box center [704, 395] width 12 height 10
radio input "true"
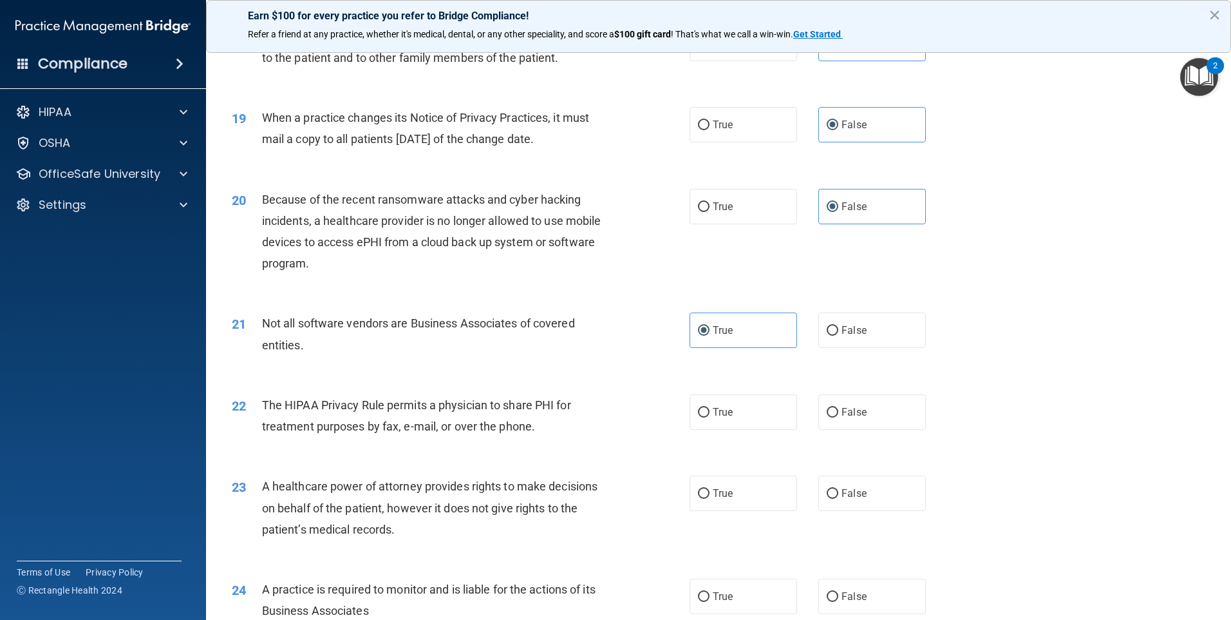
scroll to position [1803, 0]
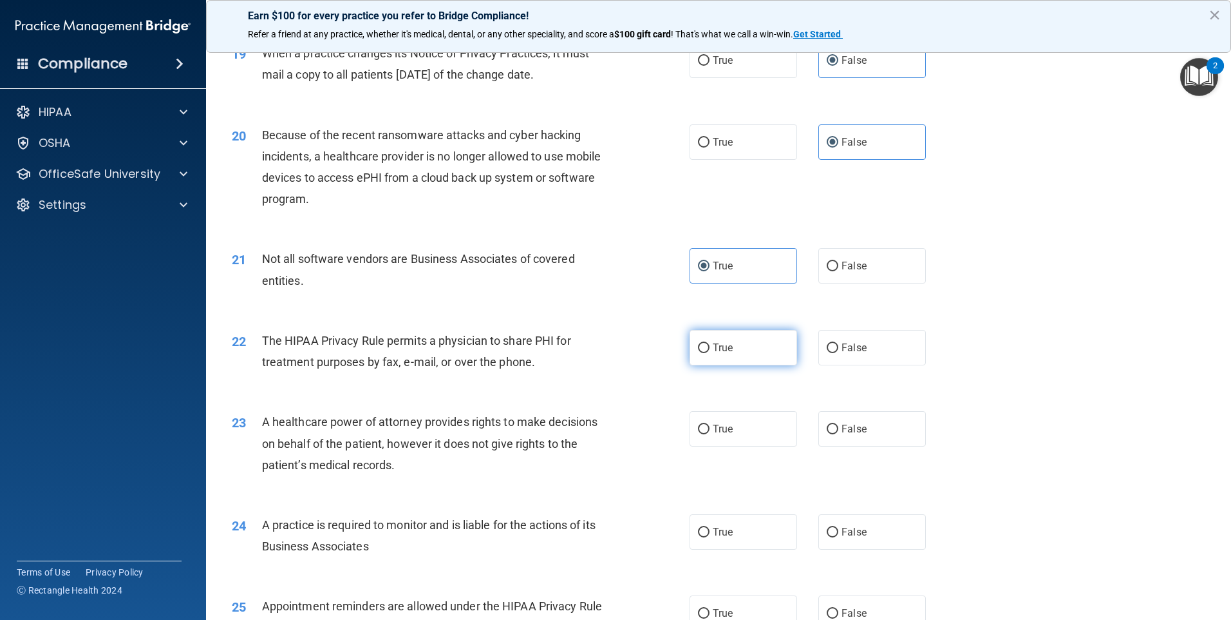
click at [718, 346] on span "True" at bounding box center [723, 347] width 20 height 12
click at [710, 346] on input "True" at bounding box center [704, 348] width 12 height 10
radio input "true"
click at [843, 433] on span "False" at bounding box center [854, 429] width 25 height 12
click at [839, 433] on input "False" at bounding box center [833, 429] width 12 height 10
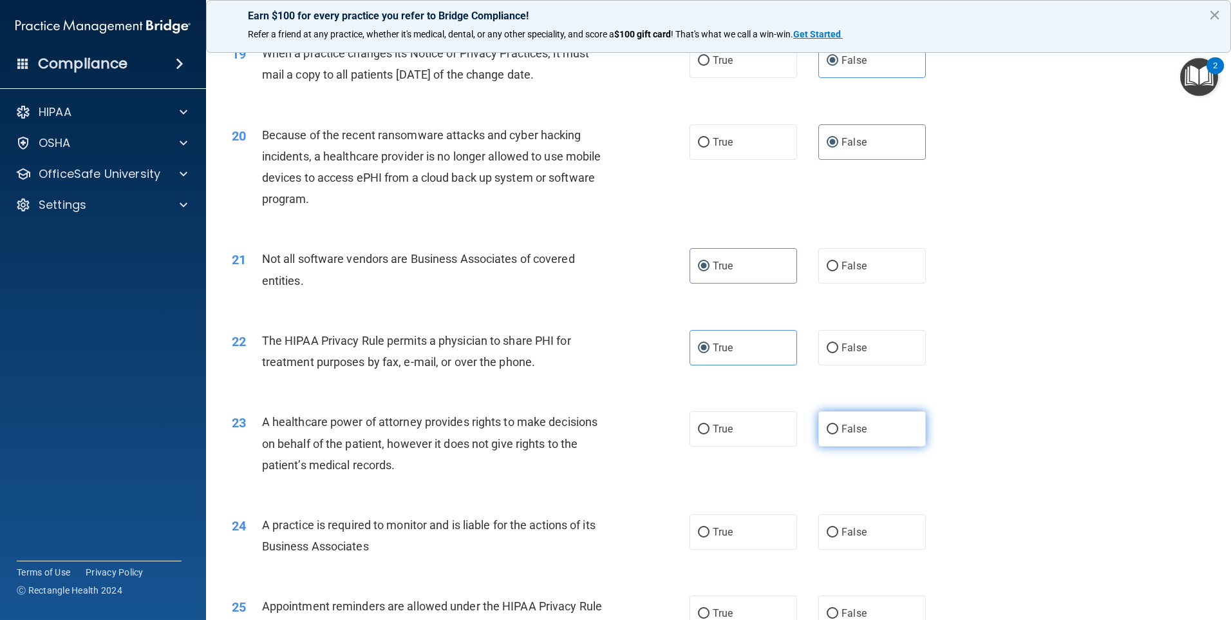
radio input "true"
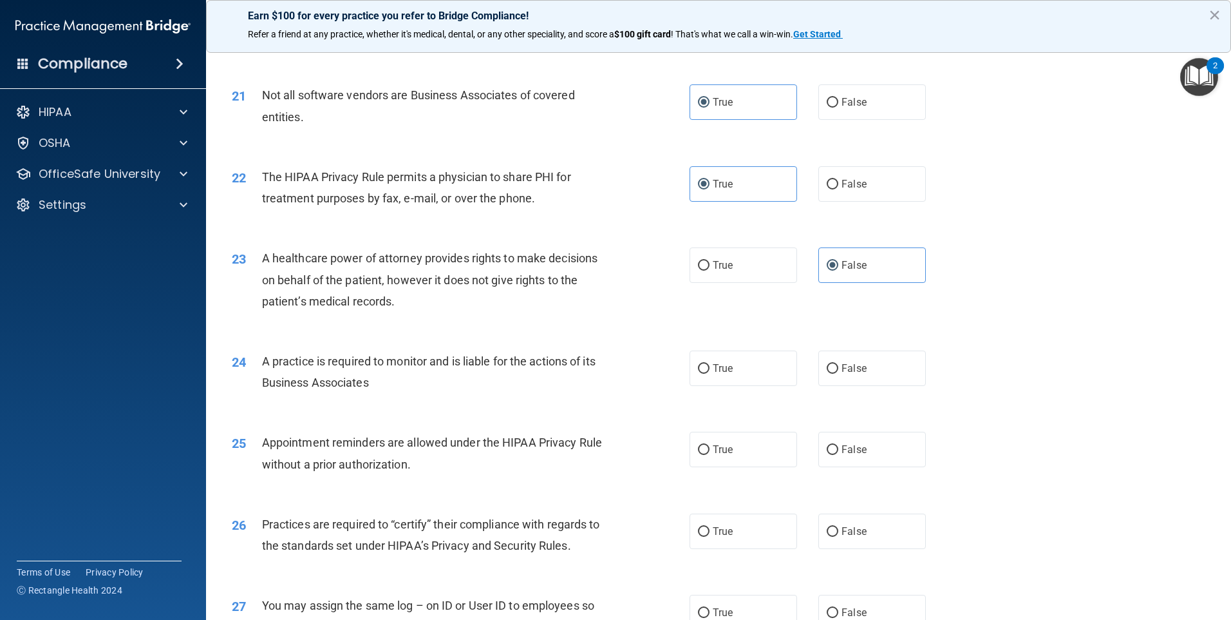
scroll to position [1997, 0]
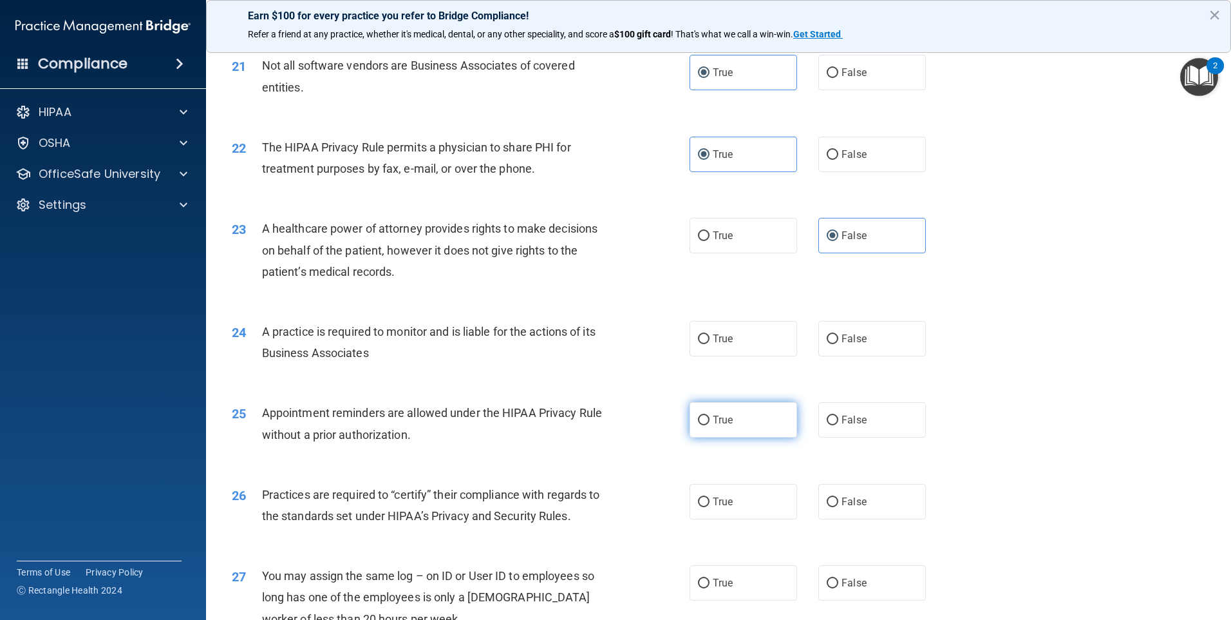
click at [706, 435] on label "True" at bounding box center [744, 419] width 108 height 35
click at [706, 425] on input "True" at bounding box center [704, 420] width 12 height 10
radio input "true"
click at [750, 349] on label "True" at bounding box center [744, 338] width 108 height 35
click at [710, 344] on input "True" at bounding box center [704, 339] width 12 height 10
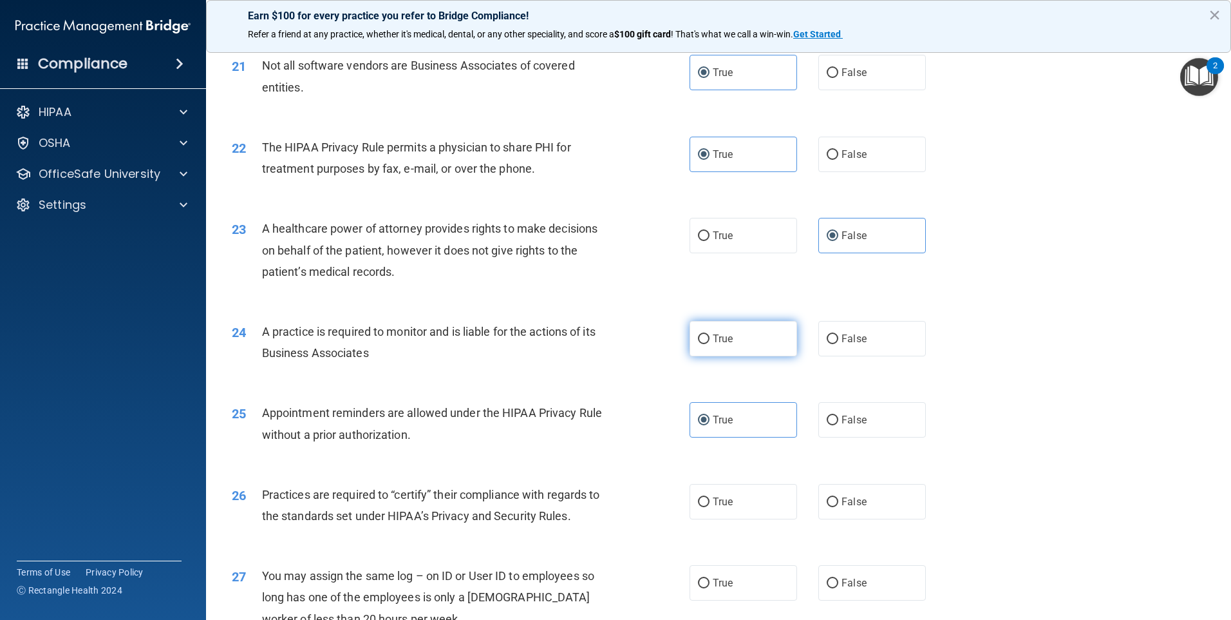
radio input "true"
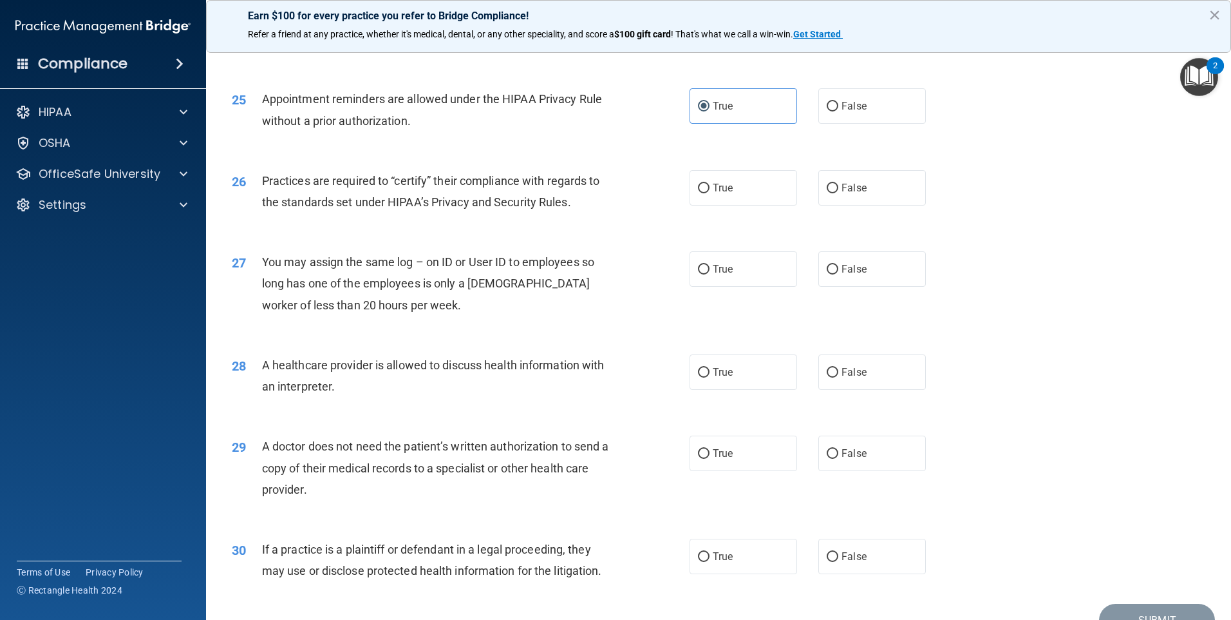
scroll to position [2319, 0]
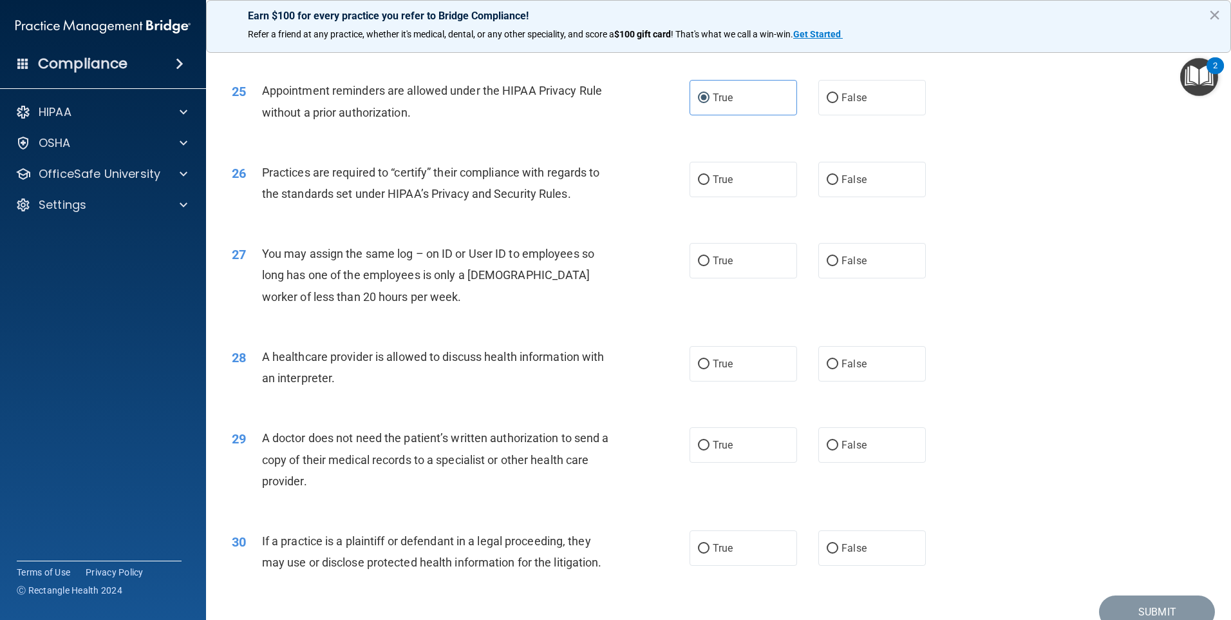
click at [723, 197] on div "26 Practices are required to “certify” their compliance with regards to the sta…" at bounding box center [718, 186] width 993 height 81
click at [727, 180] on span "True" at bounding box center [723, 179] width 20 height 12
click at [710, 180] on input "True" at bounding box center [704, 180] width 12 height 10
radio input "true"
click at [845, 261] on span "False" at bounding box center [854, 260] width 25 height 12
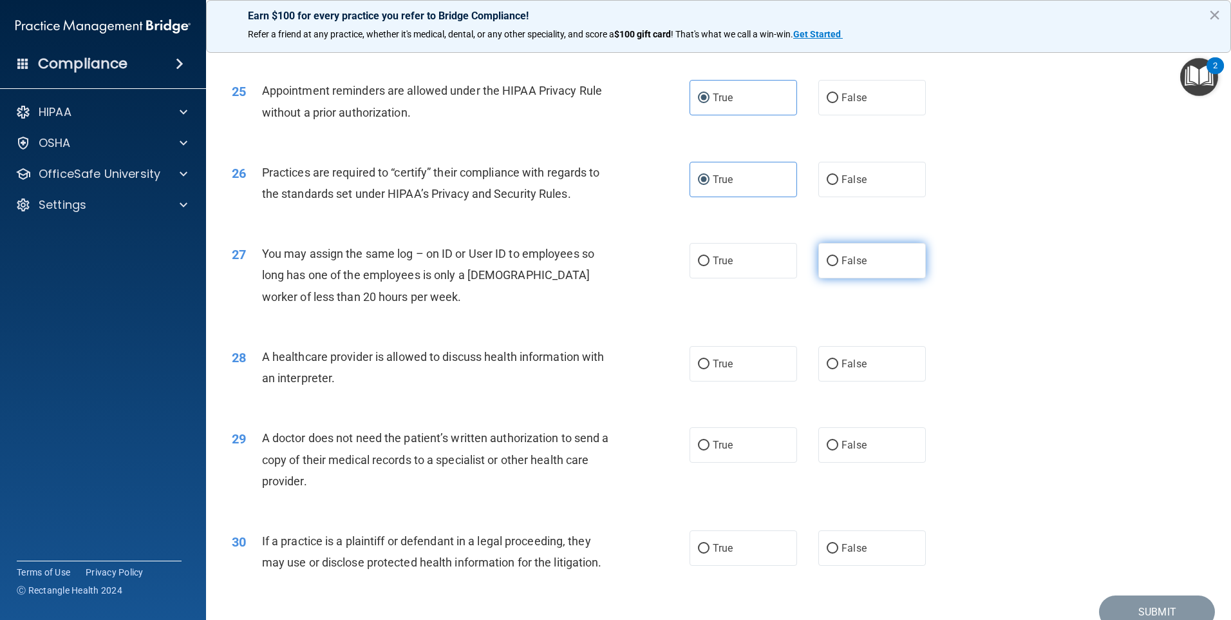
click at [839, 261] on input "False" at bounding box center [833, 261] width 12 height 10
radio input "true"
click at [739, 370] on label "True" at bounding box center [744, 363] width 108 height 35
click at [710, 369] on input "True" at bounding box center [704, 364] width 12 height 10
radio input "true"
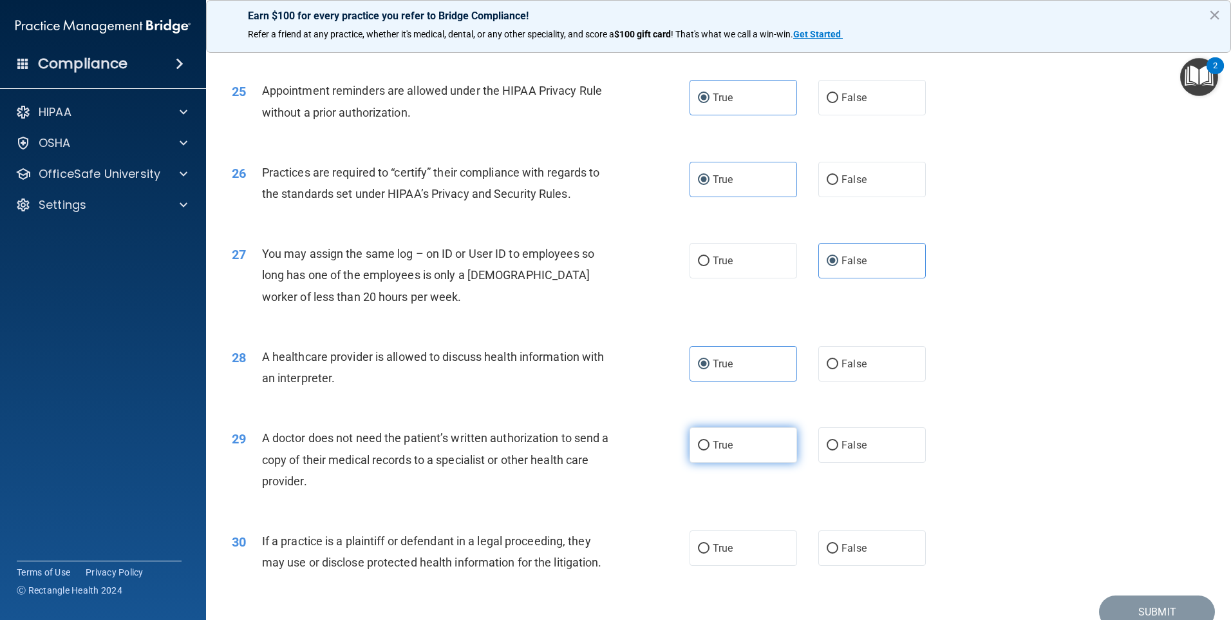
click at [727, 449] on span "True" at bounding box center [723, 445] width 20 height 12
click at [710, 449] on input "True" at bounding box center [704, 446] width 12 height 10
radio input "true"
click at [723, 553] on span "True" at bounding box center [723, 548] width 20 height 12
click at [710, 553] on input "True" at bounding box center [704, 549] width 12 height 10
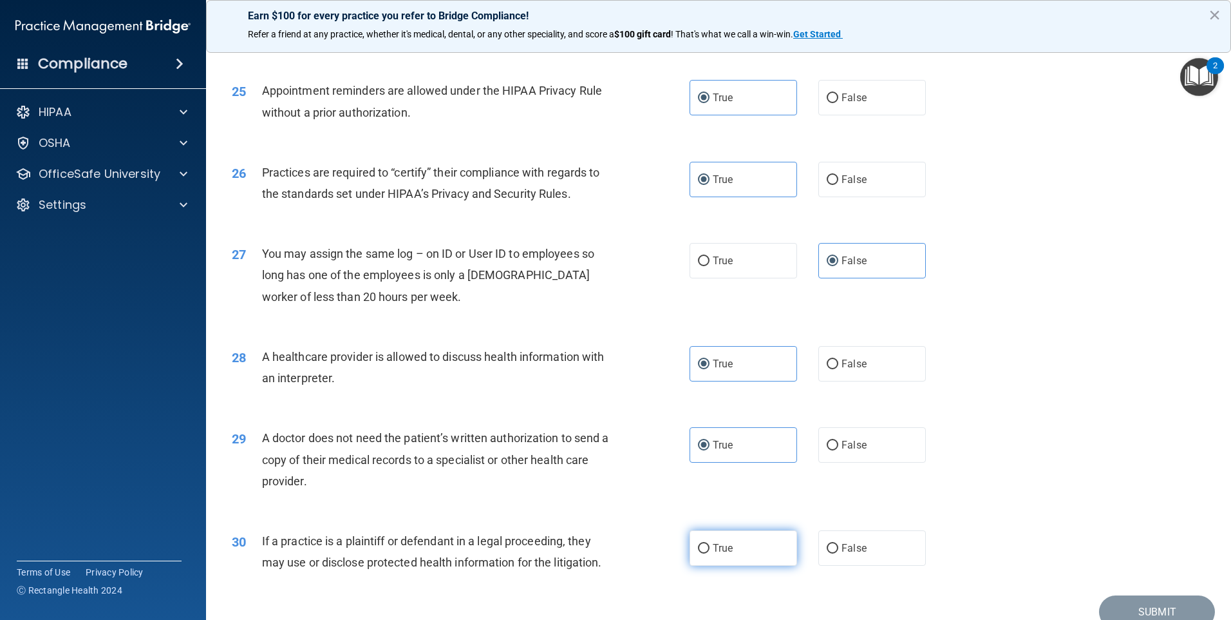
radio input "true"
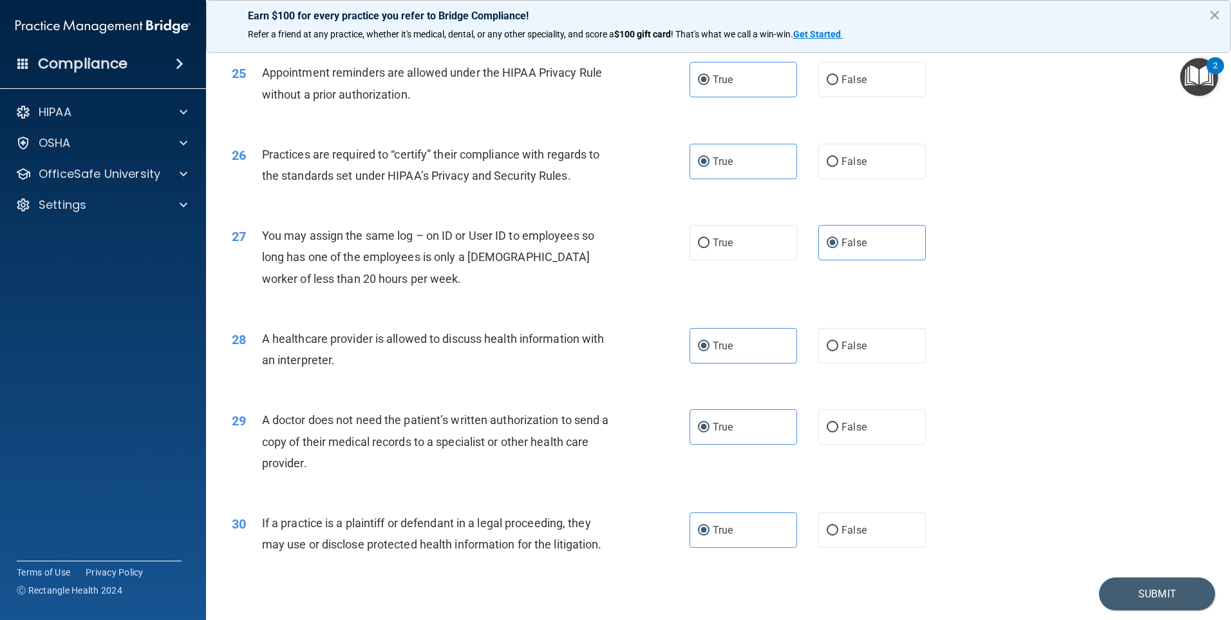
scroll to position [2314, 0]
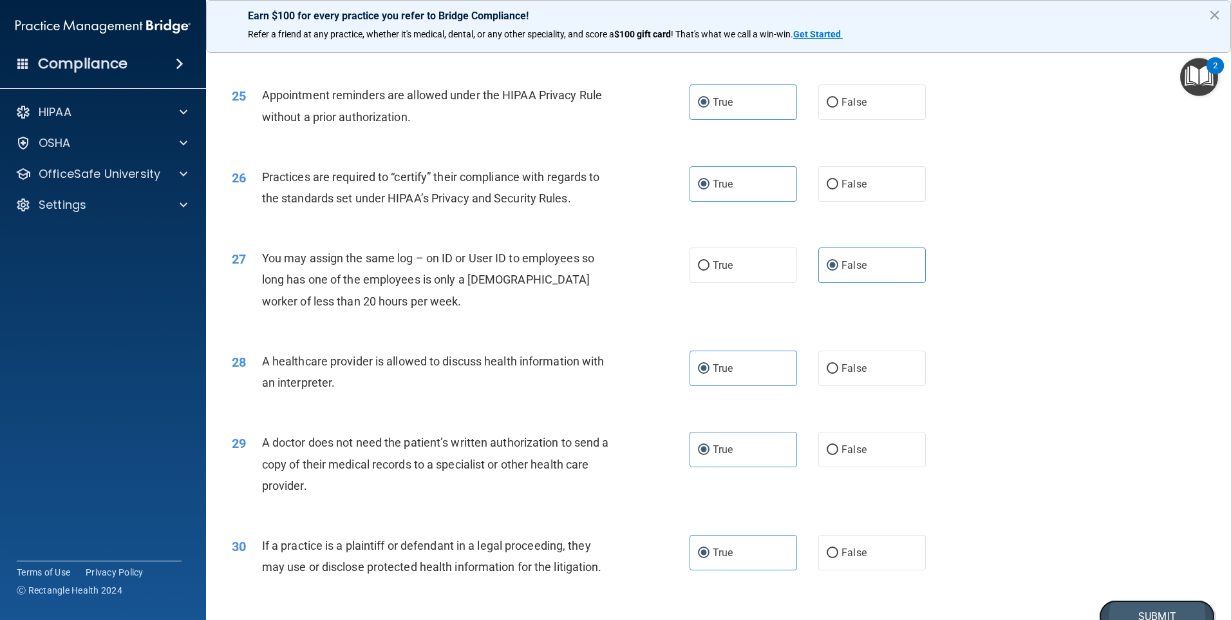
click at [1119, 615] on button "Submit" at bounding box center [1157, 616] width 116 height 33
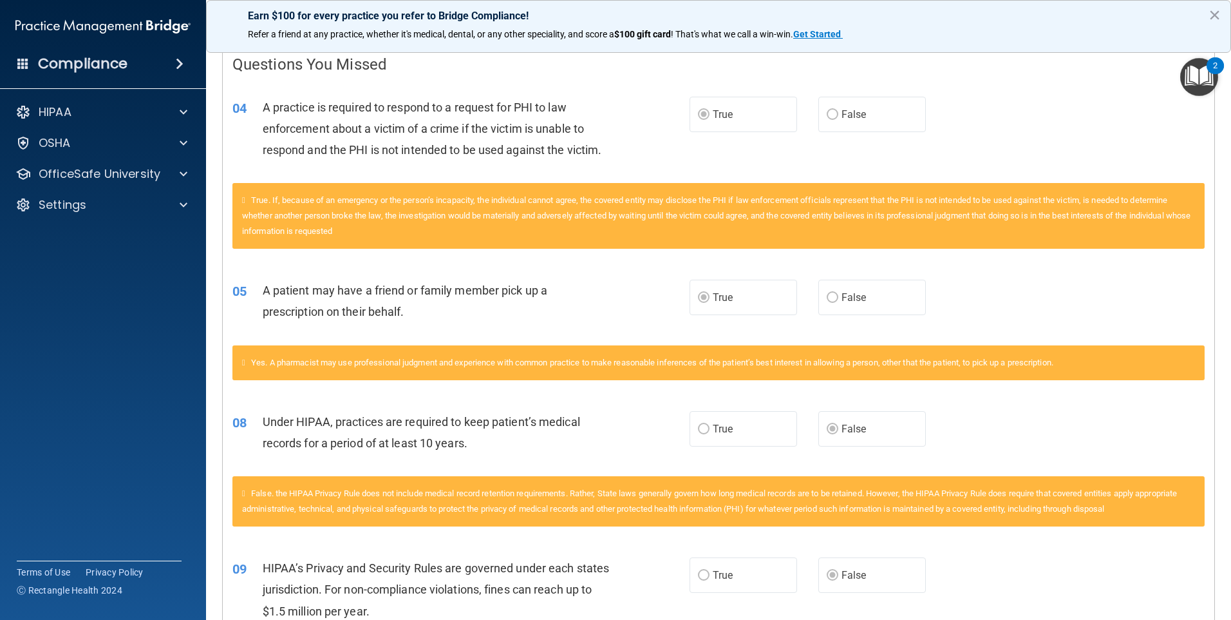
scroll to position [136, 0]
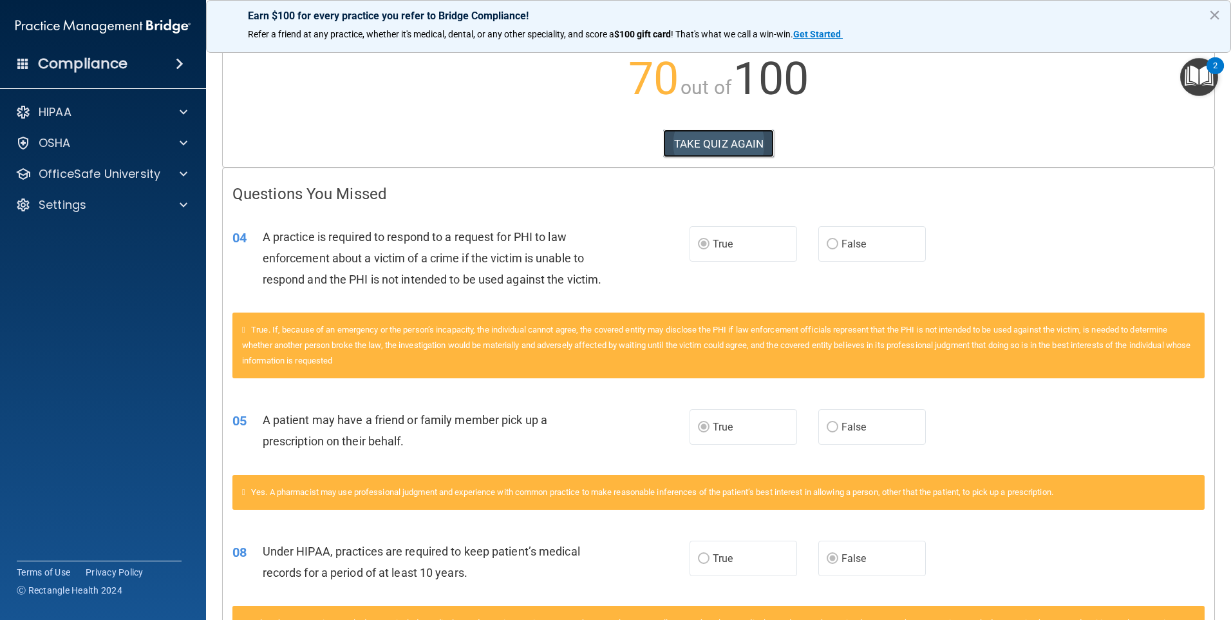
click at [721, 142] on button "TAKE QUIZ AGAIN" at bounding box center [718, 143] width 111 height 28
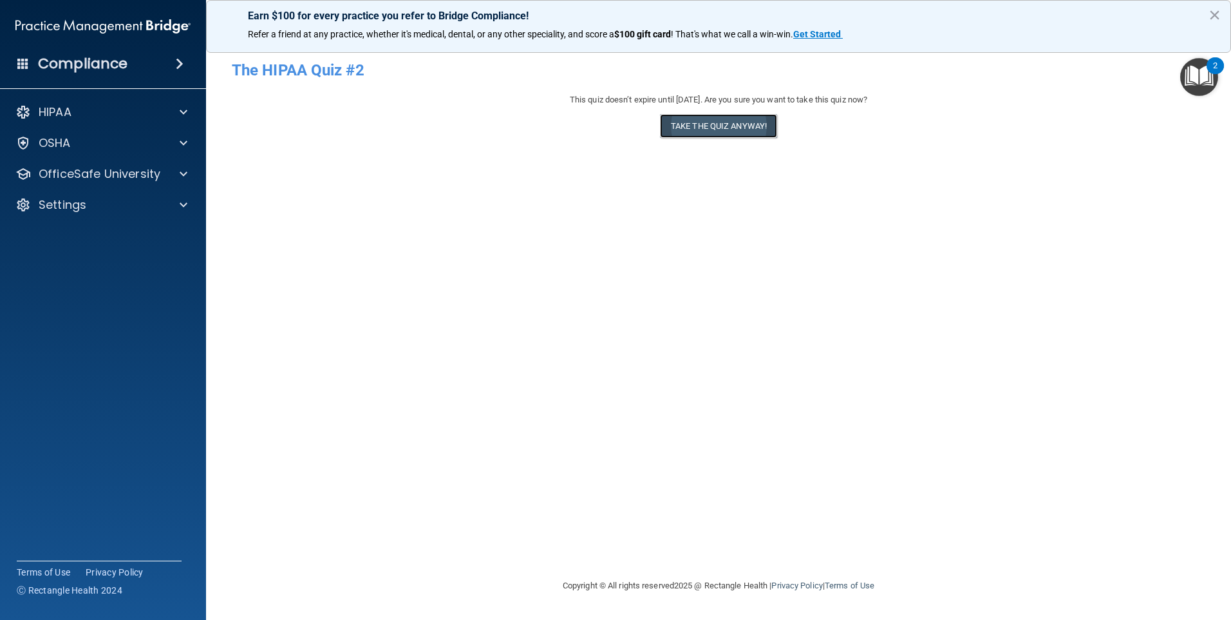
click at [700, 127] on button "Take the quiz anyway!" at bounding box center [718, 126] width 117 height 24
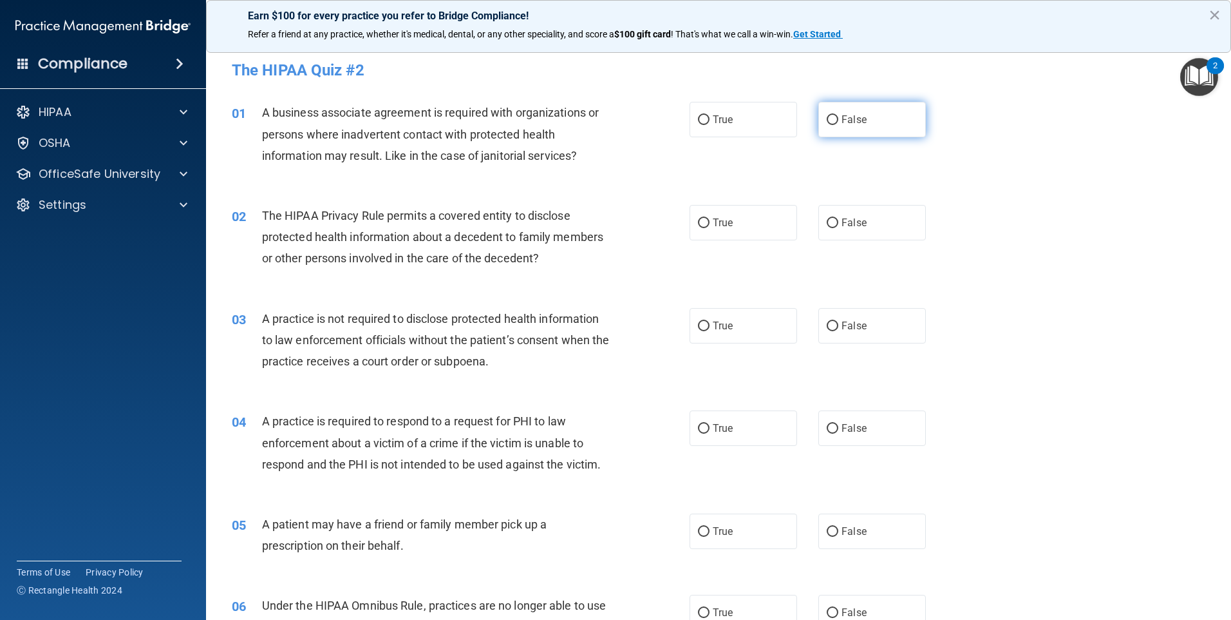
click at [860, 118] on span "False" at bounding box center [854, 119] width 25 height 12
click at [839, 118] on input "False" at bounding box center [833, 120] width 12 height 10
radio input "true"
click at [717, 225] on span "True" at bounding box center [723, 222] width 20 height 12
click at [710, 225] on input "True" at bounding box center [704, 223] width 12 height 10
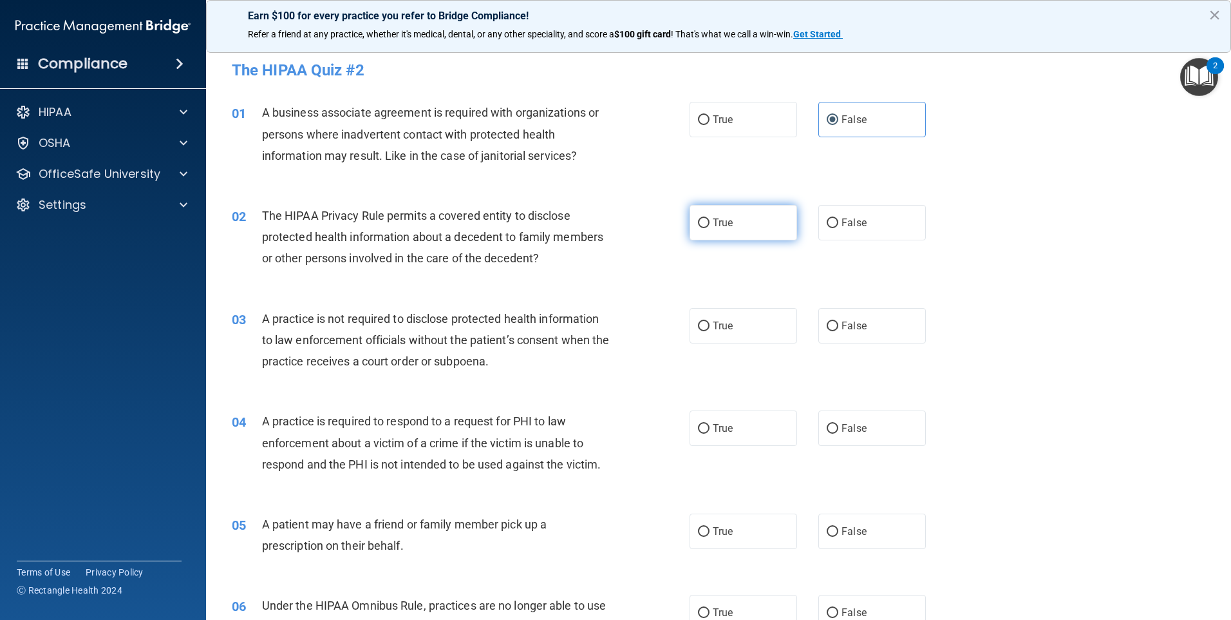
radio input "true"
click at [835, 332] on label "False" at bounding box center [873, 325] width 108 height 35
click at [835, 331] on input "False" at bounding box center [833, 326] width 12 height 10
radio input "true"
click at [724, 427] on span "True" at bounding box center [723, 428] width 20 height 12
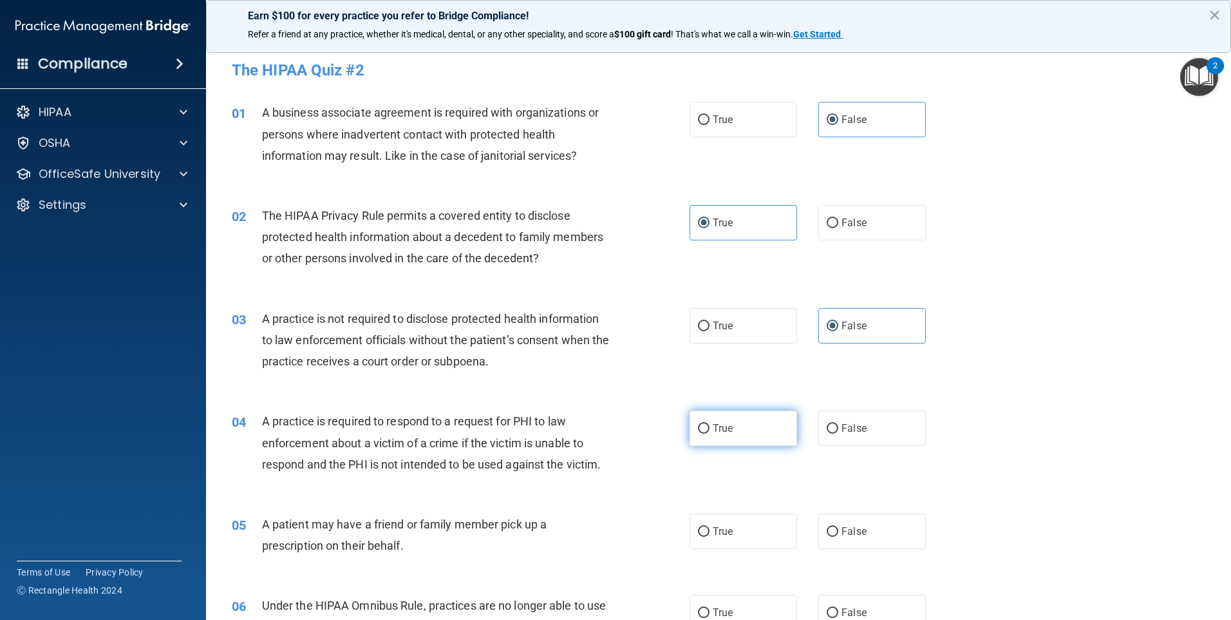
click at [710, 427] on input "True" at bounding box center [704, 429] width 12 height 10
radio input "true"
click at [721, 523] on label "True" at bounding box center [744, 530] width 108 height 35
click at [710, 527] on input "True" at bounding box center [704, 532] width 12 height 10
radio input "true"
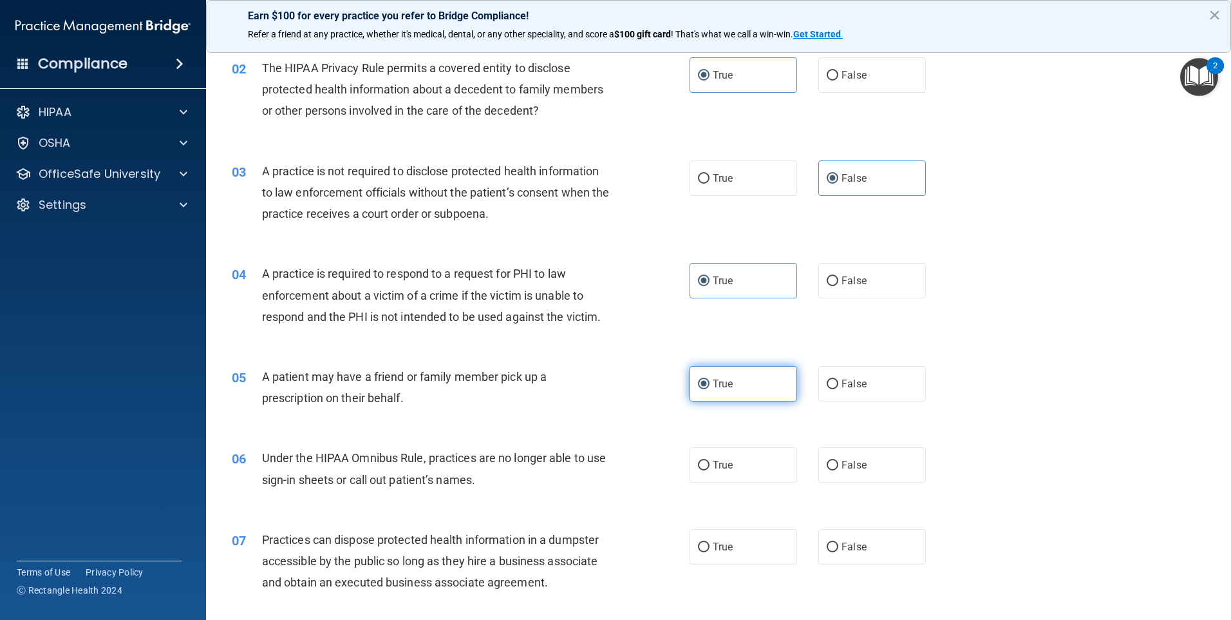
scroll to position [193, 0]
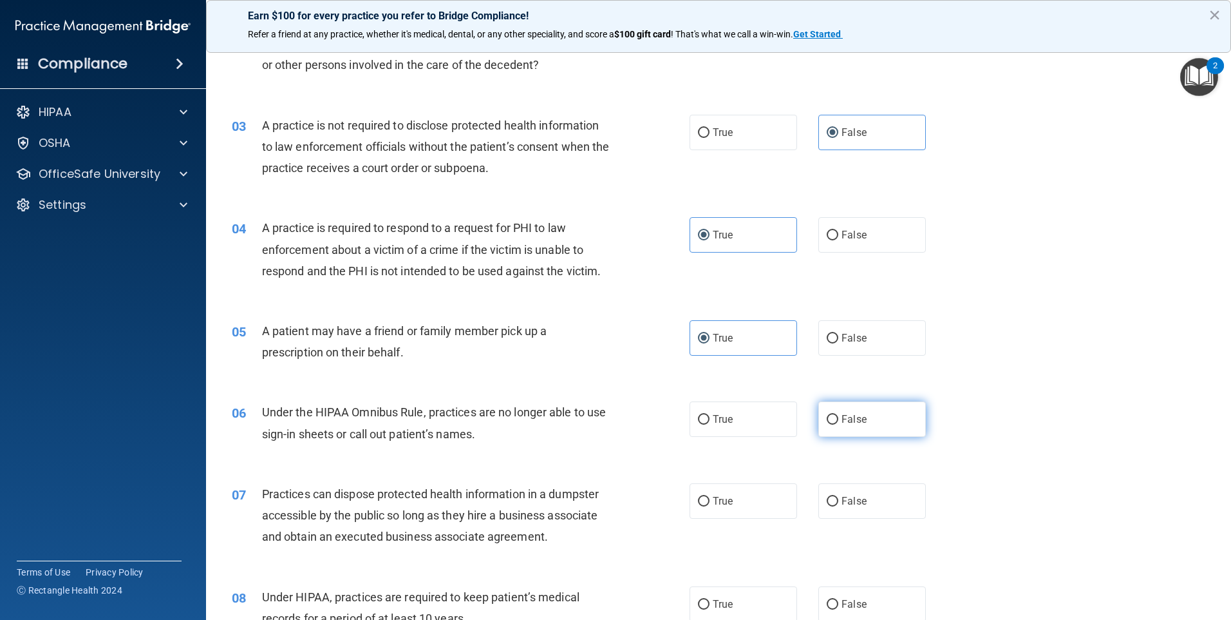
click at [842, 421] on span "False" at bounding box center [854, 419] width 25 height 12
click at [839, 421] on input "False" at bounding box center [833, 420] width 12 height 10
radio input "true"
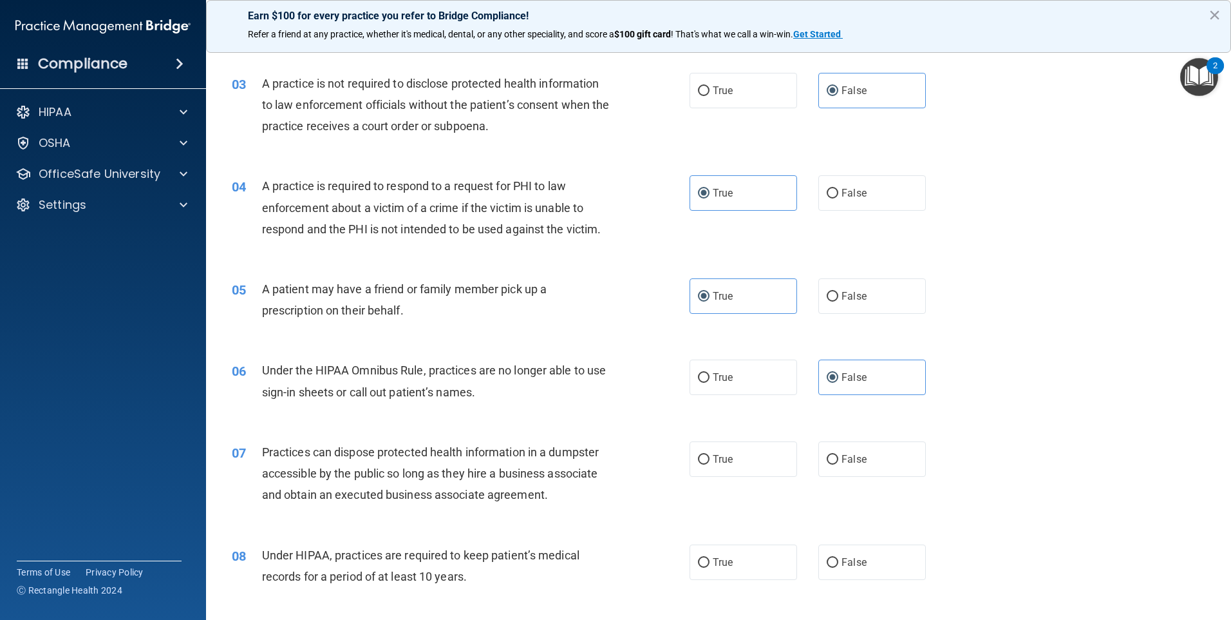
scroll to position [322, 0]
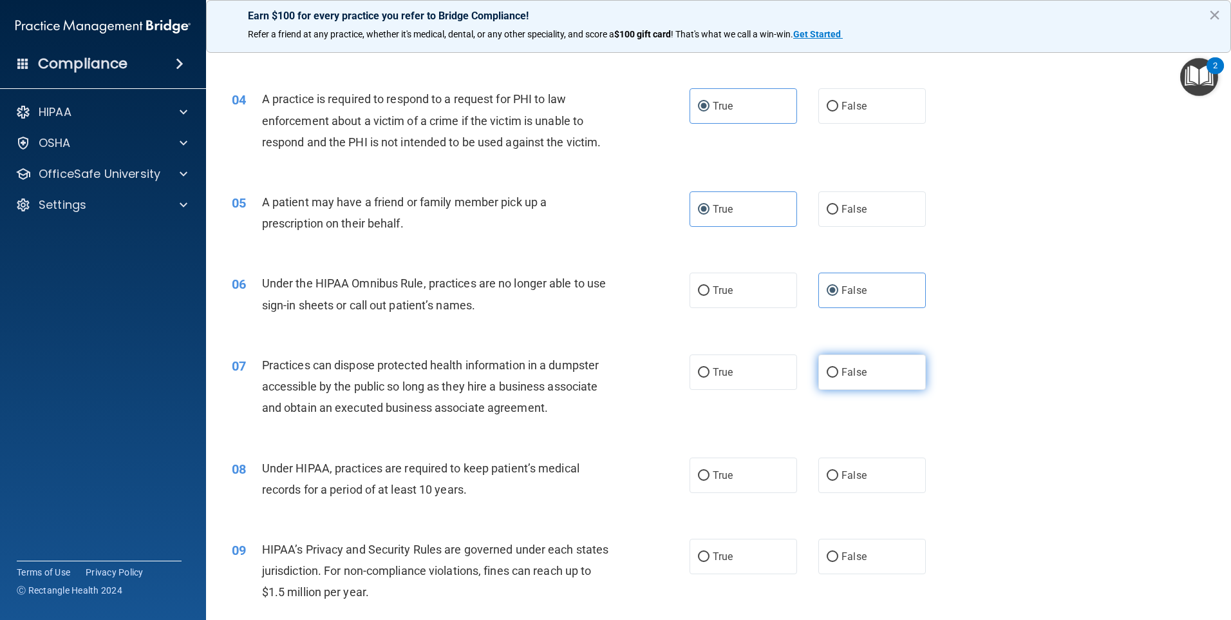
click at [893, 386] on label "False" at bounding box center [873, 371] width 108 height 35
click at [839, 377] on input "False" at bounding box center [833, 373] width 12 height 10
radio input "true"
click at [831, 473] on input "False" at bounding box center [833, 476] width 12 height 10
radio input "true"
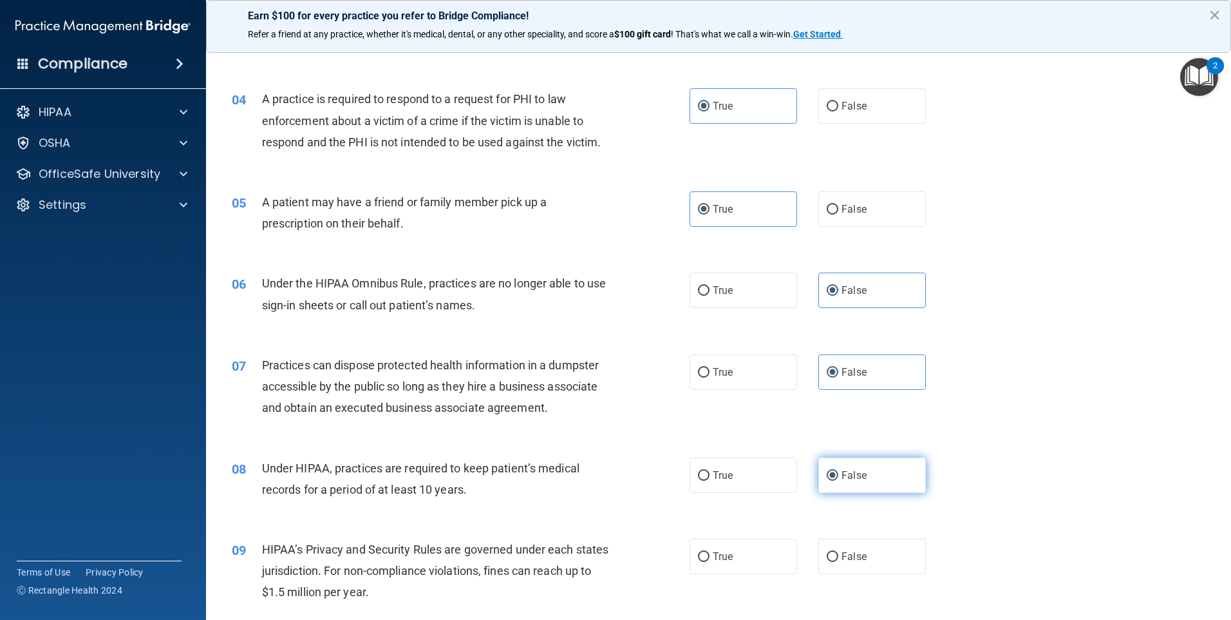
scroll to position [386, 0]
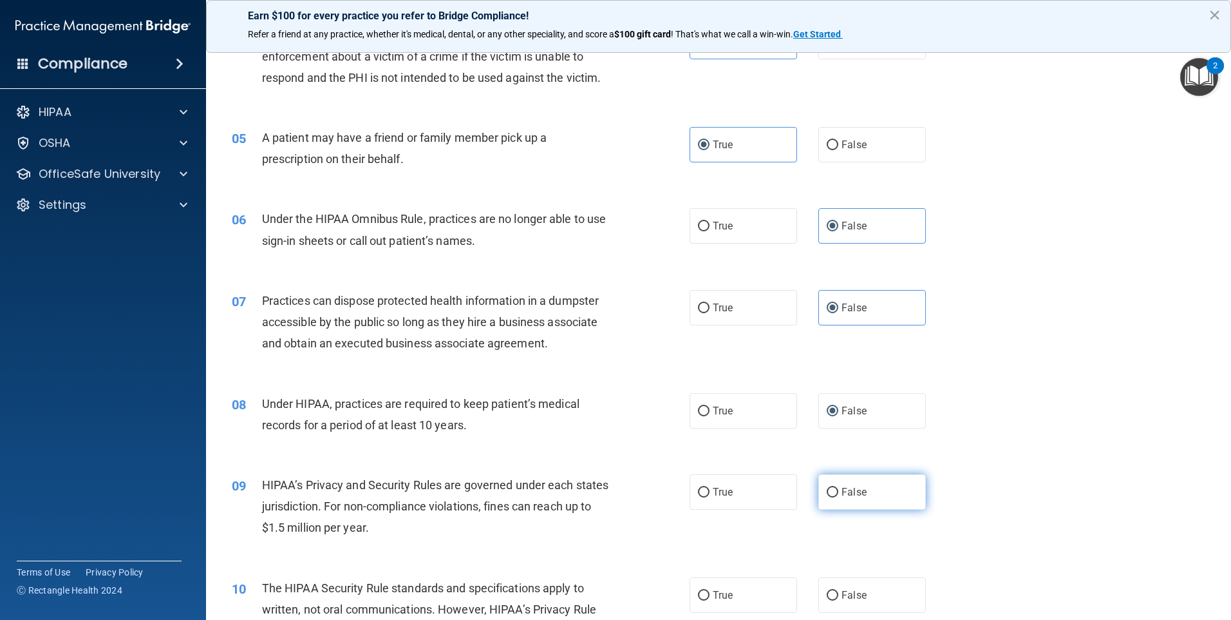
click at [831, 495] on input "False" at bounding box center [833, 493] width 12 height 10
radio input "true"
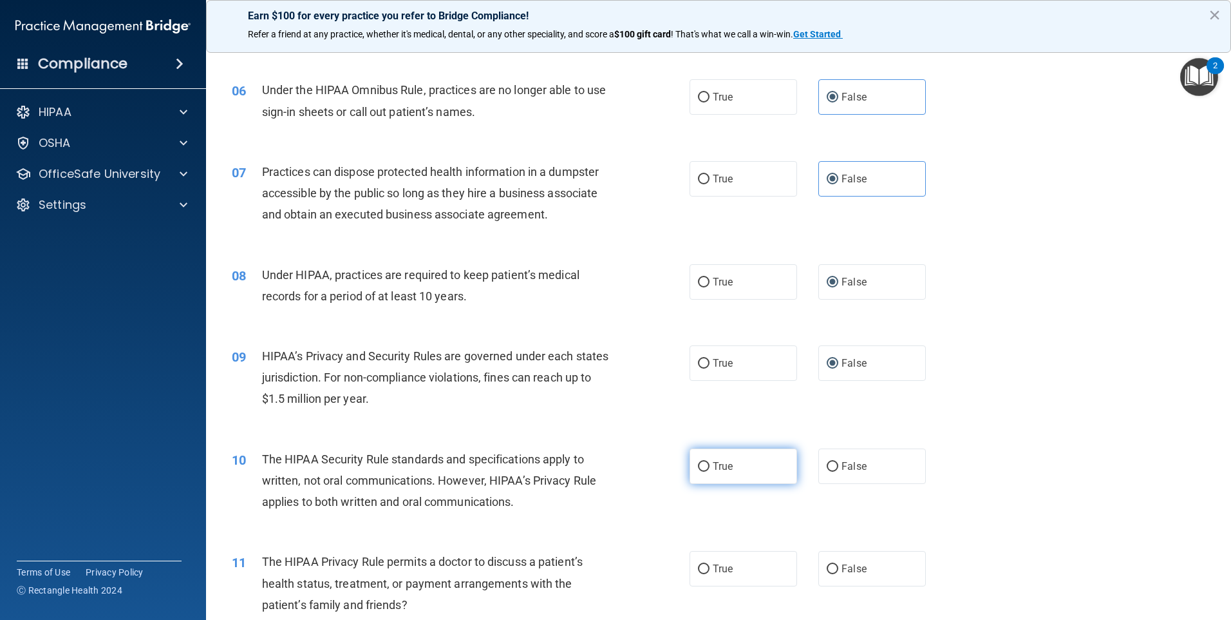
click at [740, 470] on label "True" at bounding box center [744, 465] width 108 height 35
click at [710, 470] on input "True" at bounding box center [704, 467] width 12 height 10
radio input "true"
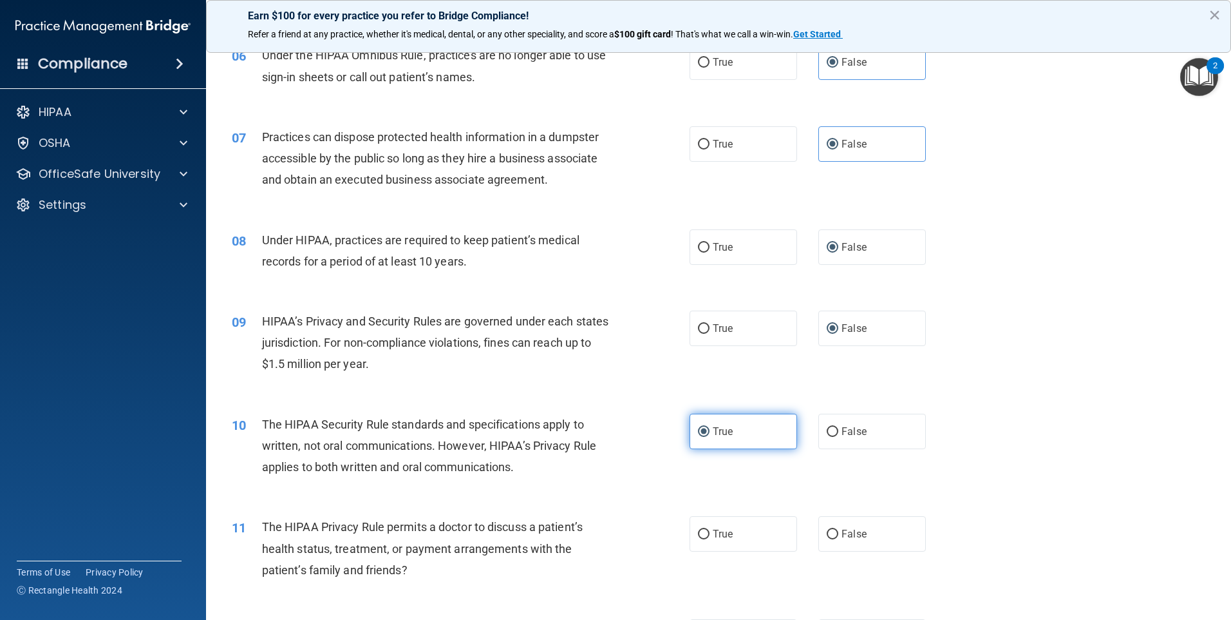
scroll to position [580, 0]
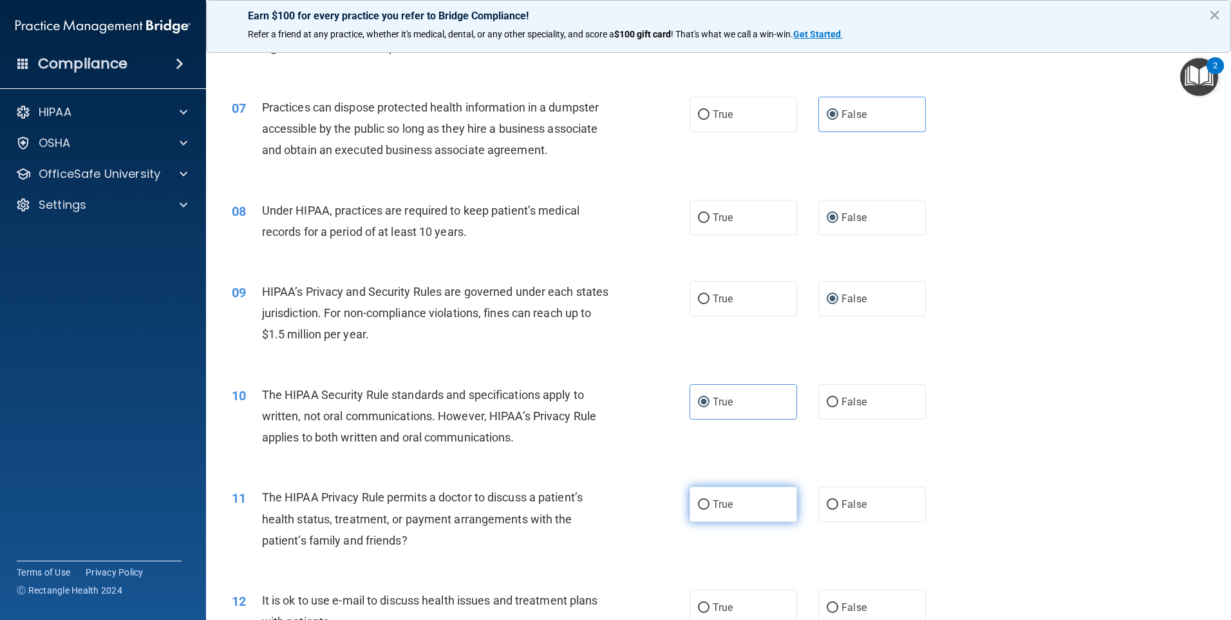
click at [730, 499] on label "True" at bounding box center [744, 503] width 108 height 35
click at [710, 500] on input "True" at bounding box center [704, 505] width 12 height 10
radio input "true"
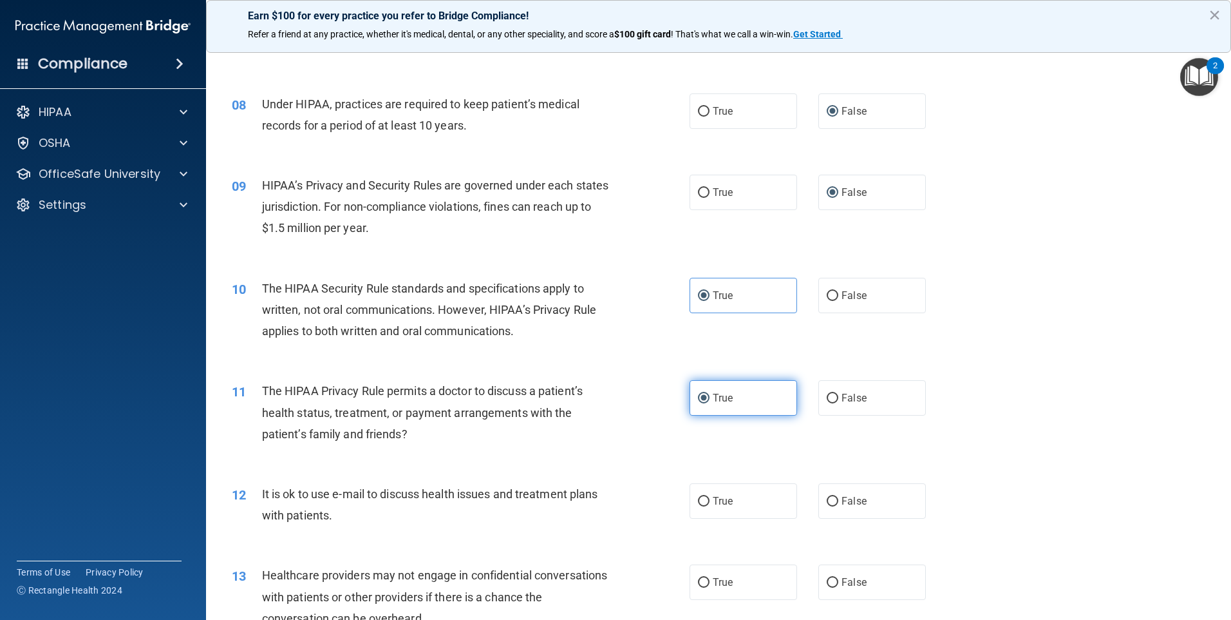
scroll to position [708, 0]
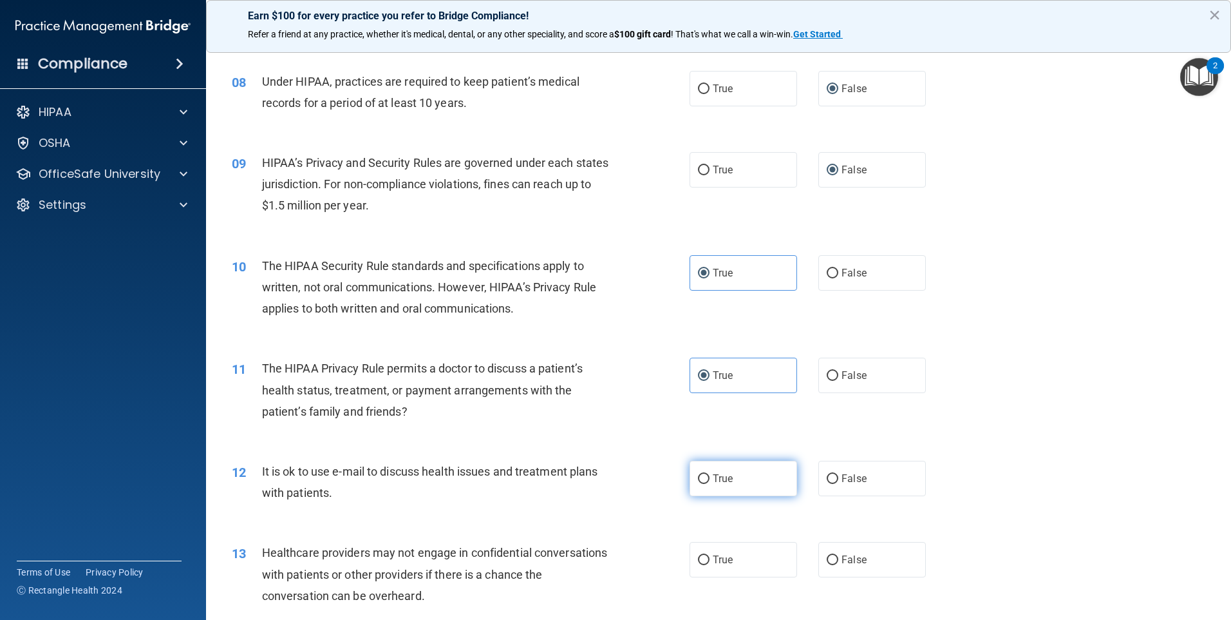
click at [698, 481] on input "True" at bounding box center [704, 479] width 12 height 10
radio input "true"
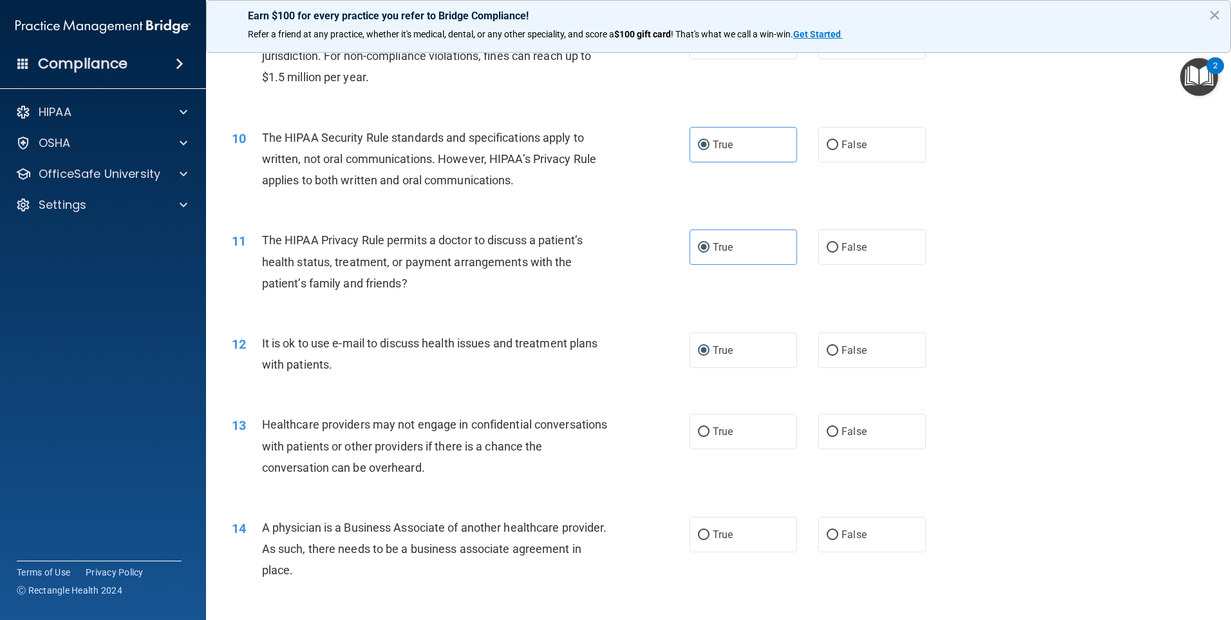
scroll to position [837, 0]
click at [819, 427] on label "False" at bounding box center [873, 430] width 108 height 35
click at [827, 427] on input "False" at bounding box center [833, 431] width 12 height 10
radio input "true"
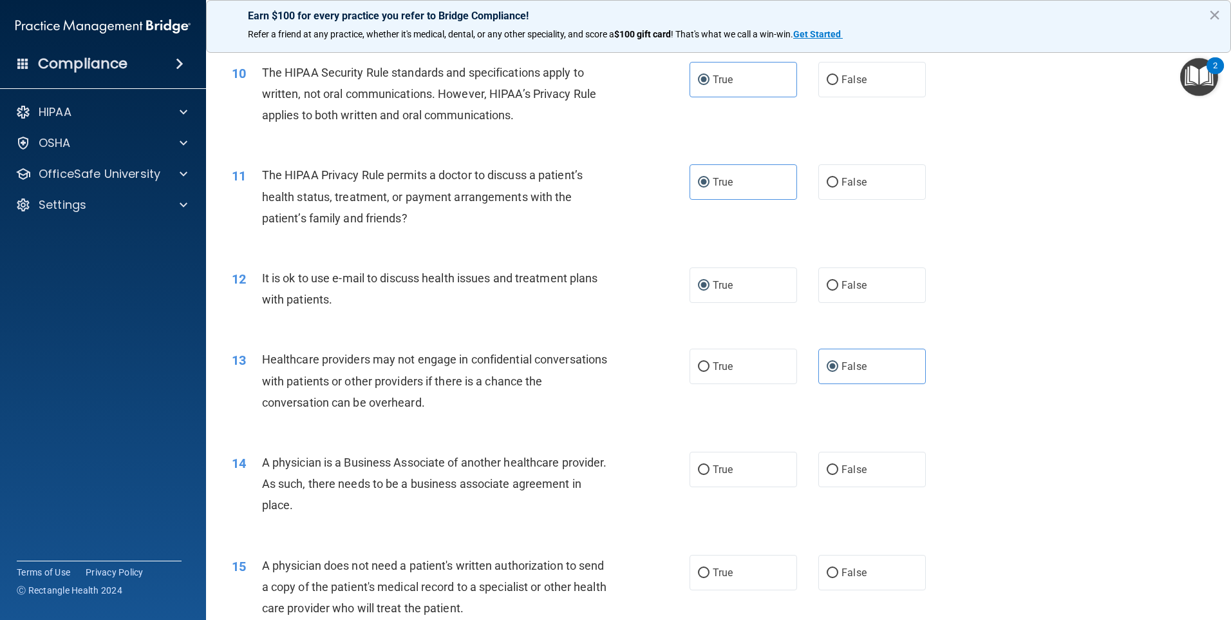
scroll to position [966, 0]
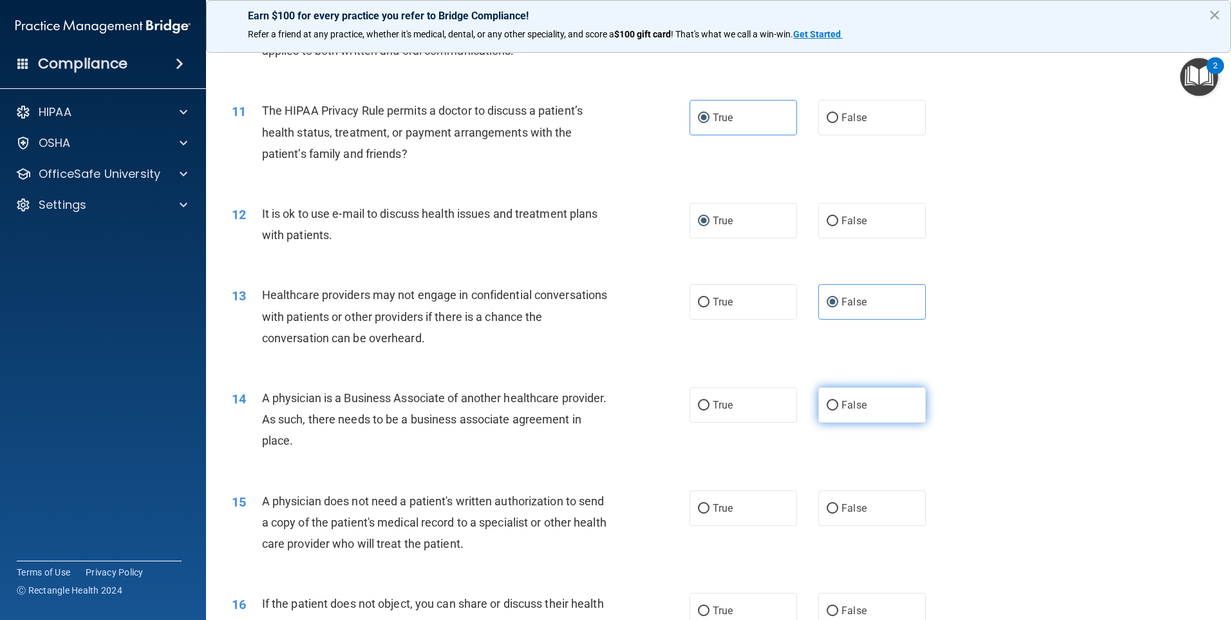
click at [858, 407] on span "False" at bounding box center [854, 405] width 25 height 12
click at [839, 407] on input "False" at bounding box center [833, 406] width 12 height 10
radio input "true"
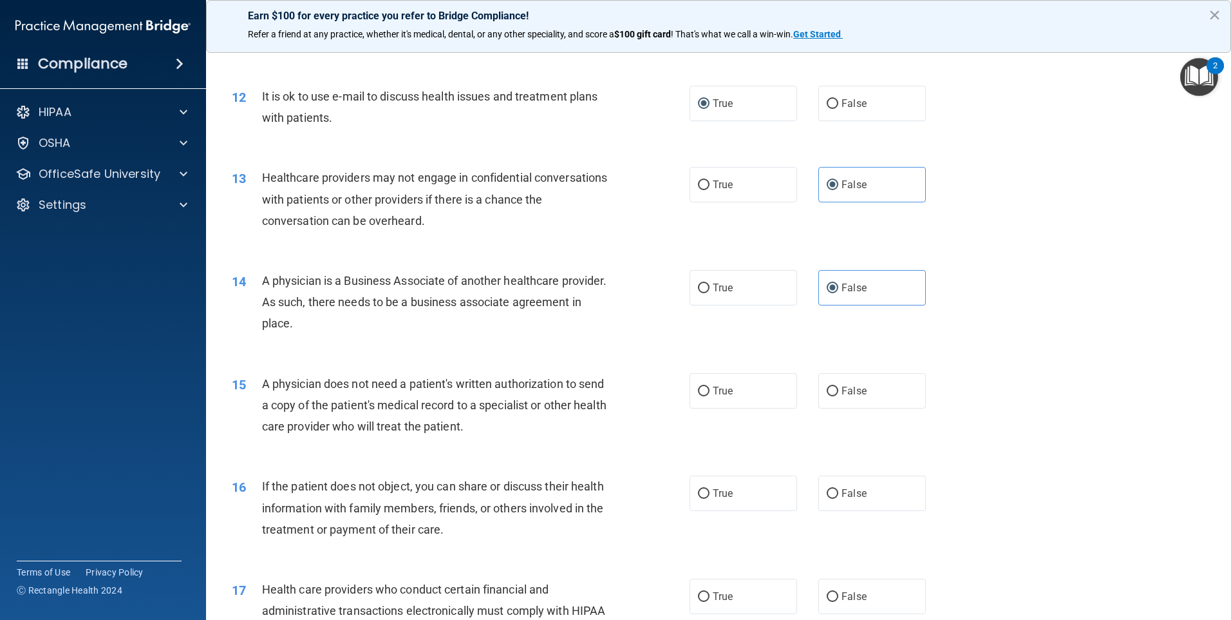
scroll to position [1095, 0]
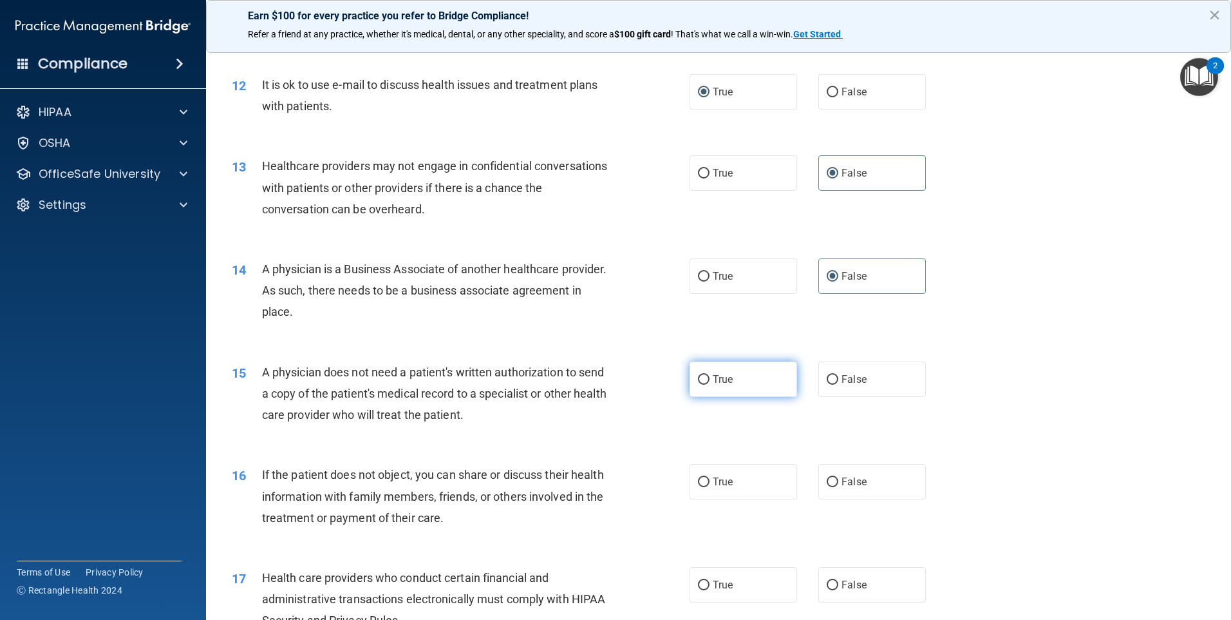
click at [708, 368] on label "True" at bounding box center [744, 378] width 108 height 35
click at [708, 375] on input "True" at bounding box center [704, 380] width 12 height 10
radio input "true"
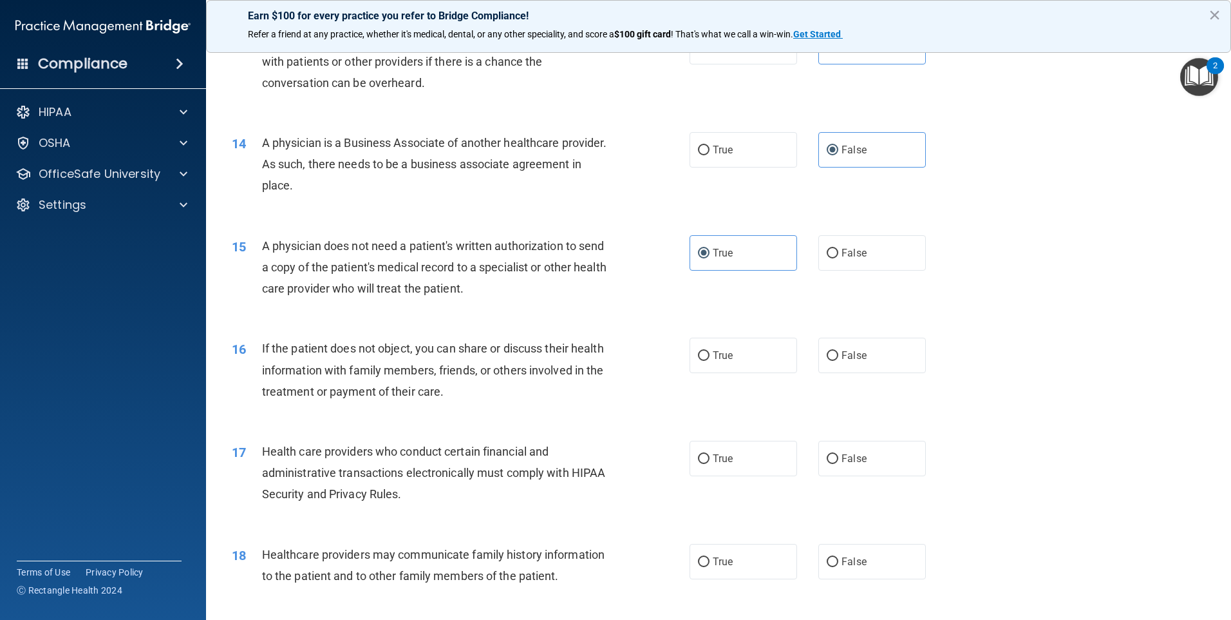
scroll to position [1224, 0]
click at [707, 352] on label "True" at bounding box center [744, 352] width 108 height 35
click at [707, 352] on input "True" at bounding box center [704, 353] width 12 height 10
radio input "true"
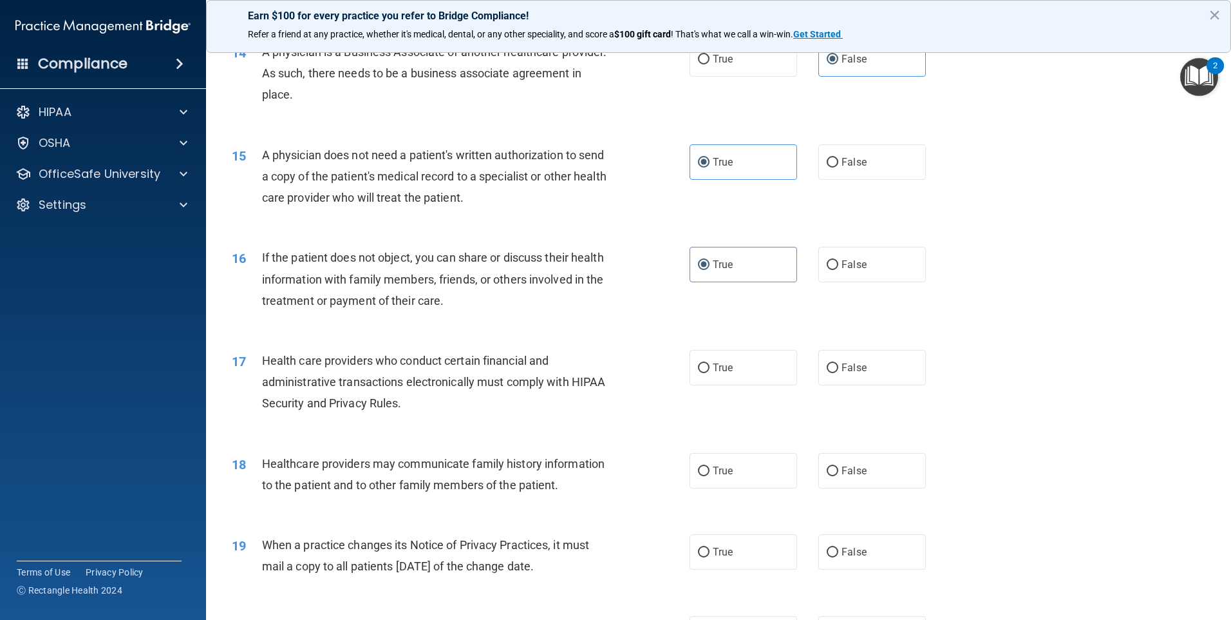
scroll to position [1353, 0]
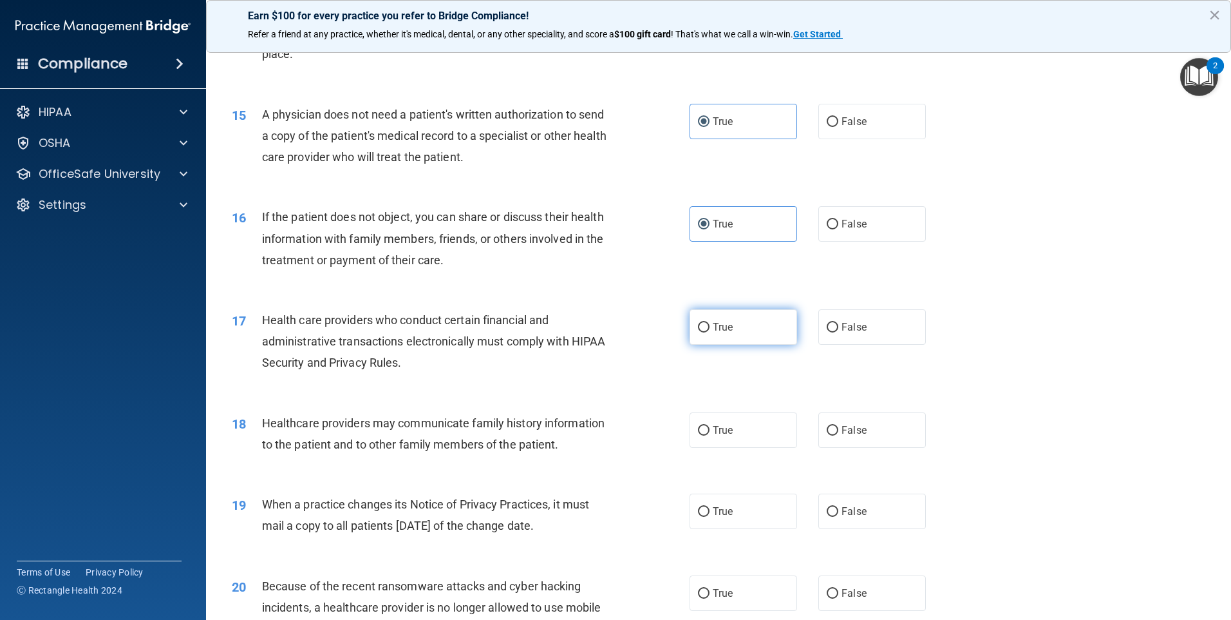
click at [739, 331] on label "True" at bounding box center [744, 326] width 108 height 35
click at [710, 331] on input "True" at bounding box center [704, 328] width 12 height 10
radio input "true"
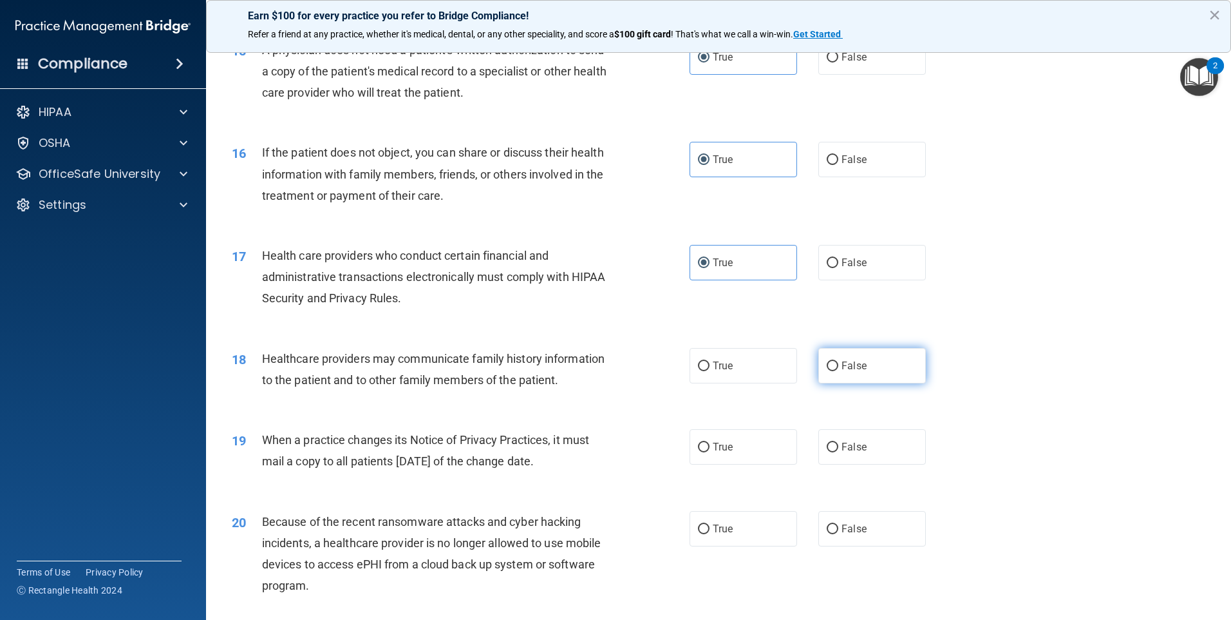
click at [846, 365] on span "False" at bounding box center [854, 365] width 25 height 12
click at [839, 365] on input "False" at bounding box center [833, 366] width 12 height 10
radio input "true"
click at [873, 462] on label "False" at bounding box center [873, 446] width 108 height 35
click at [839, 452] on input "False" at bounding box center [833, 447] width 12 height 10
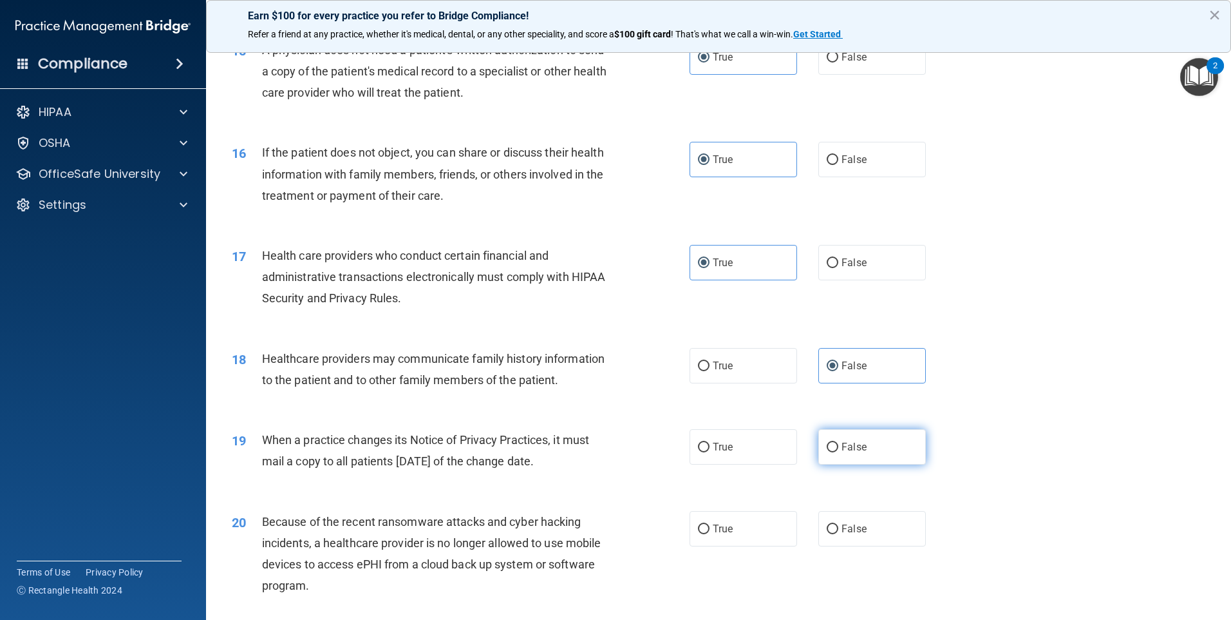
radio input "true"
click at [859, 536] on label "False" at bounding box center [873, 528] width 108 height 35
click at [839, 534] on input "False" at bounding box center [833, 529] width 12 height 10
radio input "true"
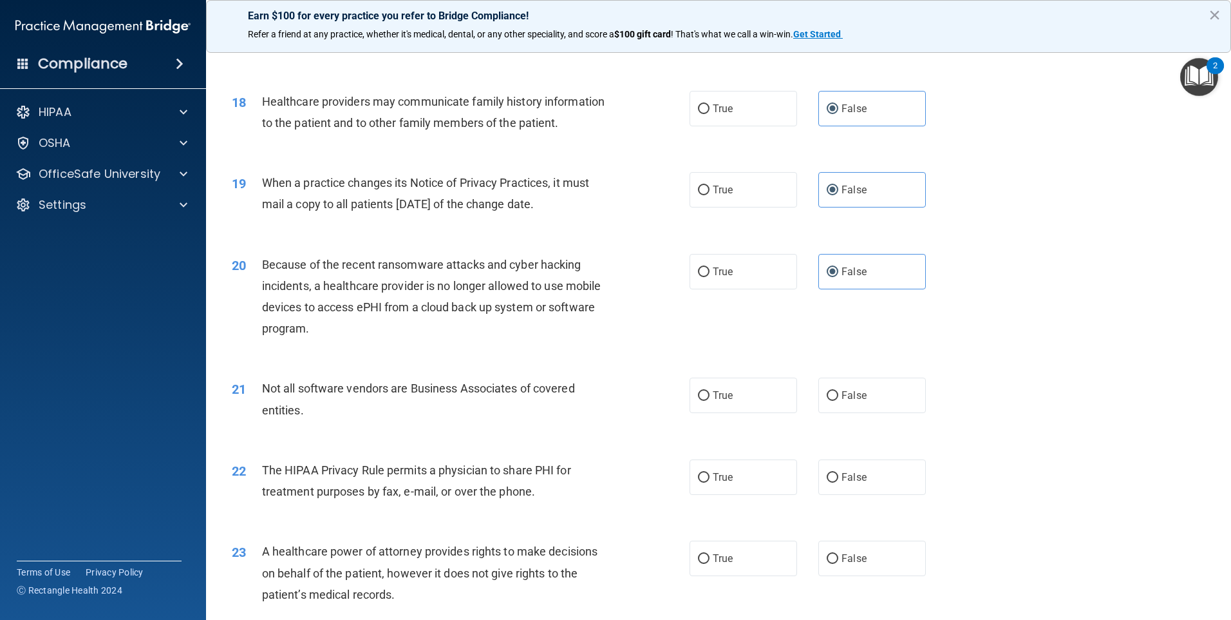
scroll to position [1675, 0]
click at [738, 393] on label "True" at bounding box center [744, 394] width 108 height 35
click at [710, 393] on input "True" at bounding box center [704, 395] width 12 height 10
radio input "true"
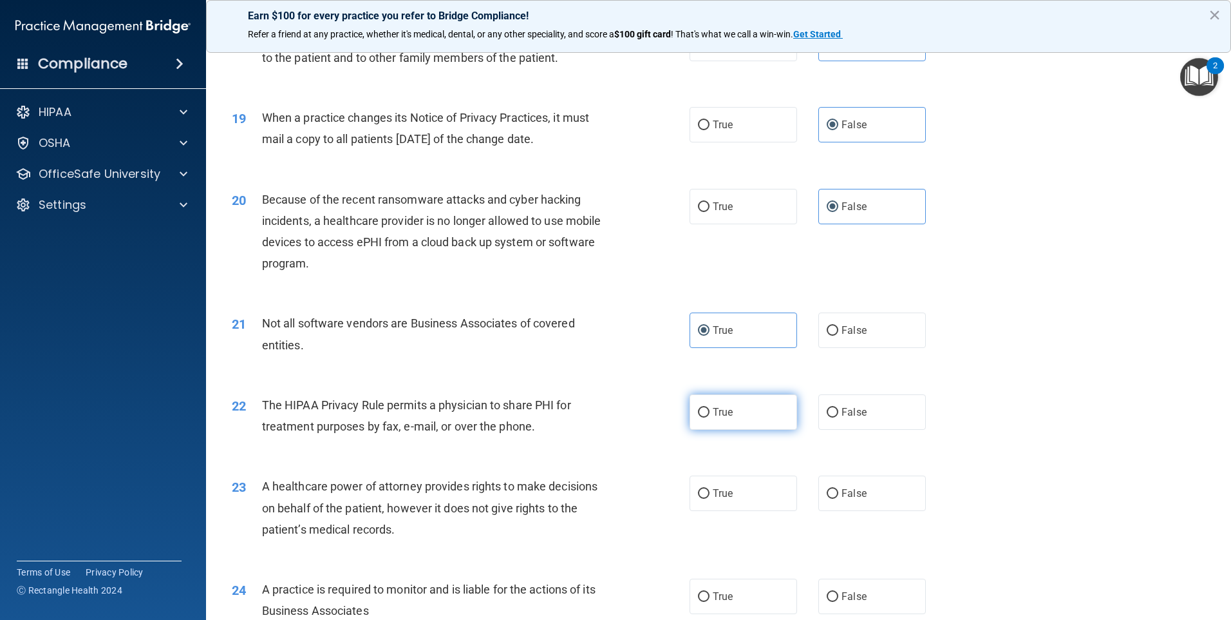
click at [716, 415] on span "True" at bounding box center [723, 412] width 20 height 12
click at [710, 415] on input "True" at bounding box center [704, 413] width 12 height 10
radio input "true"
click at [886, 492] on label "False" at bounding box center [873, 492] width 108 height 35
click at [839, 492] on input "False" at bounding box center [833, 494] width 12 height 10
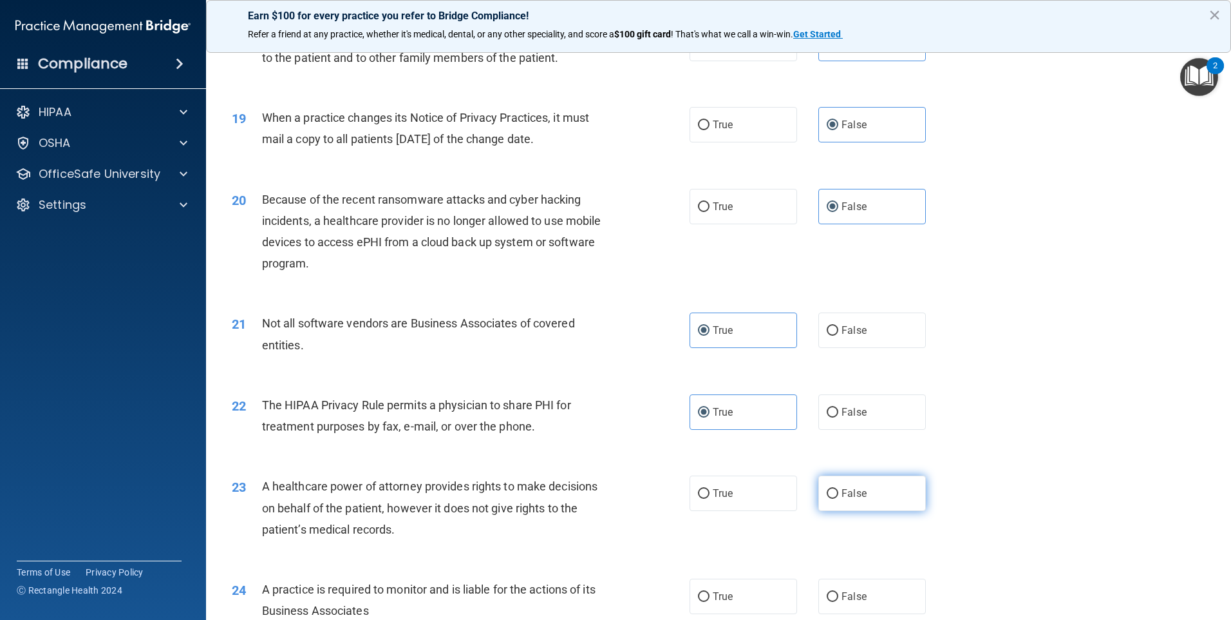
radio input "true"
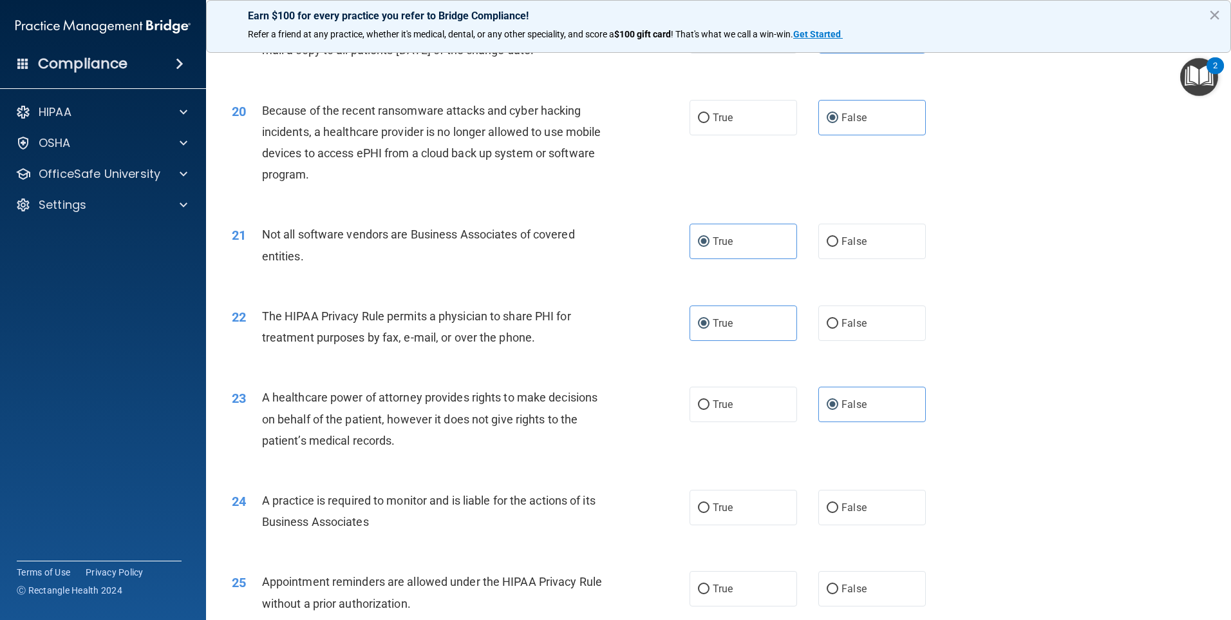
scroll to position [1868, 0]
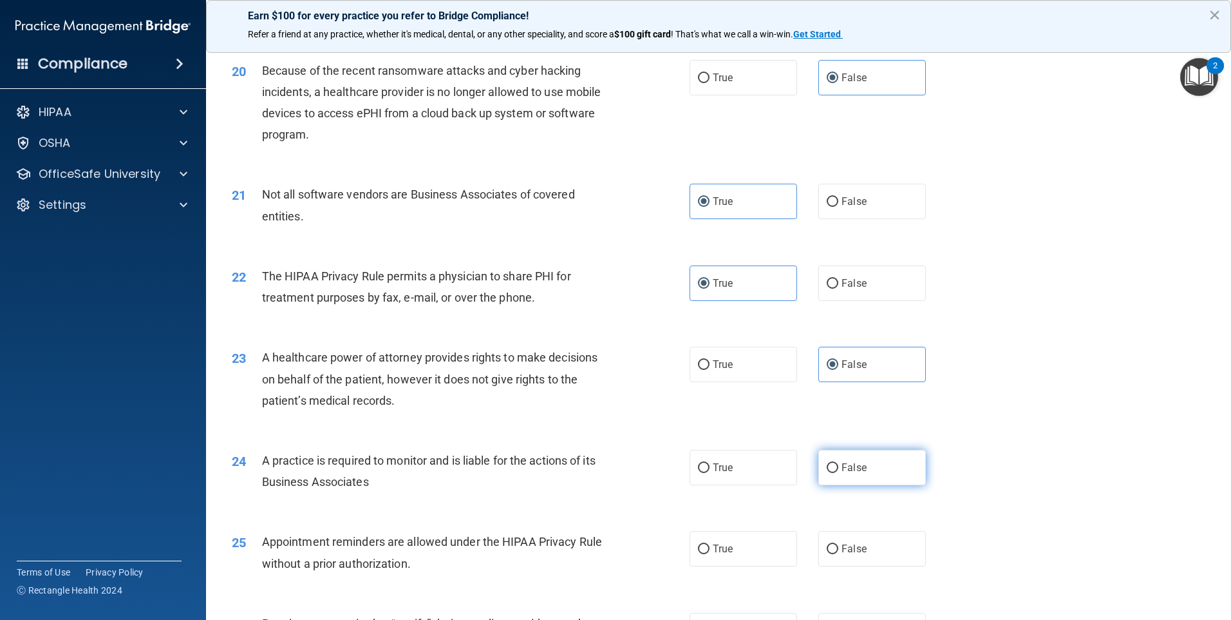
click at [844, 479] on label "False" at bounding box center [873, 467] width 108 height 35
click at [839, 473] on input "False" at bounding box center [833, 468] width 12 height 10
radio input "true"
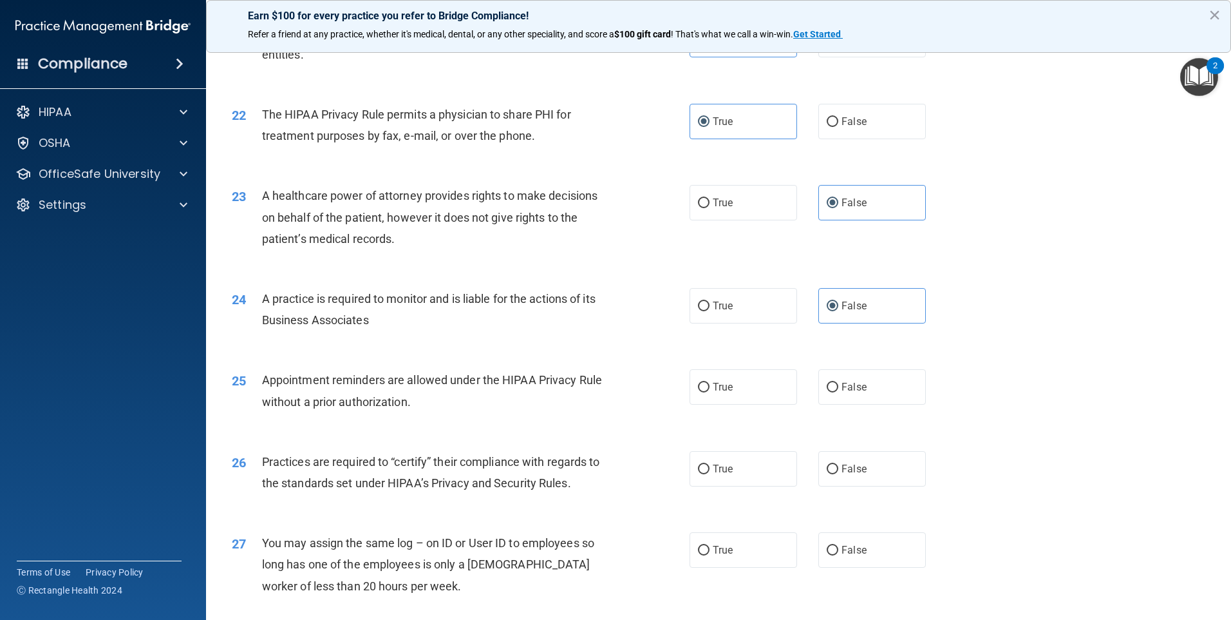
scroll to position [2061, 0]
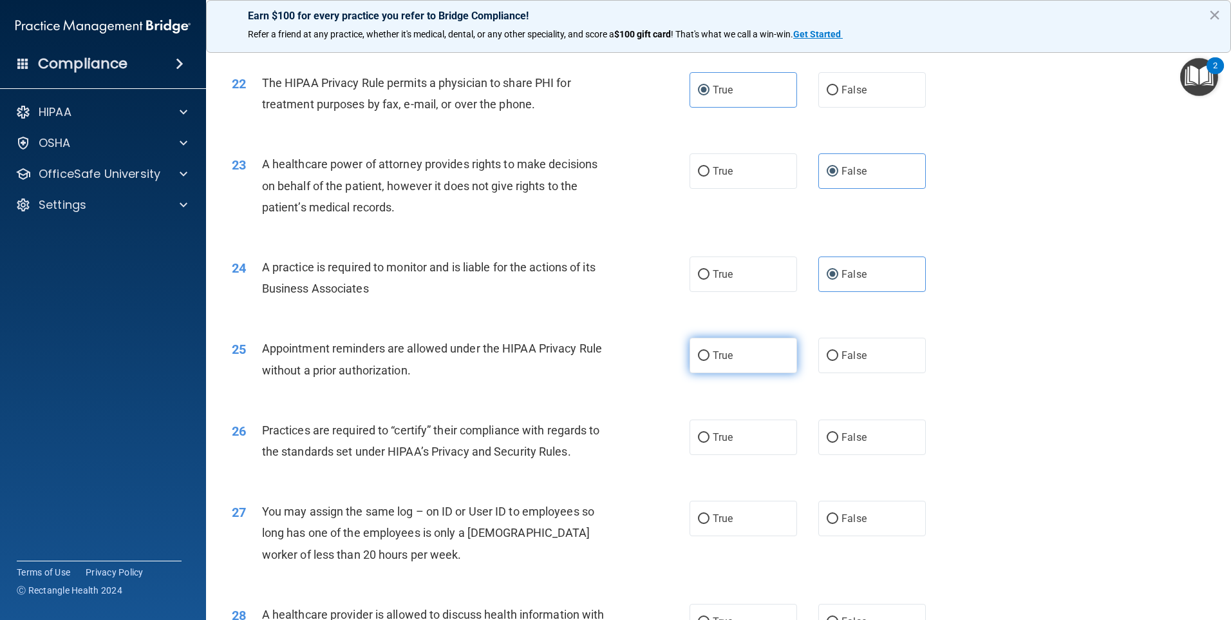
click at [746, 349] on label "True" at bounding box center [744, 354] width 108 height 35
click at [710, 351] on input "True" at bounding box center [704, 356] width 12 height 10
radio input "true"
click at [866, 447] on label "False" at bounding box center [873, 436] width 108 height 35
click at [839, 442] on input "False" at bounding box center [833, 438] width 12 height 10
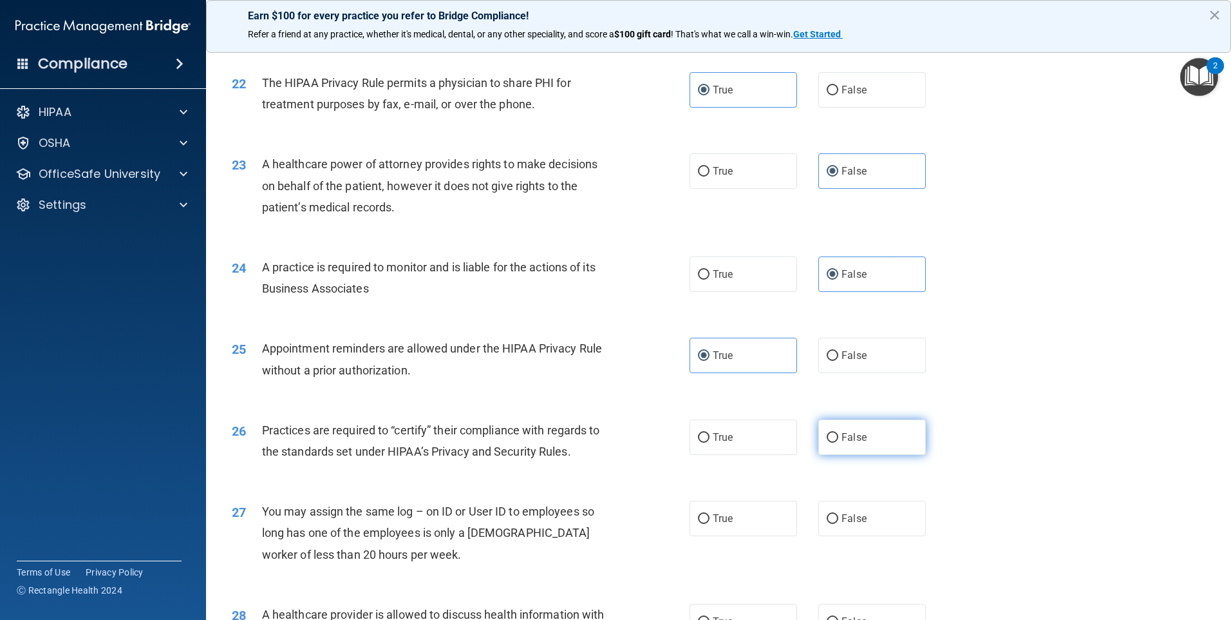
radio input "true"
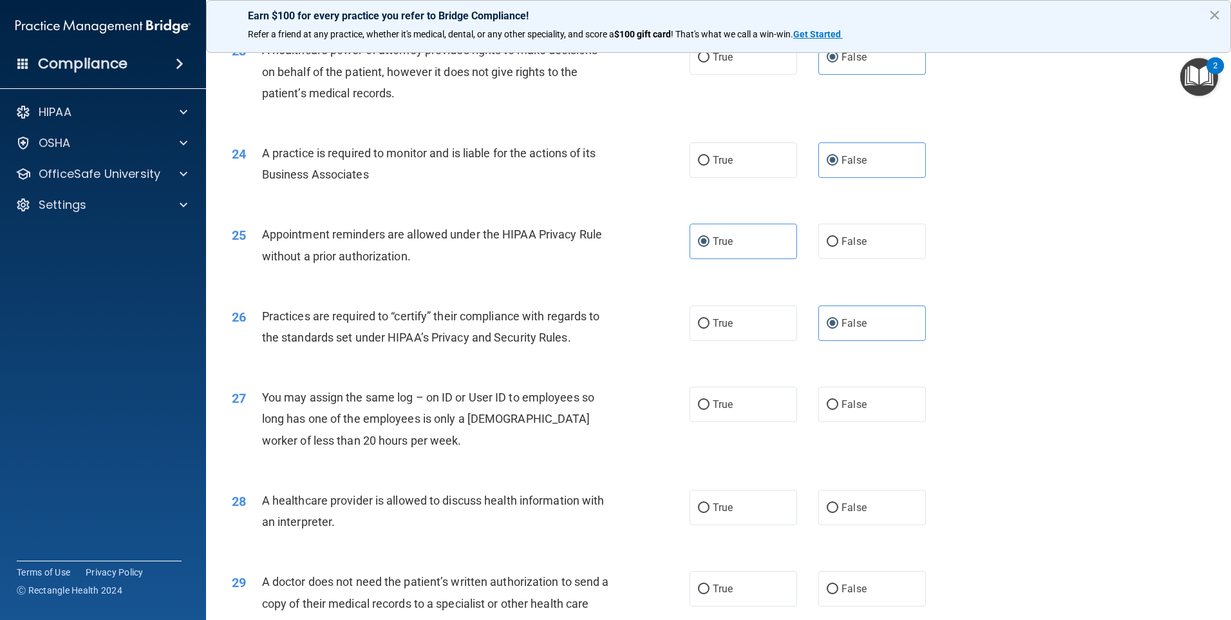
scroll to position [2190, 0]
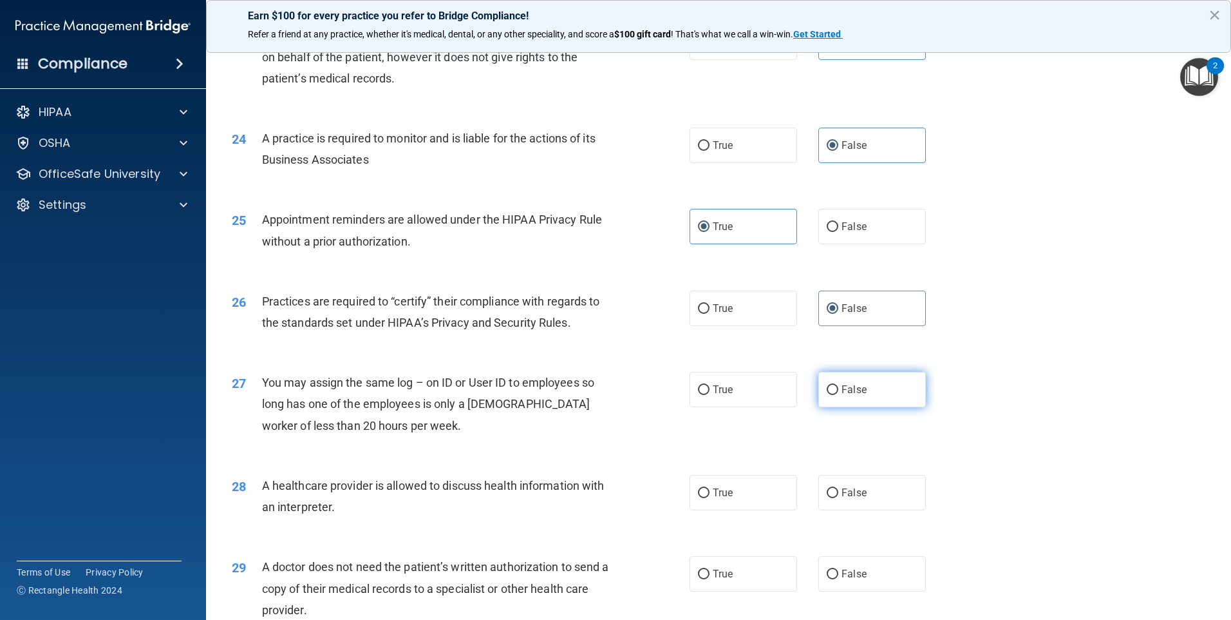
click at [842, 396] on label "False" at bounding box center [873, 389] width 108 height 35
click at [839, 395] on input "False" at bounding box center [833, 390] width 12 height 10
radio input "true"
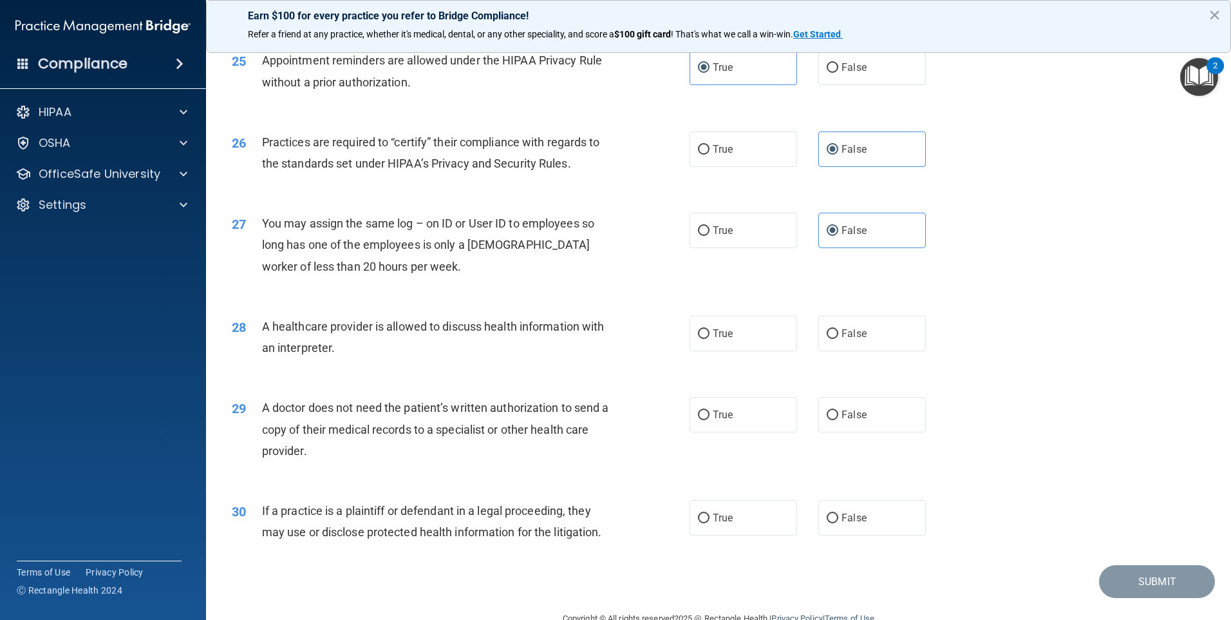
scroll to position [2379, 0]
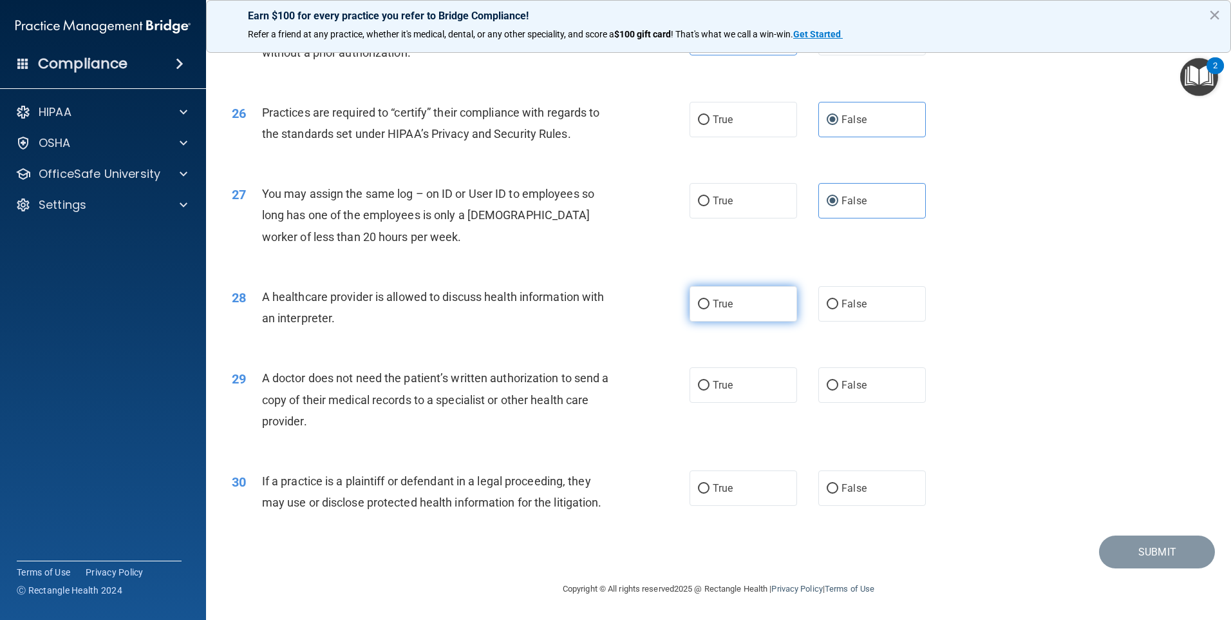
click at [786, 312] on label "True" at bounding box center [744, 303] width 108 height 35
click at [710, 309] on input "True" at bounding box center [704, 304] width 12 height 10
radio input "true"
click at [755, 379] on label "True" at bounding box center [744, 384] width 108 height 35
click at [710, 381] on input "True" at bounding box center [704, 386] width 12 height 10
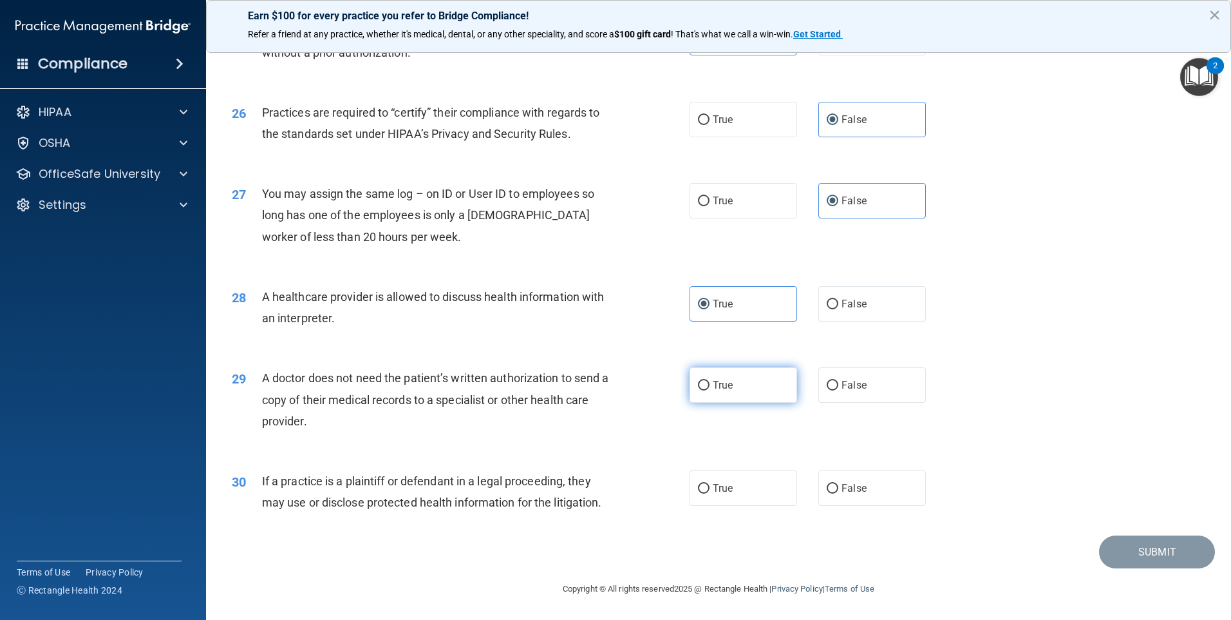
radio input "true"
click at [730, 500] on label "True" at bounding box center [744, 487] width 108 height 35
click at [710, 493] on input "True" at bounding box center [704, 489] width 12 height 10
radio input "true"
click at [1174, 563] on button "Submit" at bounding box center [1157, 551] width 116 height 33
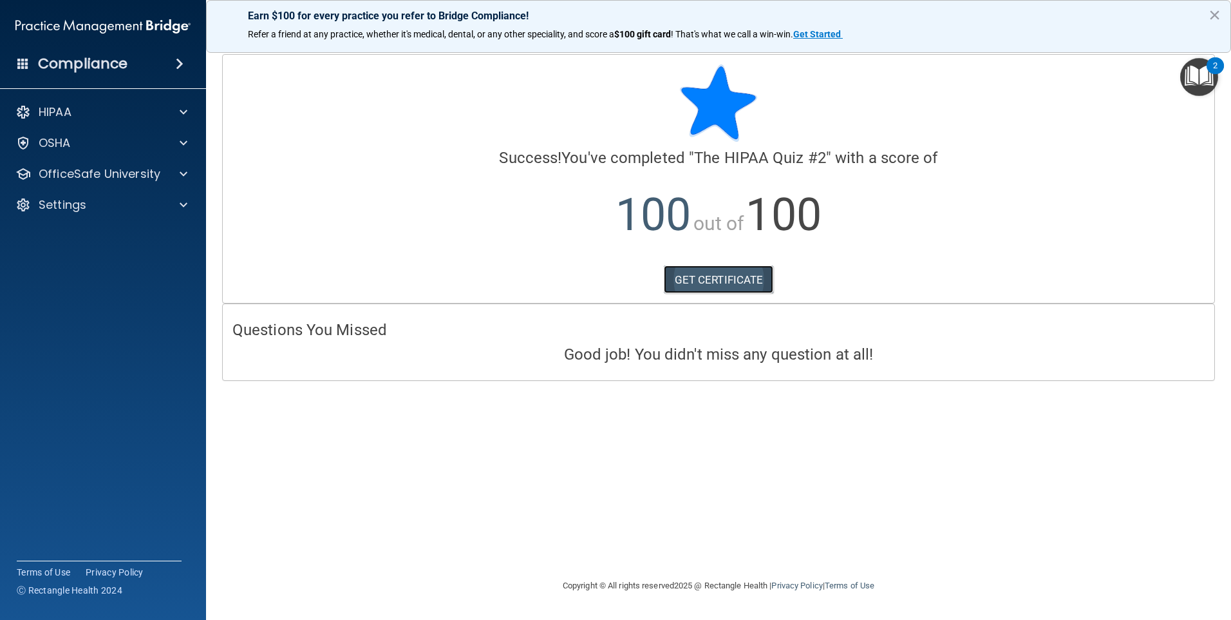
click at [710, 276] on link "GET CERTIFICATE" at bounding box center [719, 279] width 110 height 28
click at [162, 171] on div "OfficeSafe University" at bounding box center [86, 173] width 160 height 15
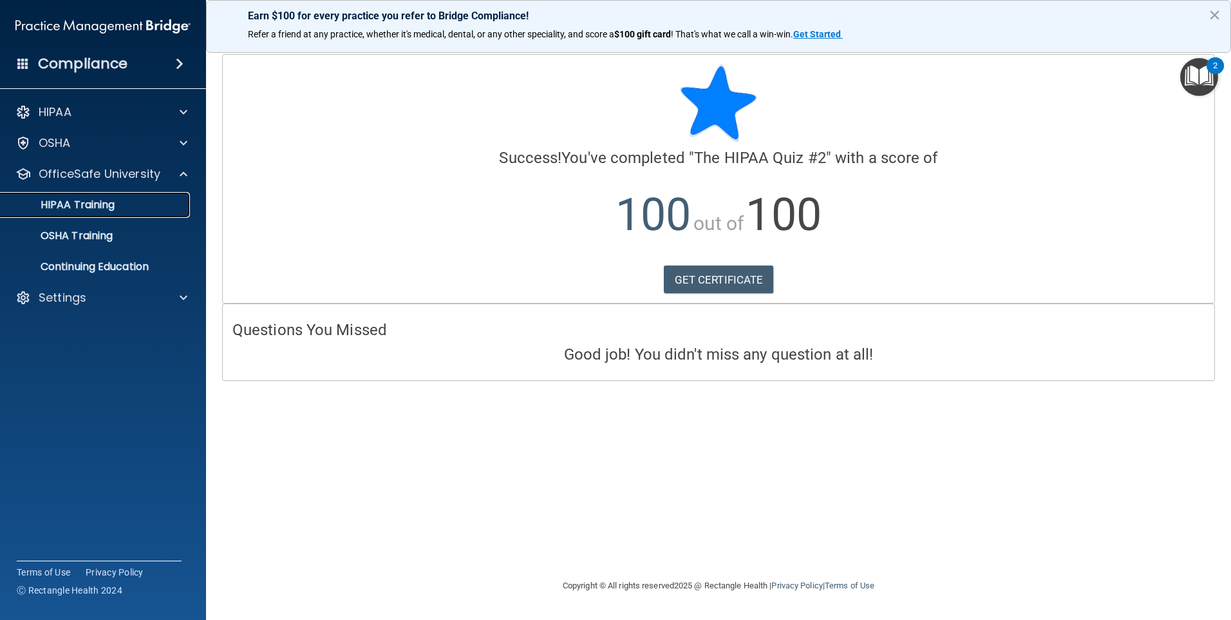
click at [108, 214] on link "HIPAA Training" at bounding box center [88, 205] width 203 height 26
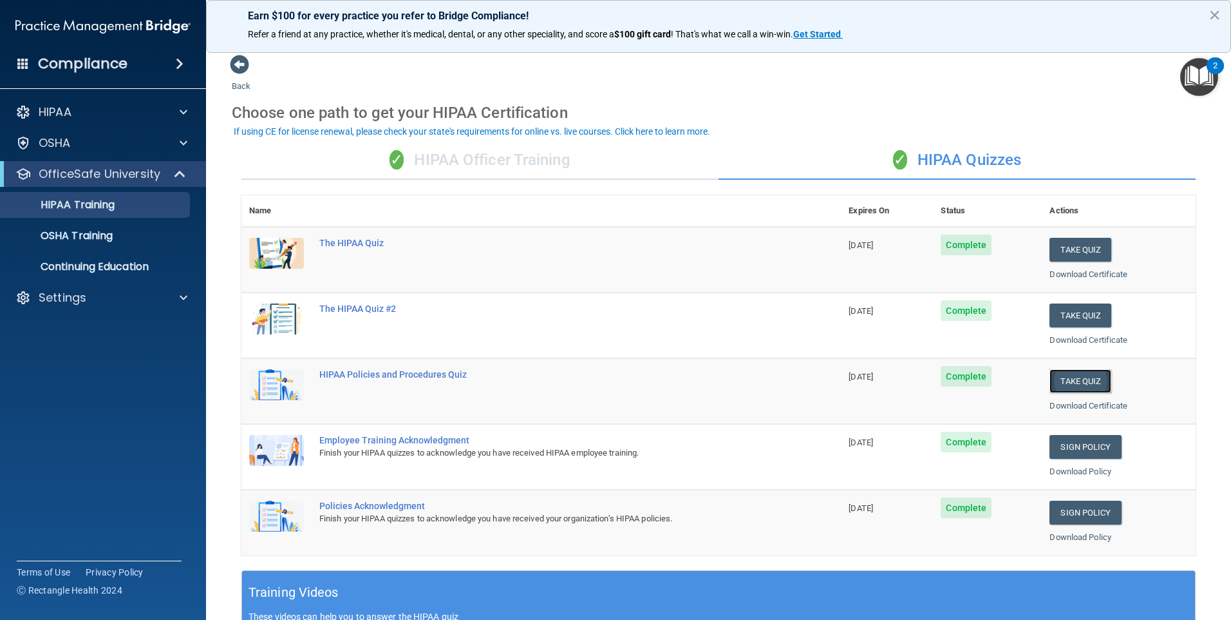
click at [1058, 380] on button "Take Quiz" at bounding box center [1081, 381] width 62 height 24
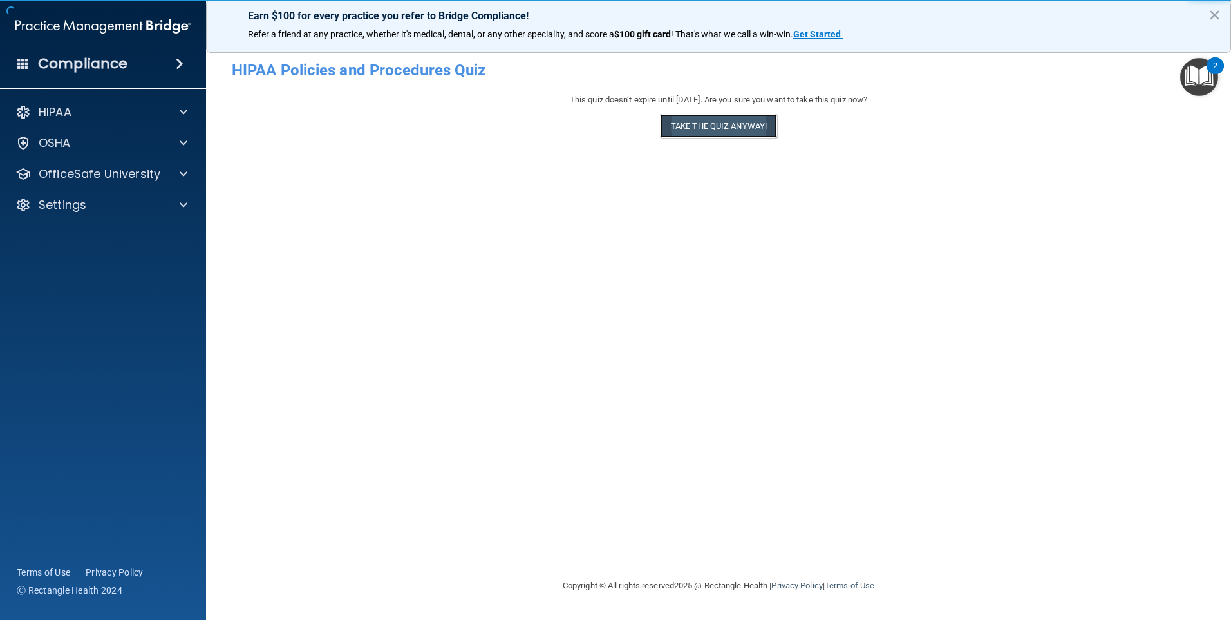
click at [716, 118] on button "Take the quiz anyway!" at bounding box center [718, 126] width 117 height 24
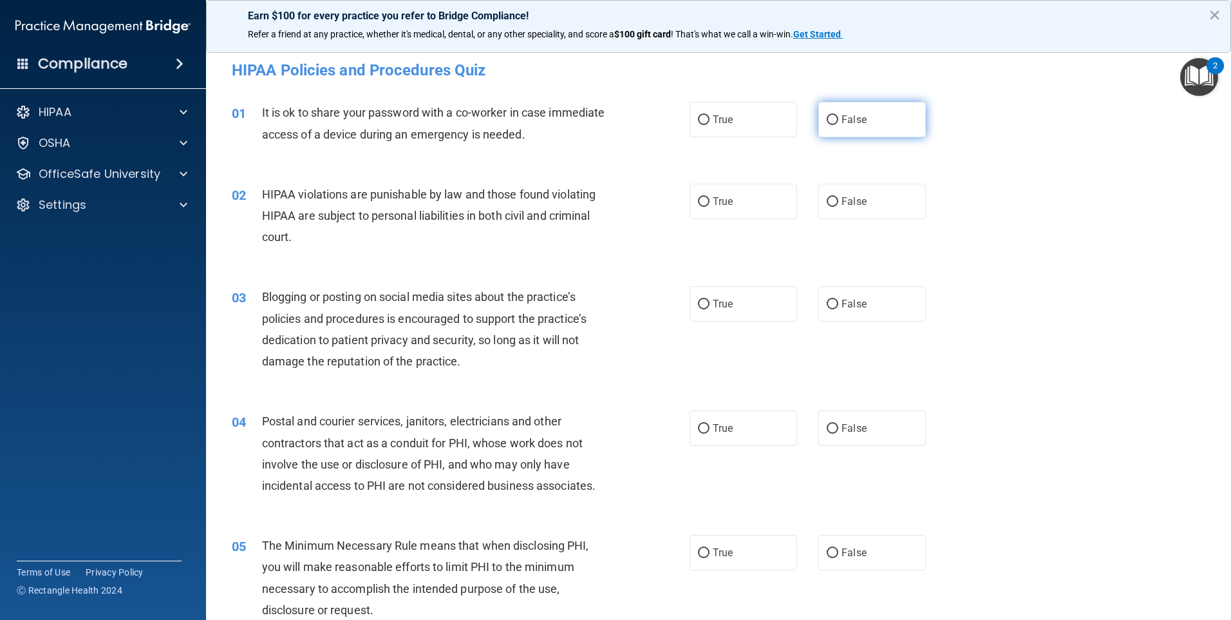
click at [864, 124] on label "False" at bounding box center [873, 119] width 108 height 35
click at [839, 124] on input "False" at bounding box center [833, 120] width 12 height 10
radio input "true"
click at [717, 201] on span "True" at bounding box center [723, 201] width 20 height 12
click at [710, 201] on input "True" at bounding box center [704, 202] width 12 height 10
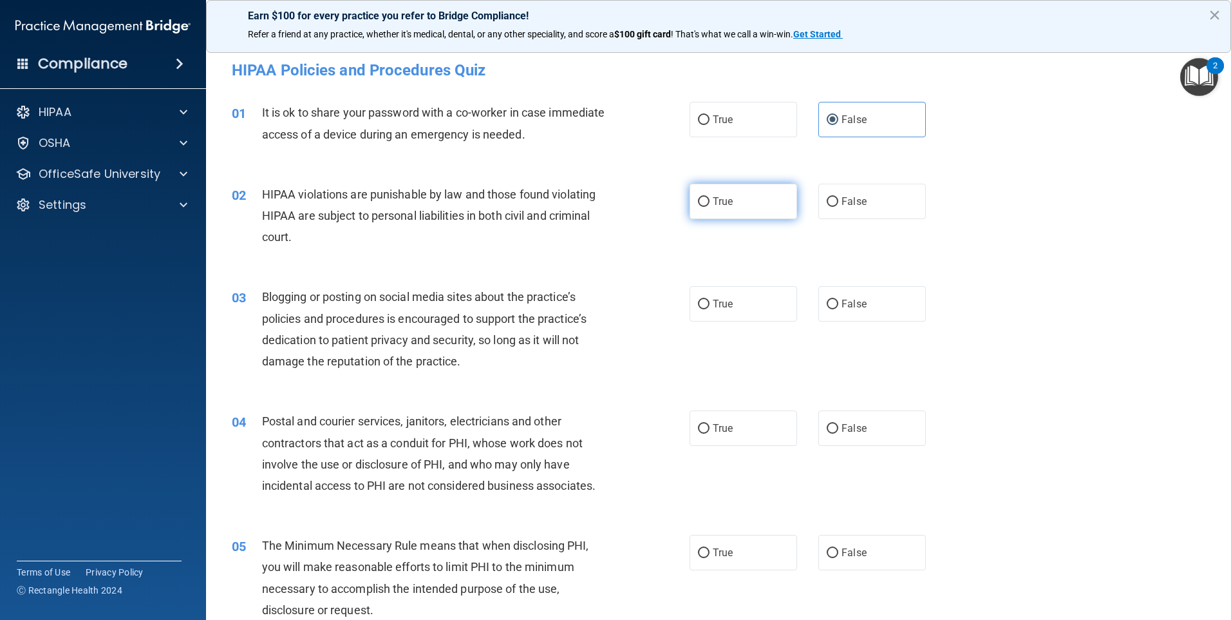
radio input "true"
click at [752, 308] on label "True" at bounding box center [744, 303] width 108 height 35
click at [710, 308] on input "True" at bounding box center [704, 304] width 12 height 10
radio input "true"
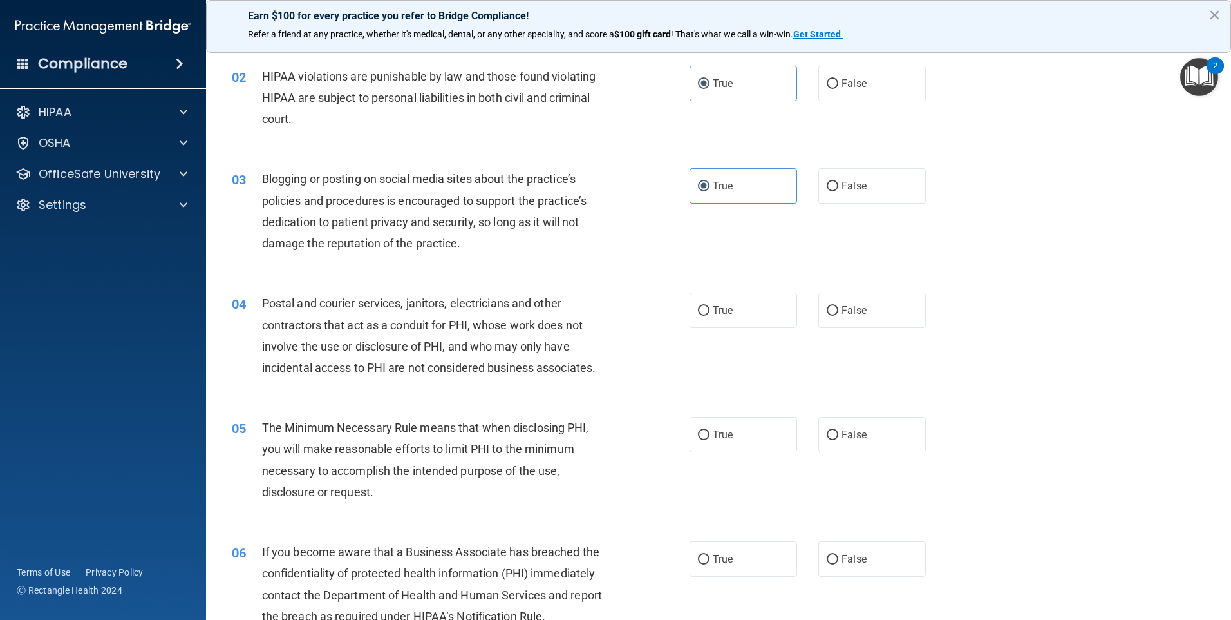
scroll to position [129, 0]
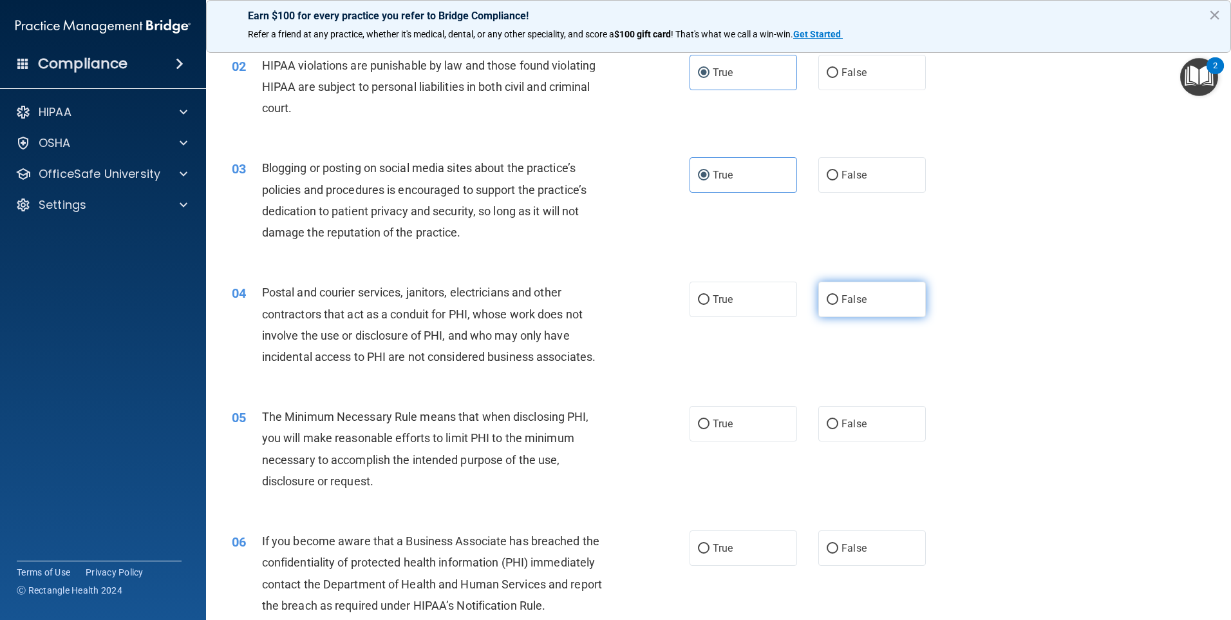
click at [819, 301] on label "False" at bounding box center [873, 298] width 108 height 35
click at [827, 301] on input "False" at bounding box center [833, 300] width 12 height 10
radio input "true"
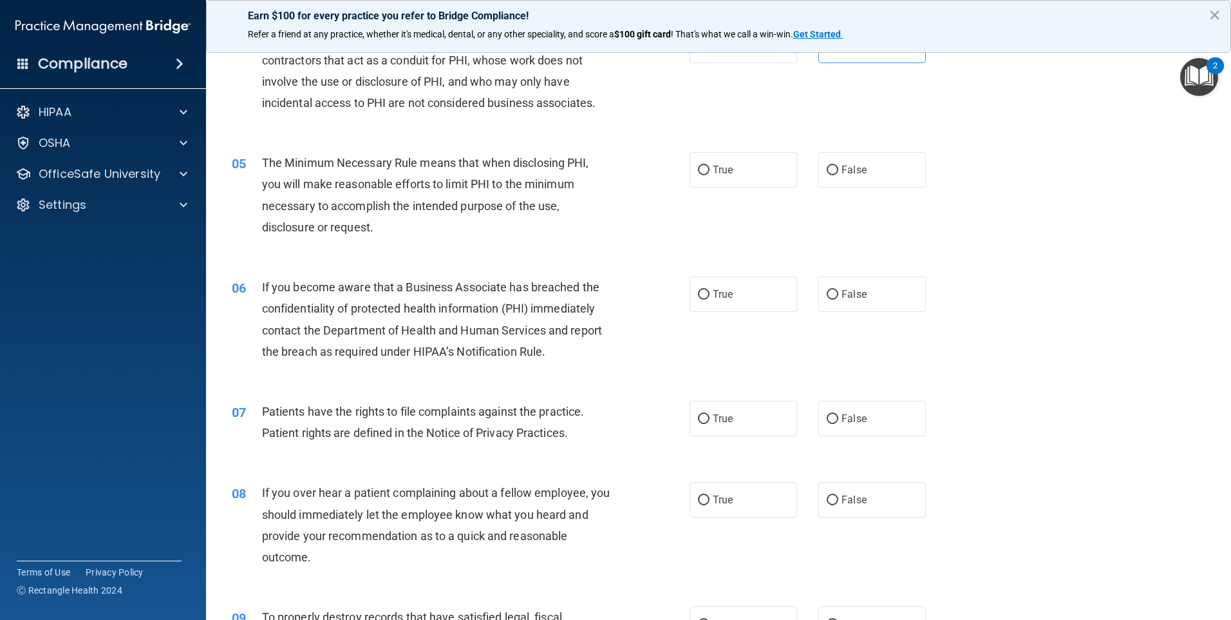
scroll to position [386, 0]
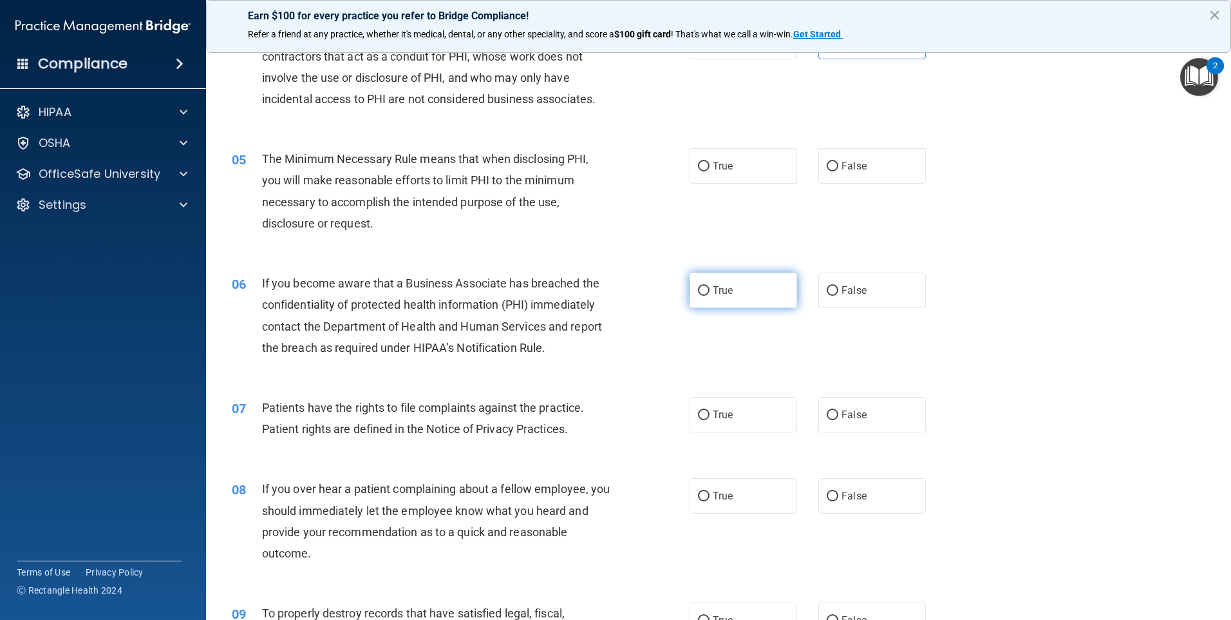
click at [733, 289] on label "True" at bounding box center [744, 289] width 108 height 35
click at [710, 289] on input "True" at bounding box center [704, 291] width 12 height 10
radio input "true"
click at [725, 160] on span "True" at bounding box center [723, 166] width 20 height 12
click at [710, 162] on input "True" at bounding box center [704, 167] width 12 height 10
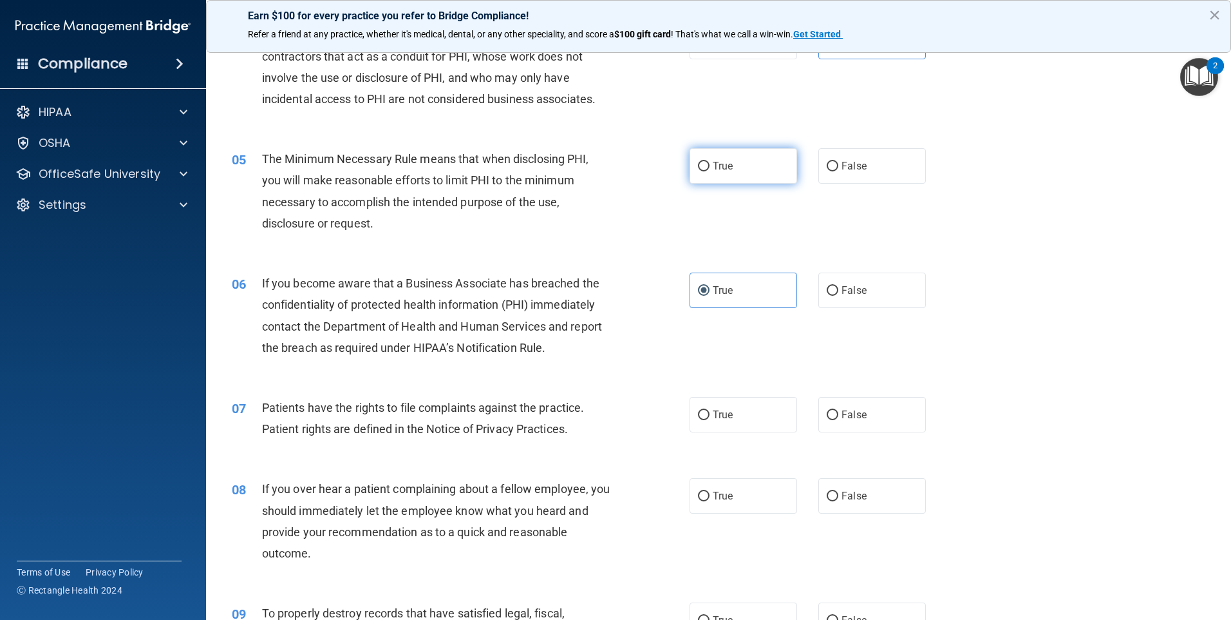
radio input "true"
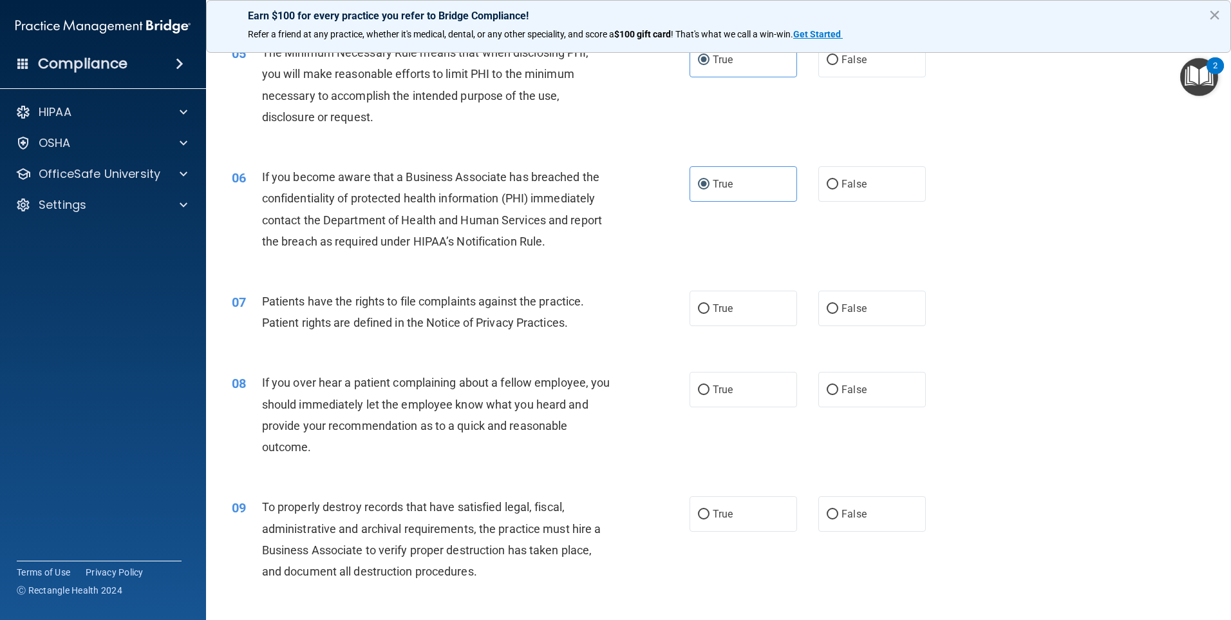
scroll to position [515, 0]
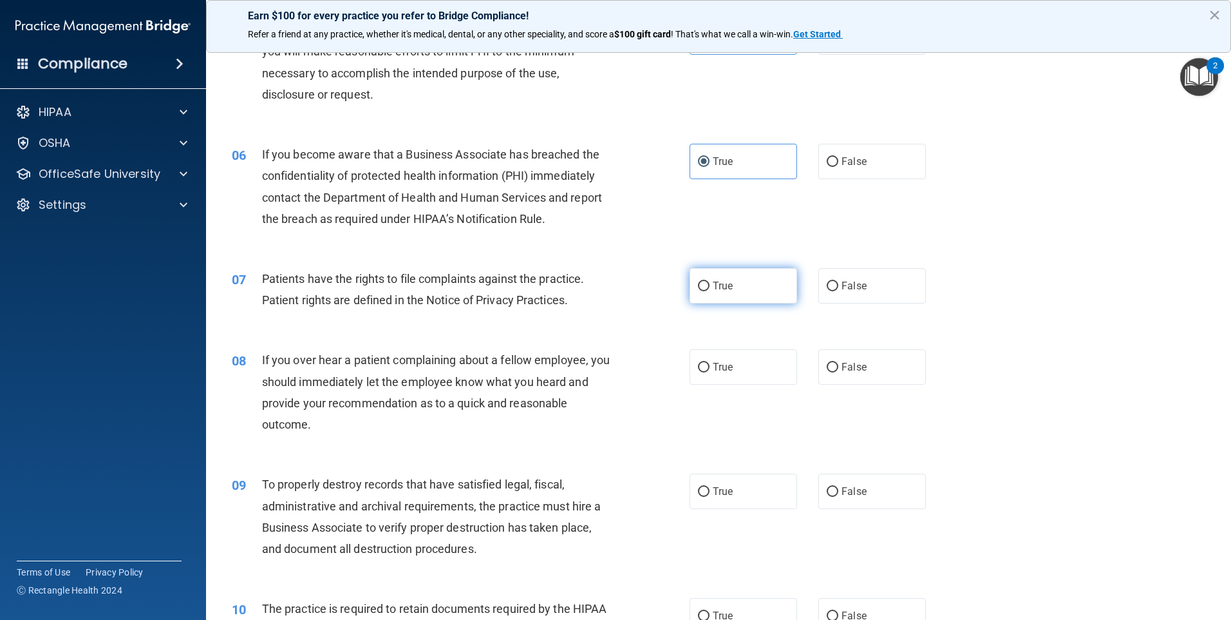
click at [700, 288] on input "True" at bounding box center [704, 286] width 12 height 10
radio input "true"
click at [827, 367] on input "False" at bounding box center [833, 368] width 12 height 10
radio input "true"
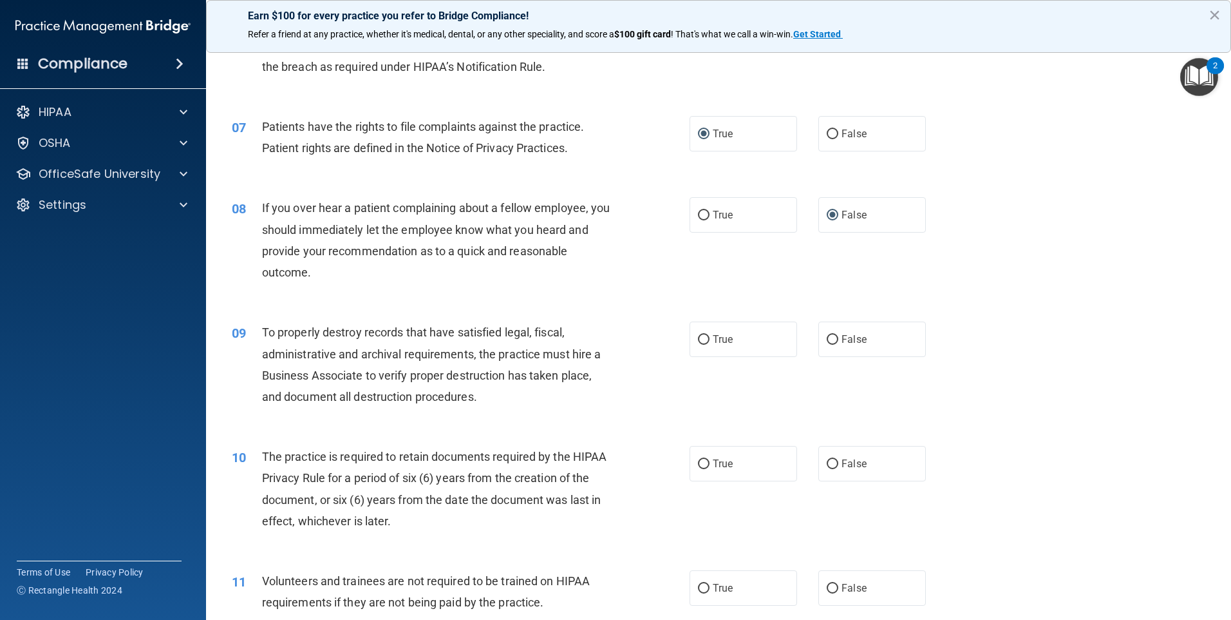
scroll to position [708, 0]
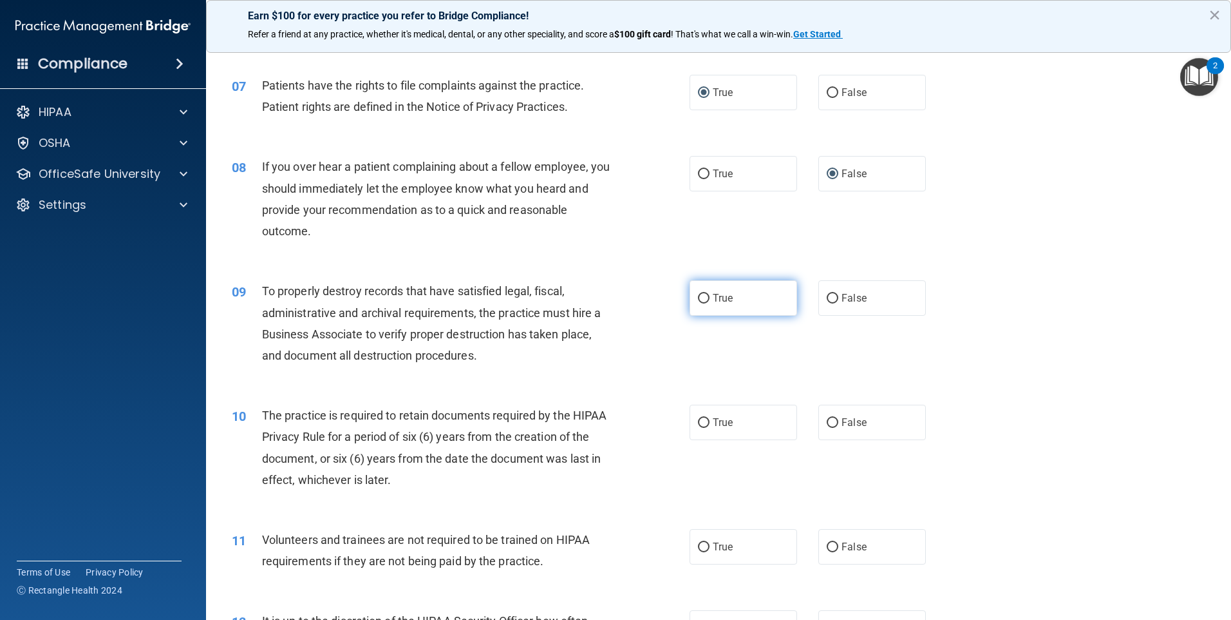
click at [766, 308] on label "True" at bounding box center [744, 297] width 108 height 35
click at [710, 303] on input "True" at bounding box center [704, 299] width 12 height 10
radio input "true"
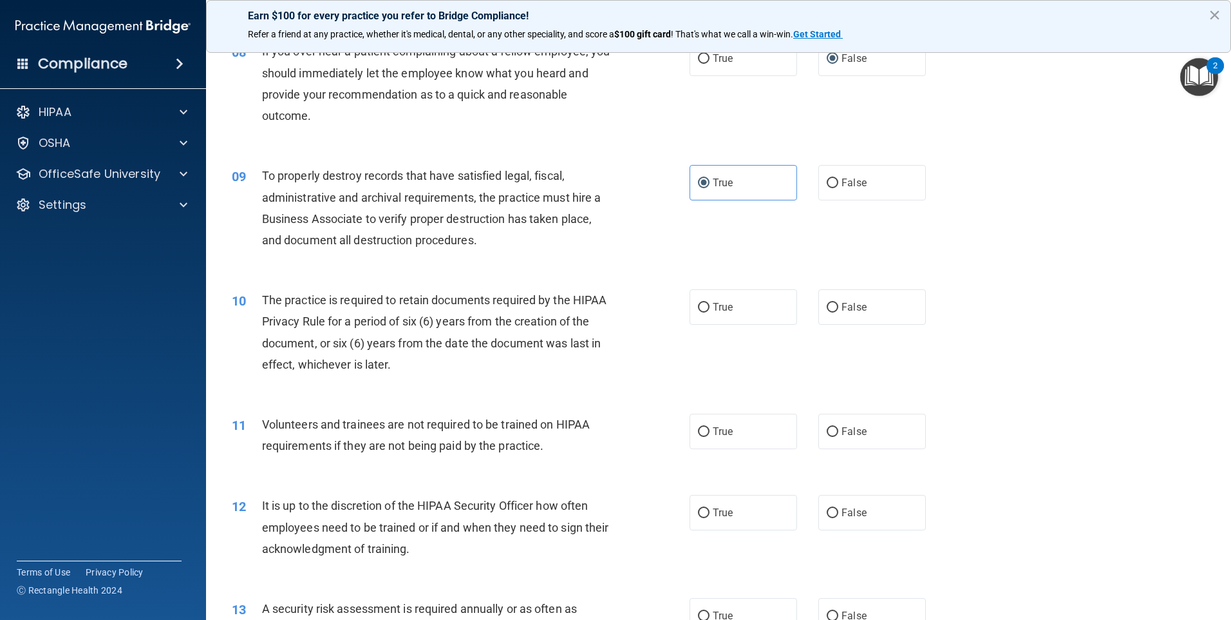
scroll to position [837, 0]
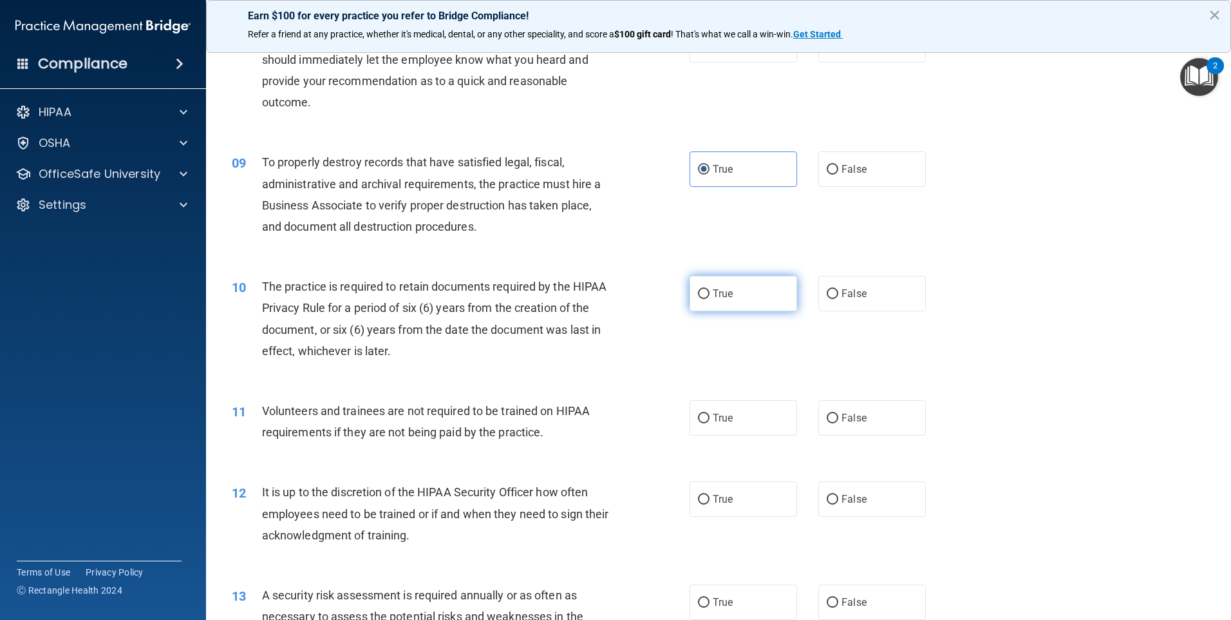
click at [728, 290] on span "True" at bounding box center [723, 293] width 20 height 12
click at [710, 290] on input "True" at bounding box center [704, 294] width 12 height 10
radio input "true"
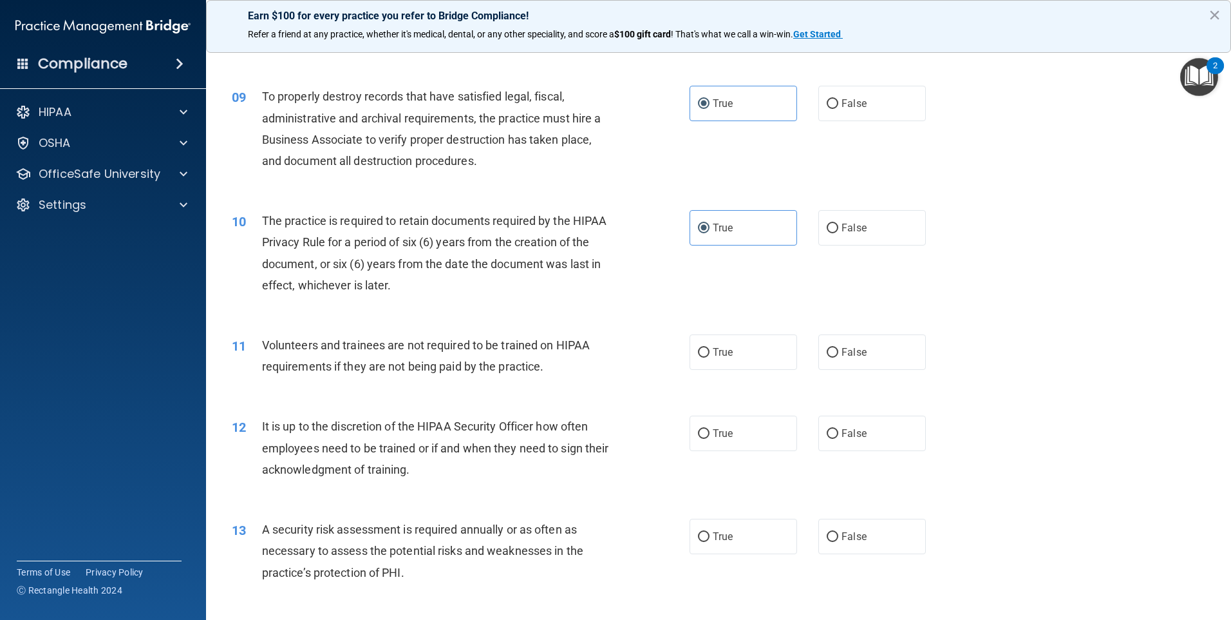
scroll to position [966, 0]
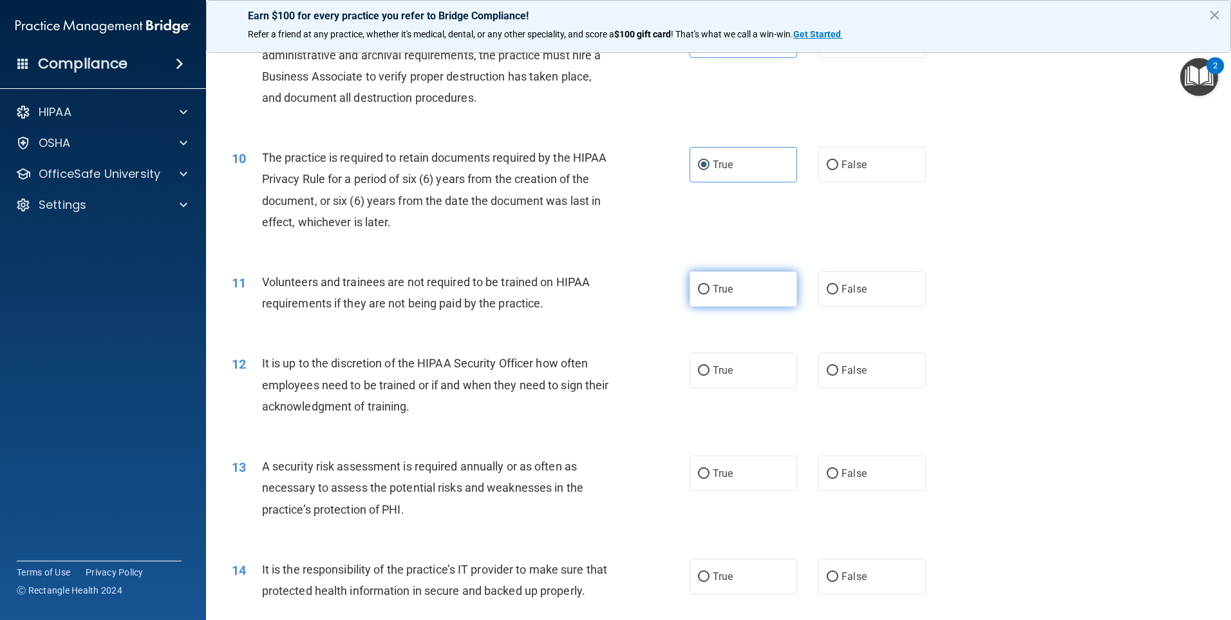
click at [767, 299] on label "True" at bounding box center [744, 288] width 108 height 35
click at [710, 294] on input "True" at bounding box center [704, 290] width 12 height 10
radio input "true"
click at [732, 381] on label "True" at bounding box center [744, 369] width 108 height 35
click at [710, 375] on input "True" at bounding box center [704, 371] width 12 height 10
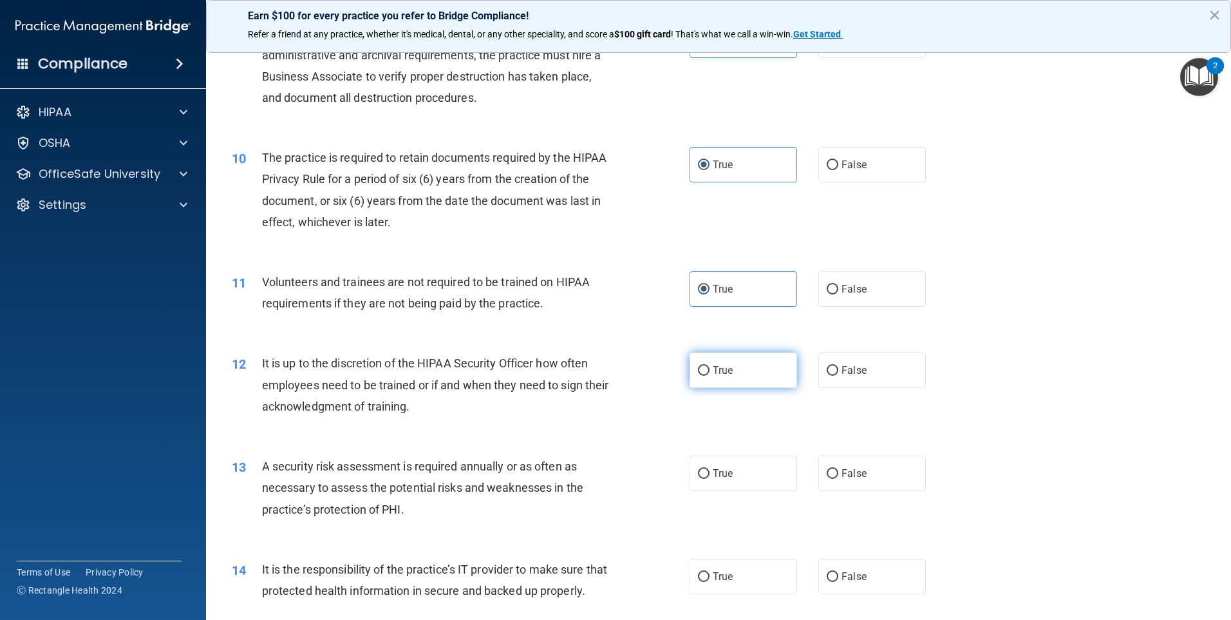
radio input "true"
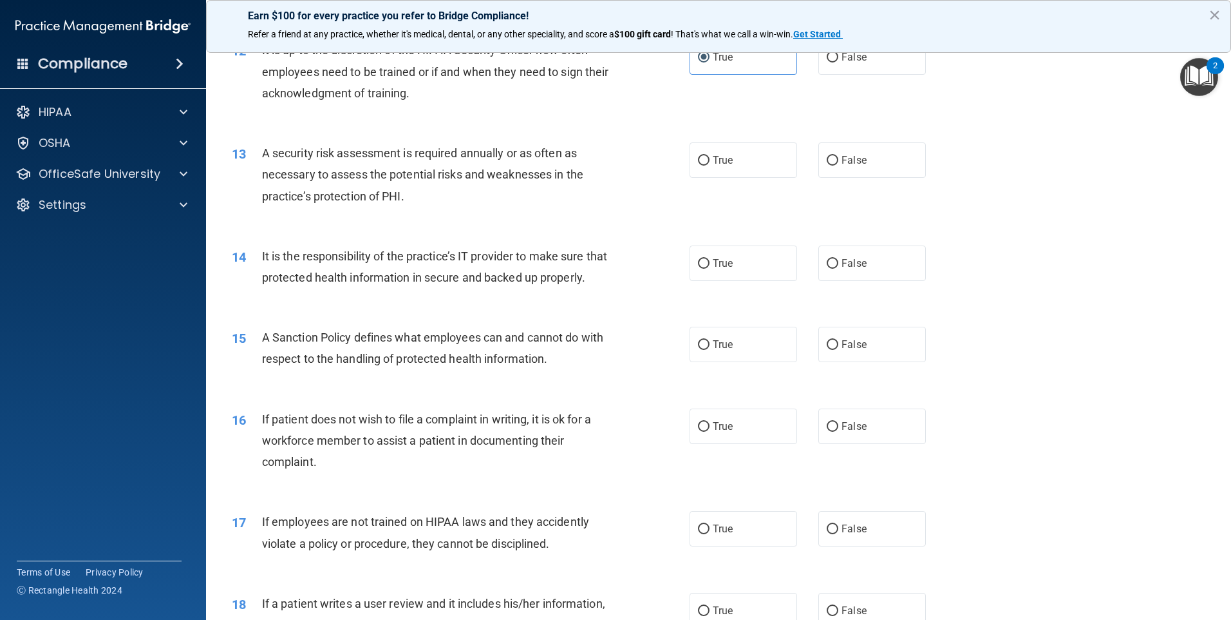
scroll to position [1288, 0]
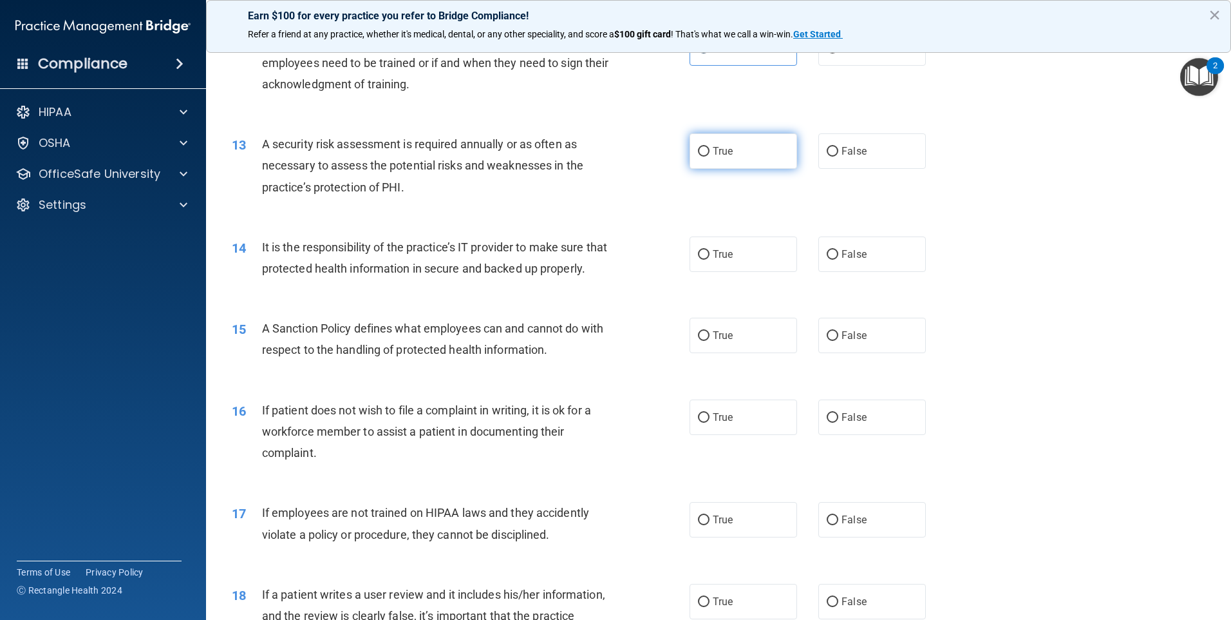
click at [752, 163] on label "True" at bounding box center [744, 150] width 108 height 35
click at [710, 157] on input "True" at bounding box center [704, 152] width 12 height 10
radio input "true"
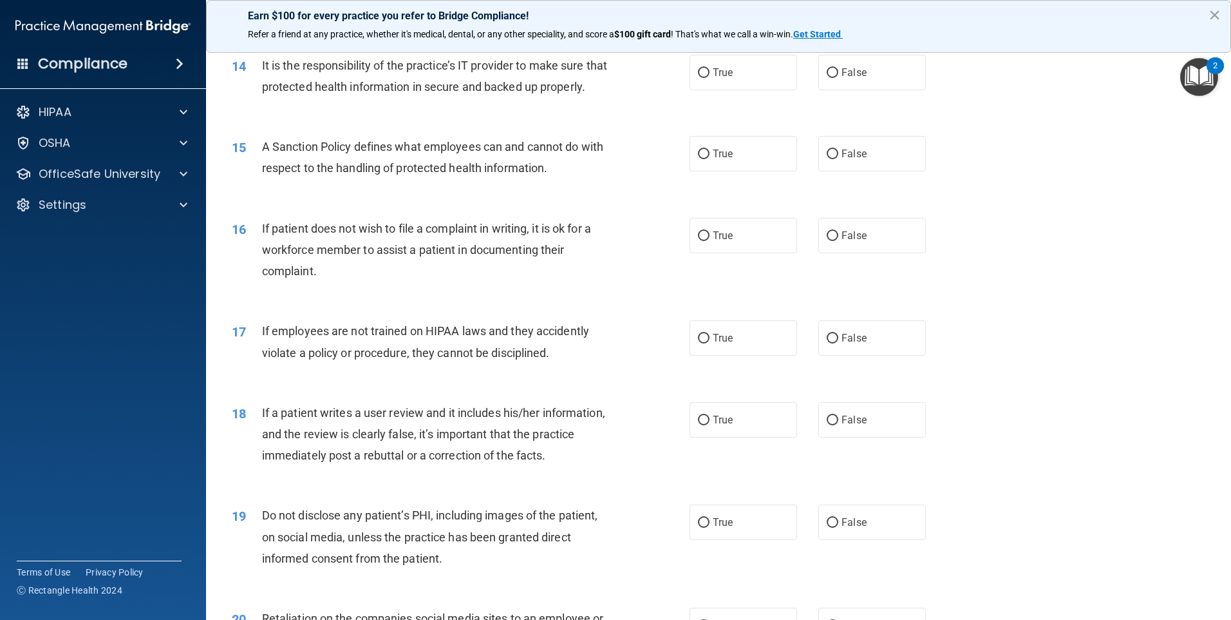
scroll to position [1481, 0]
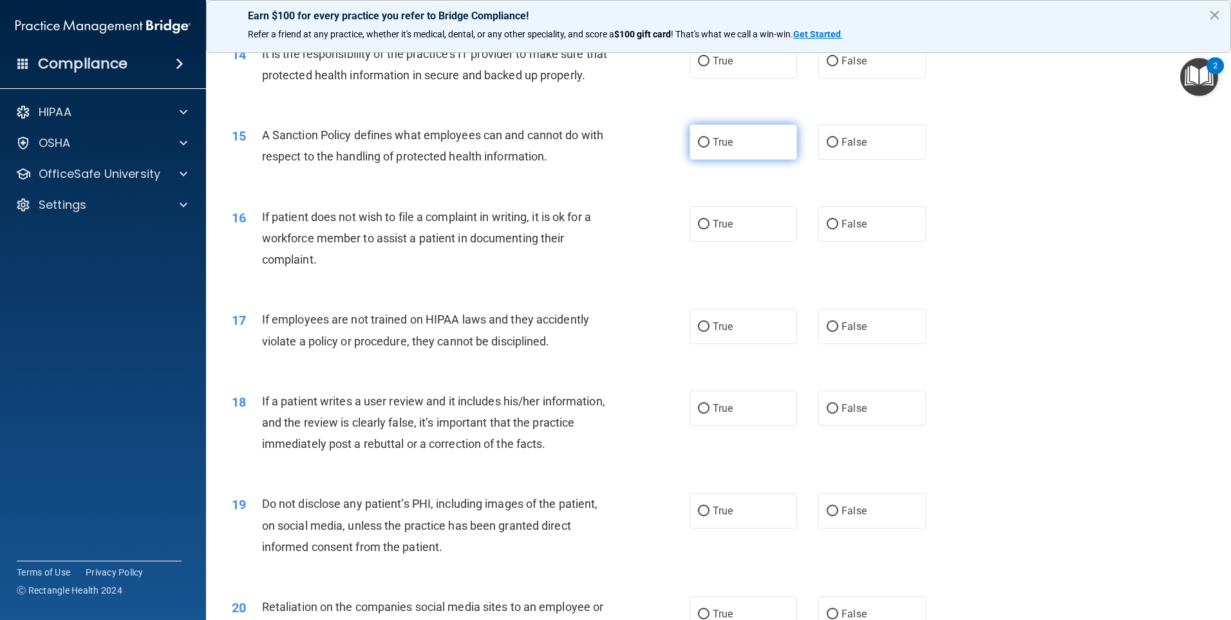
click at [719, 148] on span "True" at bounding box center [723, 142] width 20 height 12
click at [710, 147] on input "True" at bounding box center [704, 143] width 12 height 10
radio input "true"
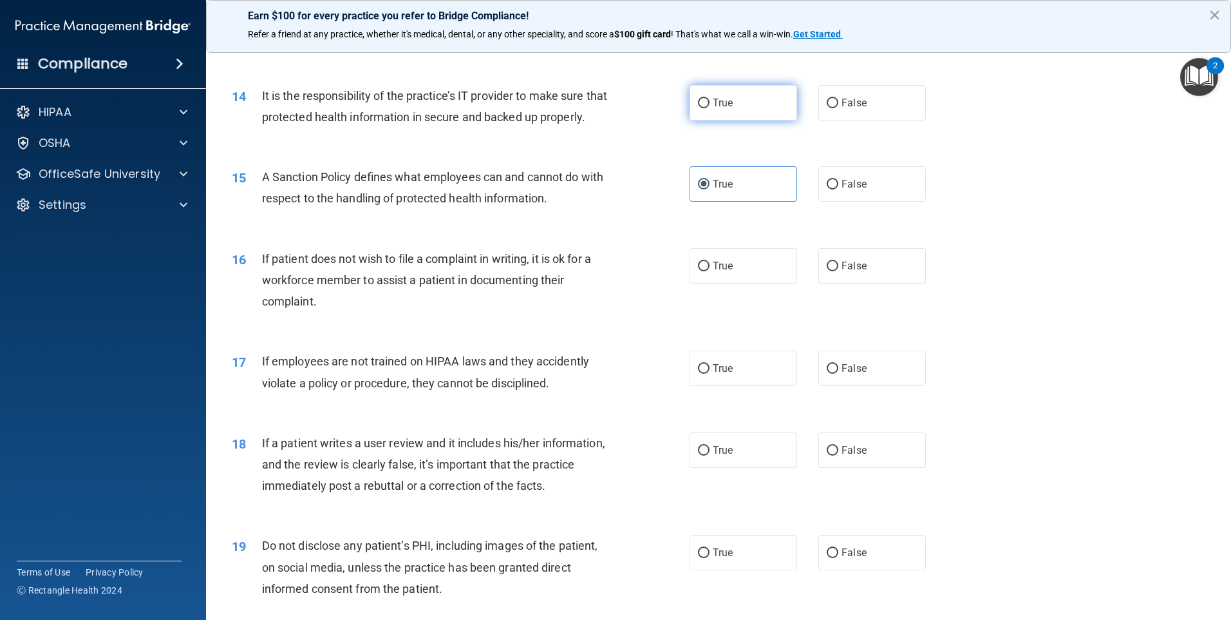
scroll to position [1417, 0]
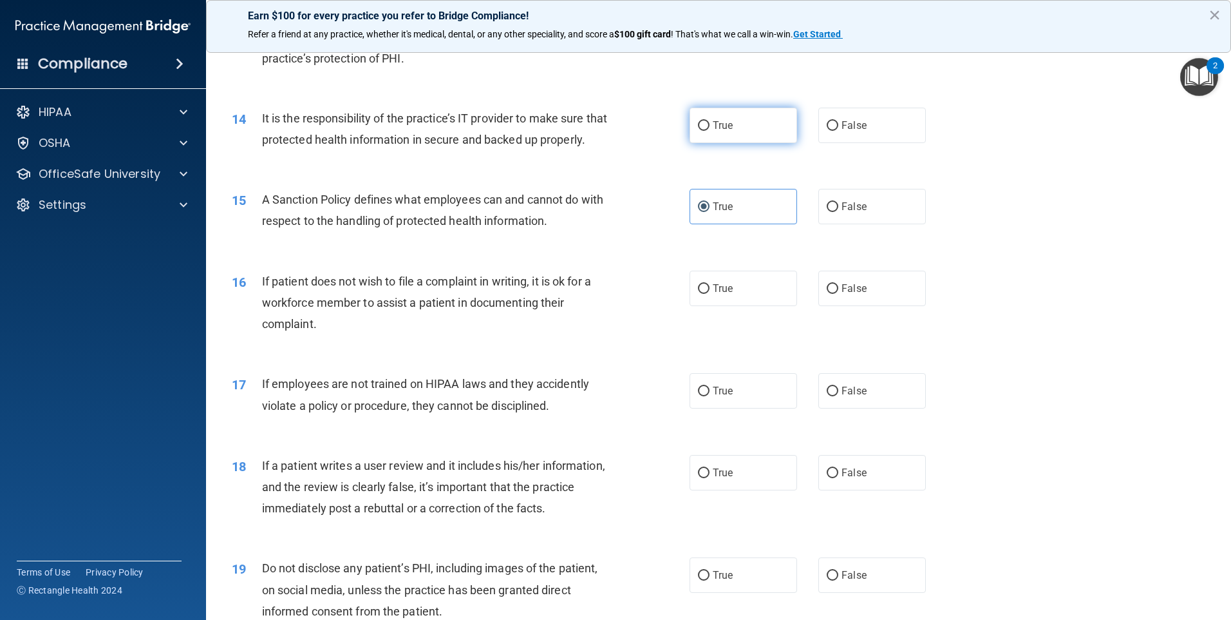
click at [714, 140] on label "True" at bounding box center [744, 125] width 108 height 35
click at [710, 131] on input "True" at bounding box center [704, 126] width 12 height 10
radio input "true"
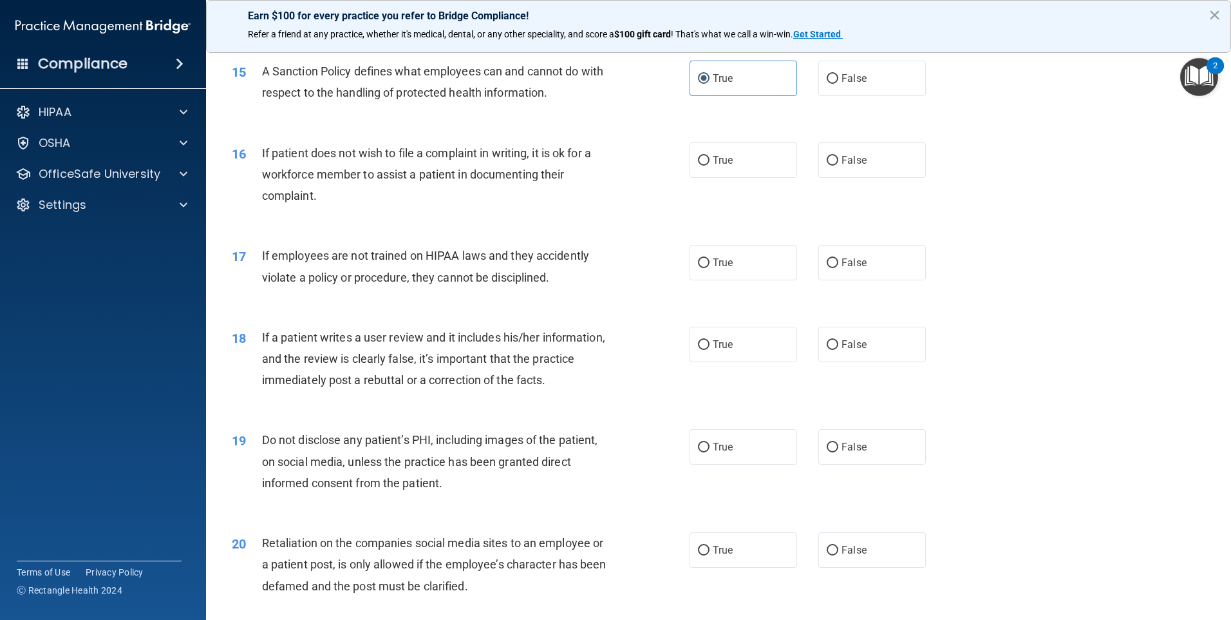
scroll to position [1546, 0]
click at [828, 177] on label "False" at bounding box center [873, 159] width 108 height 35
click at [828, 165] on input "False" at bounding box center [833, 160] width 12 height 10
radio input "true"
click at [869, 280] on label "False" at bounding box center [873, 261] width 108 height 35
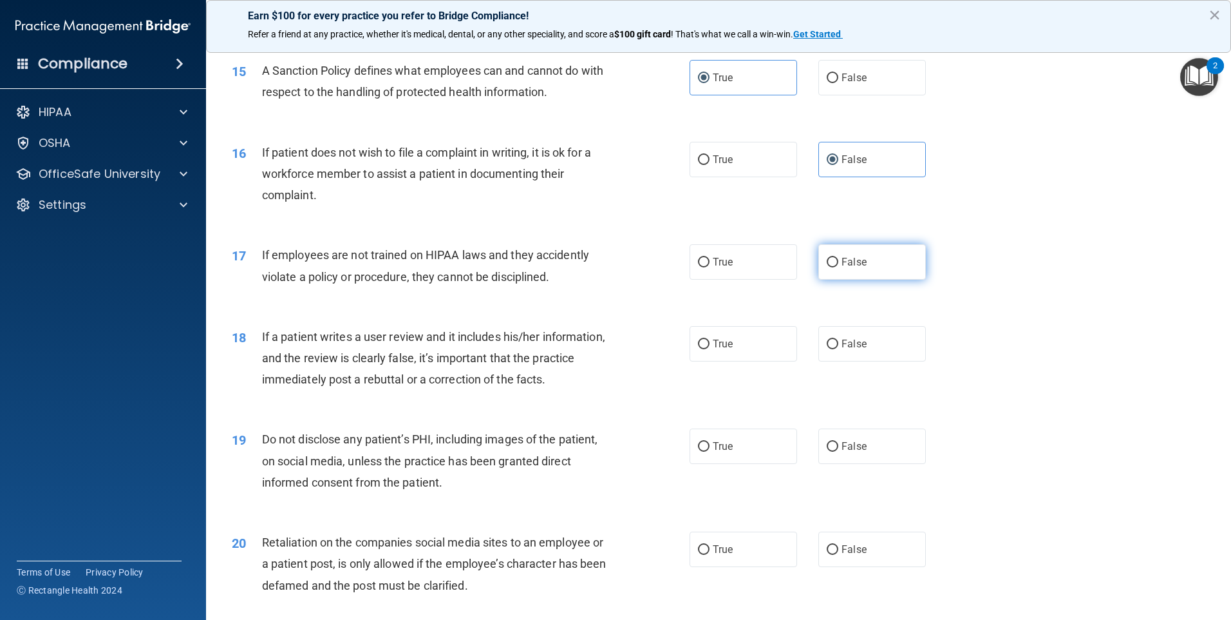
click at [839, 267] on input "False" at bounding box center [833, 263] width 12 height 10
radio input "true"
click at [716, 350] on span "True" at bounding box center [723, 343] width 20 height 12
click at [710, 349] on input "True" at bounding box center [704, 344] width 12 height 10
radio input "true"
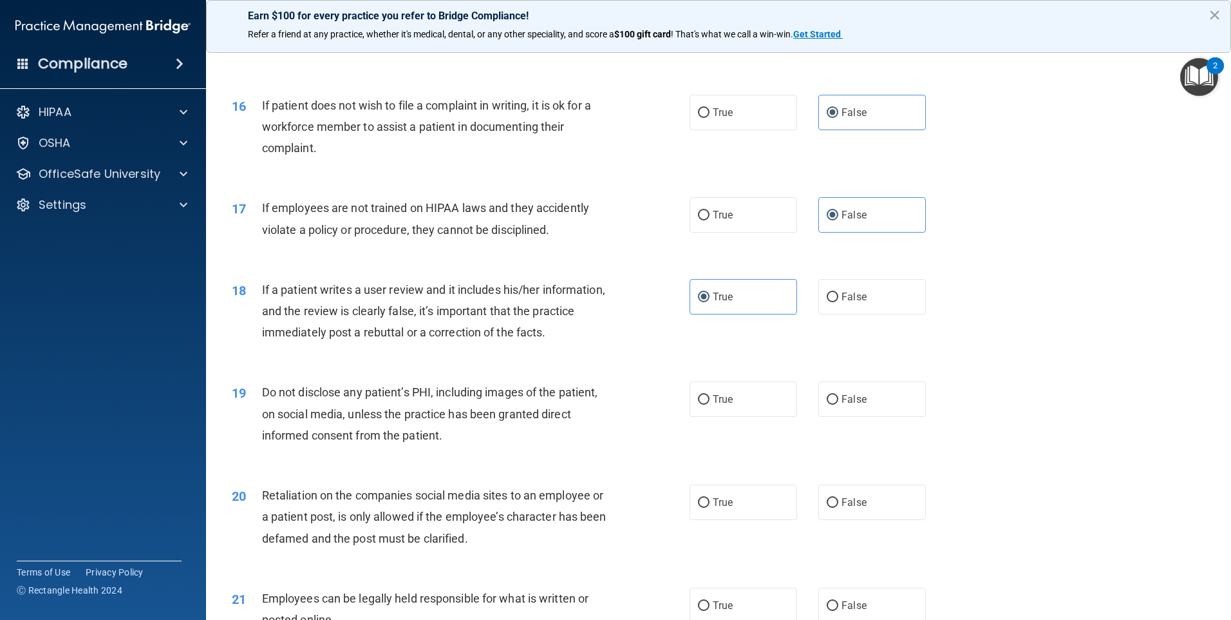
scroll to position [1675, 0]
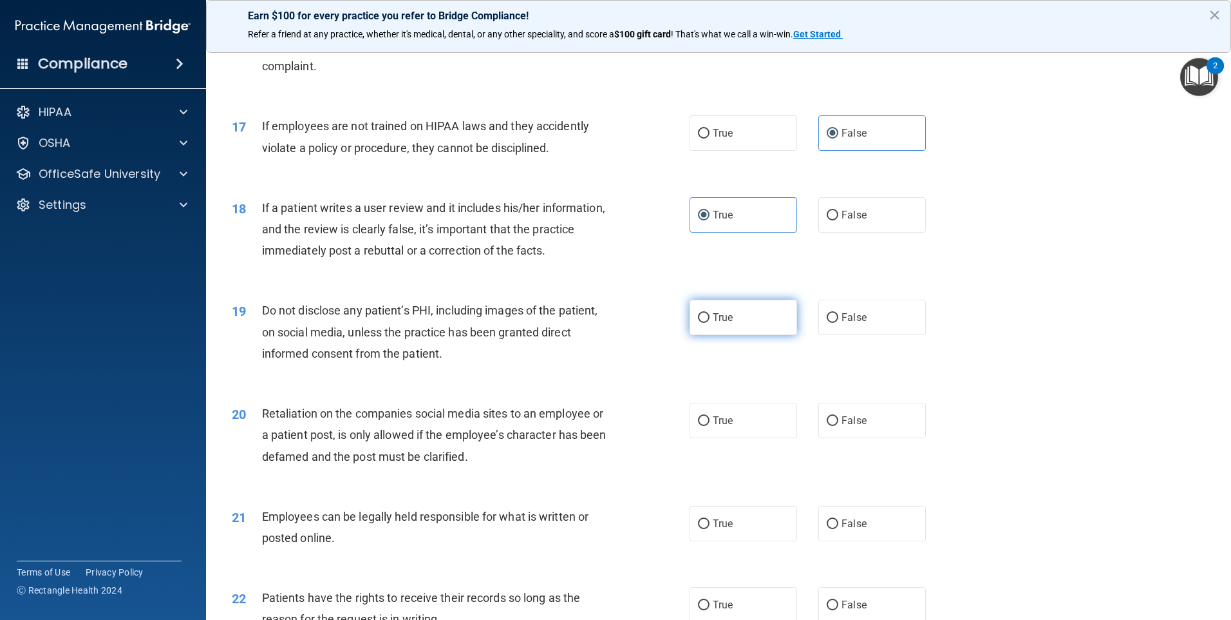
click at [779, 335] on label "True" at bounding box center [744, 316] width 108 height 35
click at [710, 323] on input "True" at bounding box center [704, 318] width 12 height 10
radio input "true"
click at [842, 426] on span "False" at bounding box center [854, 420] width 25 height 12
click at [839, 426] on input "False" at bounding box center [833, 421] width 12 height 10
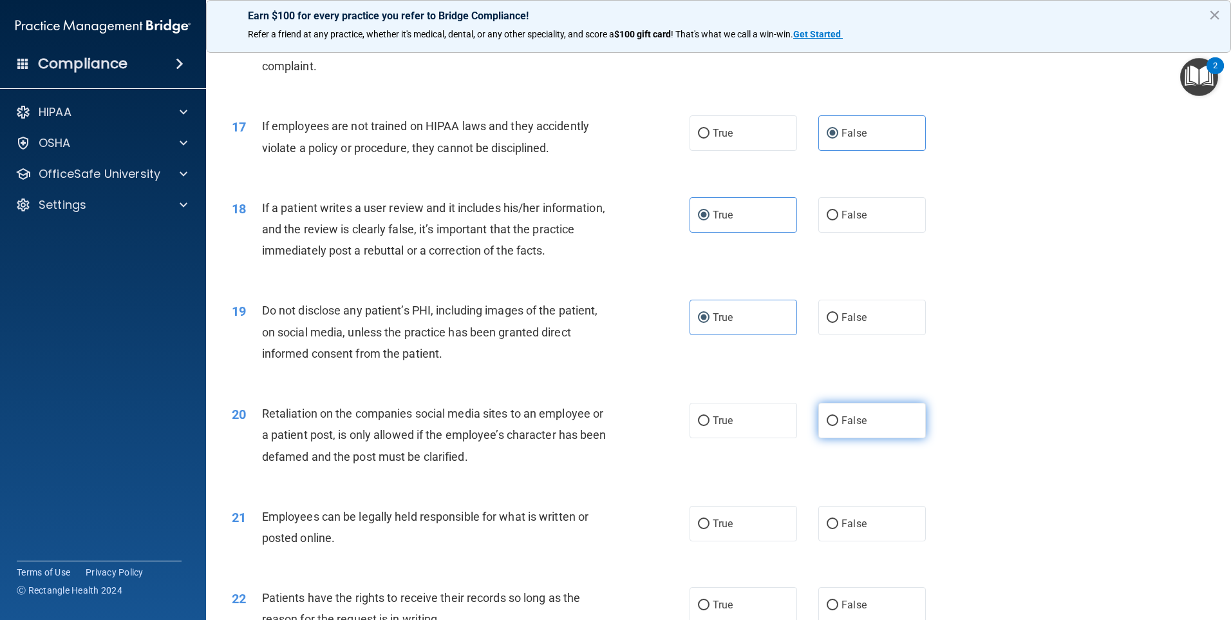
radio input "true"
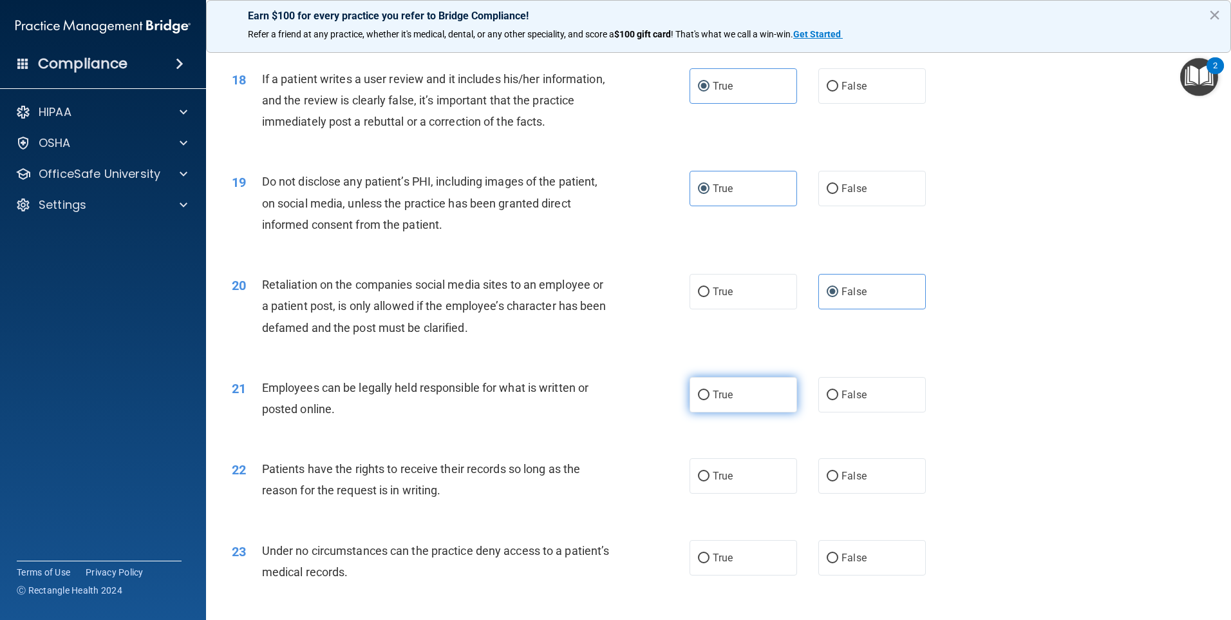
click at [707, 412] on label "True" at bounding box center [744, 394] width 108 height 35
click at [707, 400] on input "True" at bounding box center [704, 395] width 12 height 10
radio input "true"
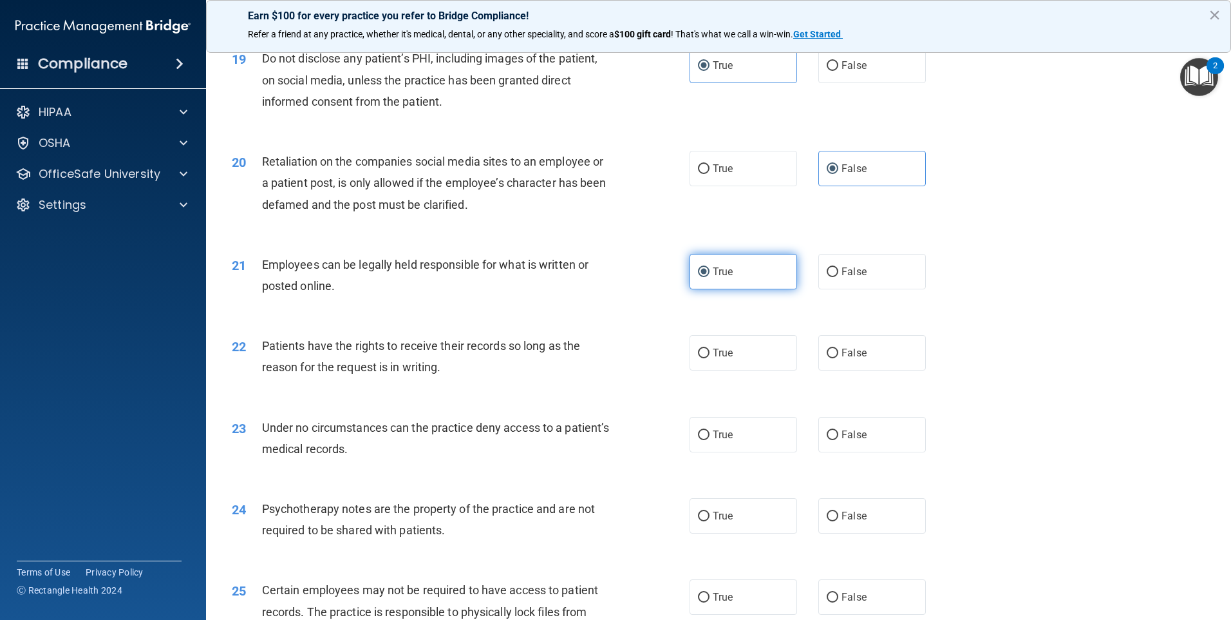
scroll to position [1932, 0]
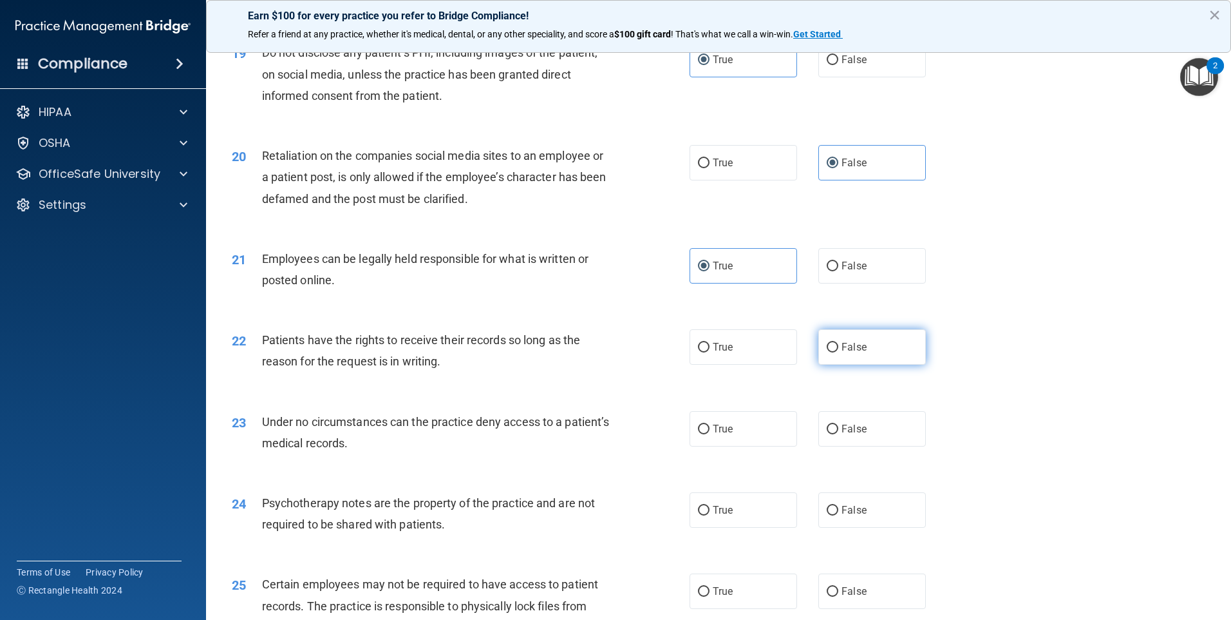
click at [855, 353] on span "False" at bounding box center [854, 347] width 25 height 12
click at [839, 352] on input "False" at bounding box center [833, 348] width 12 height 10
radio input "true"
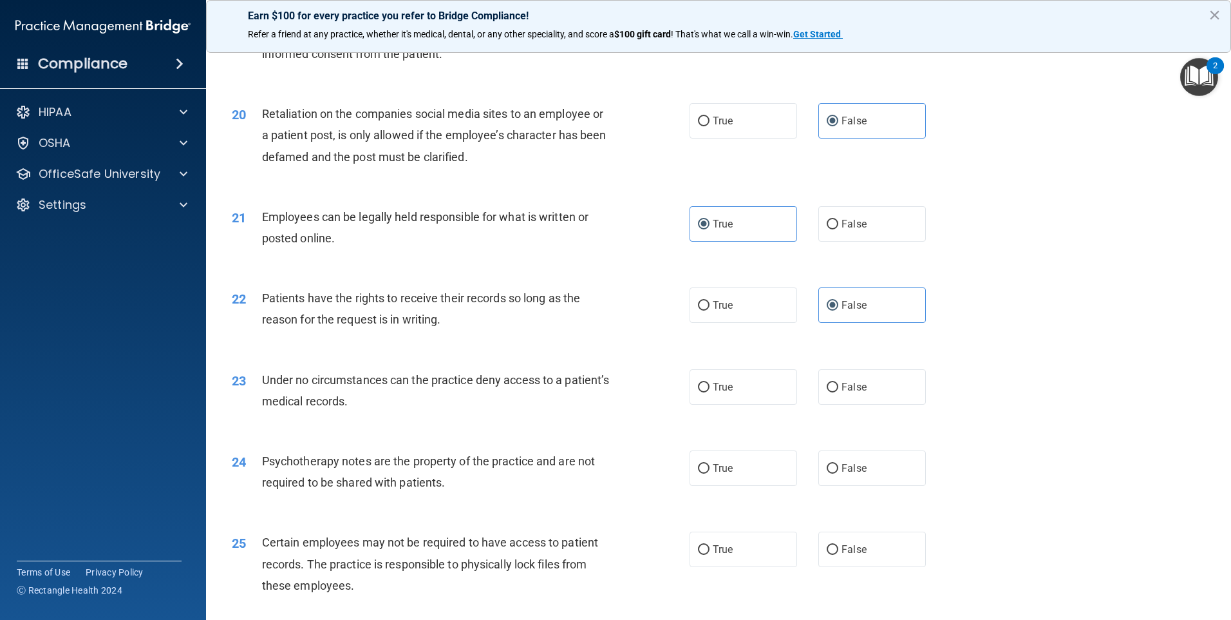
scroll to position [1997, 0]
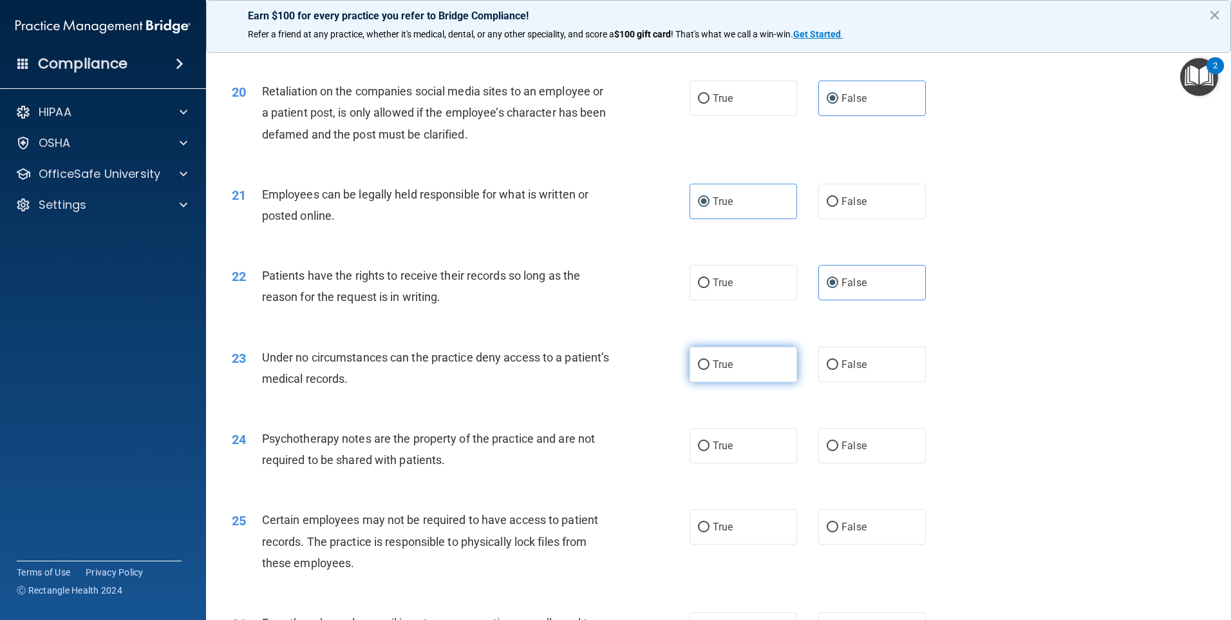
click at [706, 382] on label "True" at bounding box center [744, 364] width 108 height 35
click at [706, 370] on input "True" at bounding box center [704, 365] width 12 height 10
radio input "true"
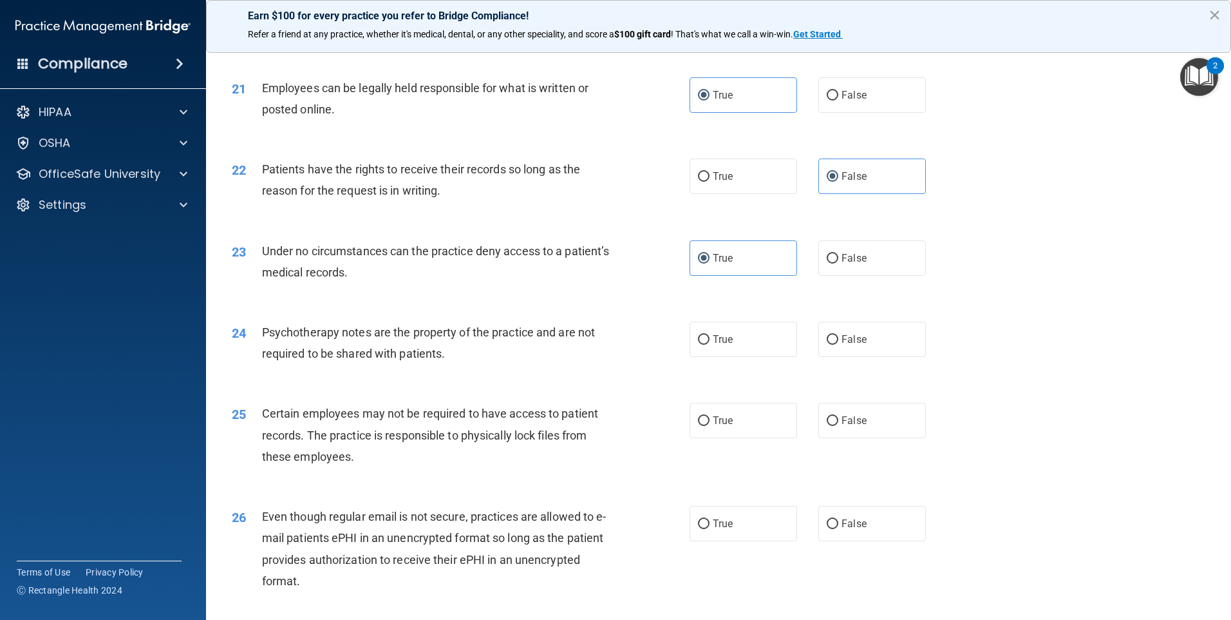
scroll to position [2125, 0]
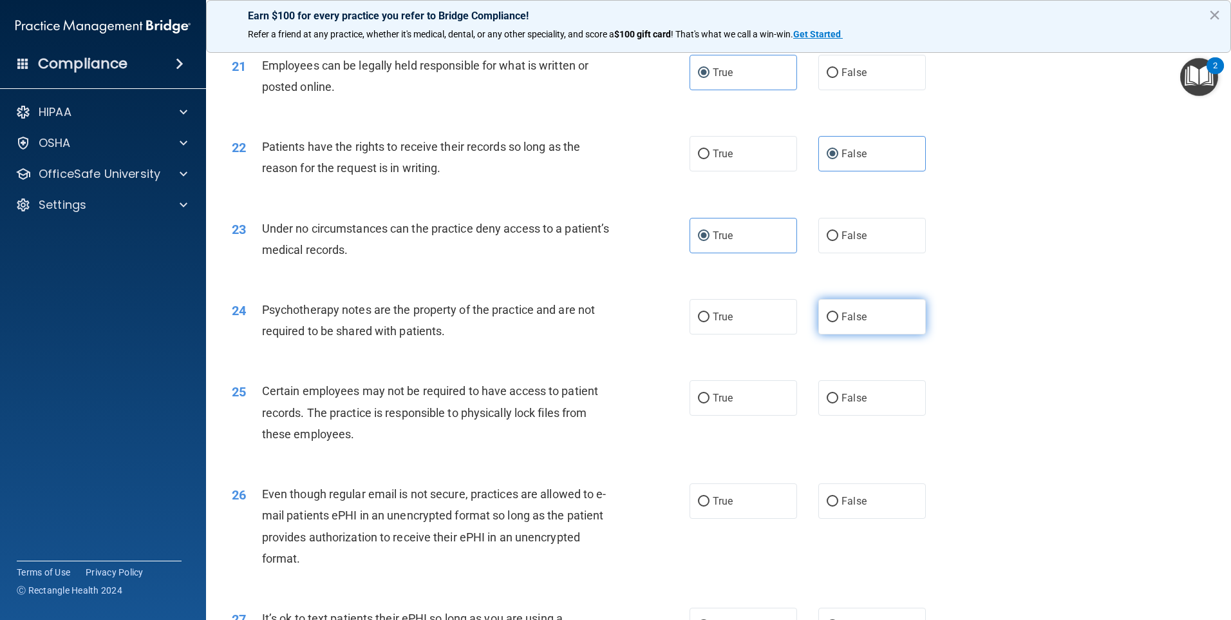
click at [827, 322] on input "False" at bounding box center [833, 317] width 12 height 10
radio input "true"
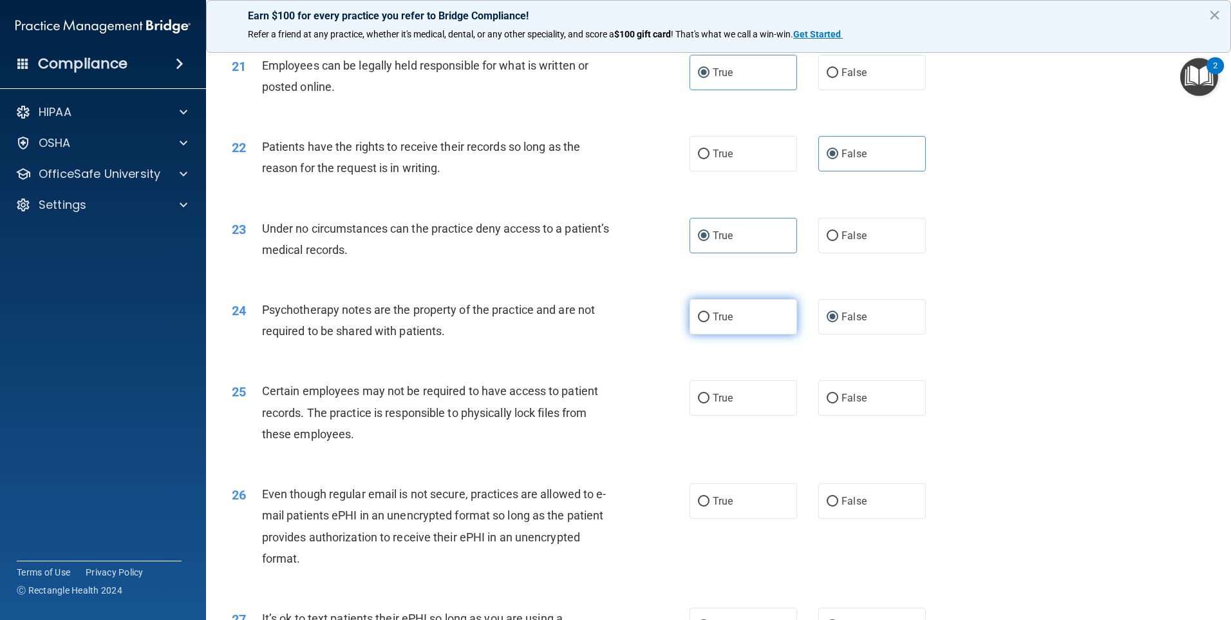
click at [761, 334] on label "True" at bounding box center [744, 316] width 108 height 35
click at [710, 322] on input "True" at bounding box center [704, 317] width 12 height 10
radio input "true"
radio input "false"
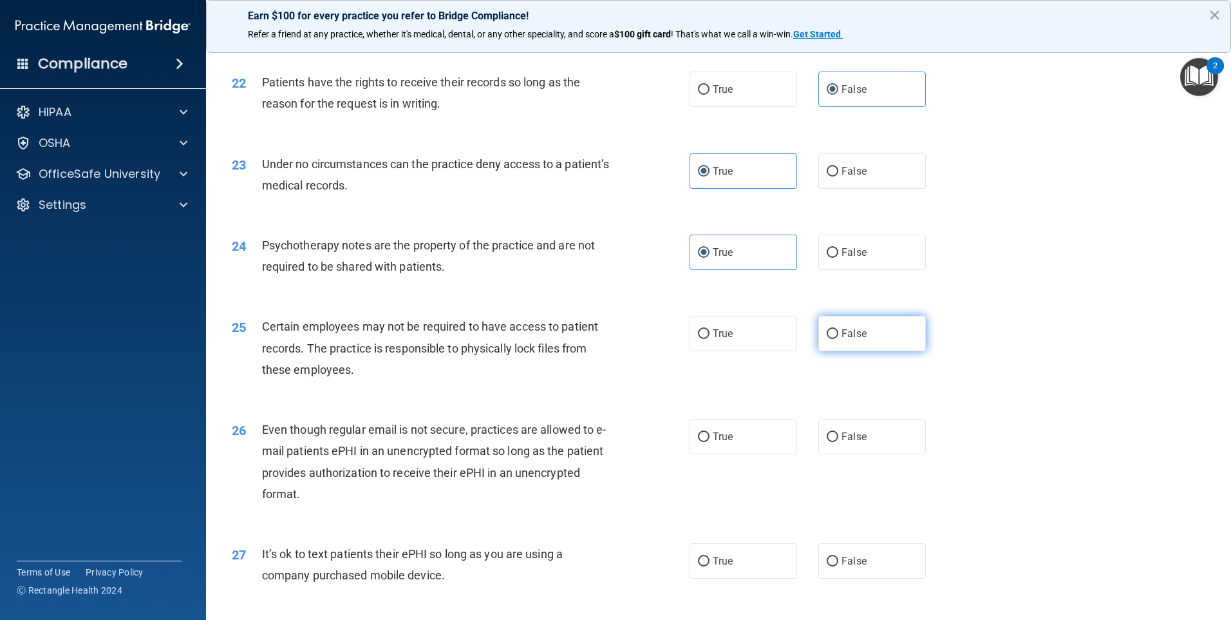
click at [872, 350] on label "False" at bounding box center [873, 333] width 108 height 35
click at [839, 339] on input "False" at bounding box center [833, 334] width 12 height 10
radio input "true"
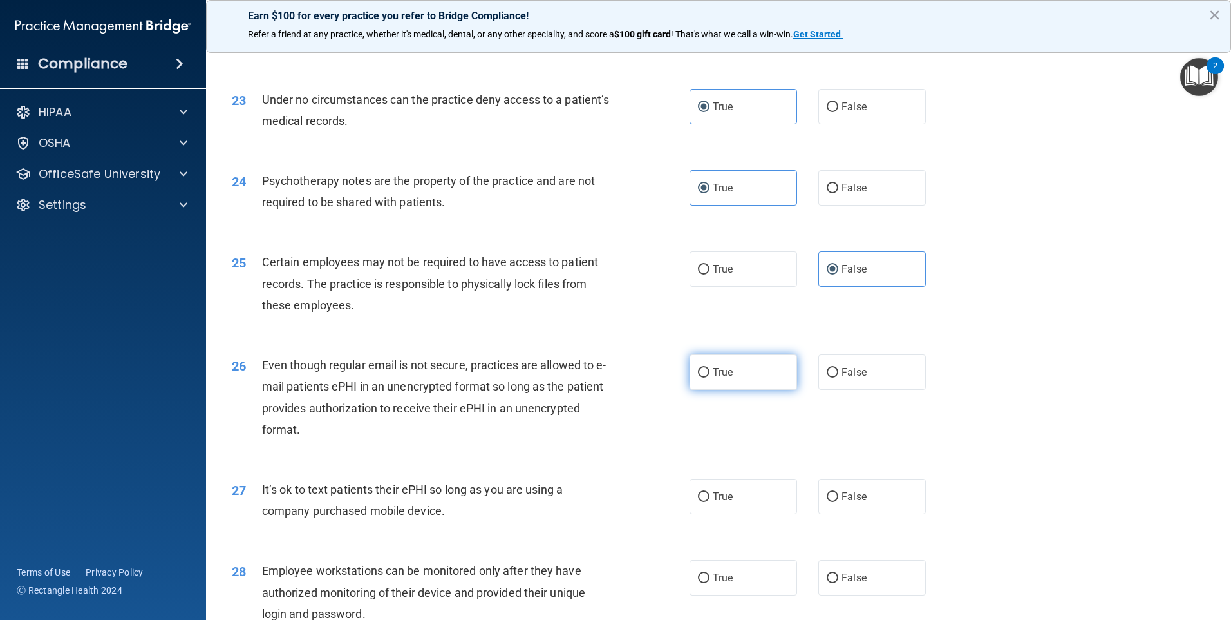
click at [736, 390] on label "True" at bounding box center [744, 371] width 108 height 35
click at [710, 377] on input "True" at bounding box center [704, 373] width 12 height 10
radio input "true"
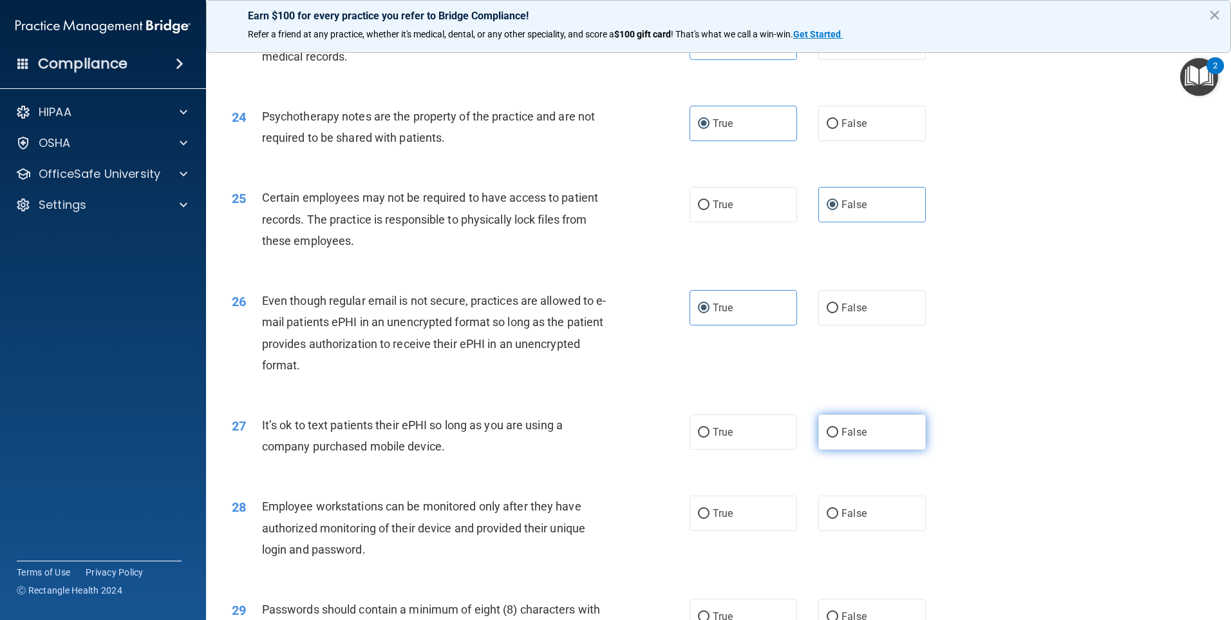
click at [866, 450] on label "False" at bounding box center [873, 431] width 108 height 35
click at [839, 437] on input "False" at bounding box center [833, 433] width 12 height 10
radio input "true"
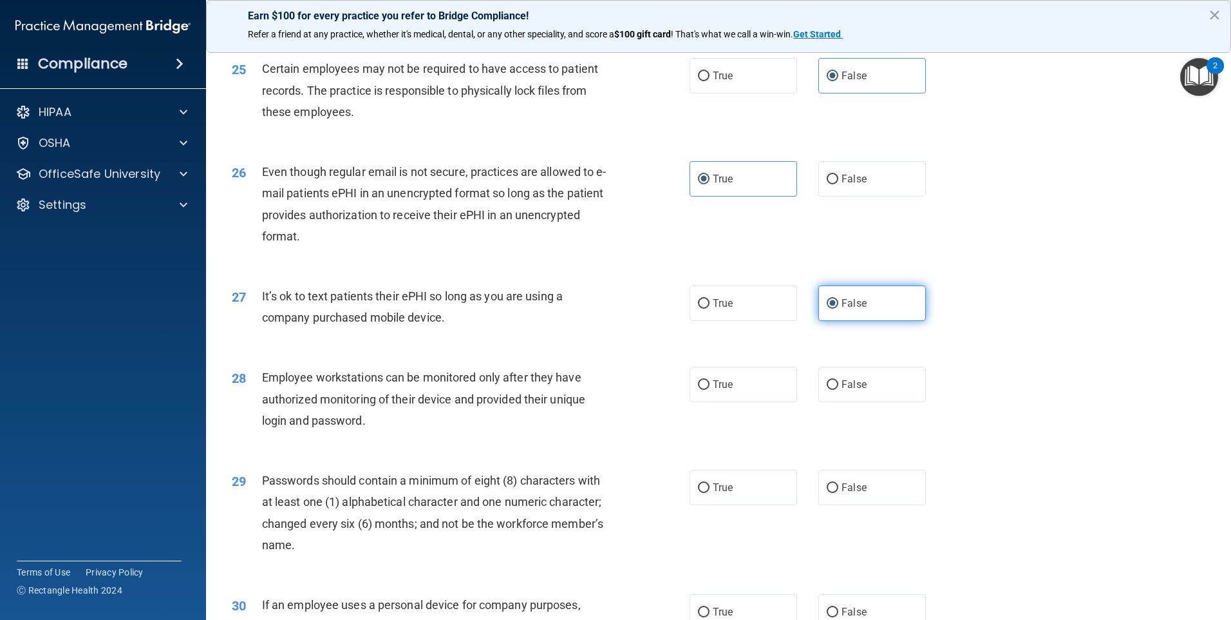
scroll to position [2512, 0]
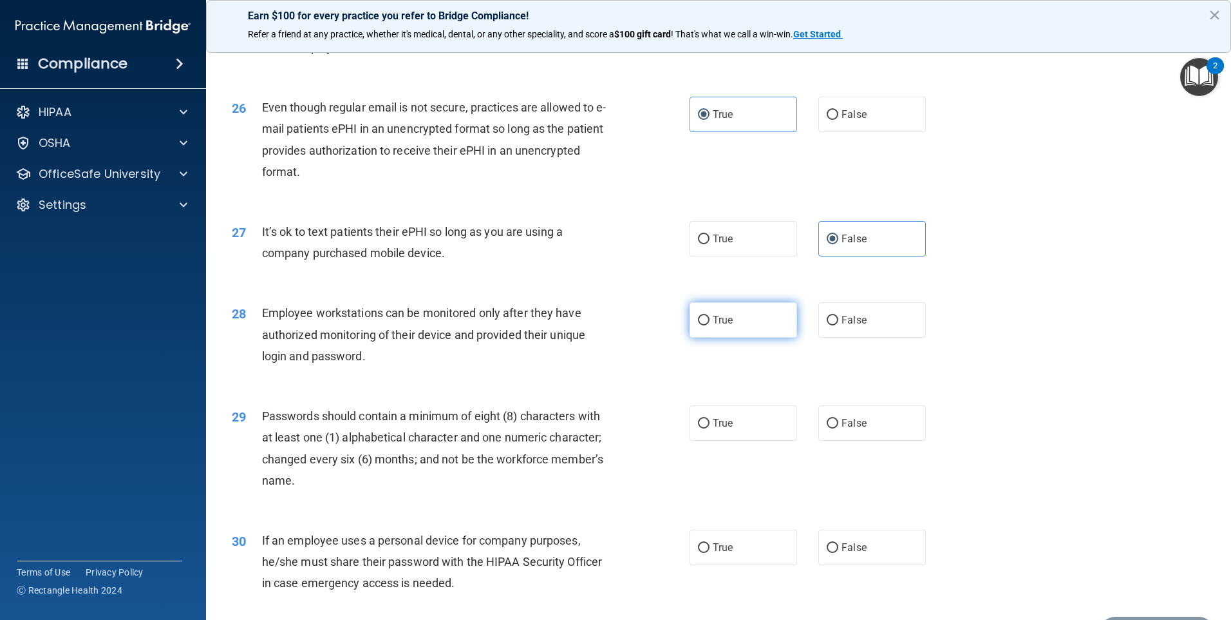
click at [750, 337] on label "True" at bounding box center [744, 319] width 108 height 35
click at [710, 325] on input "True" at bounding box center [704, 321] width 12 height 10
radio input "true"
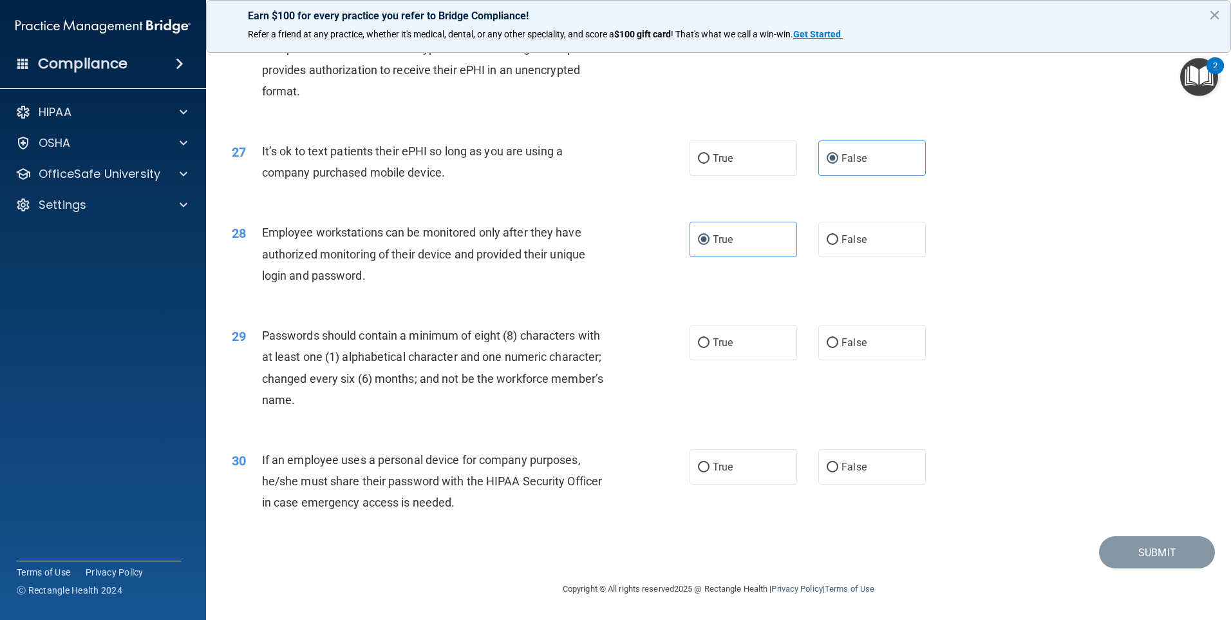
scroll to position [2614, 0]
click at [728, 345] on span "True" at bounding box center [723, 342] width 20 height 12
click at [710, 345] on input "True" at bounding box center [704, 343] width 12 height 10
radio input "true"
click at [743, 482] on label "True" at bounding box center [744, 466] width 108 height 35
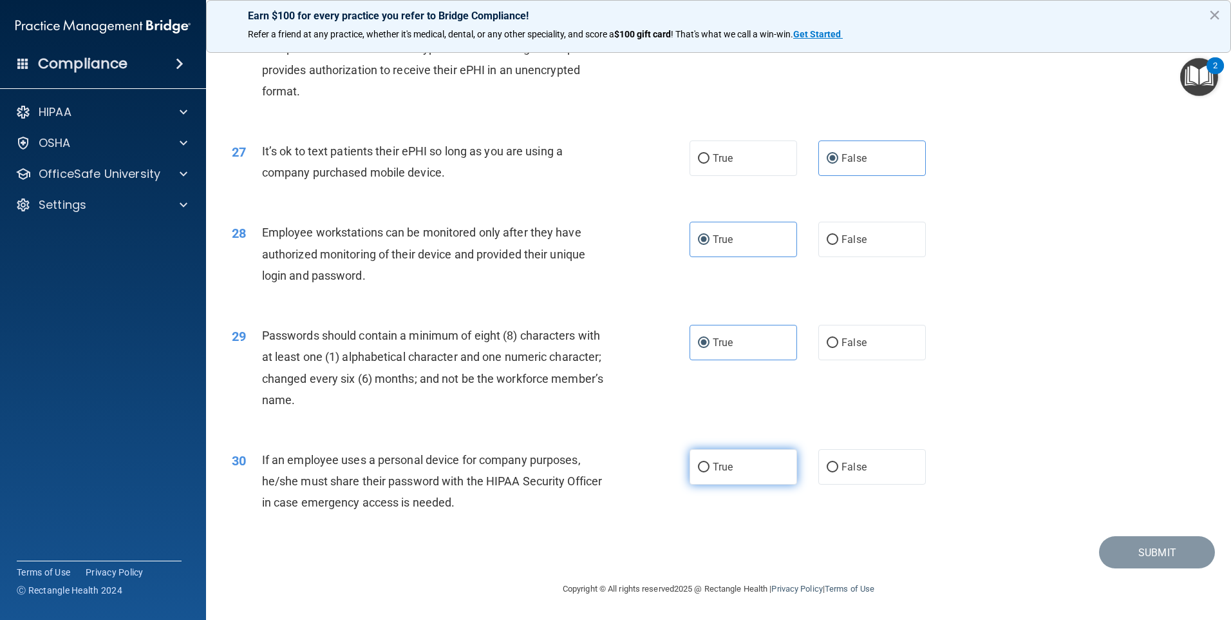
click at [710, 472] on input "True" at bounding box center [704, 467] width 12 height 10
radio input "true"
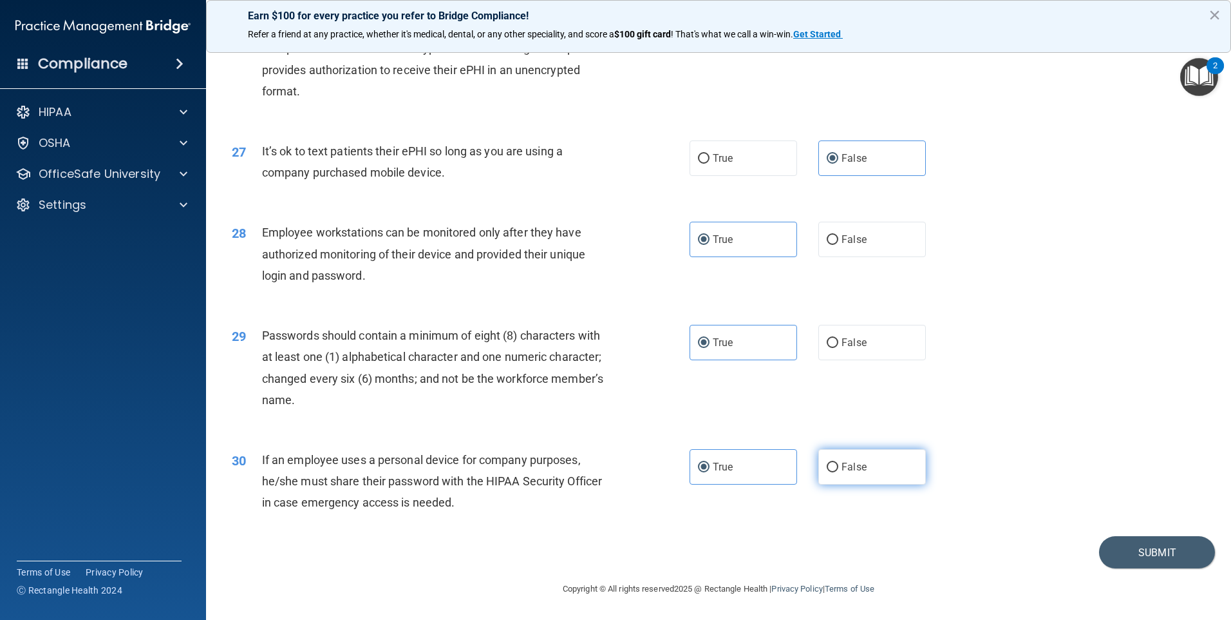
click at [848, 475] on label "False" at bounding box center [873, 466] width 108 height 35
click at [839, 472] on input "False" at bounding box center [833, 467] width 12 height 10
radio input "true"
radio input "false"
click at [1175, 549] on button "Submit" at bounding box center [1157, 552] width 116 height 33
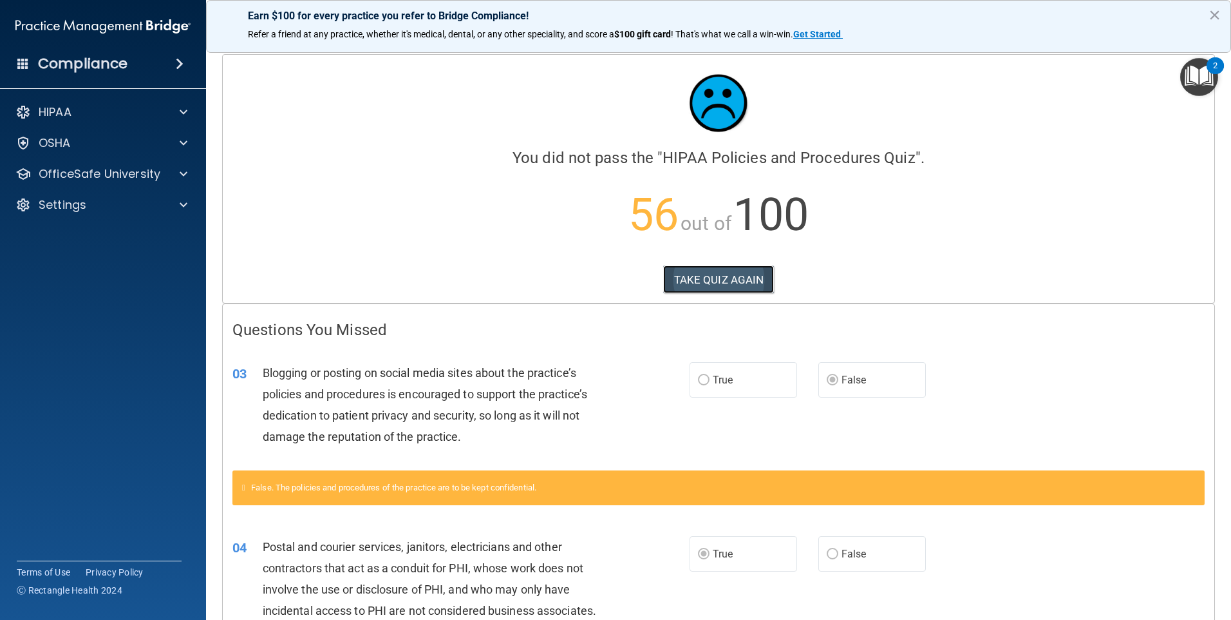
click at [733, 279] on button "TAKE QUIZ AGAIN" at bounding box center [718, 279] width 111 height 28
click at [739, 278] on button "TAKE QUIZ AGAIN" at bounding box center [718, 279] width 111 height 28
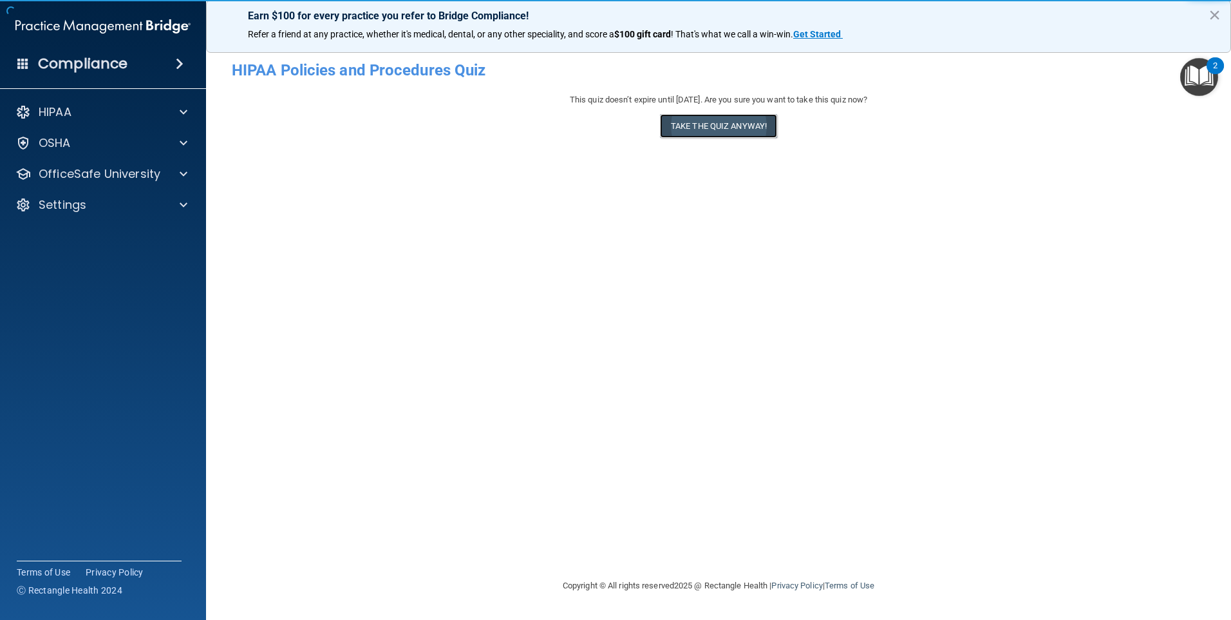
click at [716, 129] on button "Take the quiz anyway!" at bounding box center [718, 126] width 117 height 24
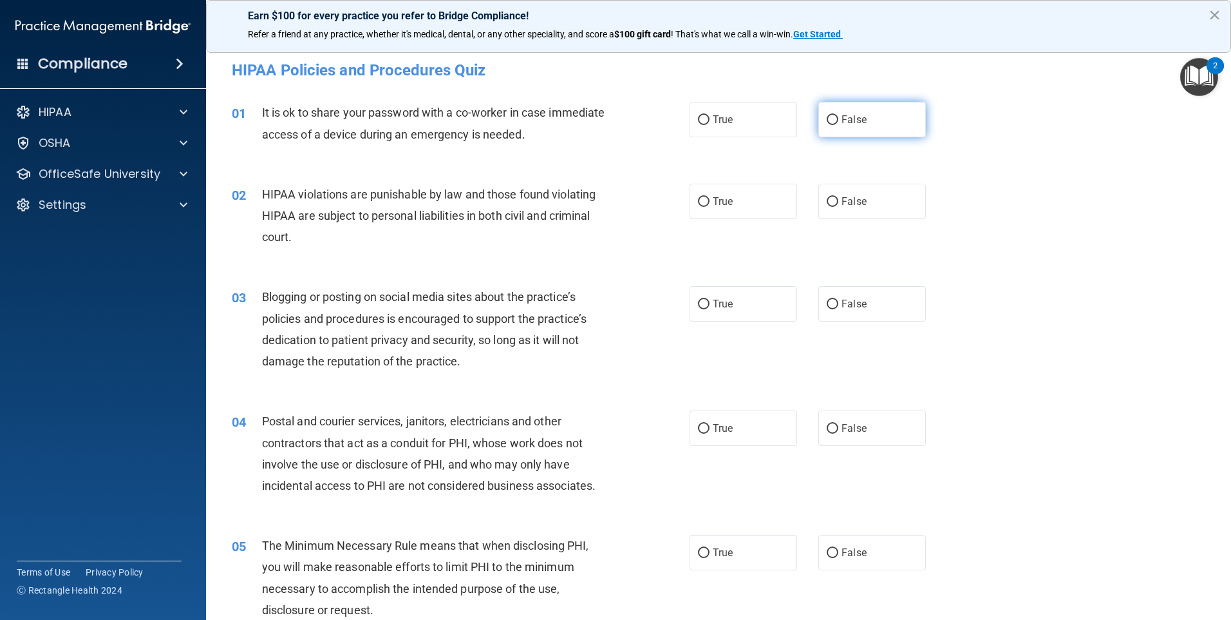
click at [821, 107] on label "False" at bounding box center [873, 119] width 108 height 35
click at [827, 115] on input "False" at bounding box center [833, 120] width 12 height 10
radio input "true"
click at [755, 196] on label "True" at bounding box center [744, 201] width 108 height 35
click at [710, 197] on input "True" at bounding box center [704, 202] width 12 height 10
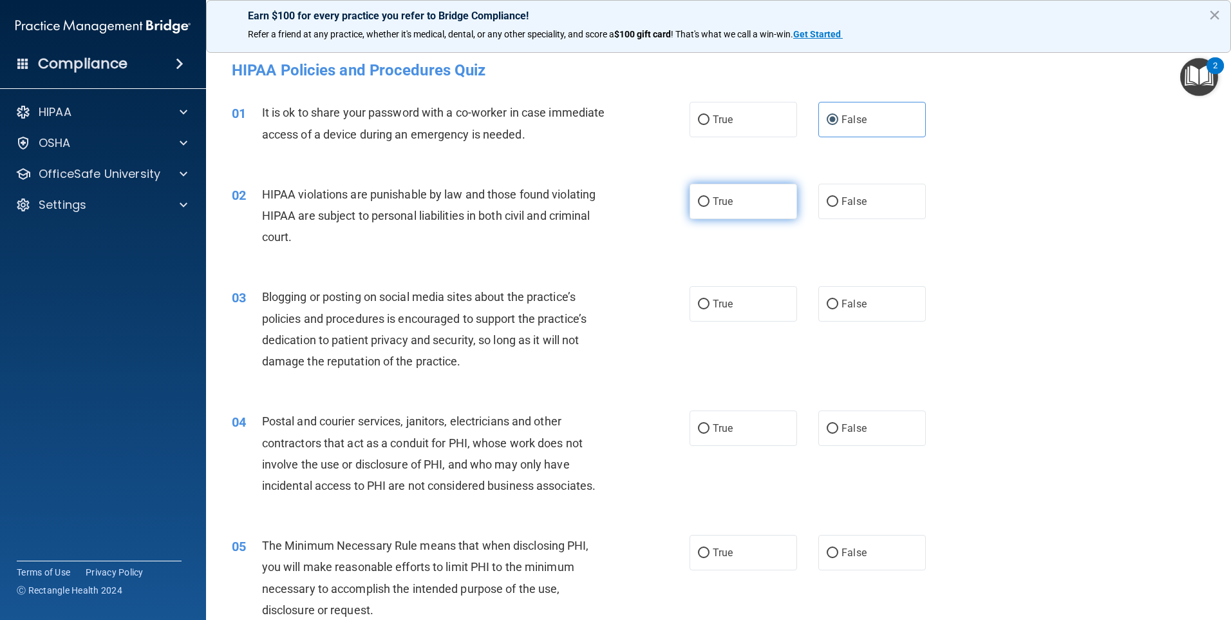
radio input "true"
click at [840, 297] on label "False" at bounding box center [873, 303] width 108 height 35
click at [839, 299] on input "False" at bounding box center [833, 304] width 12 height 10
radio input "true"
click at [780, 424] on label "True" at bounding box center [744, 427] width 108 height 35
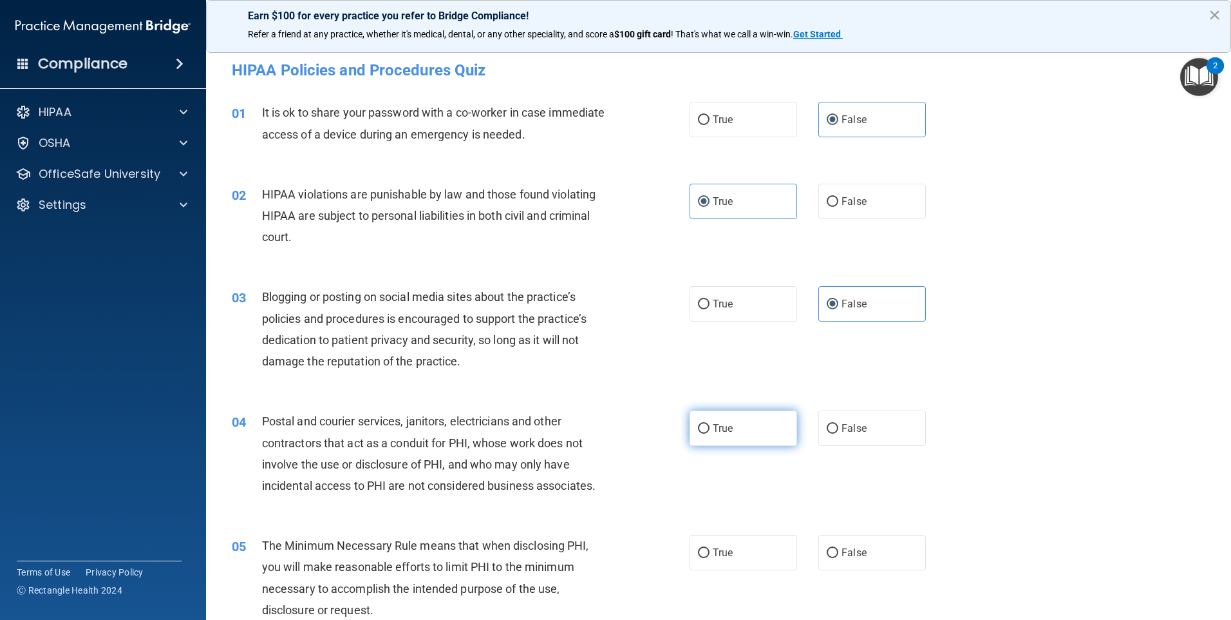
click at [710, 424] on input "True" at bounding box center [704, 429] width 12 height 10
radio input "true"
click at [745, 559] on label "True" at bounding box center [744, 552] width 108 height 35
click at [710, 558] on input "True" at bounding box center [704, 553] width 12 height 10
radio input "true"
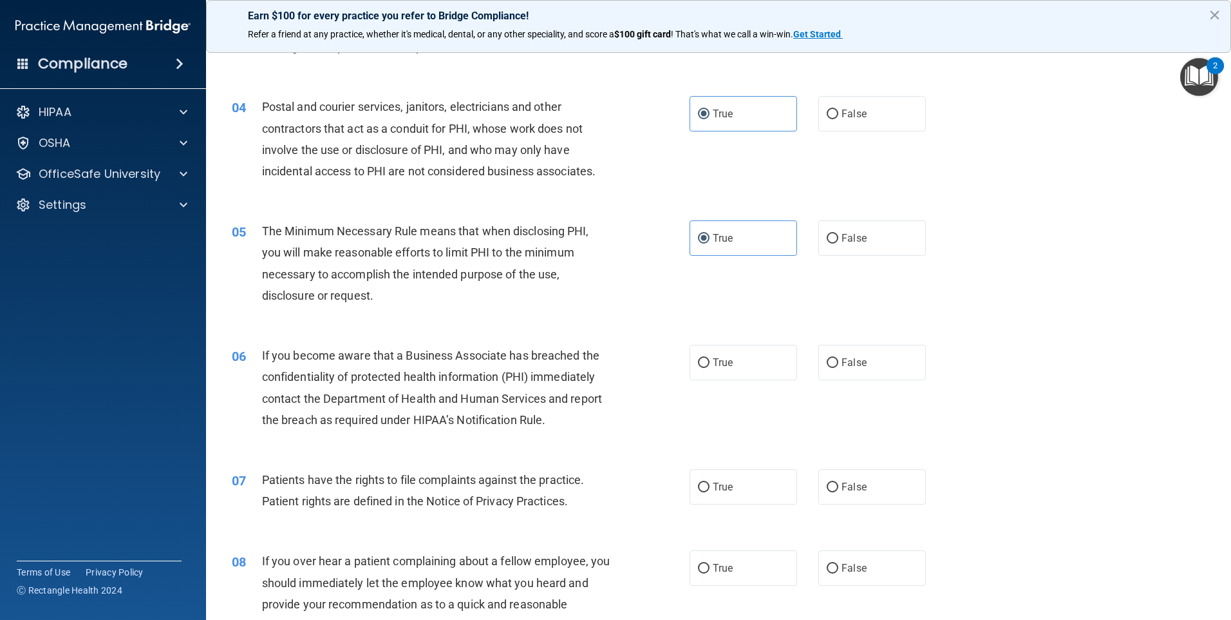
scroll to position [322, 0]
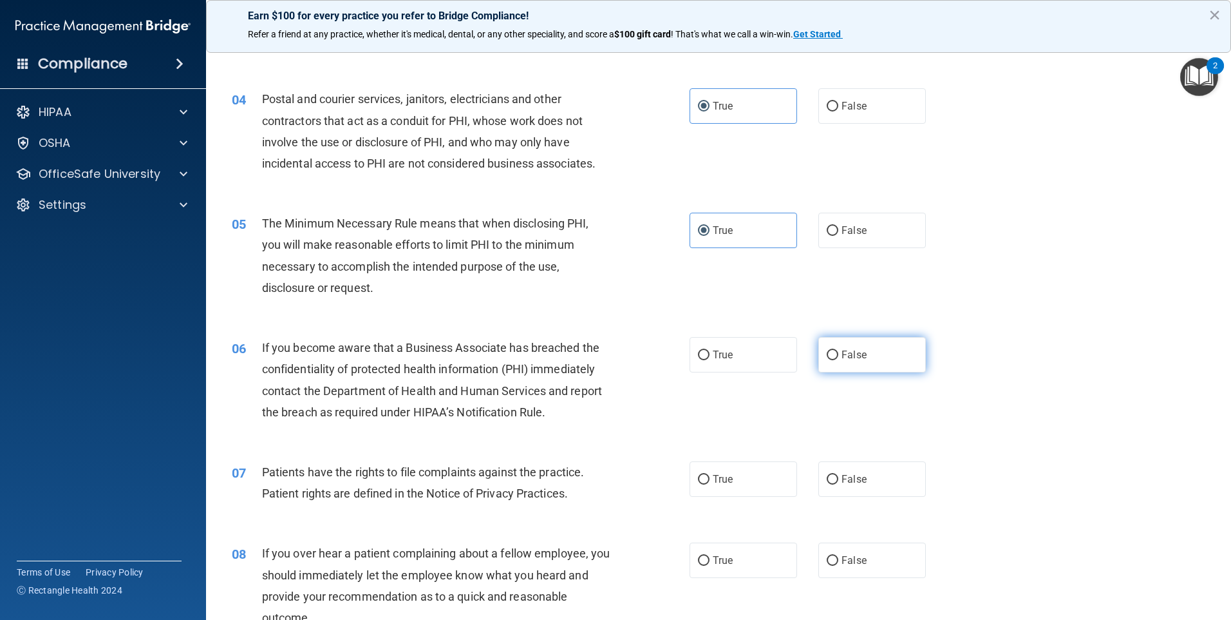
click at [851, 354] on span "False" at bounding box center [854, 354] width 25 height 12
click at [839, 354] on input "False" at bounding box center [833, 355] width 12 height 10
radio input "true"
click at [747, 472] on label "True" at bounding box center [744, 478] width 108 height 35
click at [710, 475] on input "True" at bounding box center [704, 480] width 12 height 10
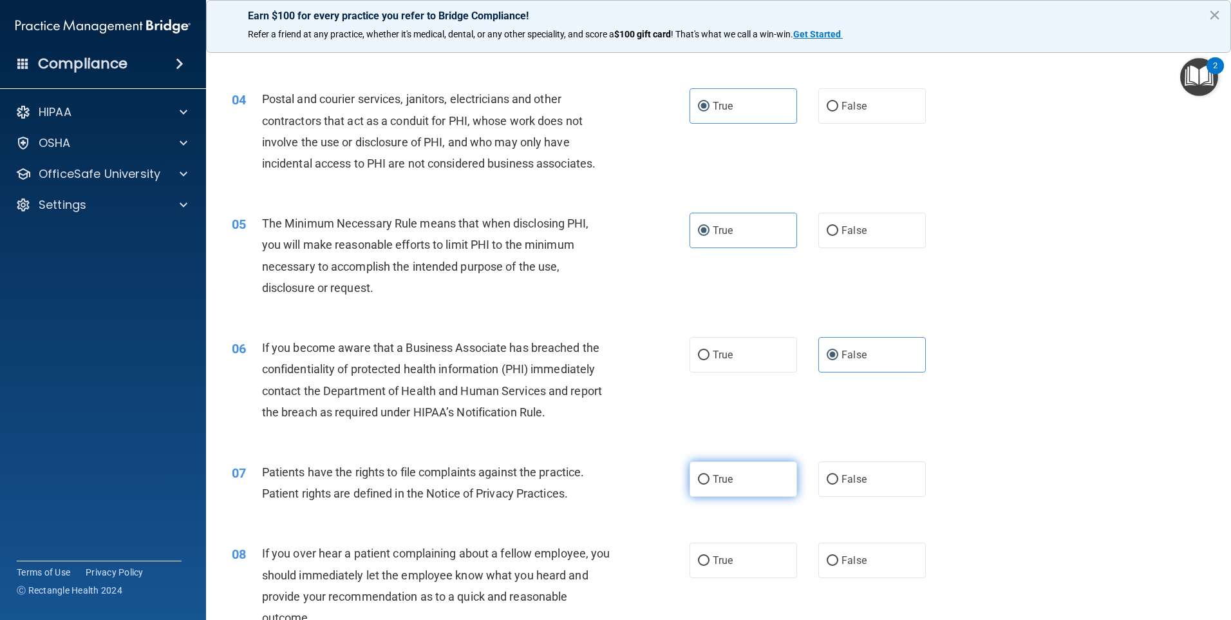
radio input "true"
click at [842, 565] on span "False" at bounding box center [854, 560] width 25 height 12
click at [837, 565] on input "False" at bounding box center [833, 561] width 12 height 10
radio input "true"
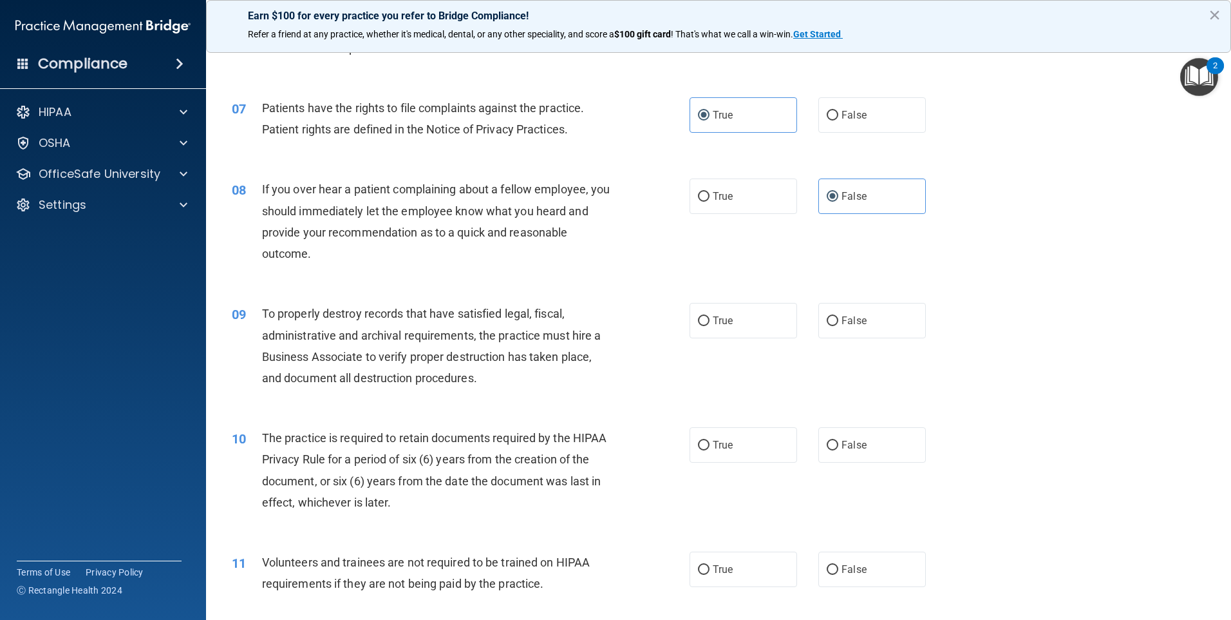
scroll to position [708, 0]
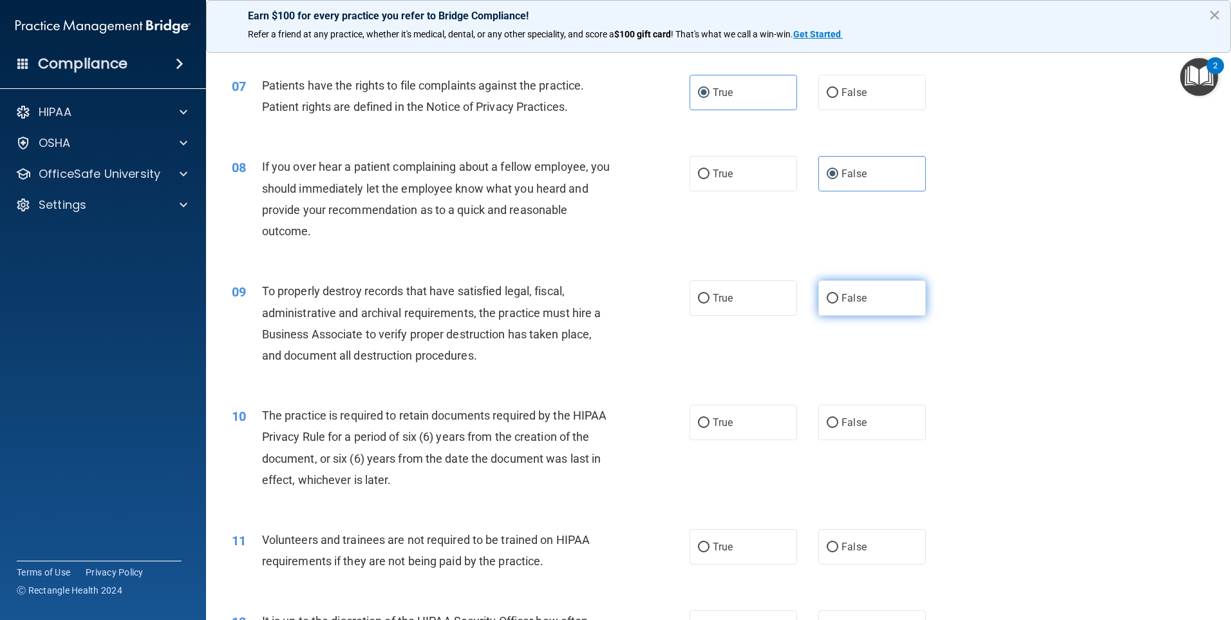
click at [859, 314] on label "False" at bounding box center [873, 297] width 108 height 35
click at [839, 303] on input "False" at bounding box center [833, 299] width 12 height 10
radio input "true"
click at [731, 416] on label "True" at bounding box center [744, 421] width 108 height 35
click at [710, 418] on input "True" at bounding box center [704, 423] width 12 height 10
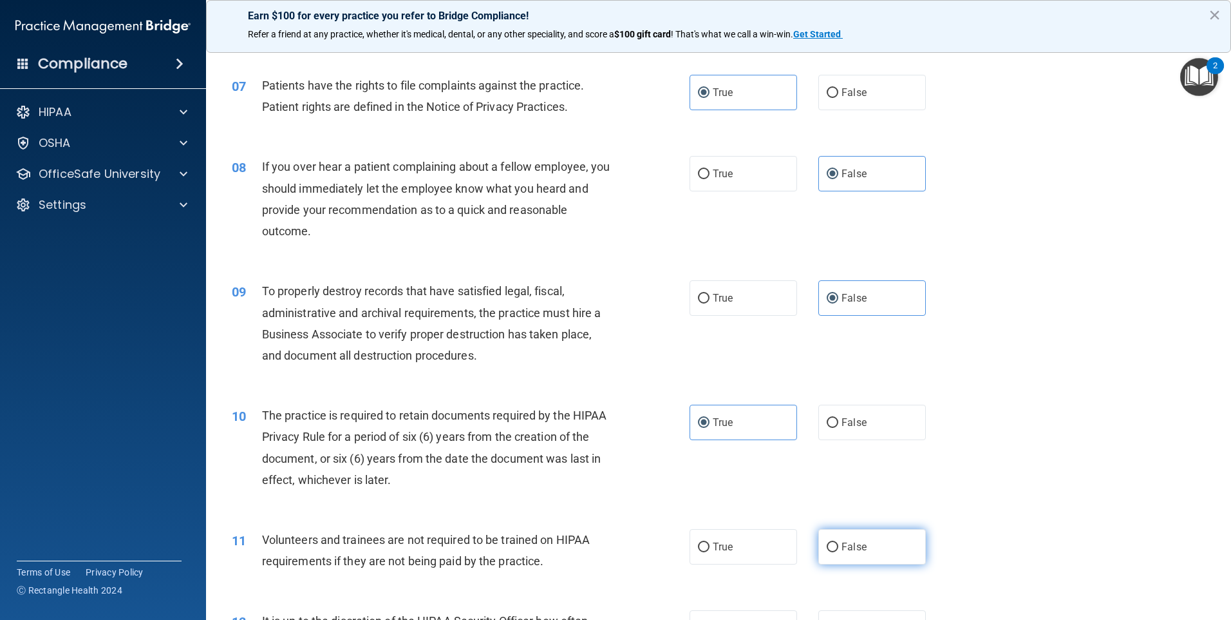
click at [833, 549] on label "False" at bounding box center [873, 546] width 108 height 35
click at [833, 549] on input "False" at bounding box center [833, 547] width 12 height 10
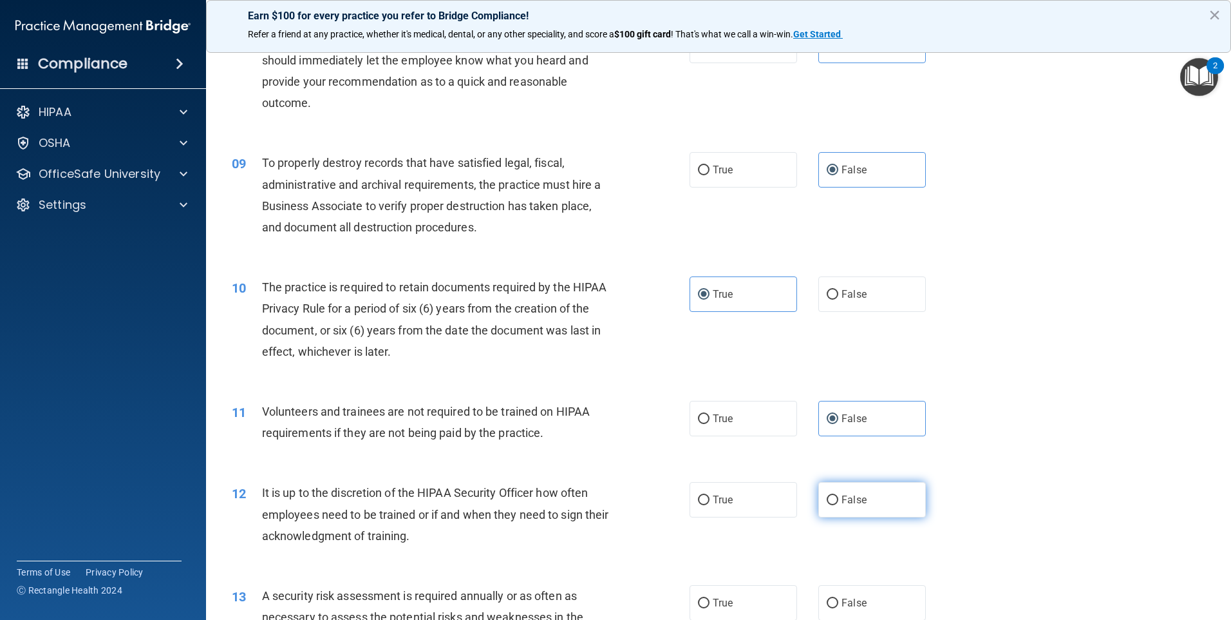
scroll to position [837, 0]
click at [842, 503] on span "False" at bounding box center [854, 499] width 25 height 12
click at [839, 503] on input "False" at bounding box center [833, 500] width 12 height 10
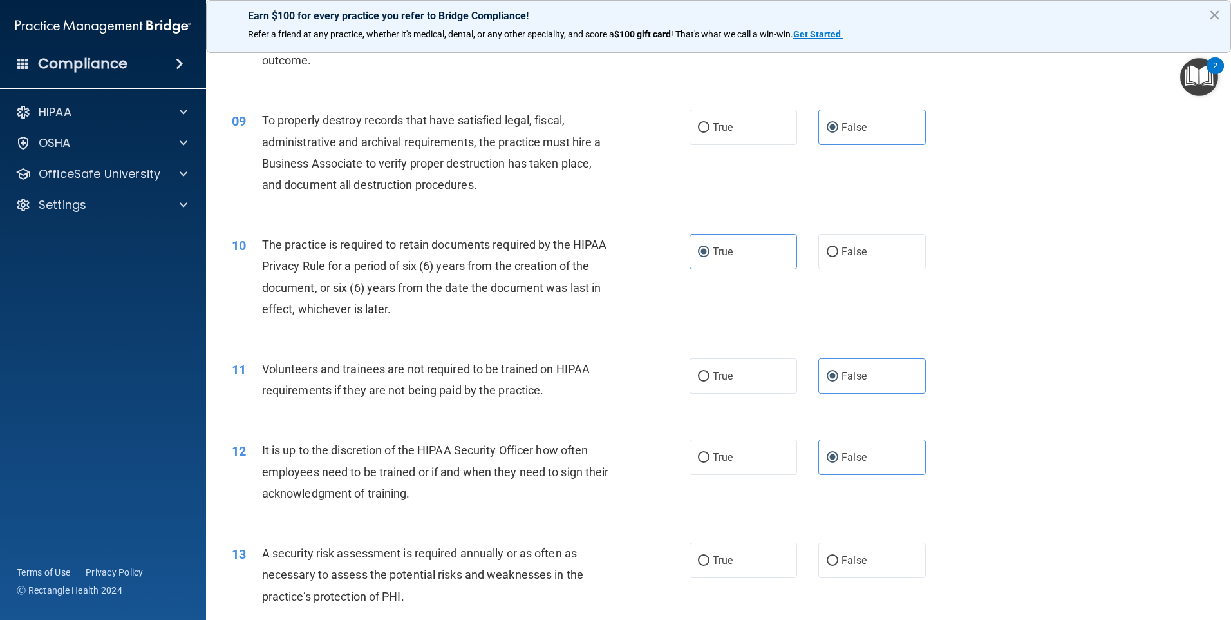
scroll to position [902, 0]
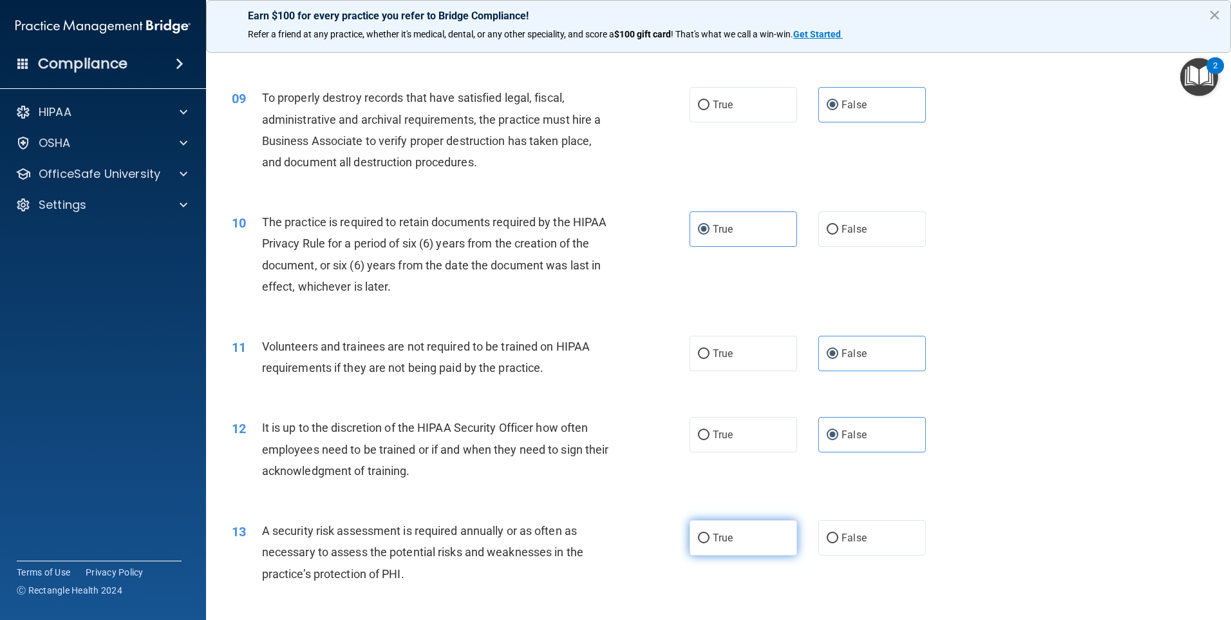
click at [732, 542] on label "True" at bounding box center [744, 537] width 108 height 35
click at [710, 542] on input "True" at bounding box center [704, 538] width 12 height 10
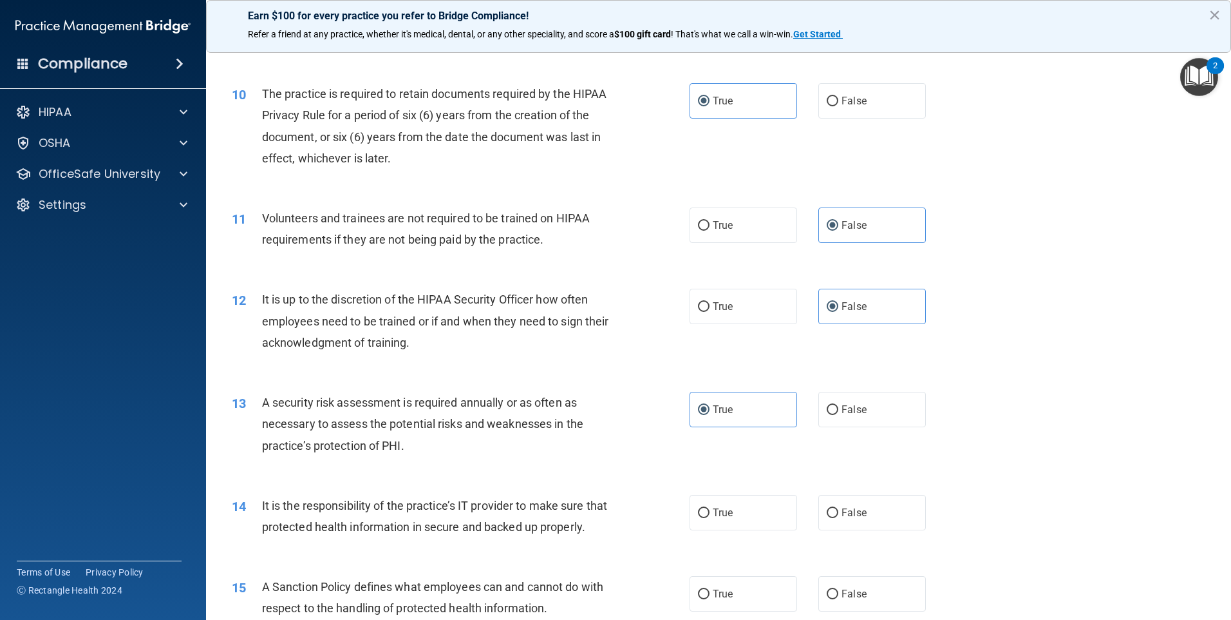
scroll to position [1031, 0]
click at [842, 512] on span "False" at bounding box center [854, 512] width 25 height 12
click at [839, 512] on input "False" at bounding box center [833, 513] width 12 height 10
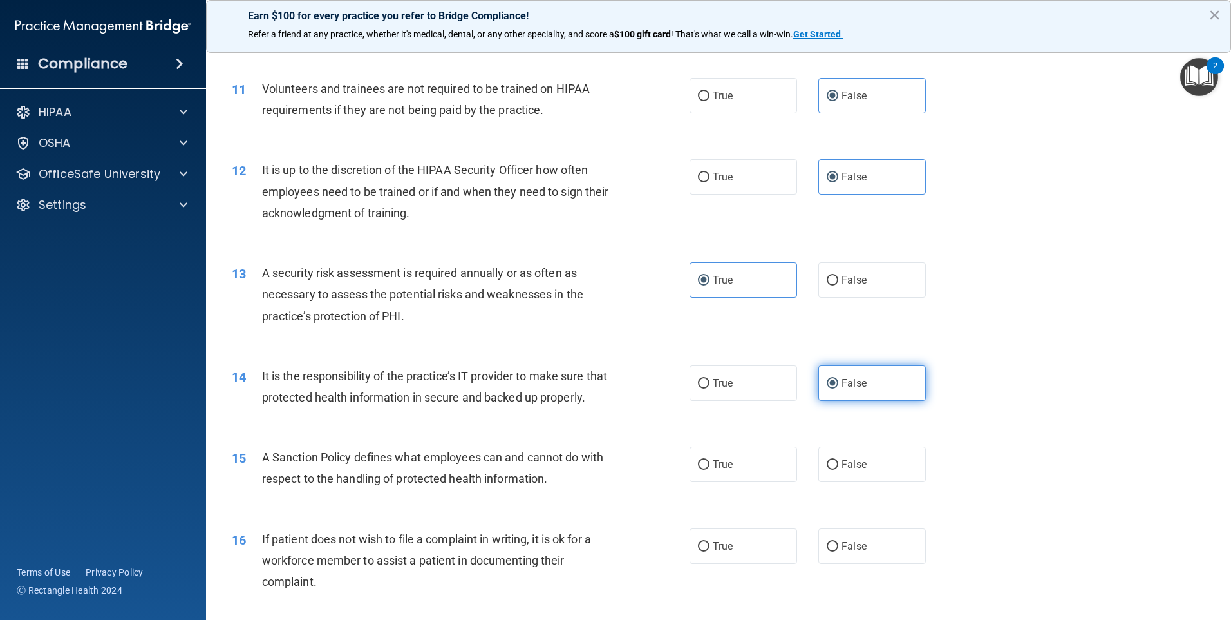
scroll to position [1224, 0]
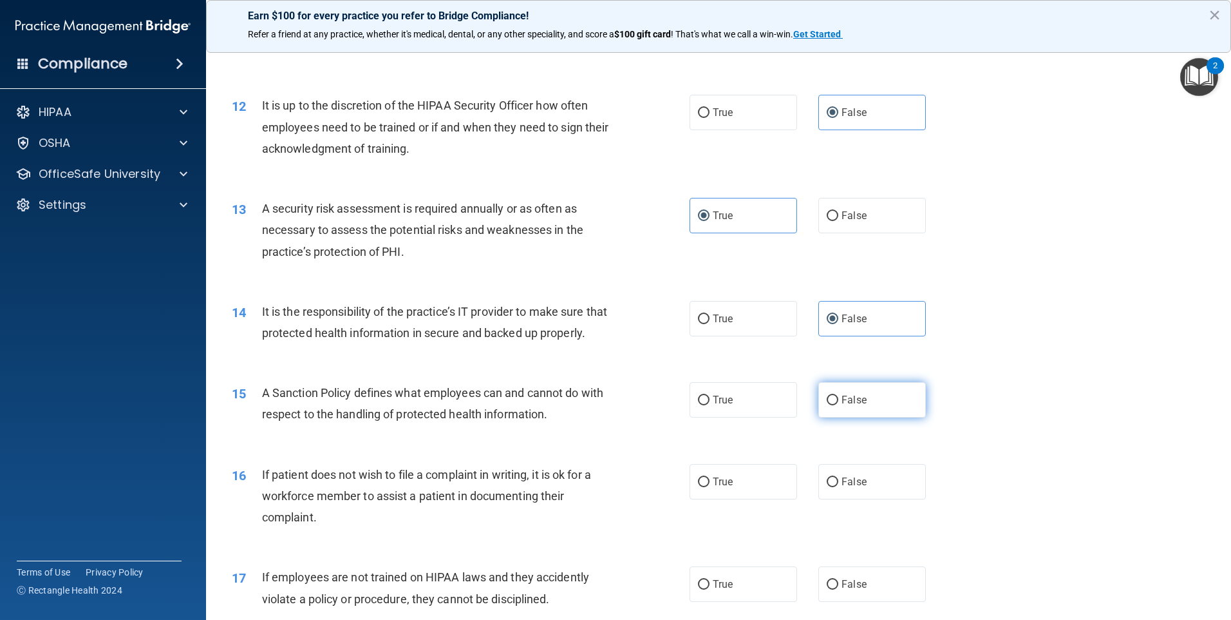
click at [841, 417] on label "False" at bounding box center [873, 399] width 108 height 35
click at [839, 405] on input "False" at bounding box center [833, 400] width 12 height 10
click at [751, 499] on label "True" at bounding box center [744, 481] width 108 height 35
click at [710, 487] on input "True" at bounding box center [704, 482] width 12 height 10
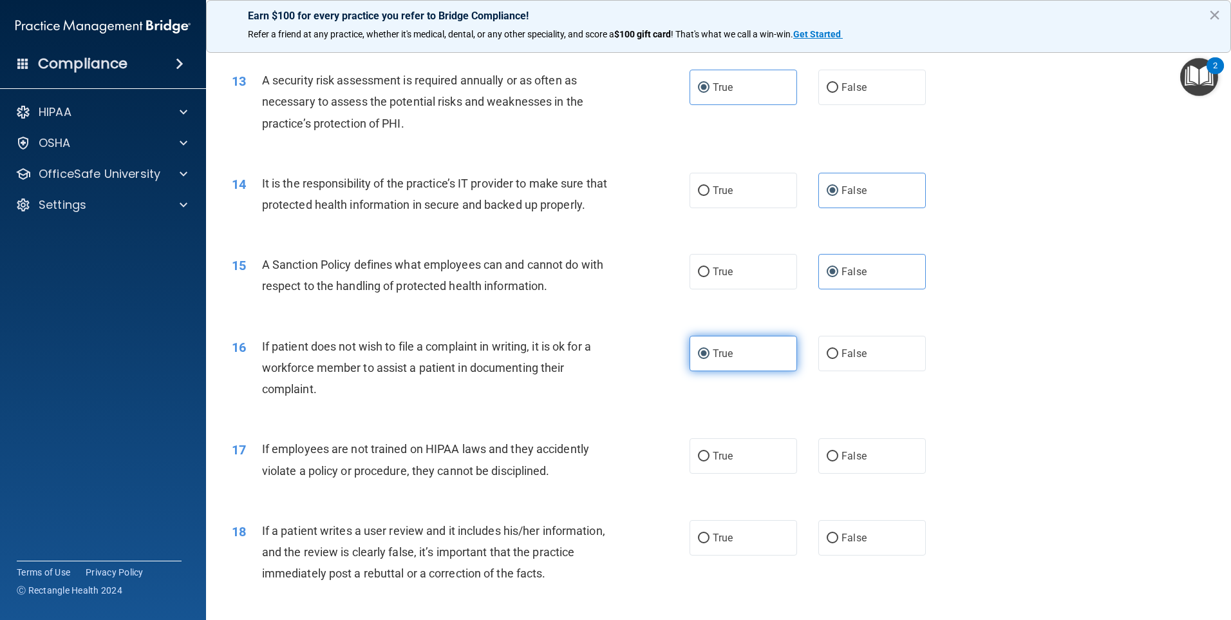
scroll to position [1353, 0]
click at [846, 473] on label "False" at bounding box center [873, 454] width 108 height 35
click at [839, 461] on input "False" at bounding box center [833, 456] width 12 height 10
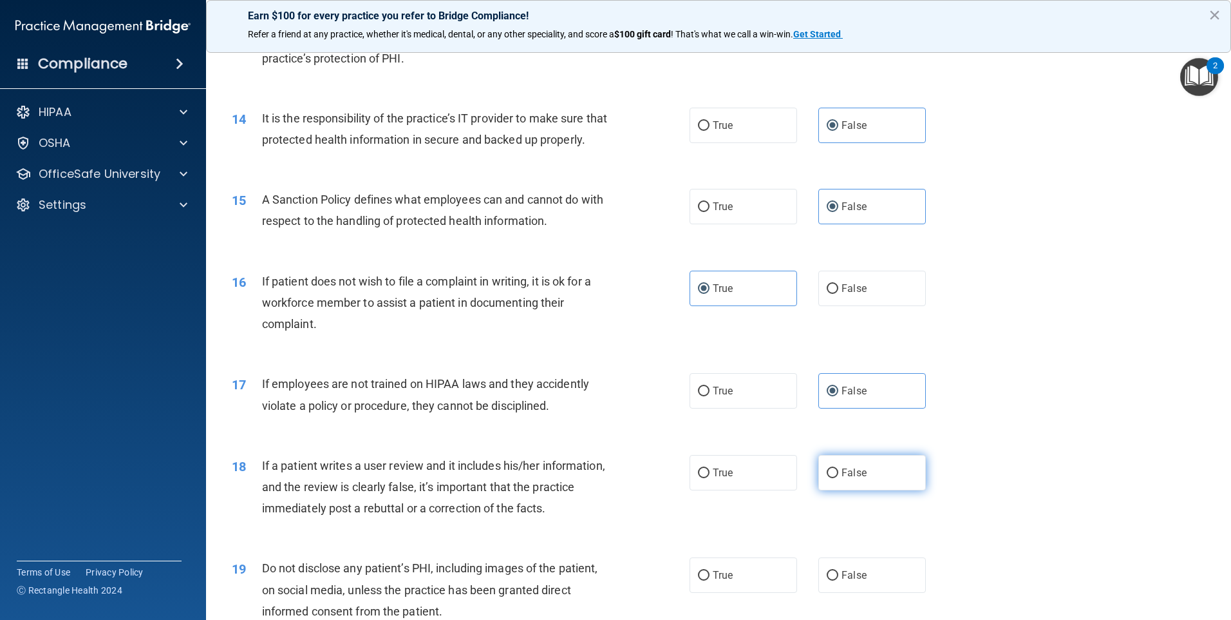
click at [833, 490] on label "False" at bounding box center [873, 472] width 108 height 35
click at [833, 478] on input "False" at bounding box center [833, 473] width 12 height 10
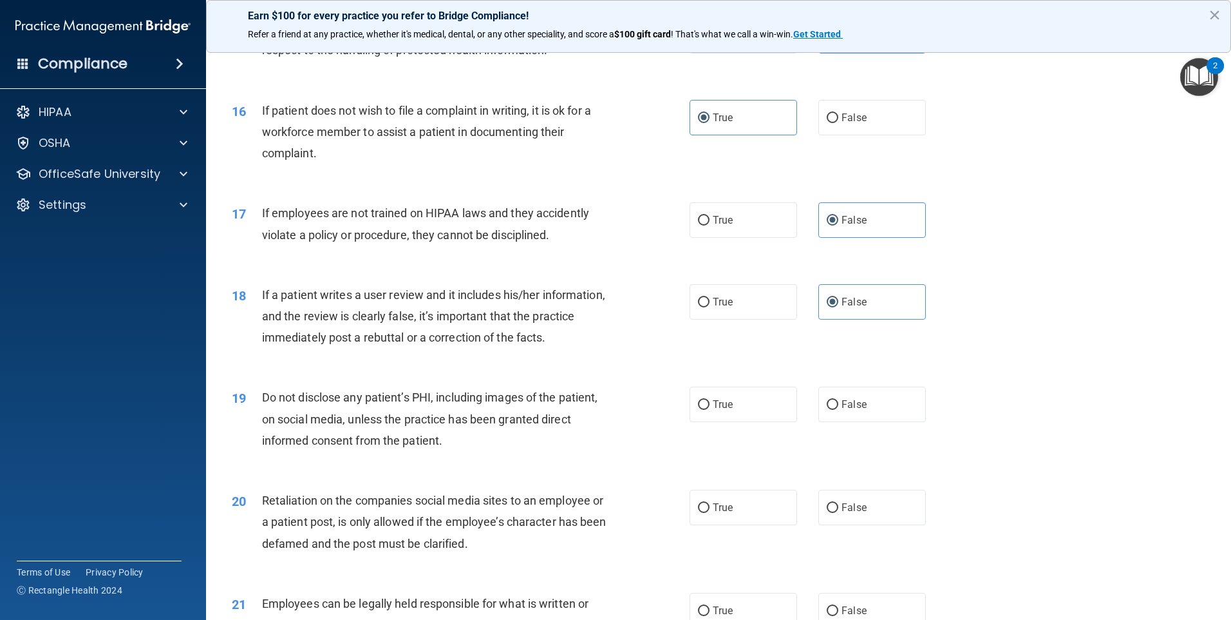
scroll to position [1610, 0]
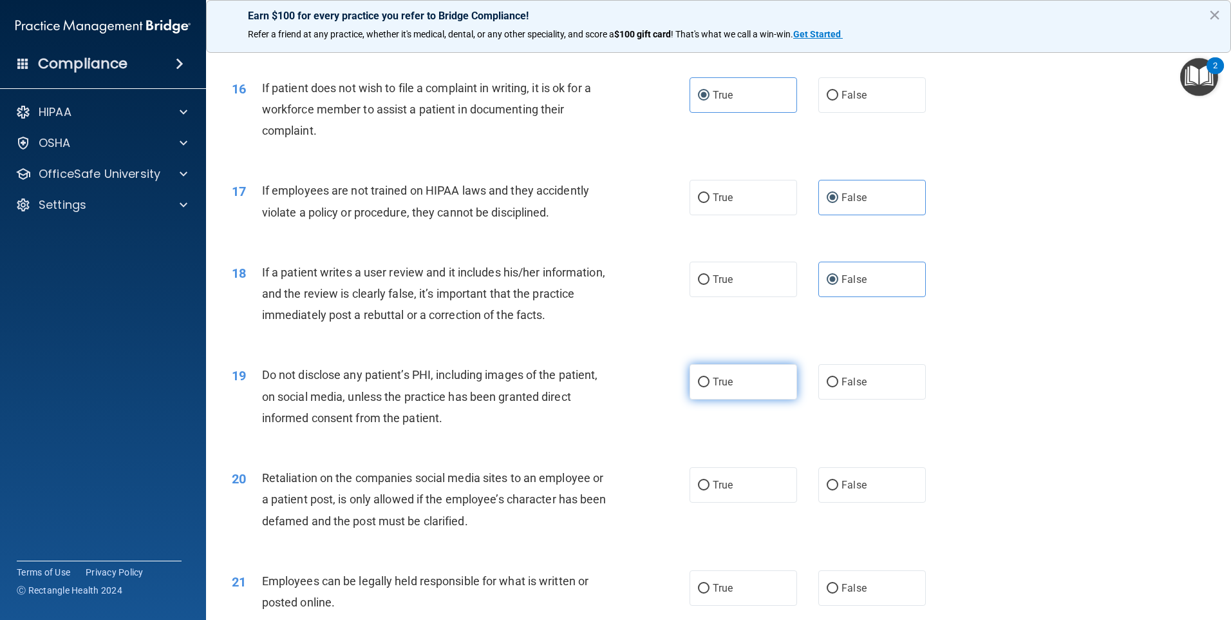
click at [714, 399] on label "True" at bounding box center [744, 381] width 108 height 35
click at [710, 387] on input "True" at bounding box center [704, 382] width 12 height 10
click at [835, 502] on label "False" at bounding box center [873, 484] width 108 height 35
click at [835, 490] on input "False" at bounding box center [833, 485] width 12 height 10
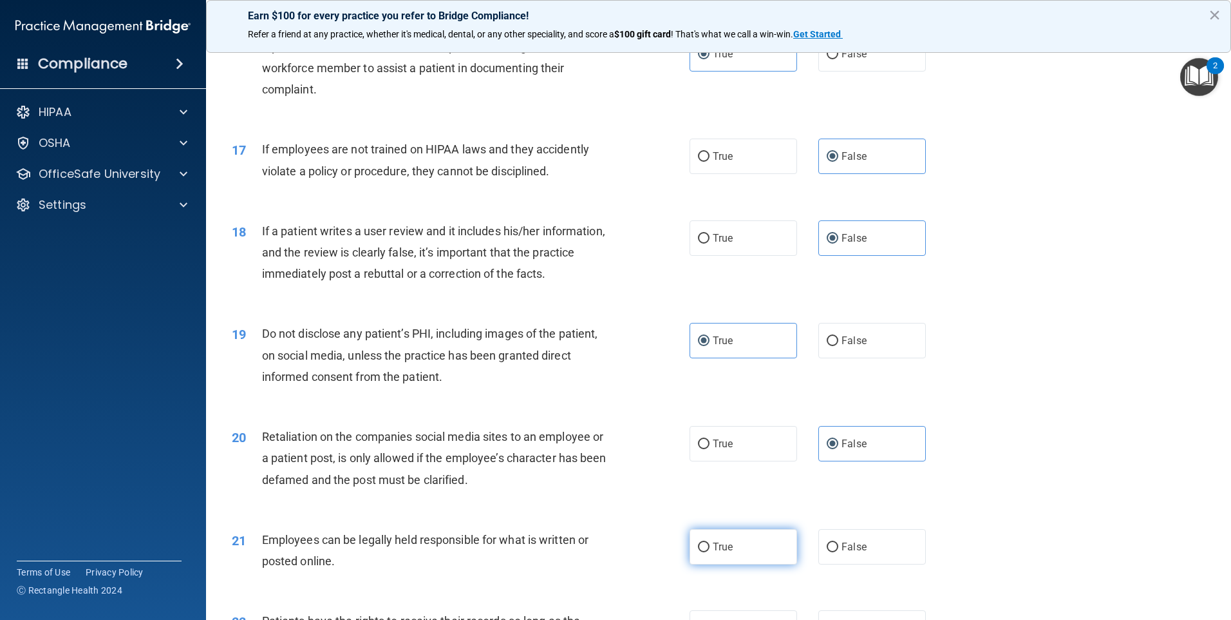
scroll to position [1675, 0]
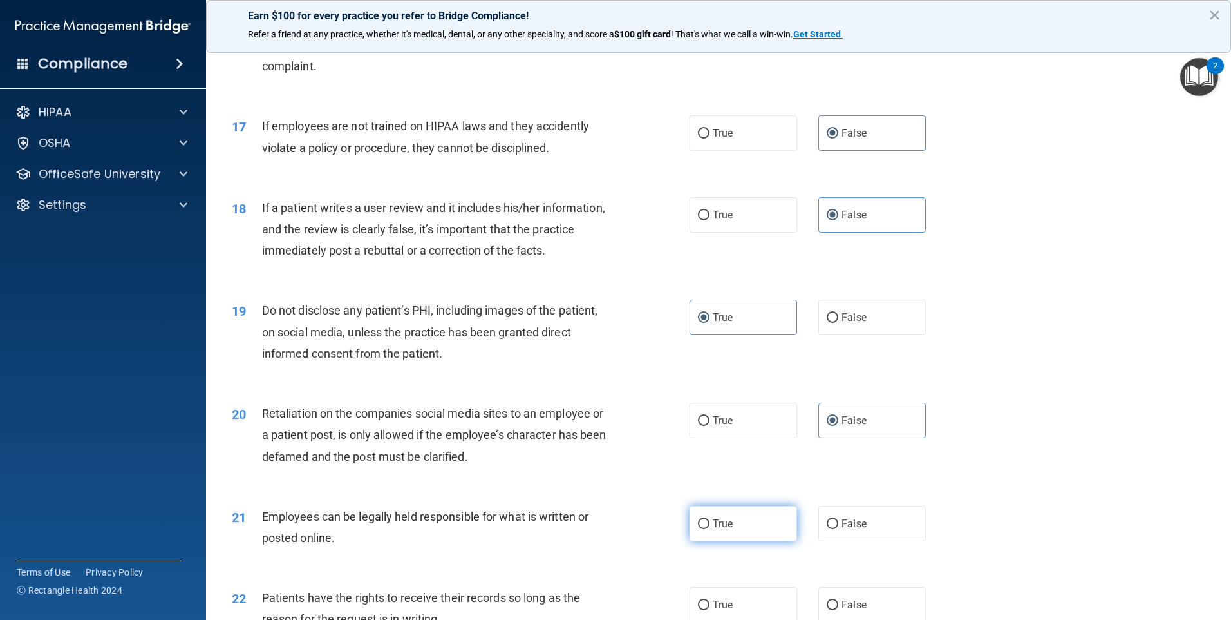
click at [752, 534] on label "True" at bounding box center [744, 523] width 108 height 35
click at [710, 529] on input "True" at bounding box center [704, 524] width 12 height 10
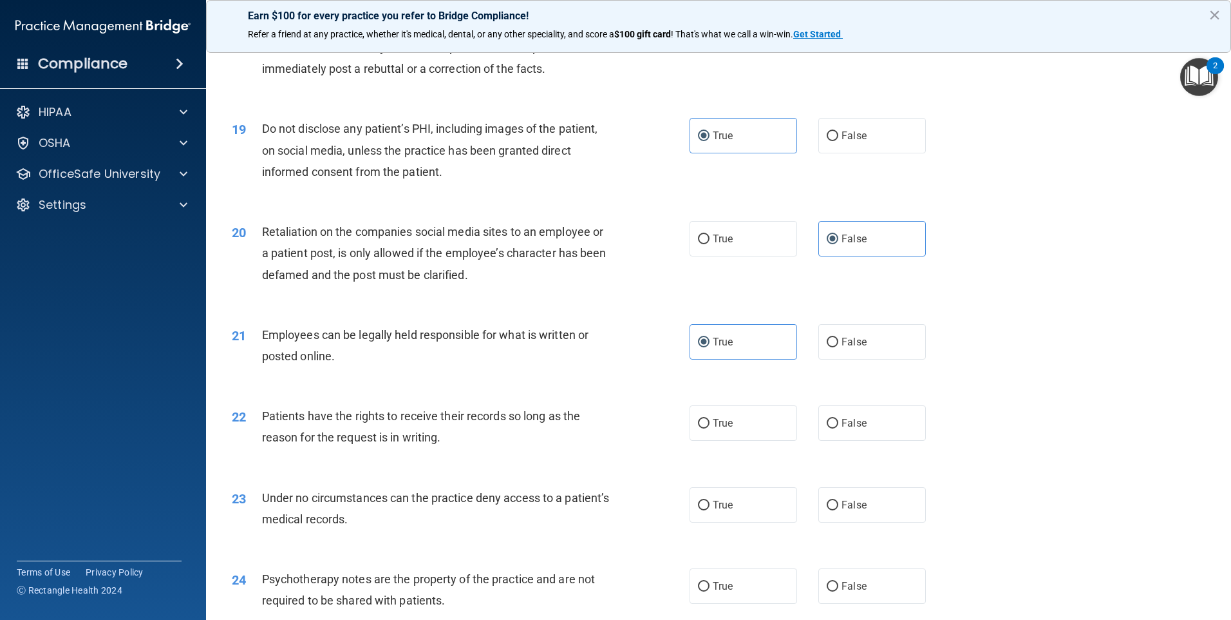
scroll to position [1868, 0]
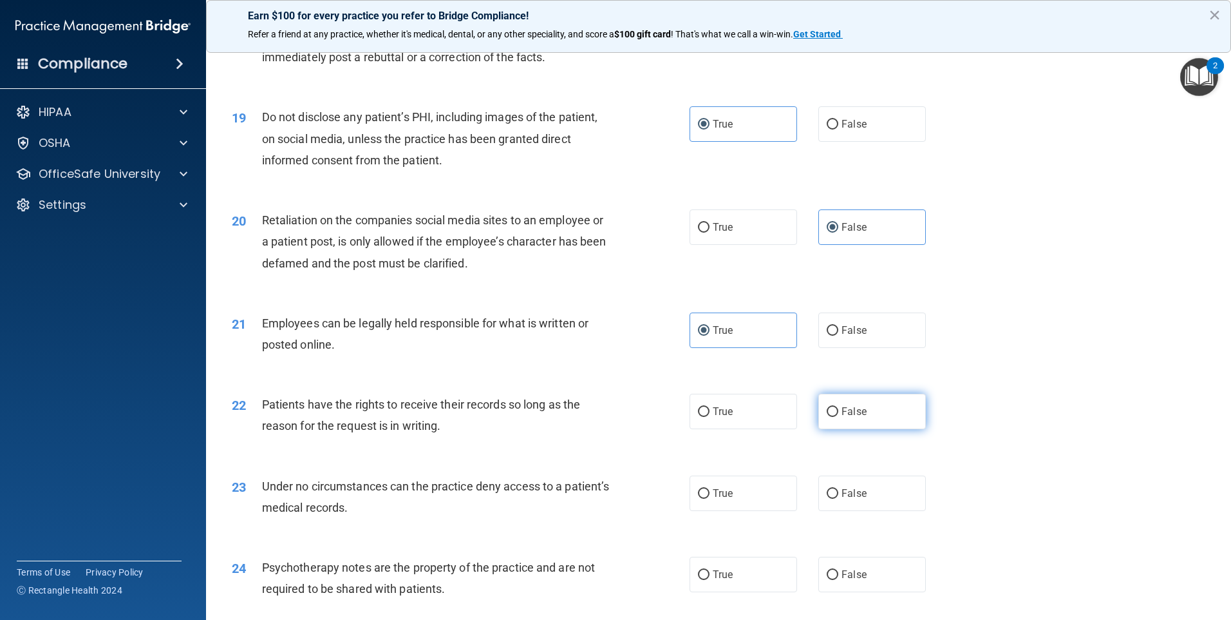
click at [851, 429] on label "False" at bounding box center [873, 411] width 108 height 35
click at [839, 417] on input "False" at bounding box center [833, 412] width 12 height 10
click at [842, 499] on span "False" at bounding box center [854, 493] width 25 height 12
click at [839, 499] on input "False" at bounding box center [833, 494] width 12 height 10
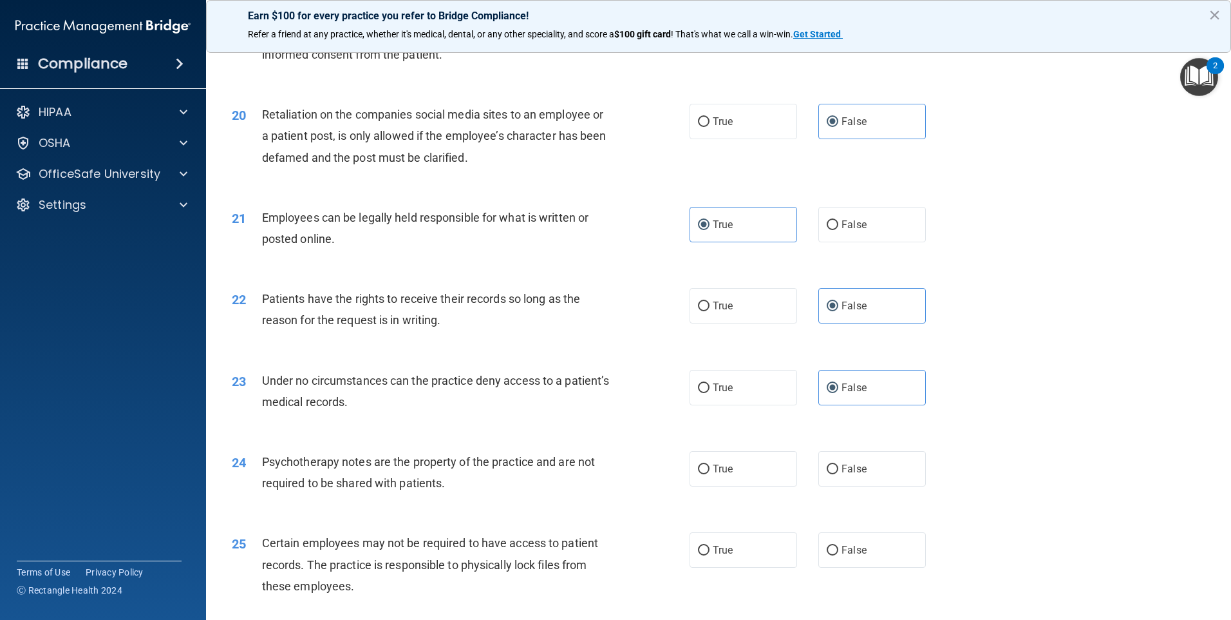
scroll to position [1997, 0]
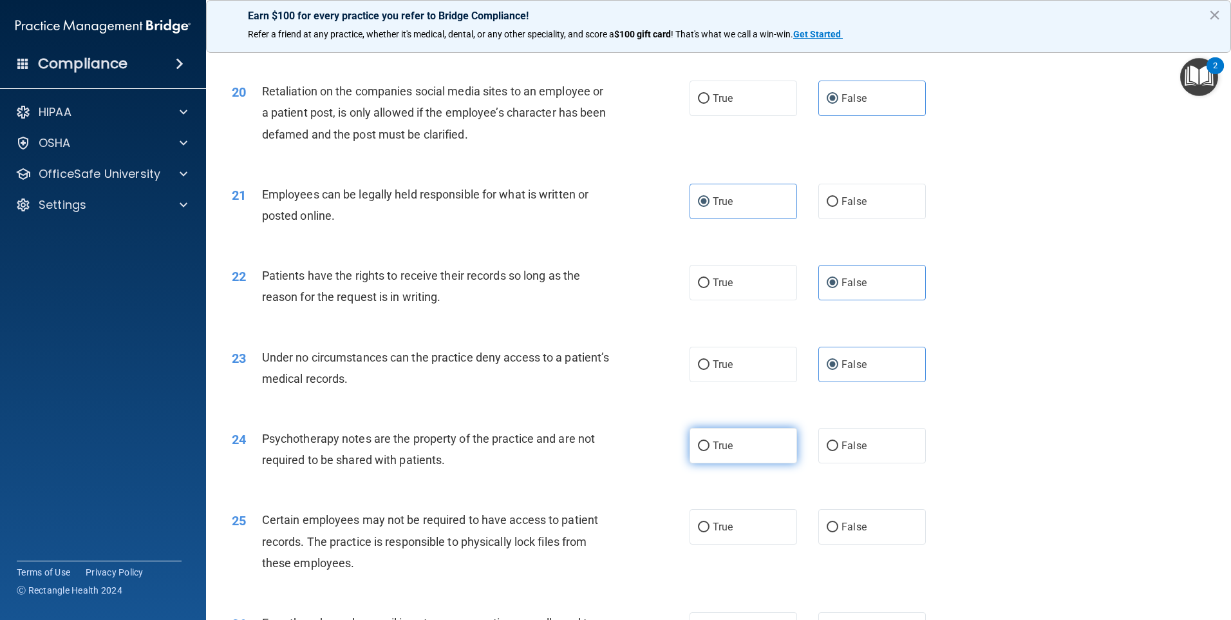
click at [747, 463] on label "True" at bounding box center [744, 445] width 108 height 35
click at [710, 451] on input "True" at bounding box center [704, 446] width 12 height 10
click at [759, 544] on label "True" at bounding box center [744, 526] width 108 height 35
click at [710, 532] on input "True" at bounding box center [704, 527] width 12 height 10
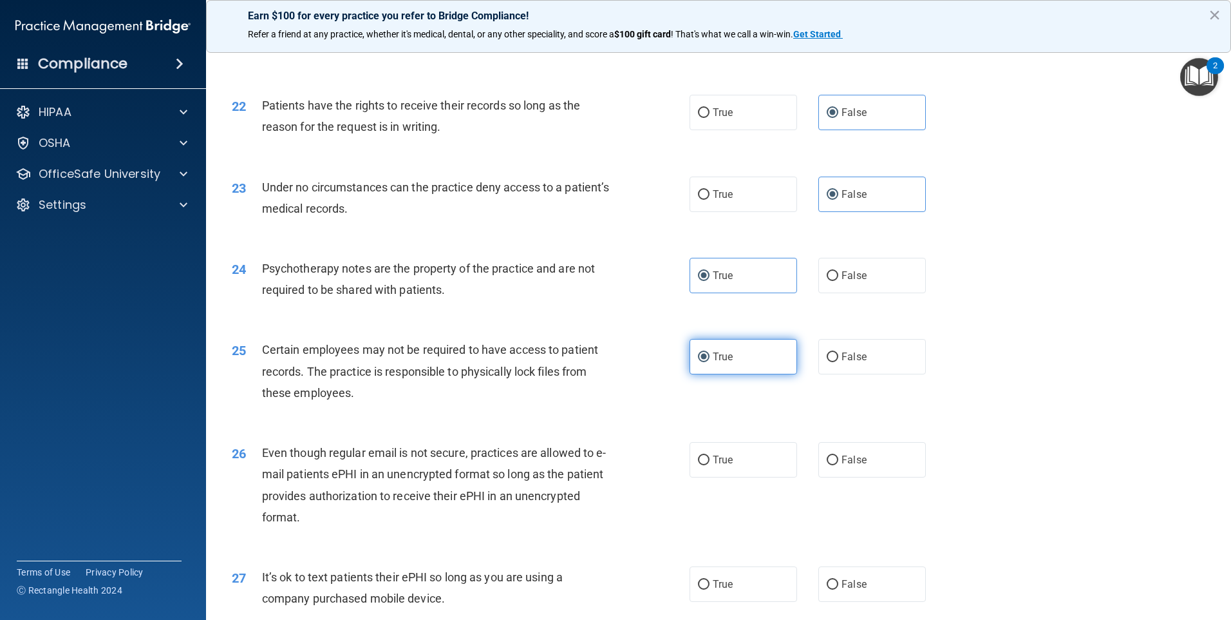
scroll to position [2190, 0]
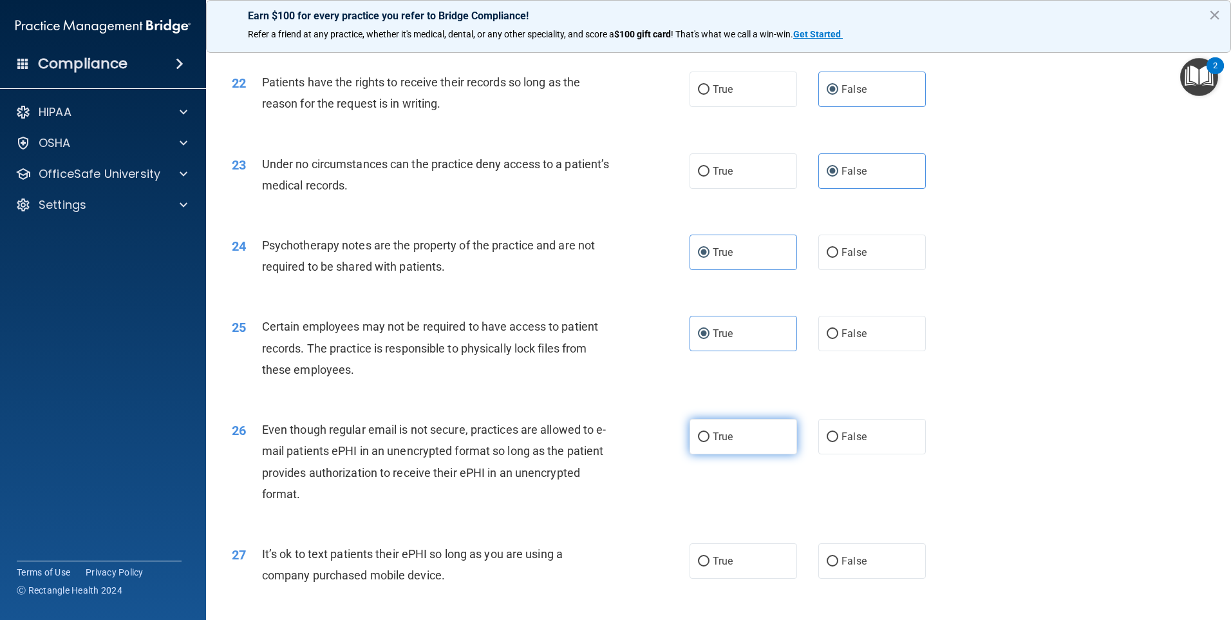
click at [765, 454] on label "True" at bounding box center [744, 436] width 108 height 35
click at [710, 442] on input "True" at bounding box center [704, 437] width 12 height 10
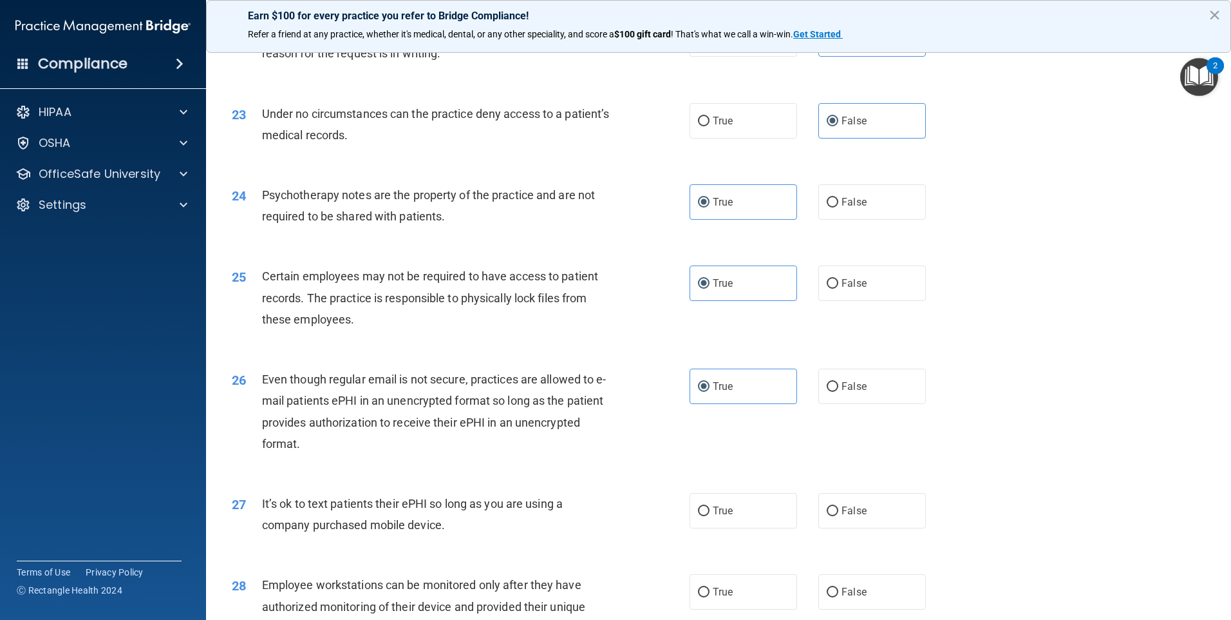
scroll to position [2319, 0]
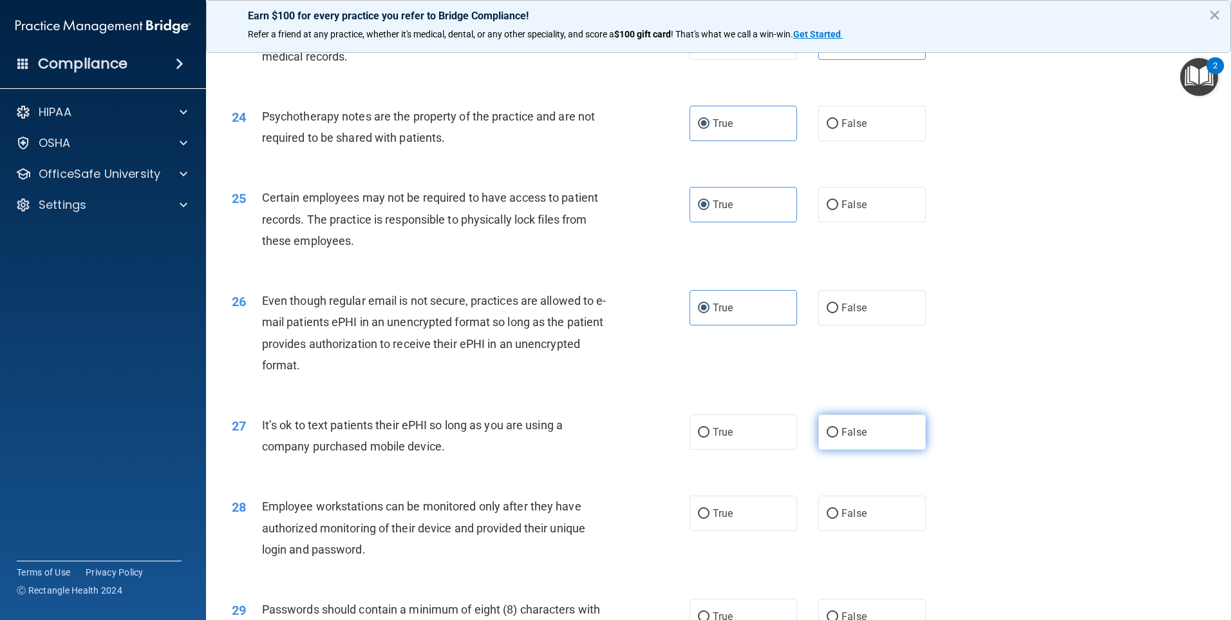
click at [831, 450] on label "False" at bounding box center [873, 431] width 108 height 35
click at [831, 437] on input "False" at bounding box center [833, 433] width 12 height 10
click at [835, 531] on label "False" at bounding box center [873, 512] width 108 height 35
click at [835, 518] on input "False" at bounding box center [833, 514] width 12 height 10
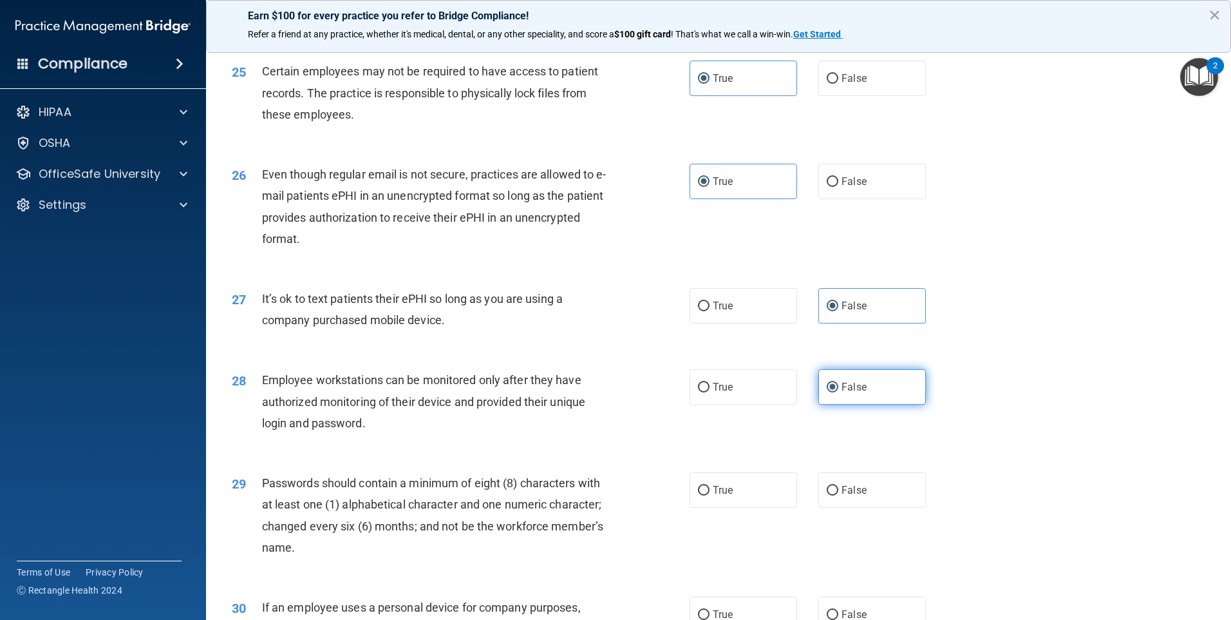
scroll to position [2447, 0]
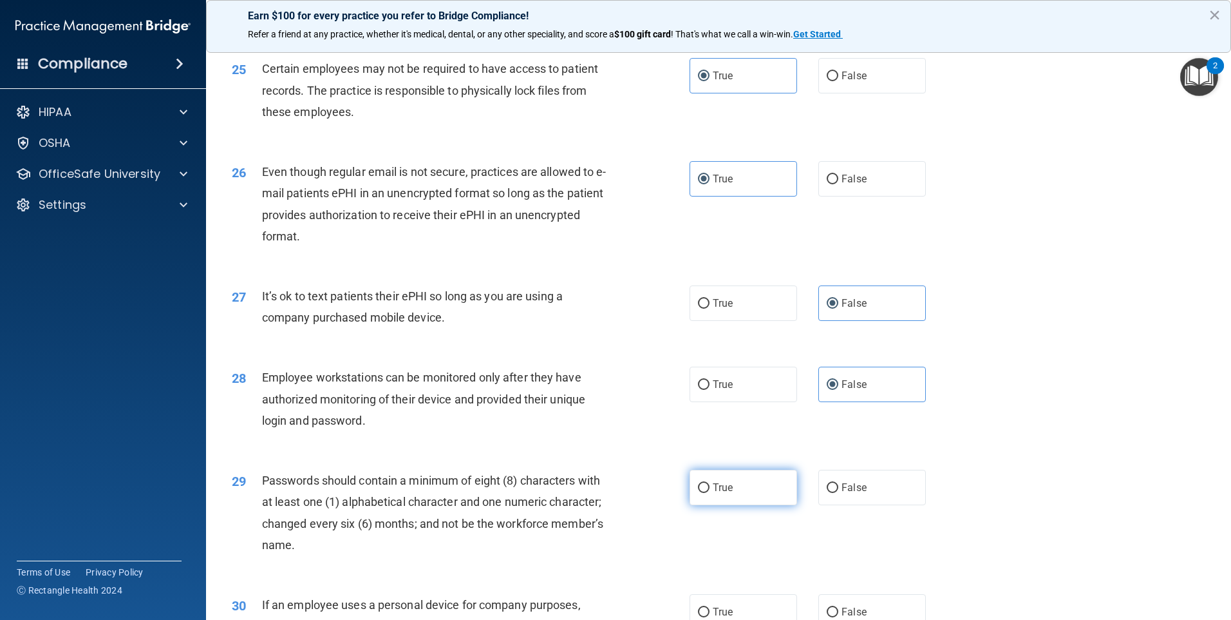
click at [755, 505] on label "True" at bounding box center [744, 487] width 108 height 35
click at [710, 493] on input "True" at bounding box center [704, 488] width 12 height 10
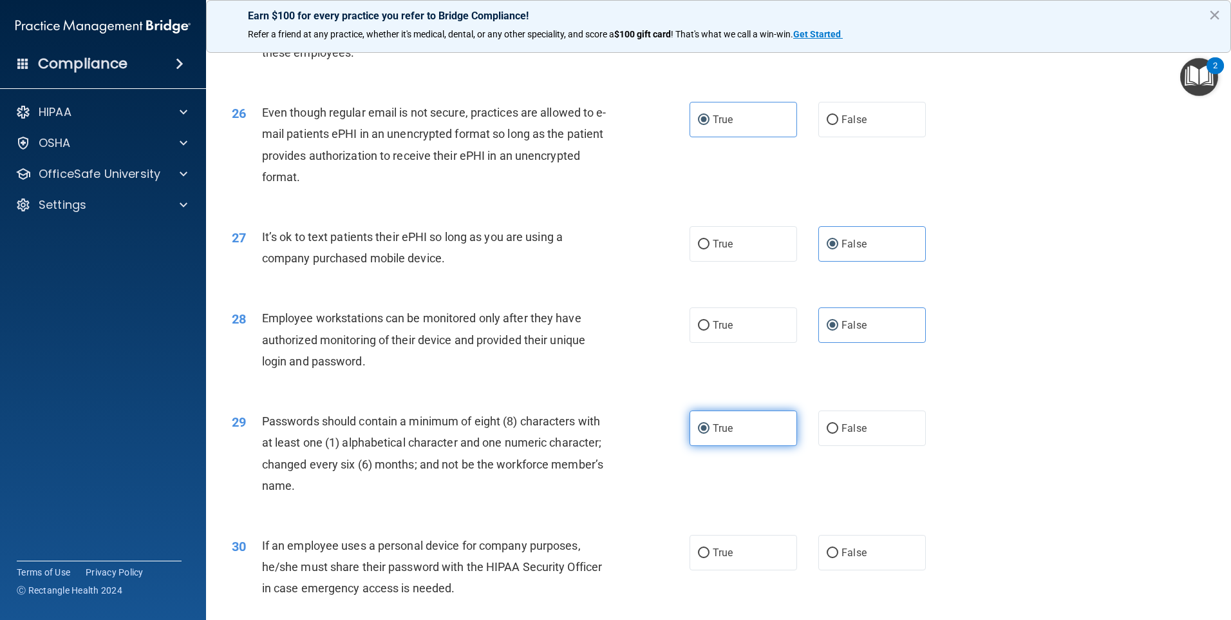
scroll to position [2549, 0]
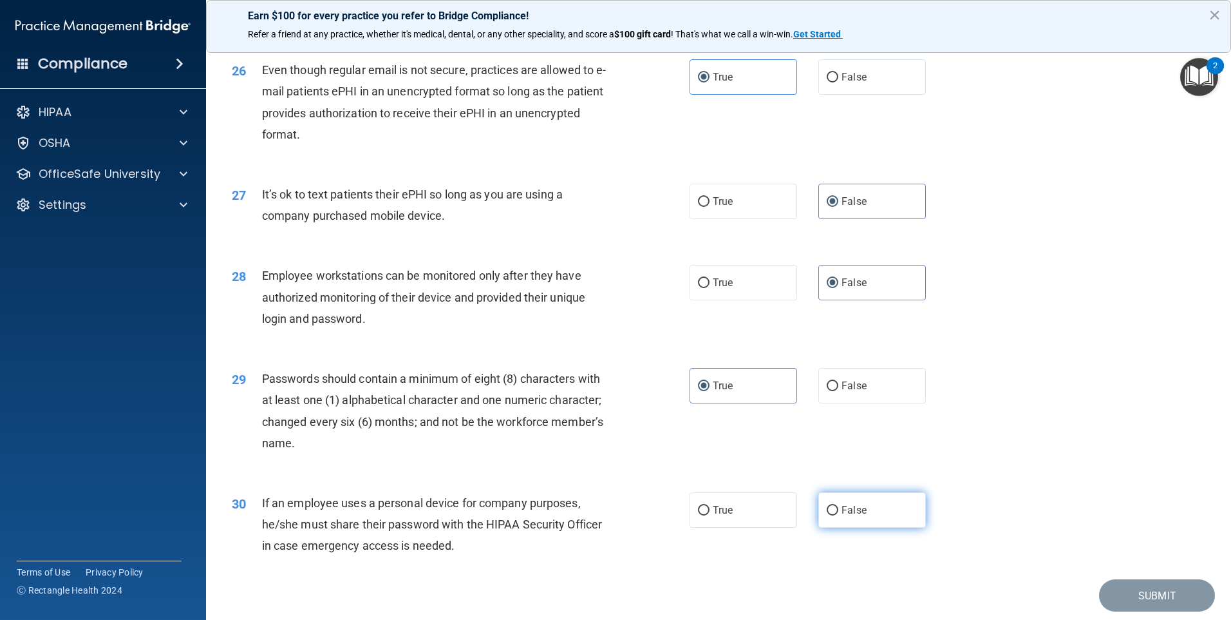
click at [851, 527] on label "False" at bounding box center [873, 509] width 108 height 35
click at [839, 515] on input "False" at bounding box center [833, 511] width 12 height 10
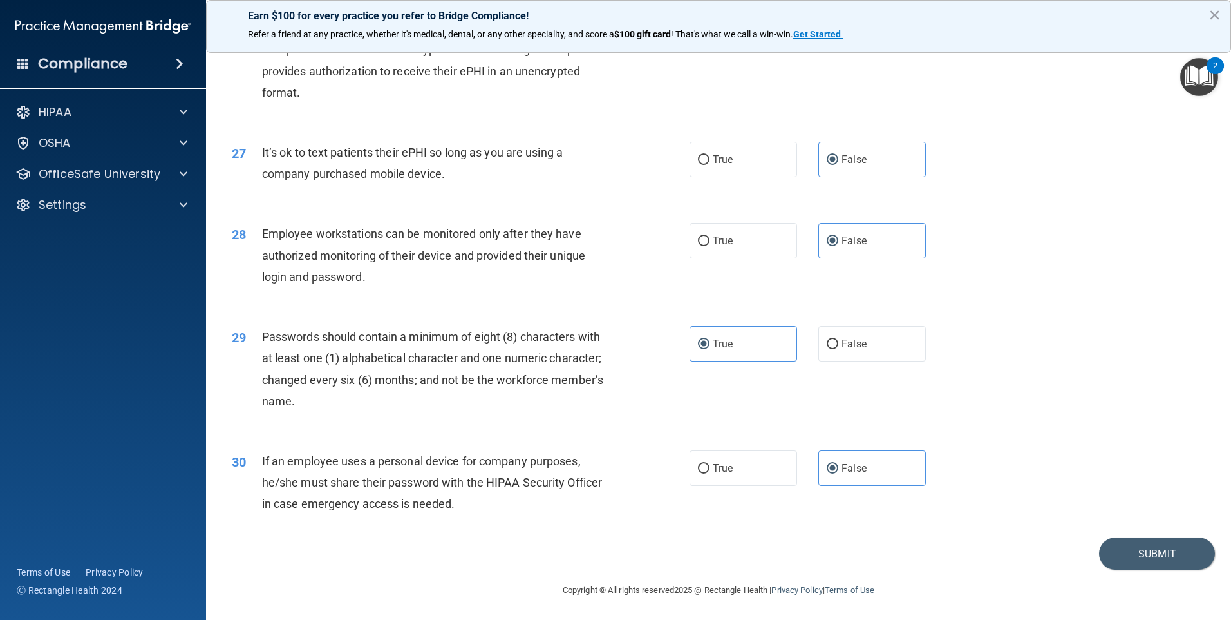
scroll to position [2614, 0]
click at [1119, 546] on button "Submit" at bounding box center [1157, 552] width 116 height 33
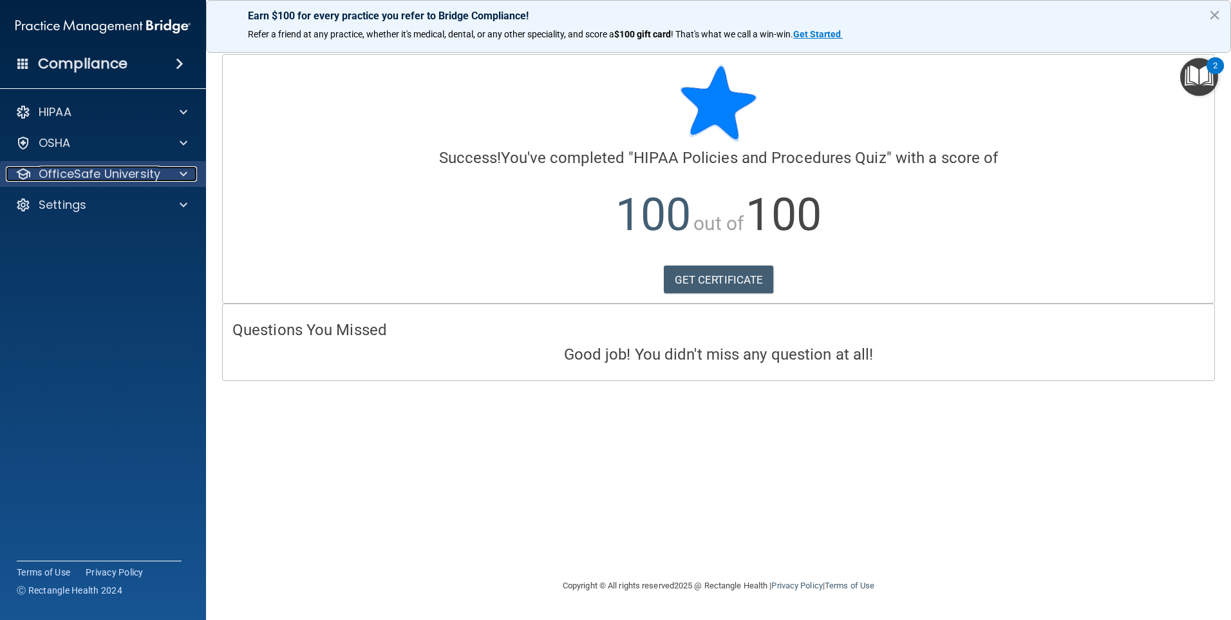
click at [104, 176] on p "OfficeSafe University" at bounding box center [100, 173] width 122 height 15
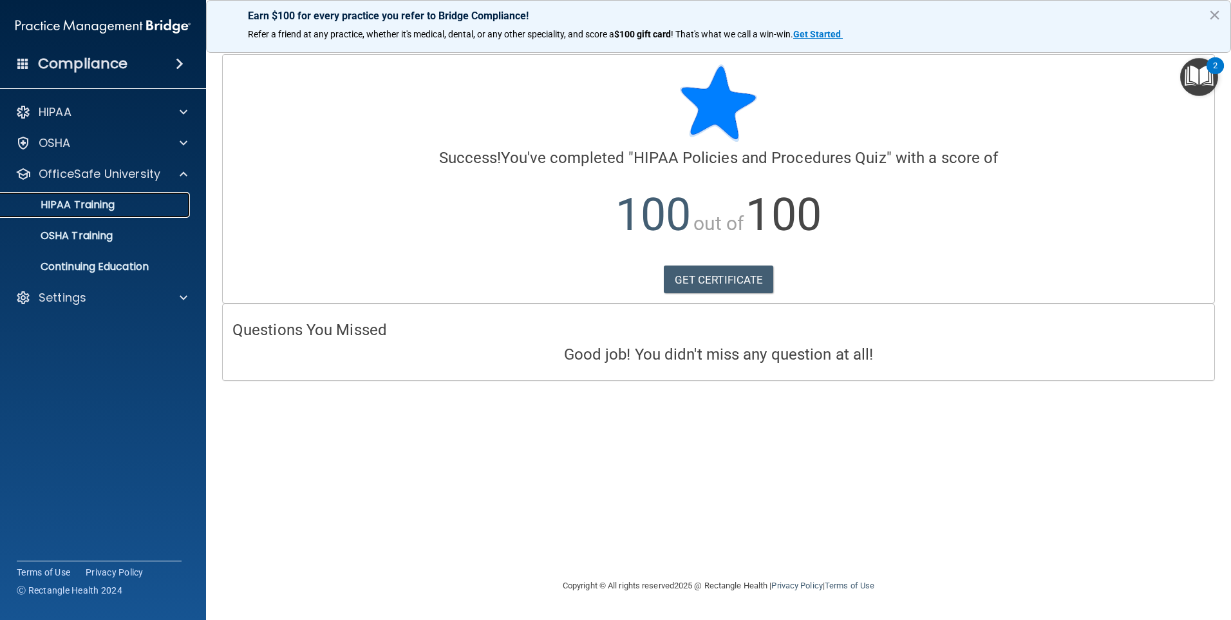
click at [110, 213] on link "HIPAA Training" at bounding box center [88, 205] width 203 height 26
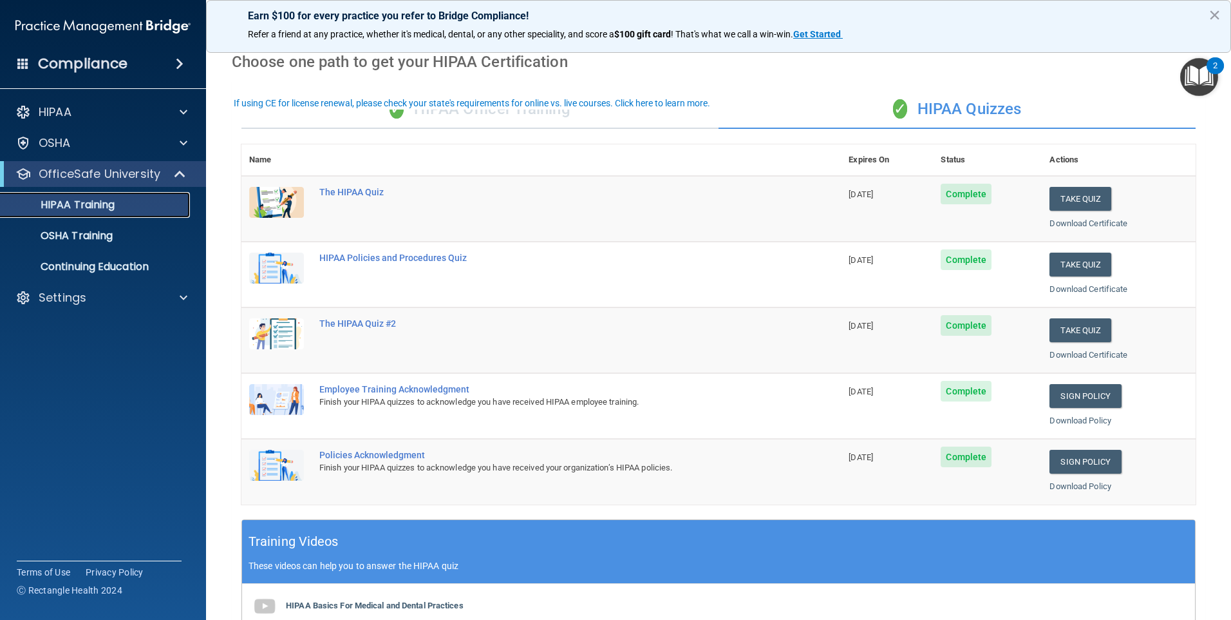
scroll to position [28, 0]
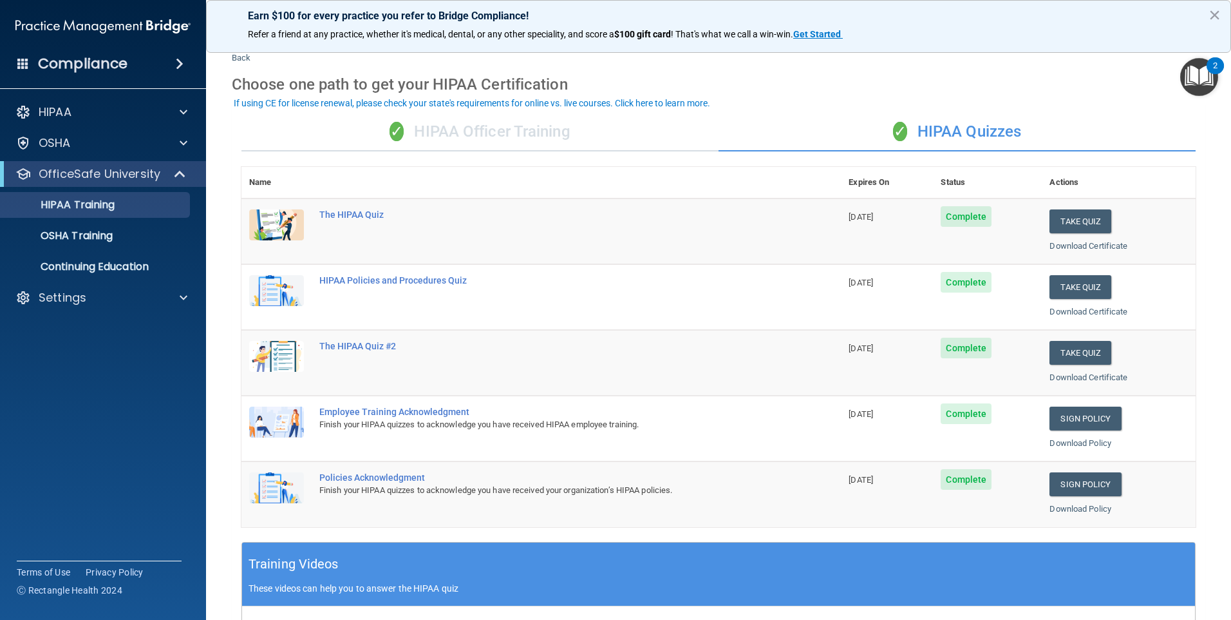
click at [482, 137] on div "✓ HIPAA Officer Training" at bounding box center [480, 132] width 477 height 39
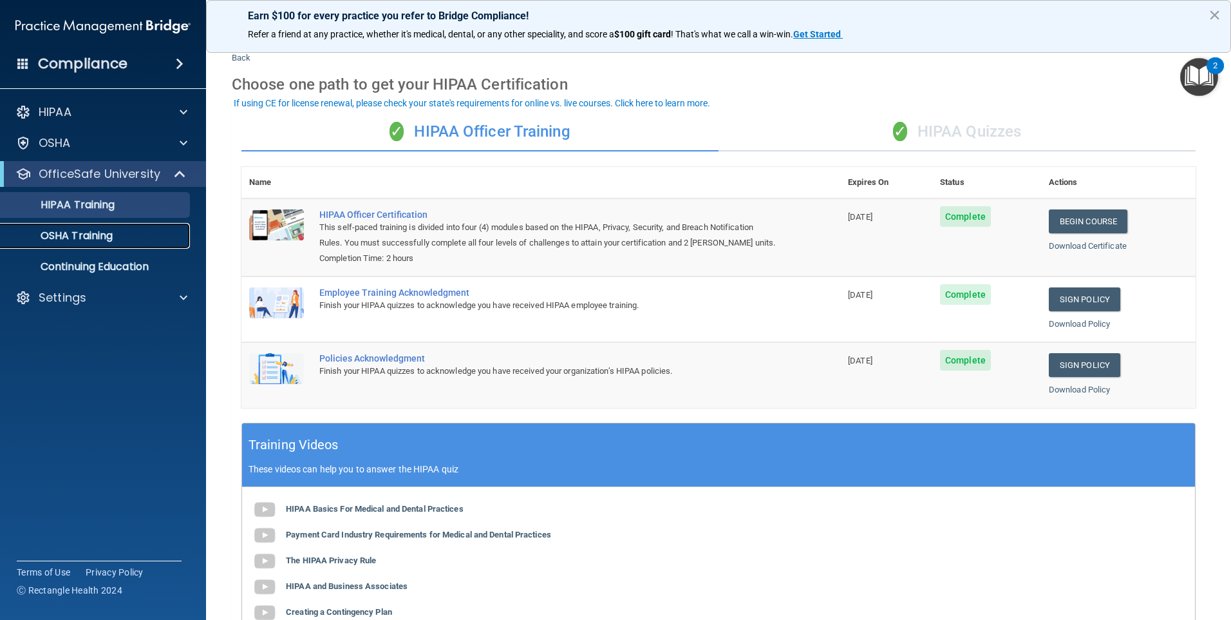
click at [128, 237] on div "OSHA Training" at bounding box center [96, 235] width 176 height 13
